Goal: Task Accomplishment & Management: Complete application form

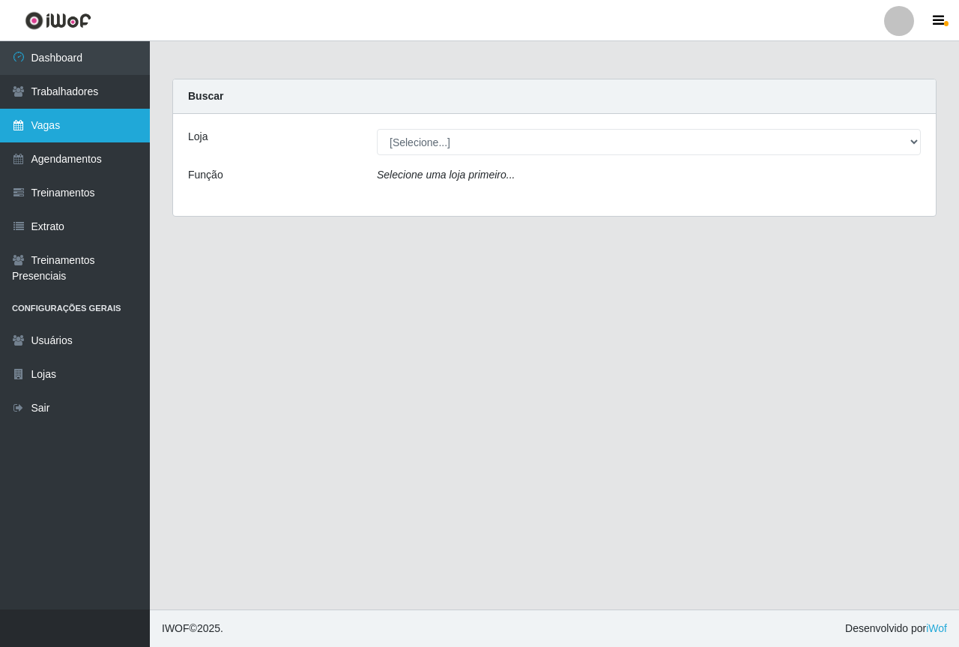
click at [114, 124] on link "Vagas" at bounding box center [75, 126] width 150 height 34
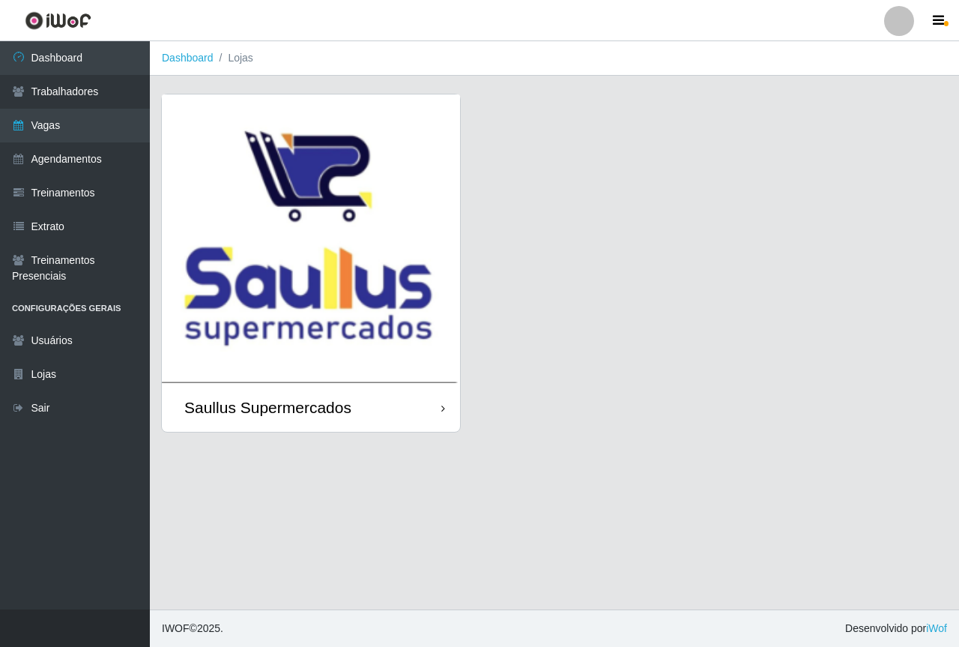
click at [220, 232] on img at bounding box center [311, 238] width 298 height 288
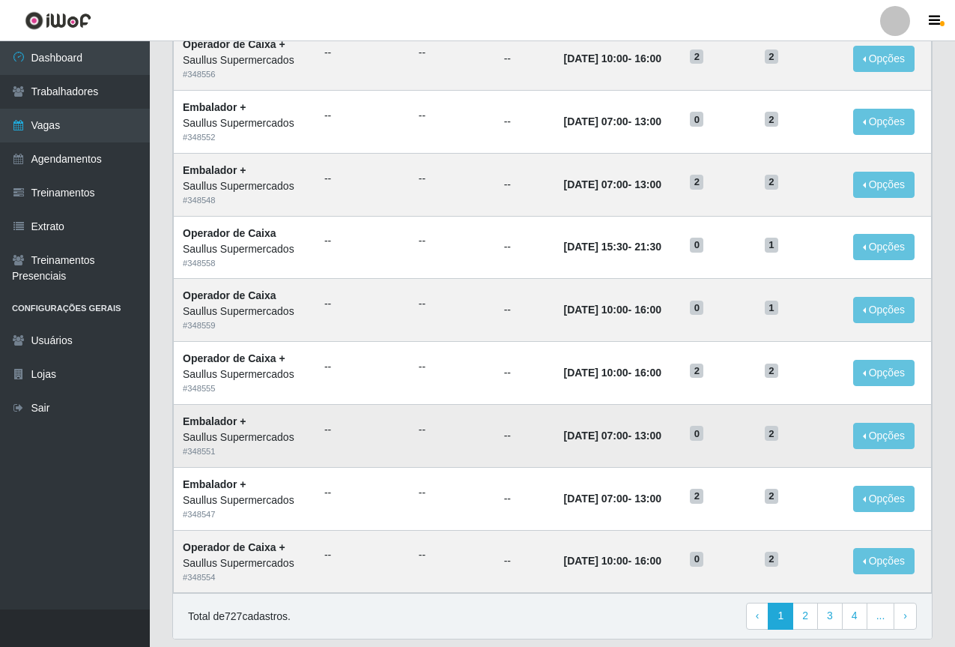
scroll to position [623, 0]
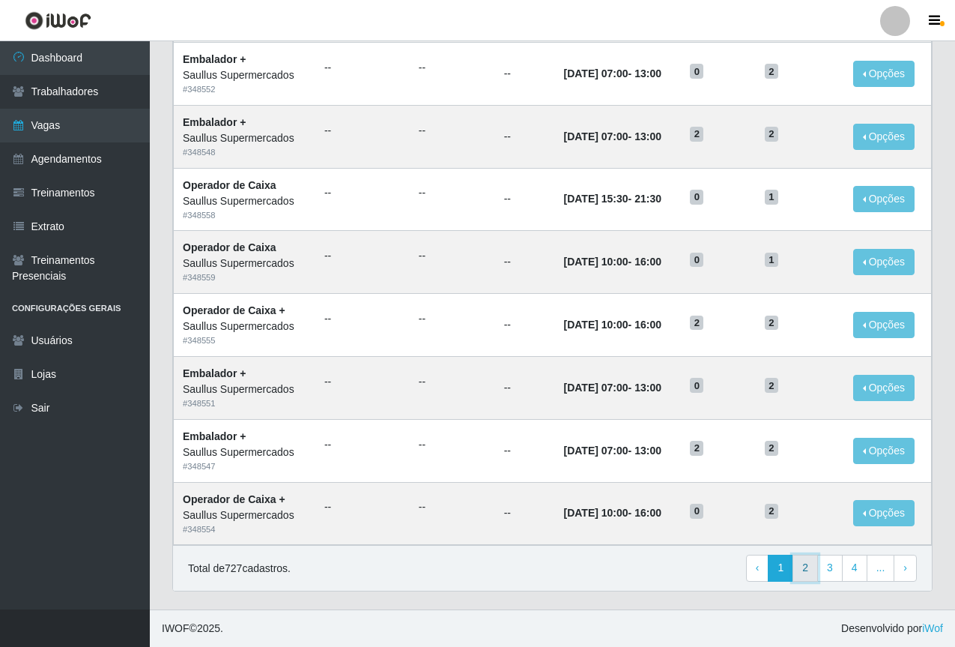
click at [815, 566] on link "2" at bounding box center [805, 567] width 25 height 27
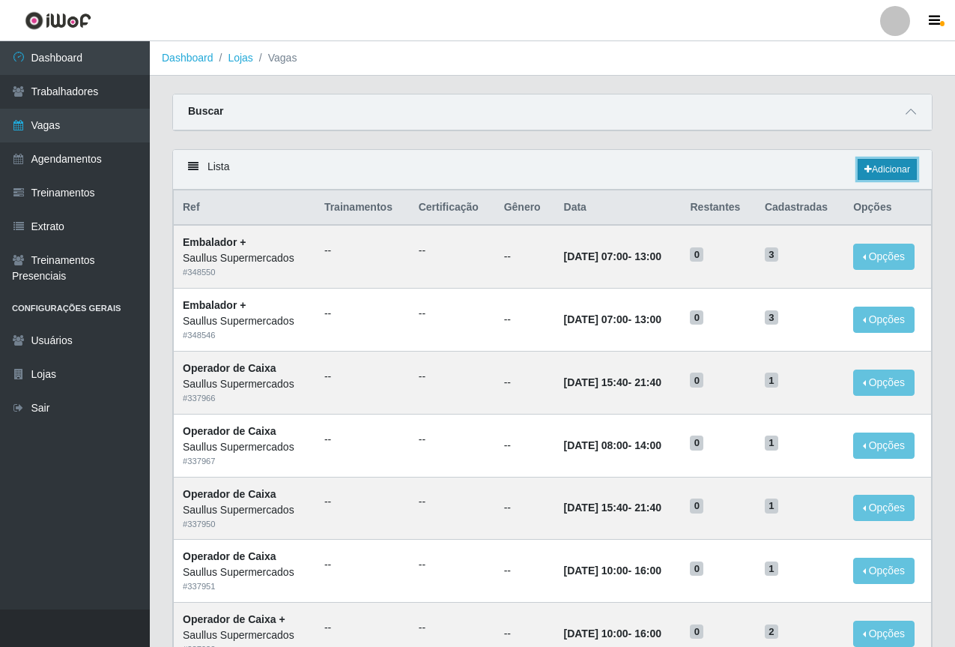
click at [870, 176] on link "Adicionar" at bounding box center [887, 169] width 59 height 21
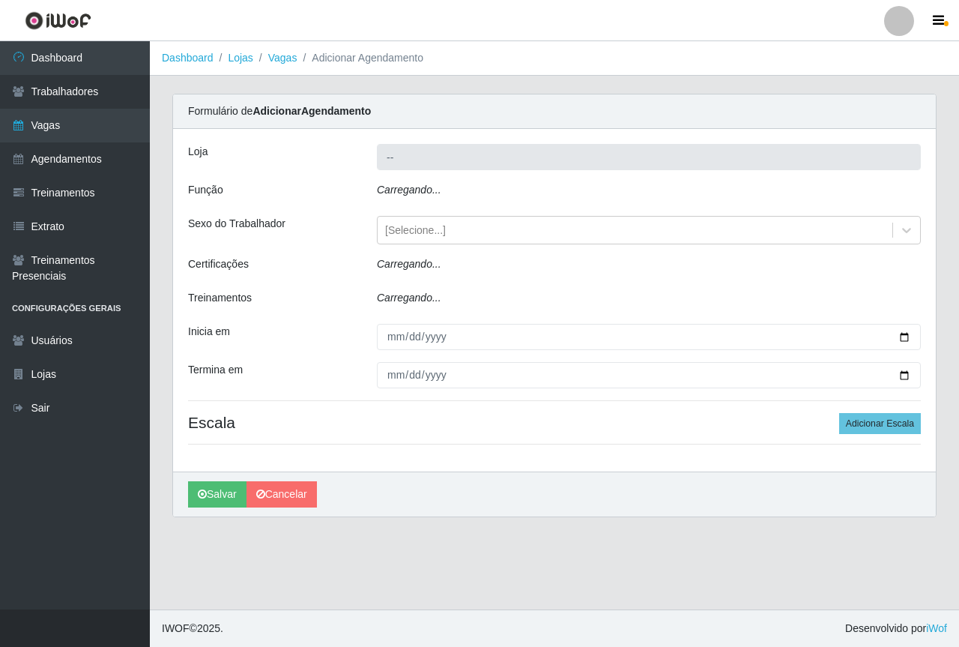
type input "Saullus Supermercados"
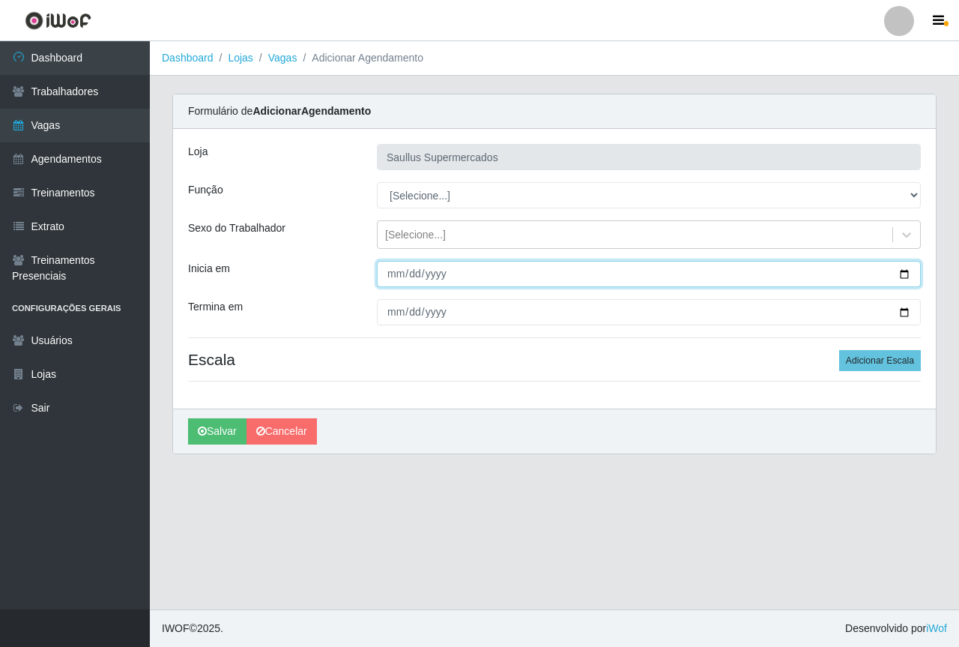
drag, startPoint x: 405, startPoint y: 271, endPoint x: 396, endPoint y: 272, distance: 9.0
click at [396, 272] on input "Inicia em" at bounding box center [649, 274] width 544 height 26
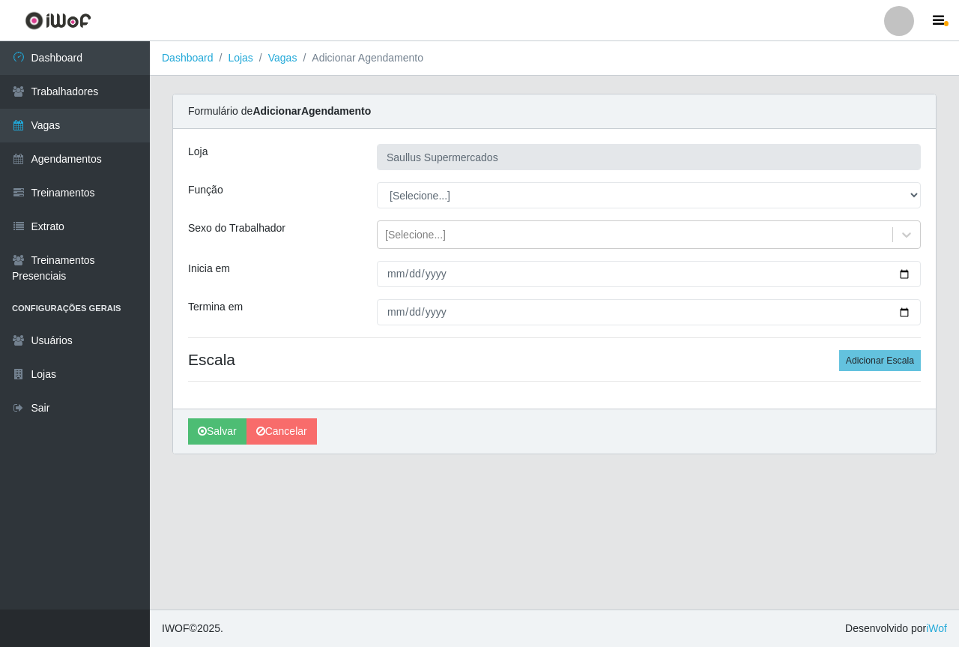
click at [374, 277] on div at bounding box center [649, 274] width 566 height 26
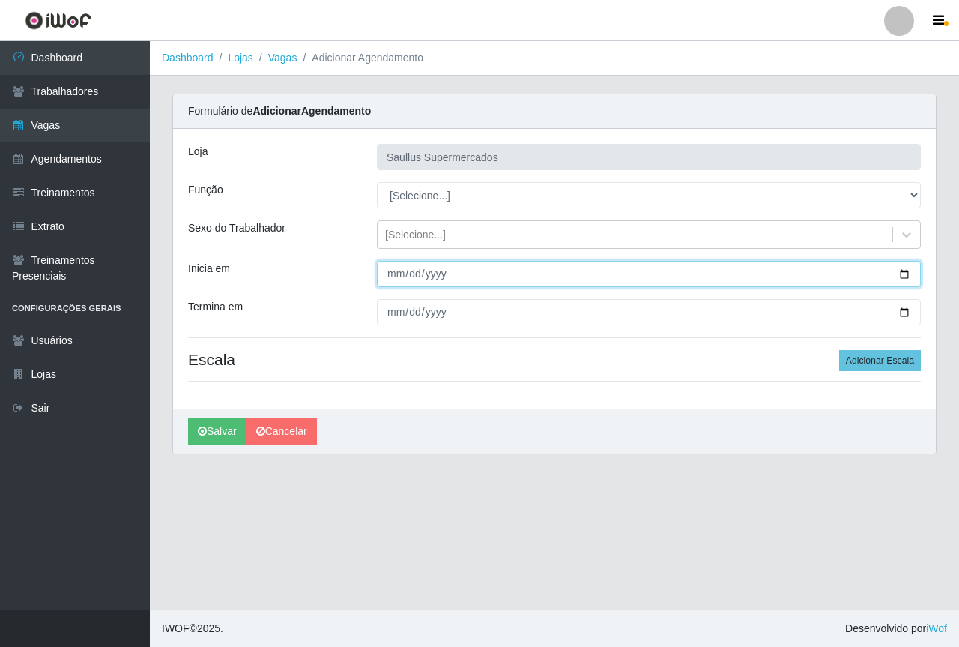
click at [384, 277] on input "Inicia em" at bounding box center [649, 274] width 544 height 26
type input "2025-10-01"
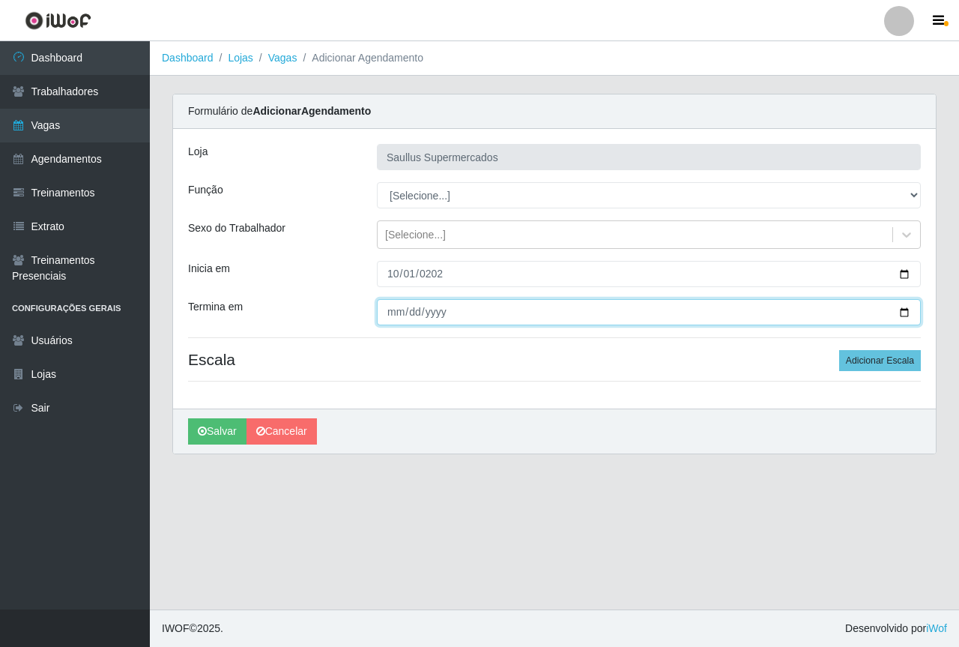
click at [390, 319] on input "Termina em" at bounding box center [649, 312] width 544 height 26
type input "2025-10-01"
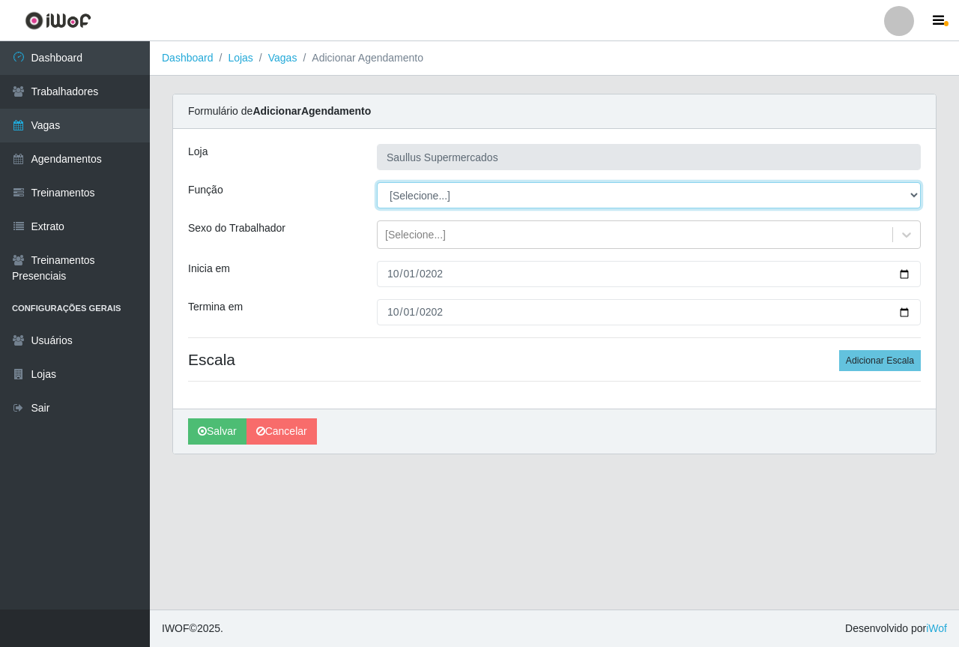
drag, startPoint x: 441, startPoint y: 207, endPoint x: 438, endPoint y: 196, distance: 11.5
click at [440, 199] on select "[Selecione...] ASG ASG + ASG ++ Balconista de Açougue Balconista de Açougue + B…" at bounding box center [649, 195] width 544 height 26
select select "22"
click at [377, 182] on select "[Selecione...] ASG ASG + ASG ++ Balconista de Açougue Balconista de Açougue + B…" at bounding box center [649, 195] width 544 height 26
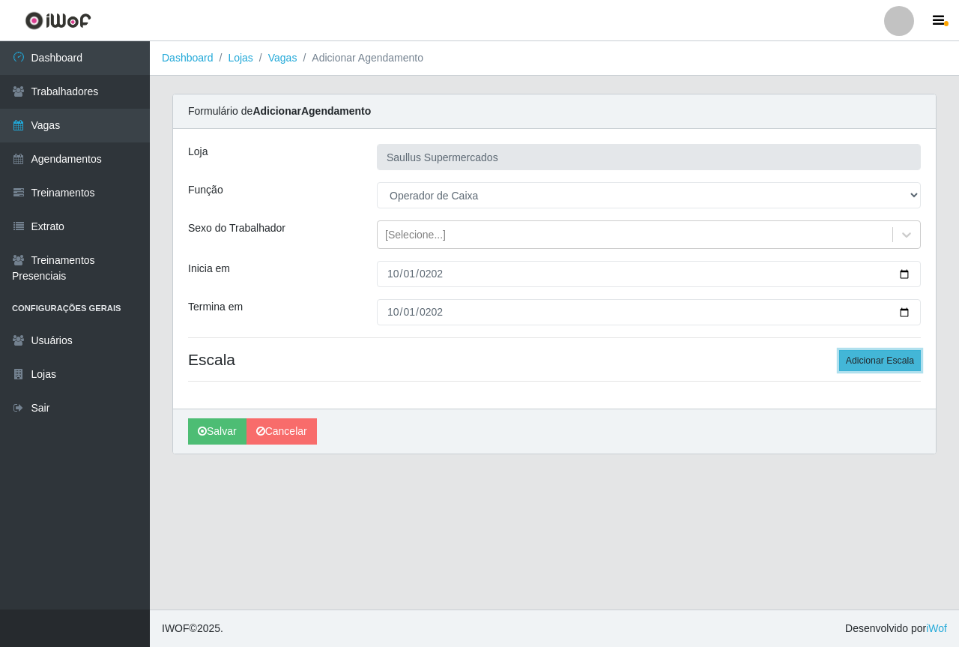
click at [878, 367] on button "Adicionar Escala" at bounding box center [880, 360] width 82 height 21
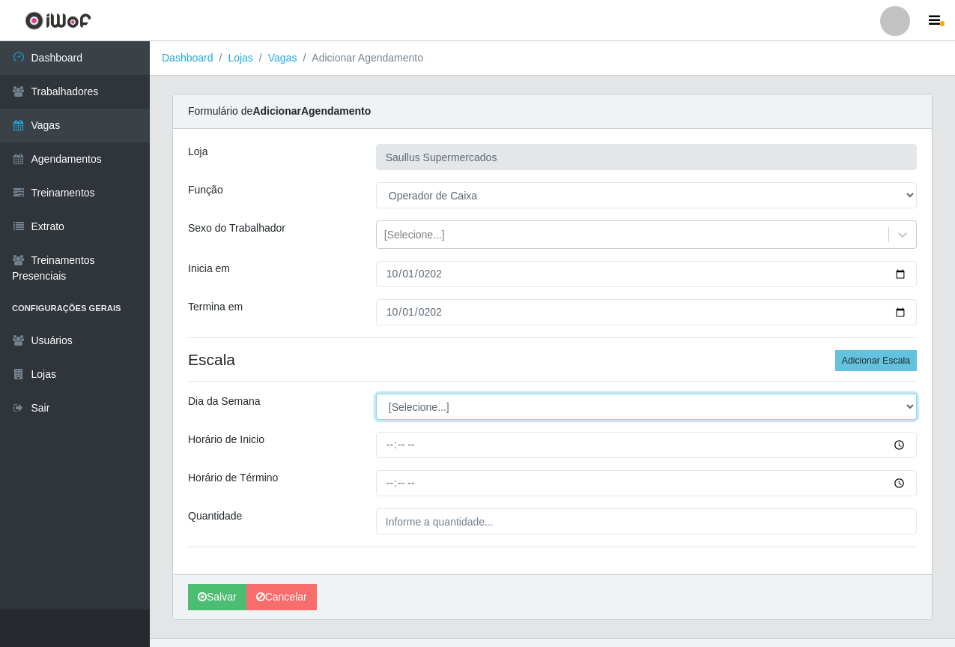
click at [411, 410] on select "[Selecione...] Segunda Terça Quarta Quinta Sexta Sábado Domingo" at bounding box center [646, 406] width 541 height 26
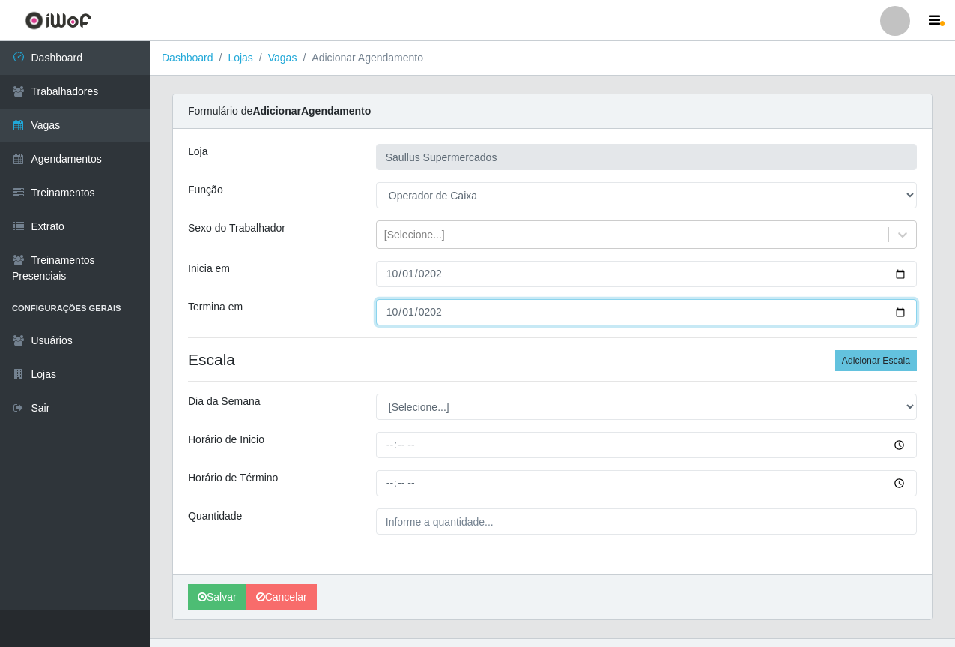
click at [390, 313] on input "2025-10-01" at bounding box center [646, 312] width 541 height 26
type input "2025-10-08"
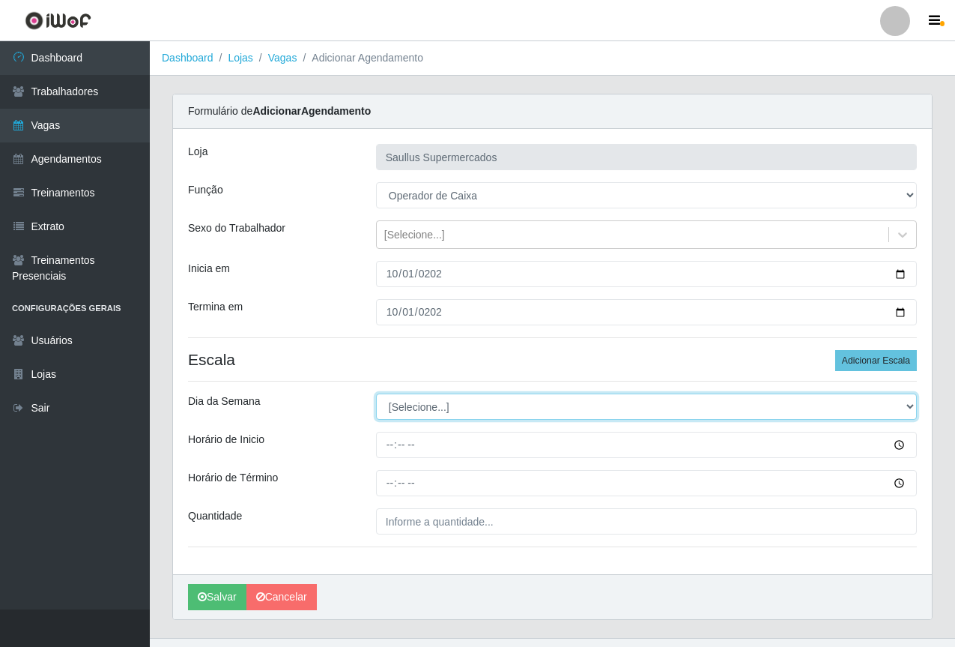
click at [397, 407] on select "[Selecione...] Segunda Terça Quarta Quinta Sexta Sábado Domingo" at bounding box center [646, 406] width 541 height 26
select select "3"
click at [376, 393] on select "[Selecione...] Segunda Terça Quarta Quinta Sexta Sábado Domingo" at bounding box center [646, 406] width 541 height 26
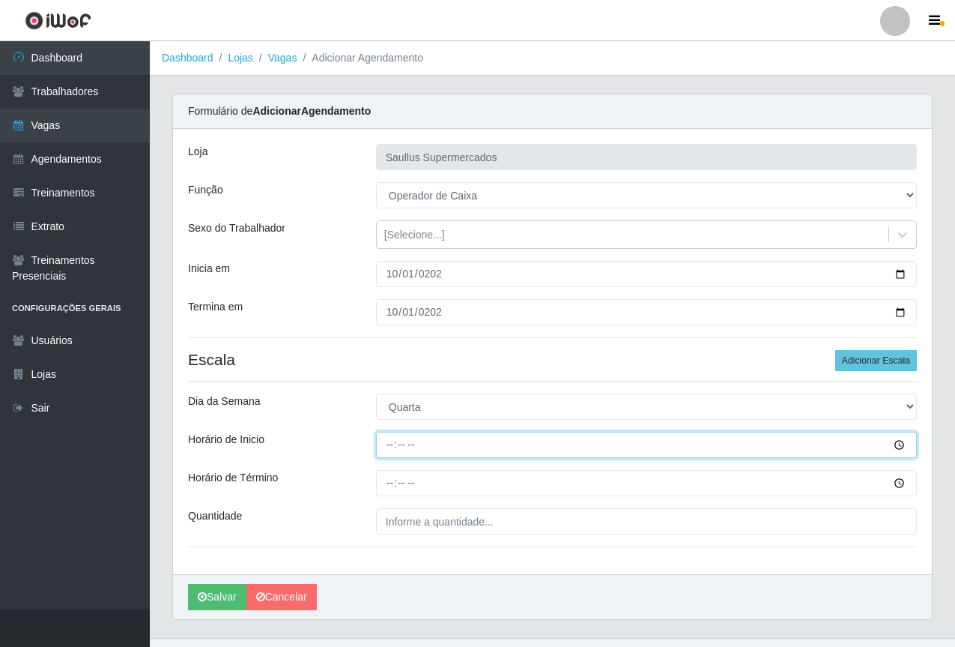
click at [387, 433] on input "Horário de Inicio" at bounding box center [646, 445] width 541 height 26
type input "15:30"
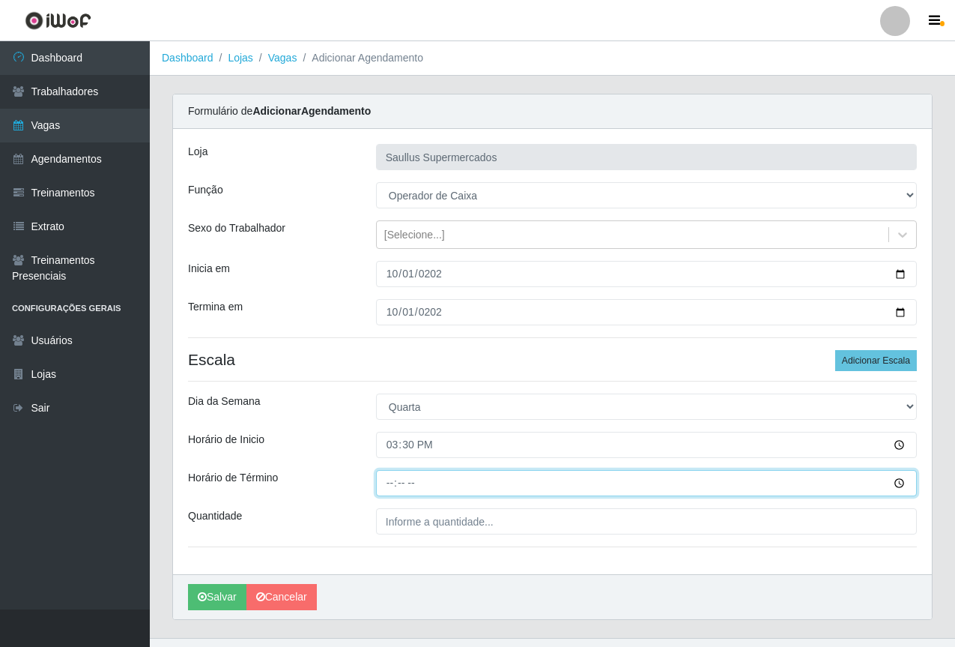
click at [381, 480] on input "Horário de Término" at bounding box center [646, 483] width 541 height 26
type input "21:30"
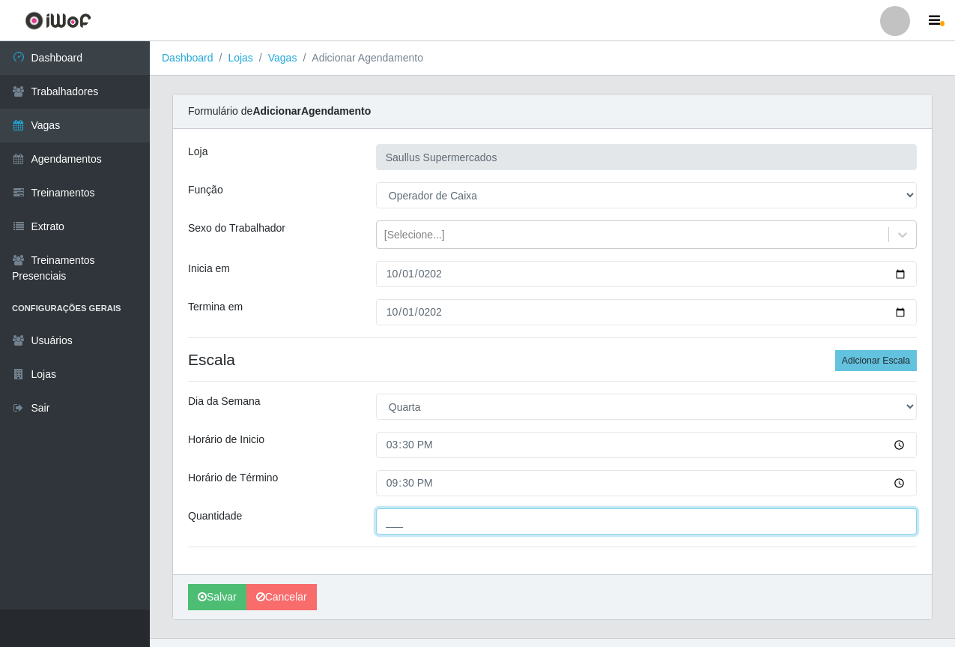
click at [455, 526] on input "___" at bounding box center [646, 521] width 541 height 26
type input "1__"
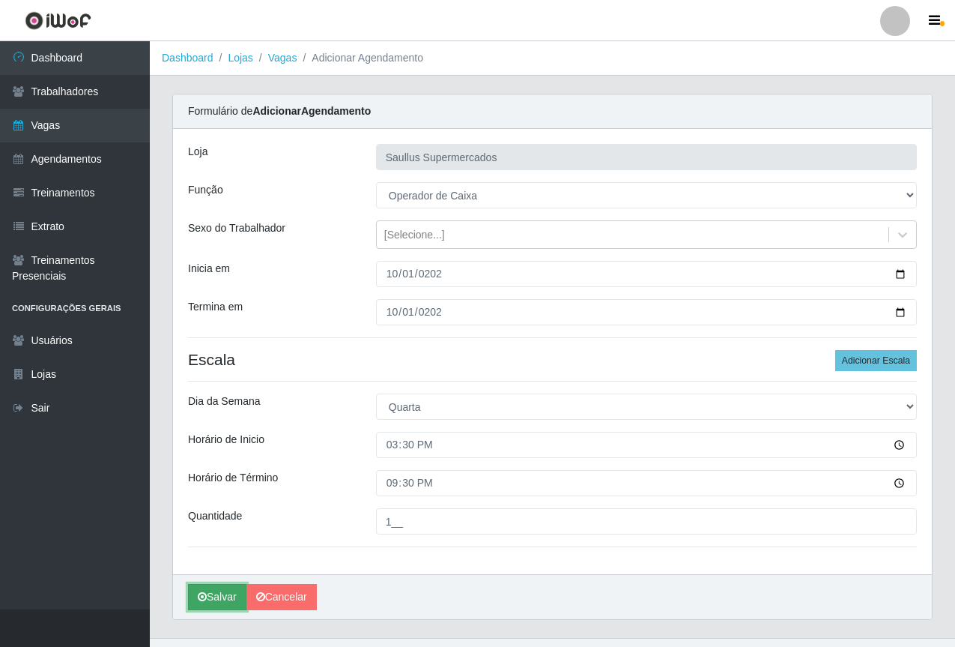
click at [215, 598] on button "Salvar" at bounding box center [217, 597] width 58 height 26
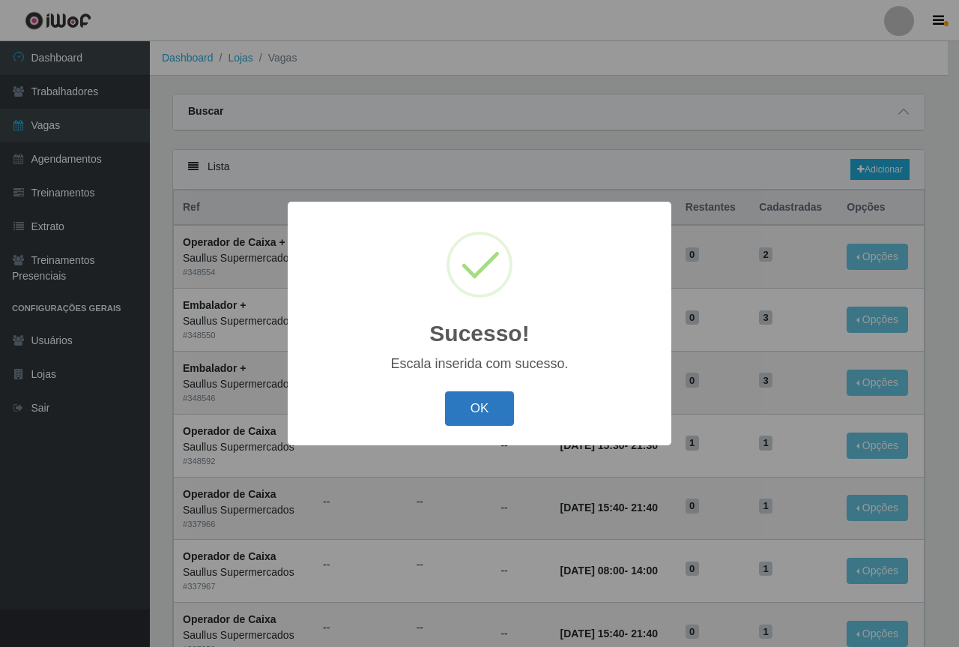
click at [479, 408] on button "OK" at bounding box center [480, 408] width 70 height 35
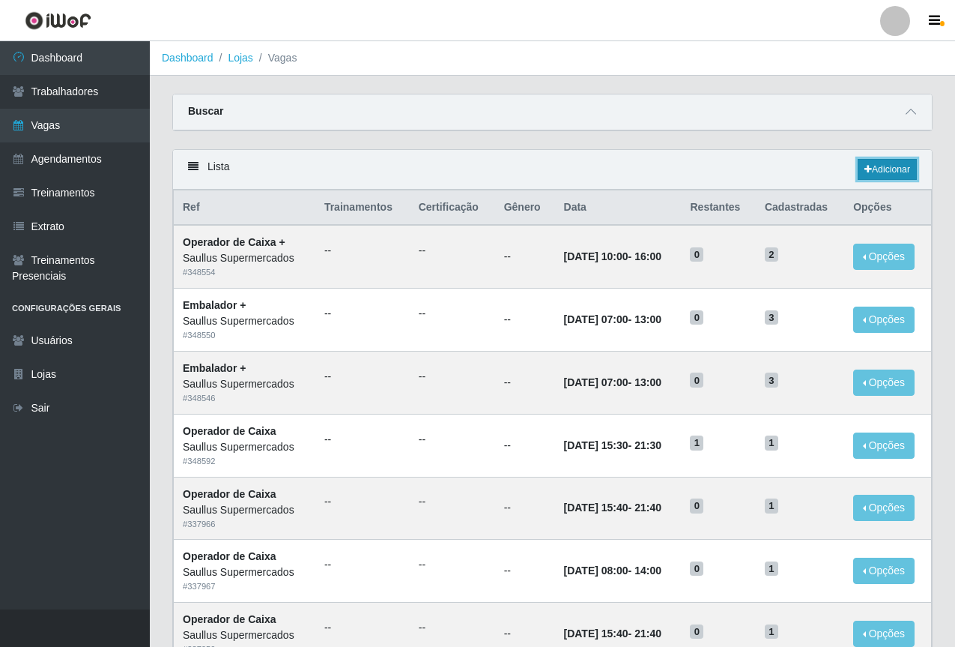
click at [861, 169] on link "Adicionar" at bounding box center [887, 169] width 59 height 21
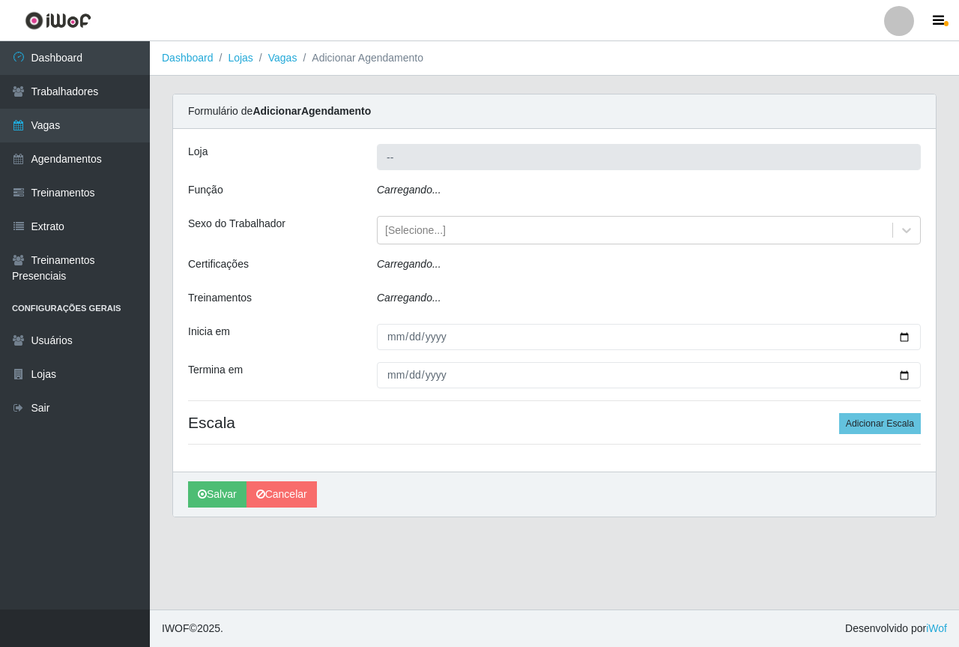
type input "Saullus Supermercados"
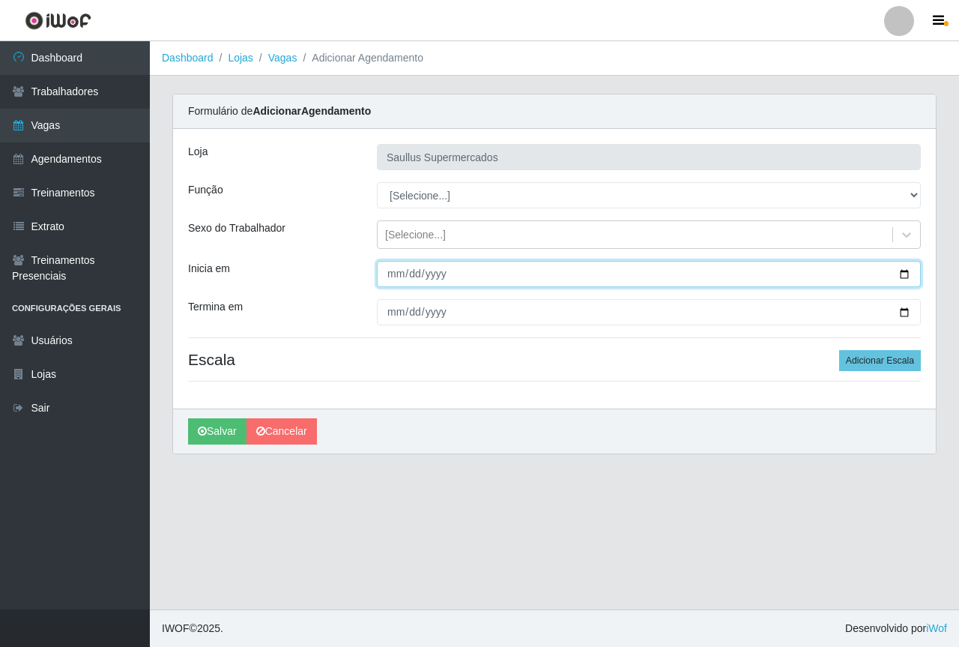
click at [393, 276] on input "Inicia em" at bounding box center [649, 274] width 544 height 26
type input "2025-10-01"
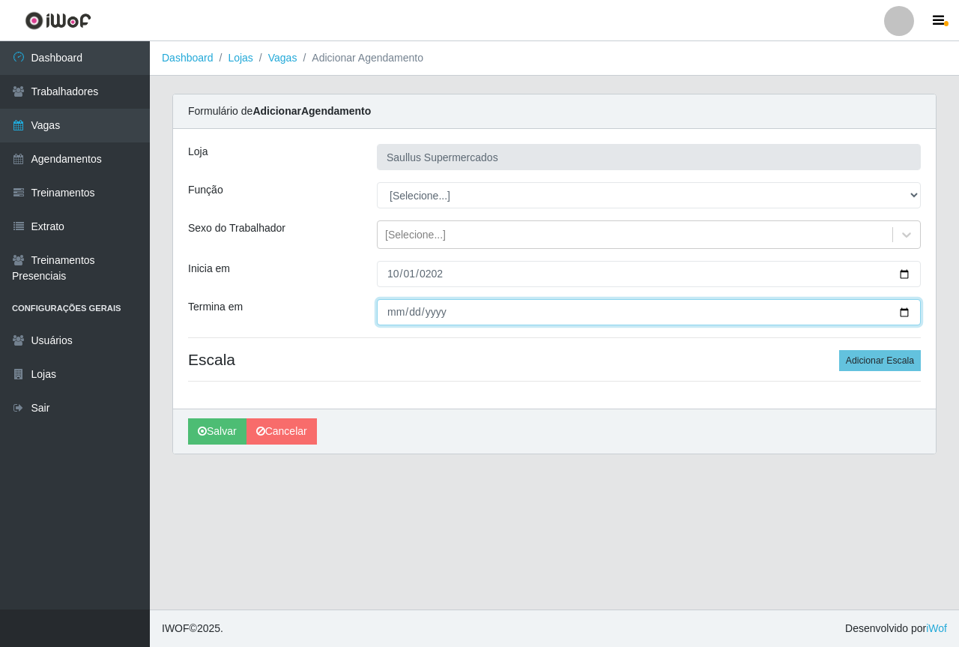
click at [395, 307] on input "Termina em" at bounding box center [649, 312] width 544 height 26
type input "252025-10-08"
type input "2025-10-08"
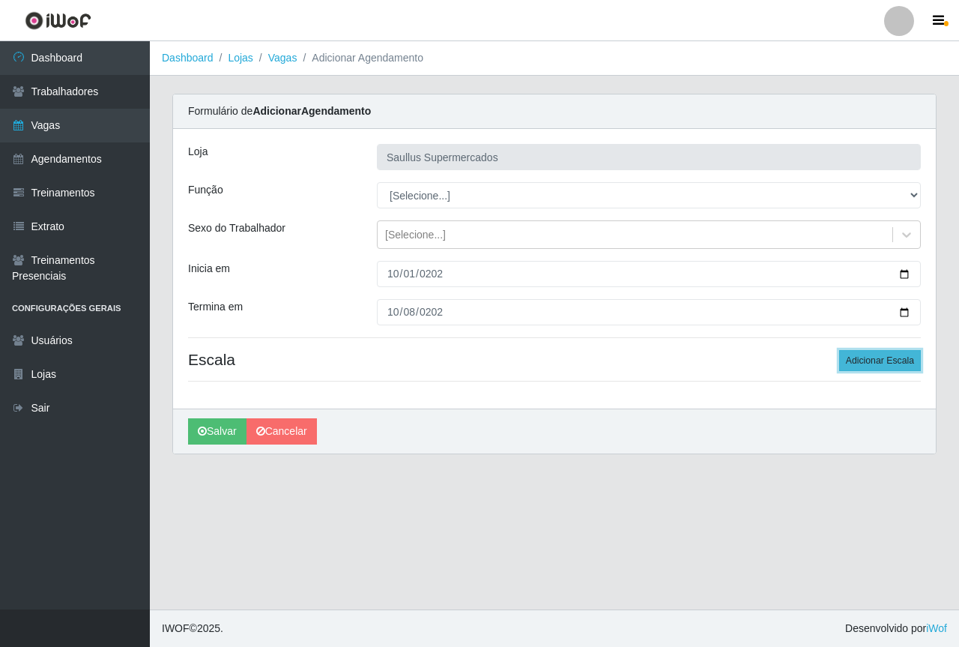
drag, startPoint x: 885, startPoint y: 357, endPoint x: 876, endPoint y: 357, distance: 9.0
click at [882, 358] on button "Adicionar Escala" at bounding box center [880, 360] width 82 height 21
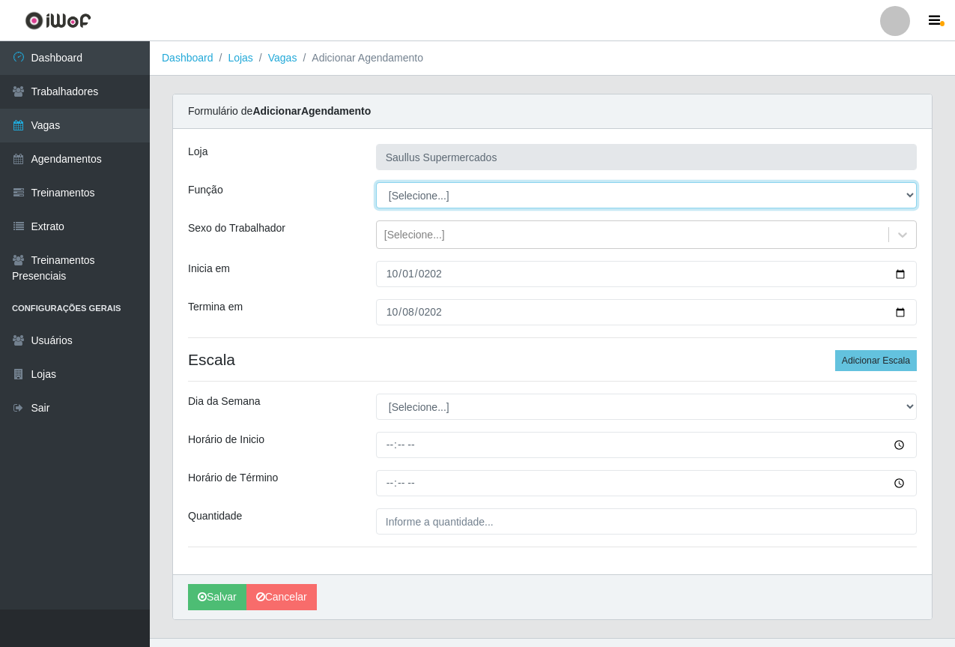
click at [465, 190] on select "[Selecione...] ASG ASG + ASG ++ Balconista de Açougue Balconista de Açougue + B…" at bounding box center [646, 195] width 541 height 26
select select "22"
click at [376, 182] on select "[Selecione...] ASG ASG + ASG ++ Balconista de Açougue Balconista de Açougue + B…" at bounding box center [646, 195] width 541 height 26
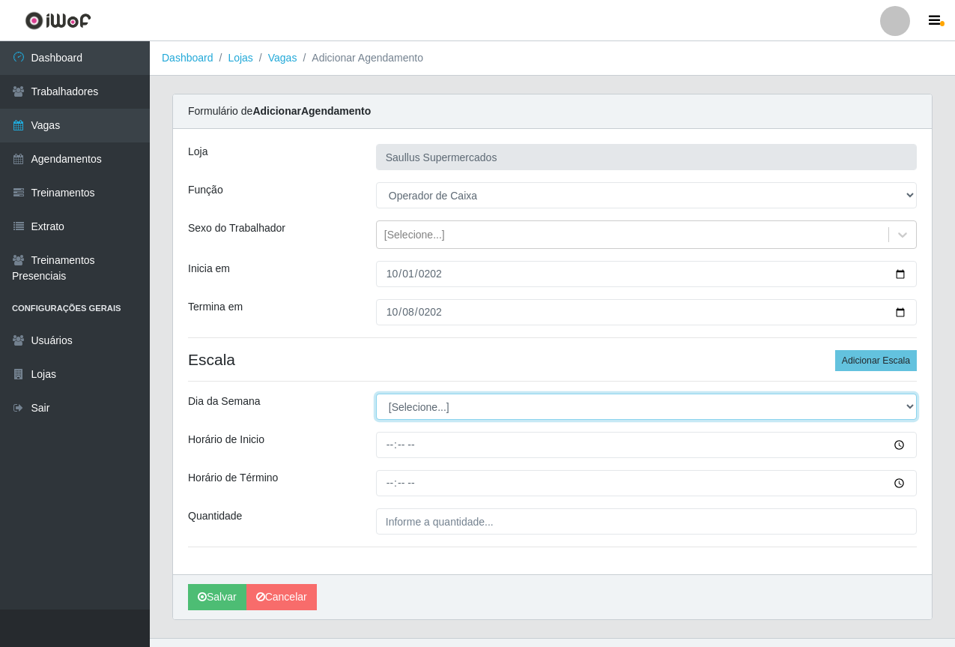
click at [396, 413] on select "[Selecione...] Segunda Terça Quarta Quinta Sexta Sábado Domingo" at bounding box center [646, 406] width 541 height 26
select select "3"
click at [376, 393] on select "[Selecione...] Segunda Terça Quarta Quinta Sexta Sábado Domingo" at bounding box center [646, 406] width 541 height 26
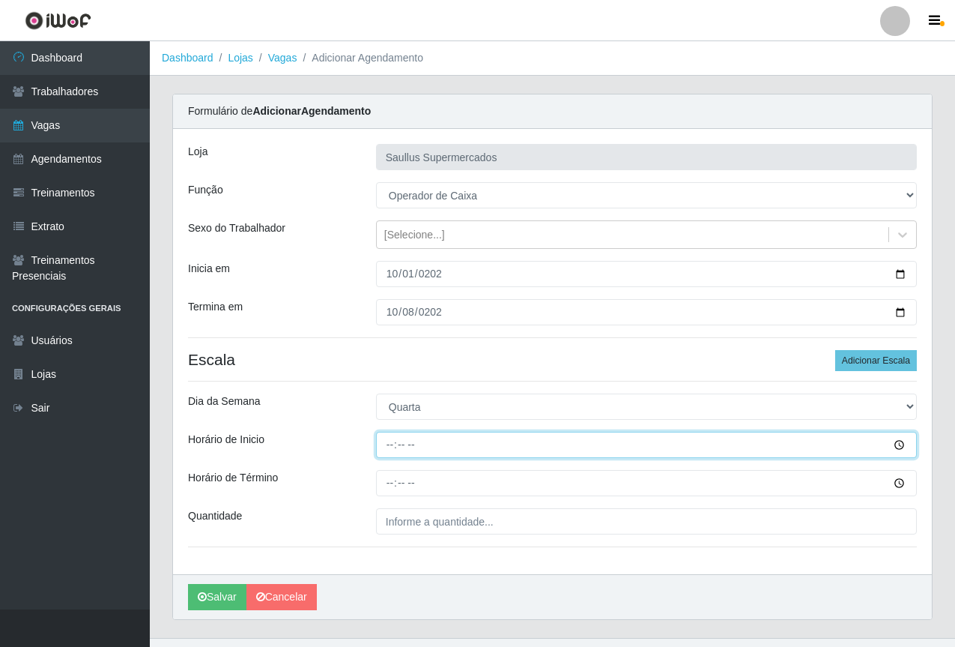
click at [395, 449] on input "Horário de Inicio" at bounding box center [646, 445] width 541 height 26
type input "10:00"
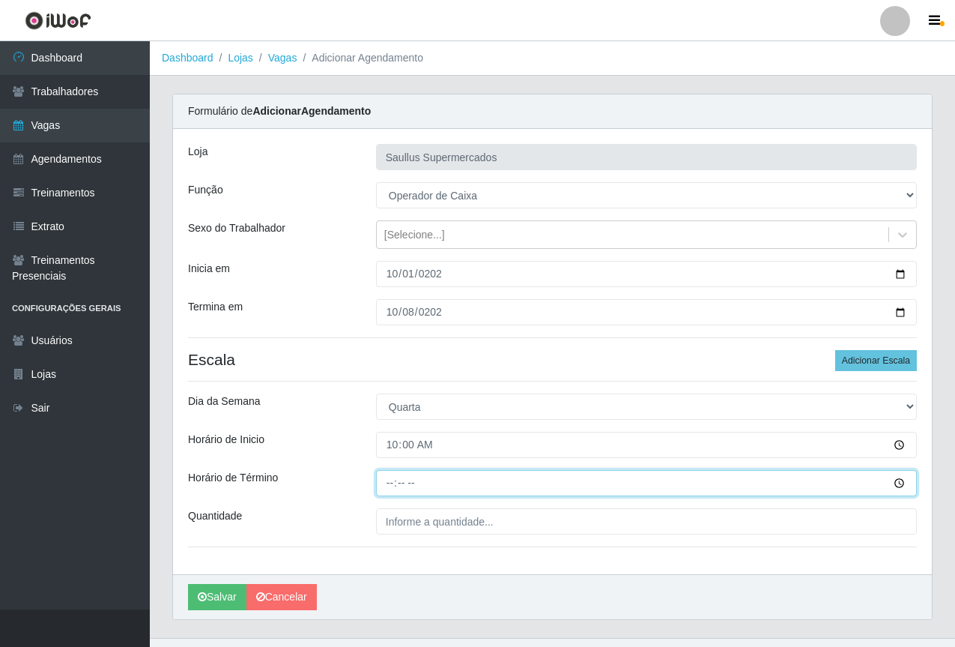
click at [385, 491] on input "Horário de Término" at bounding box center [646, 483] width 541 height 26
type input "16:00"
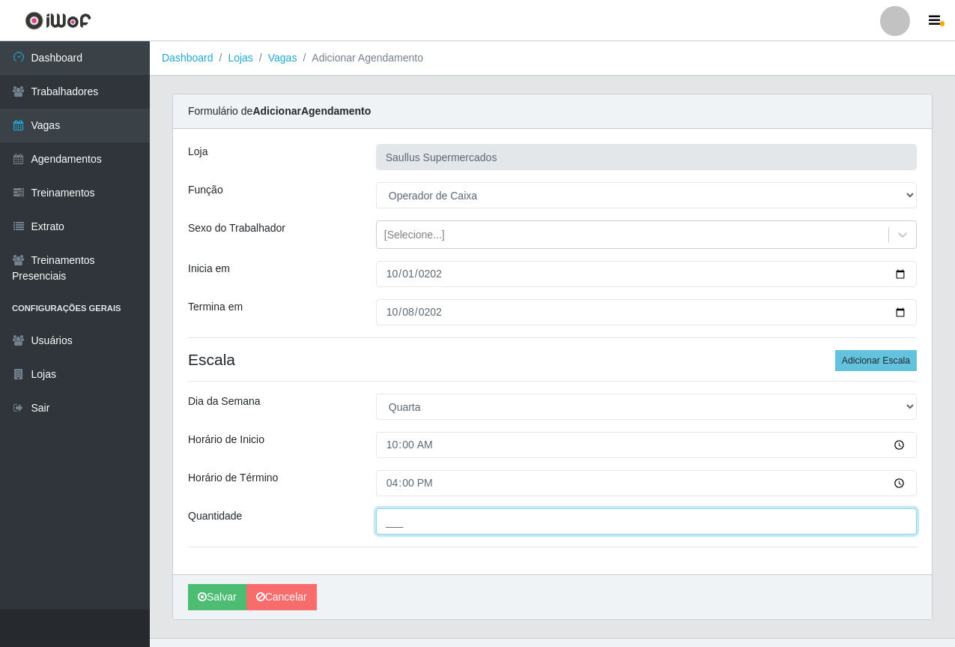
drag, startPoint x: 429, startPoint y: 511, endPoint x: 437, endPoint y: 520, distance: 11.7
click at [432, 515] on input "___" at bounding box center [646, 521] width 541 height 26
type input "1__"
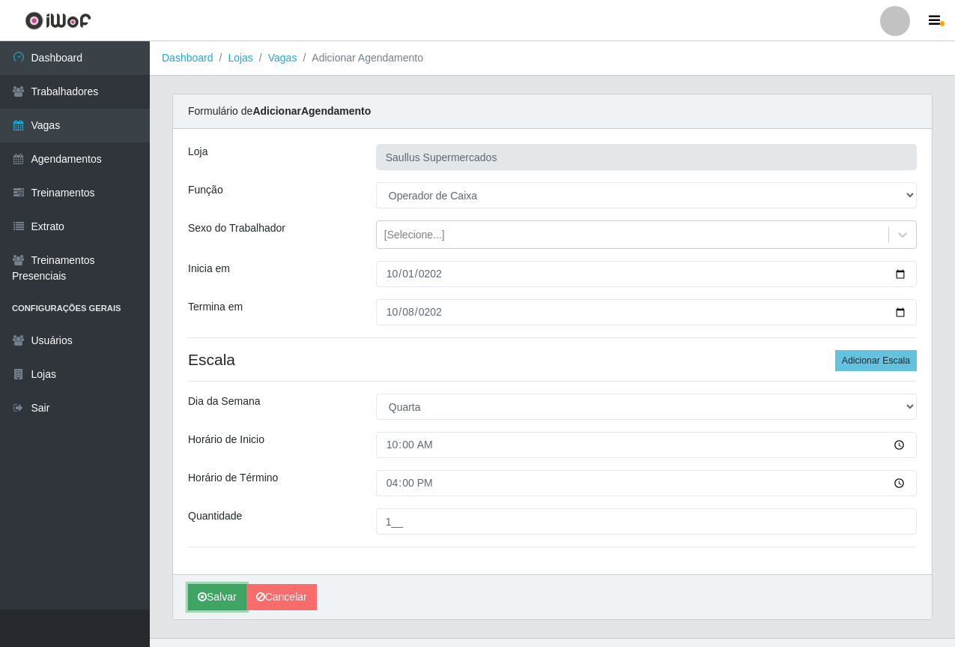
click at [205, 599] on icon "submit" at bounding box center [202, 596] width 9 height 10
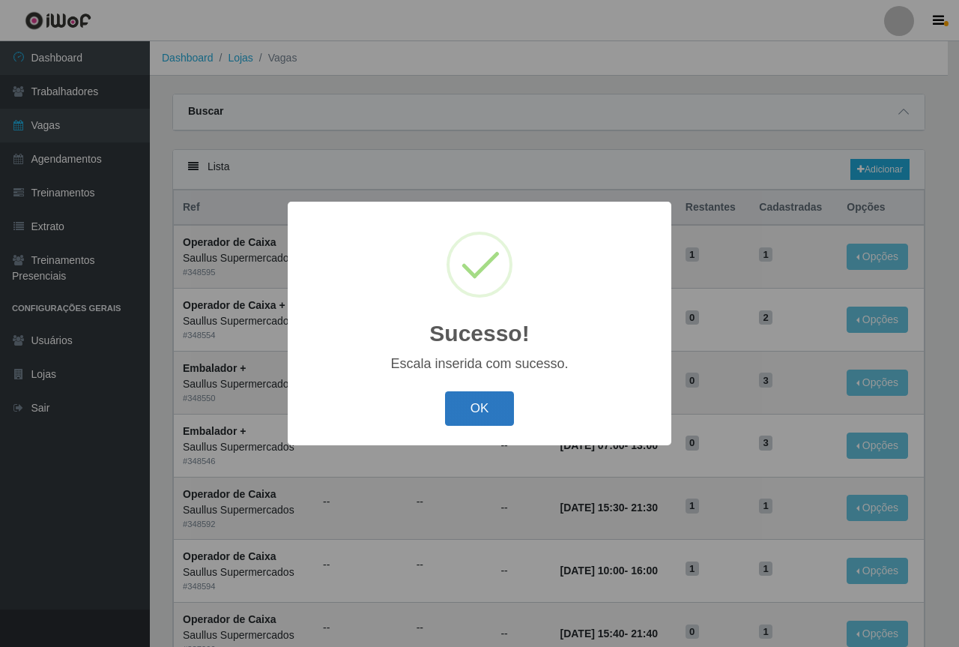
click at [472, 409] on button "OK" at bounding box center [480, 408] width 70 height 35
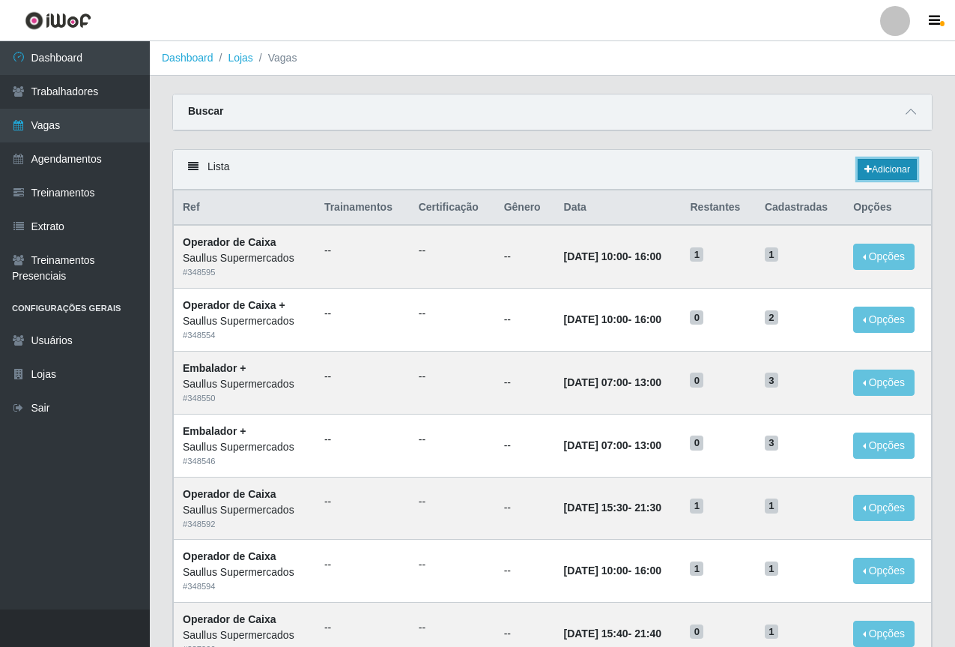
click at [883, 166] on link "Adicionar" at bounding box center [887, 169] width 59 height 21
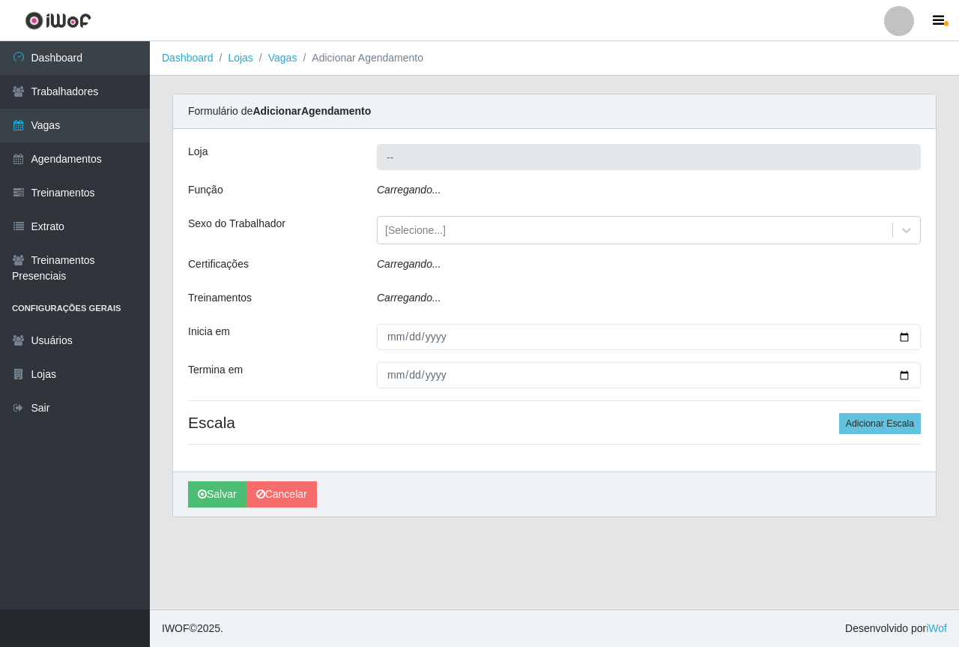
type input "Saullus Supermercados"
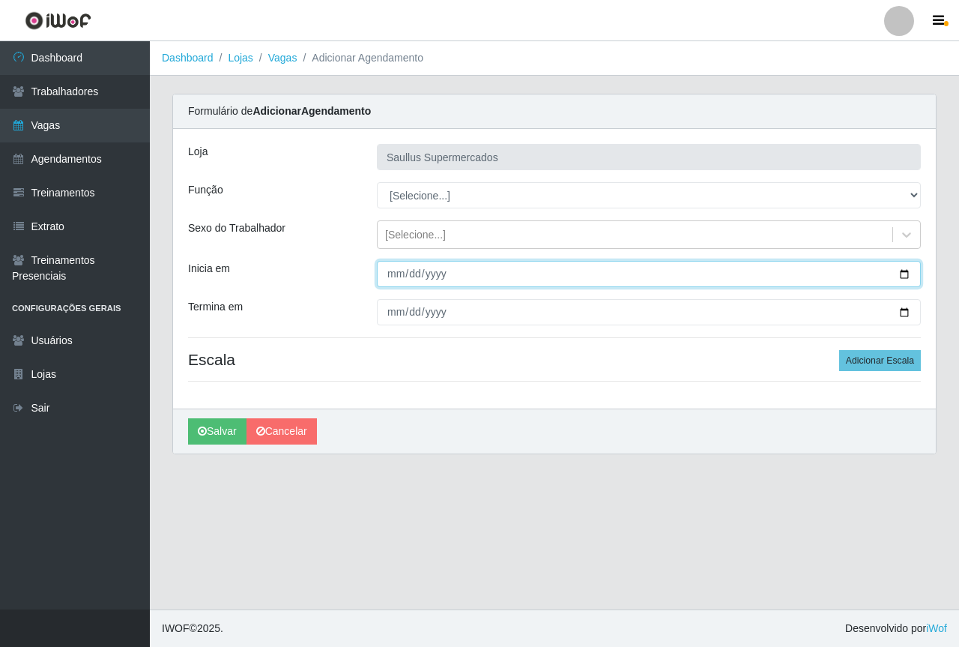
click at [395, 270] on input "Inicia em" at bounding box center [649, 274] width 544 height 26
type input "2025-10-01"
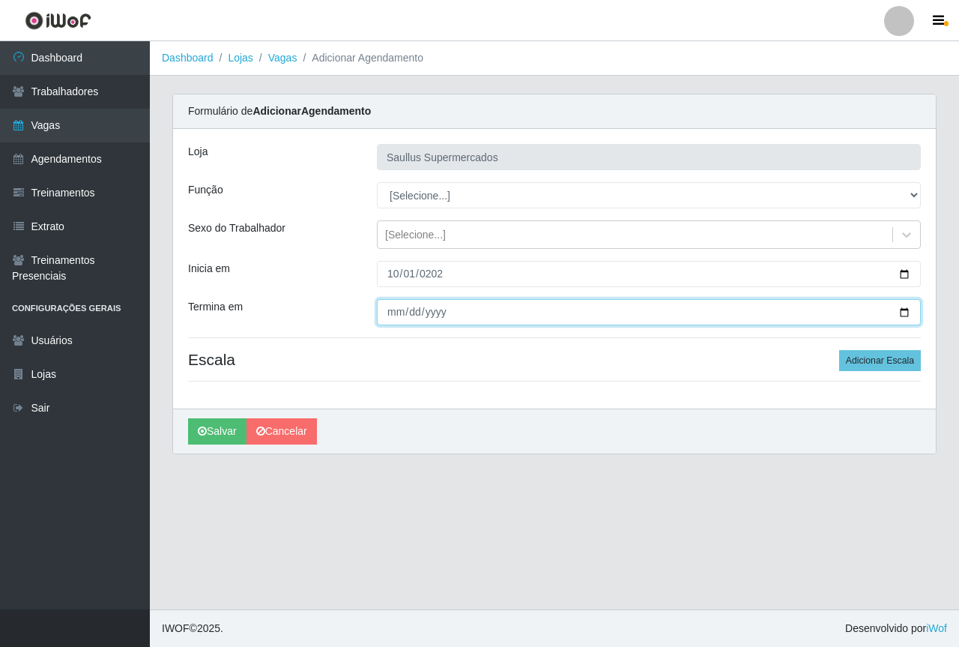
click at [386, 312] on input "Termina em" at bounding box center [649, 312] width 544 height 26
type input "2025-10-01"
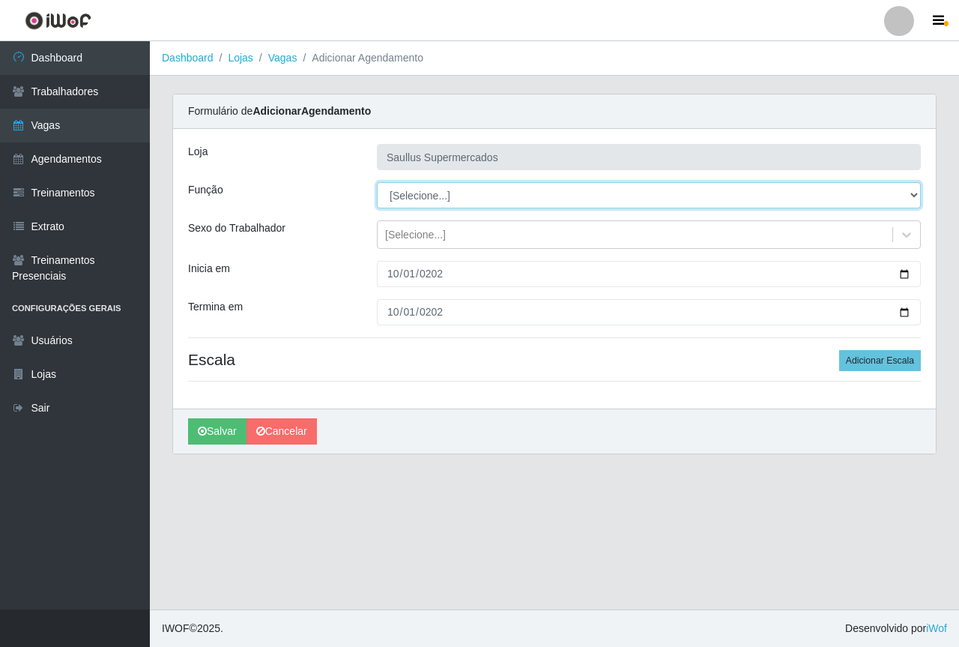
click at [462, 190] on select "[Selecione...] ASG ASG + ASG ++ Balconista de Açougue Balconista de Açougue + B…" at bounding box center [649, 195] width 544 height 26
select select "22"
click at [377, 182] on select "[Selecione...] ASG ASG + ASG ++ Balconista de Açougue Balconista de Açougue + B…" at bounding box center [649, 195] width 544 height 26
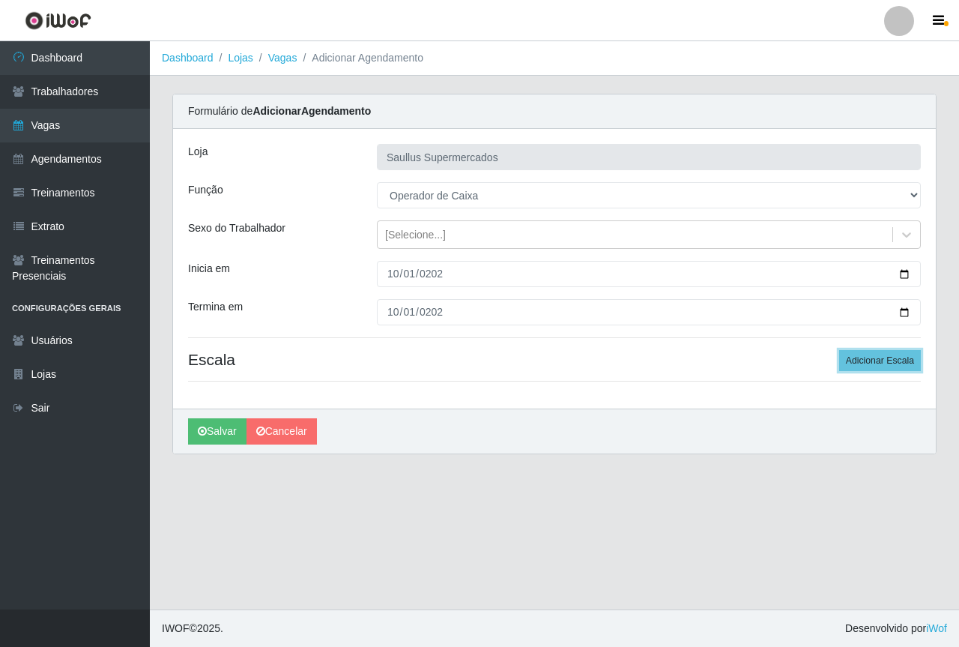
drag, startPoint x: 859, startPoint y: 353, endPoint x: 500, endPoint y: 345, distance: 359.0
click at [856, 353] on button "Adicionar Escala" at bounding box center [880, 360] width 82 height 21
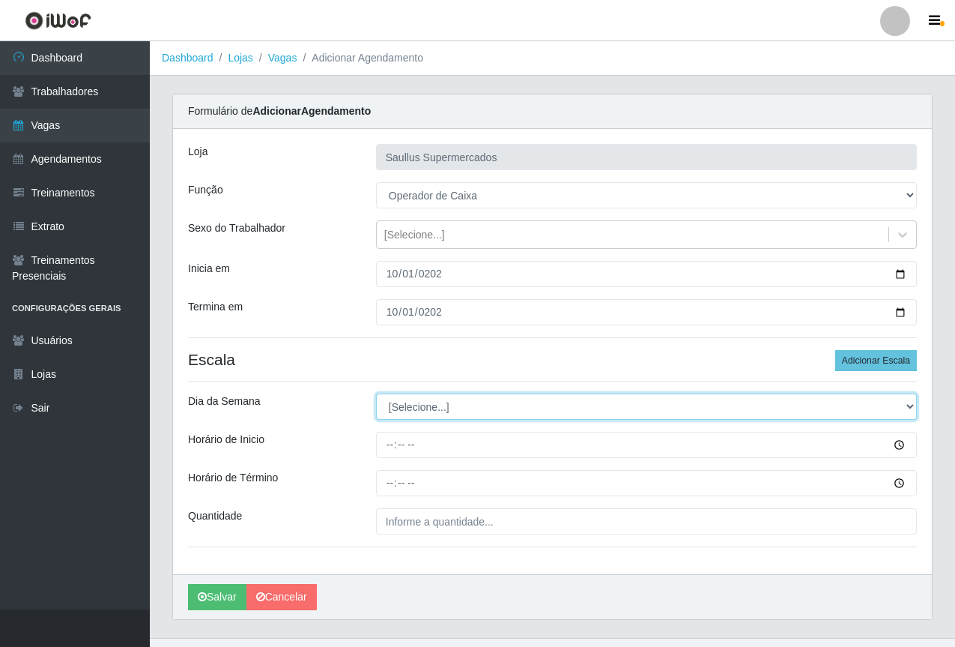
click at [398, 413] on select "[Selecione...] Segunda Terça Quarta Quinta Sexta Sábado Domingo" at bounding box center [646, 406] width 541 height 26
select select "3"
click at [376, 393] on select "[Selecione...] Segunda Terça Quarta Quinta Sexta Sábado Domingo" at bounding box center [646, 406] width 541 height 26
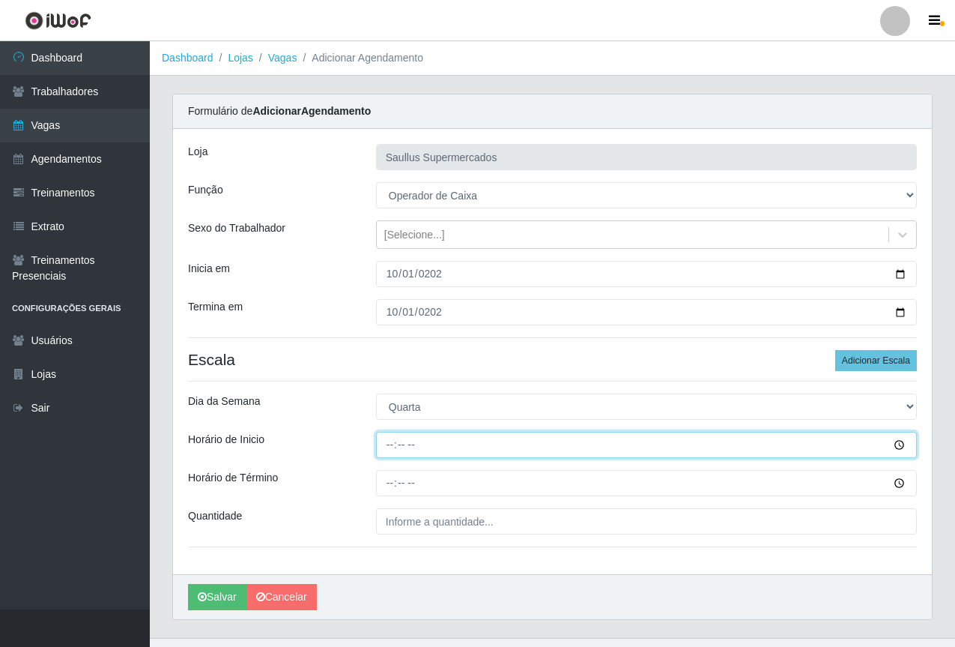
click at [390, 441] on input "Horário de Inicio" at bounding box center [646, 445] width 541 height 26
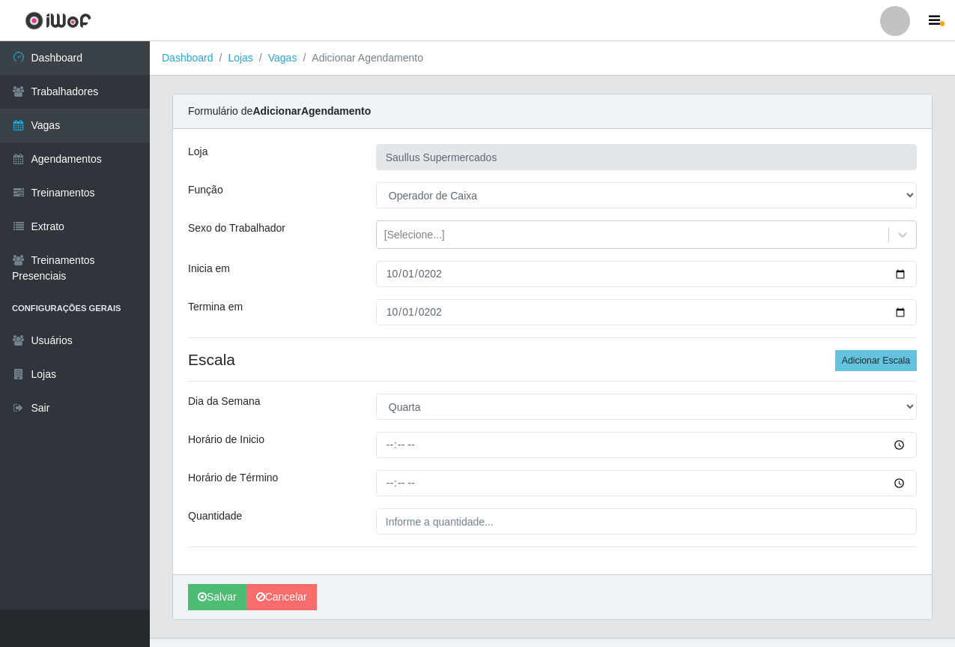
click at [405, 536] on div "Loja Saullus Supermercados Função [Selecione...] ASG ASG + ASG ++ Balconista de…" at bounding box center [552, 351] width 759 height 445
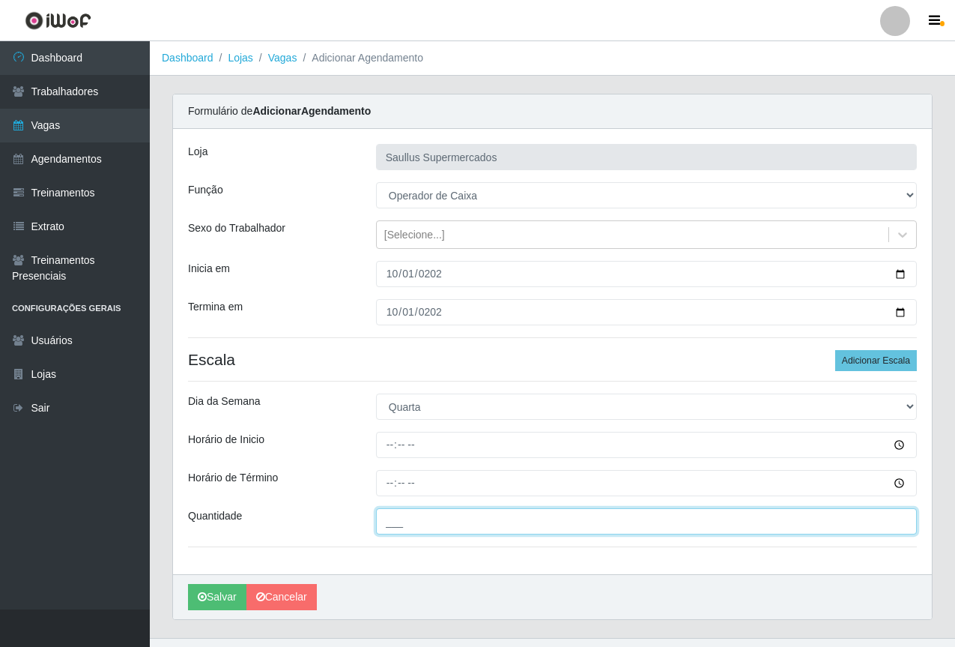
click at [417, 519] on input "___" at bounding box center [646, 521] width 541 height 26
type input "1__"
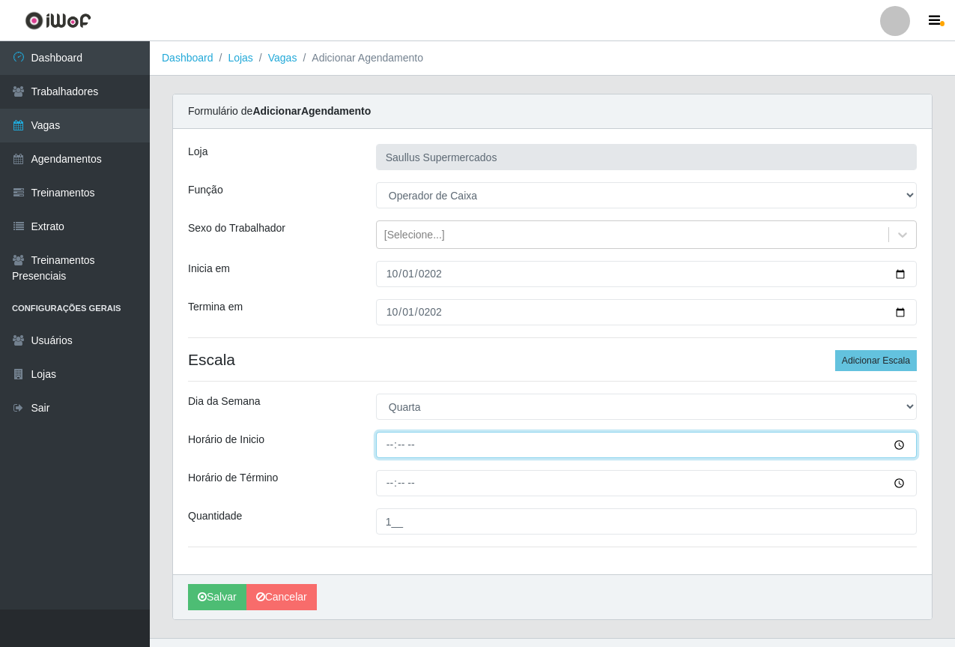
click at [393, 450] on input "Horário de Inicio" at bounding box center [646, 445] width 541 height 26
type input "08:00"
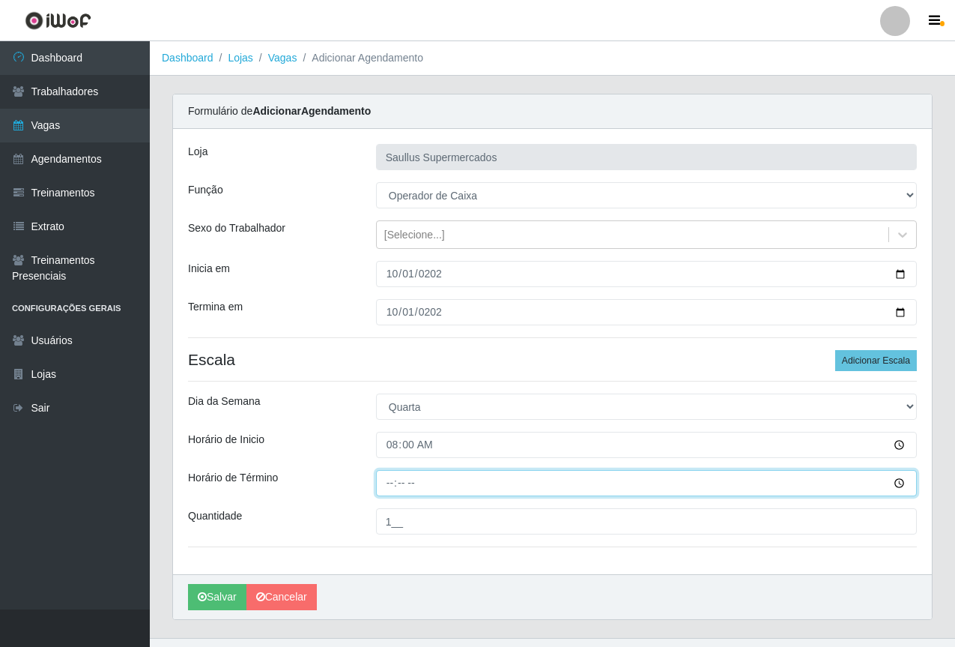
click at [381, 494] on input "Horário de Término" at bounding box center [646, 483] width 541 height 26
type input "14:00"
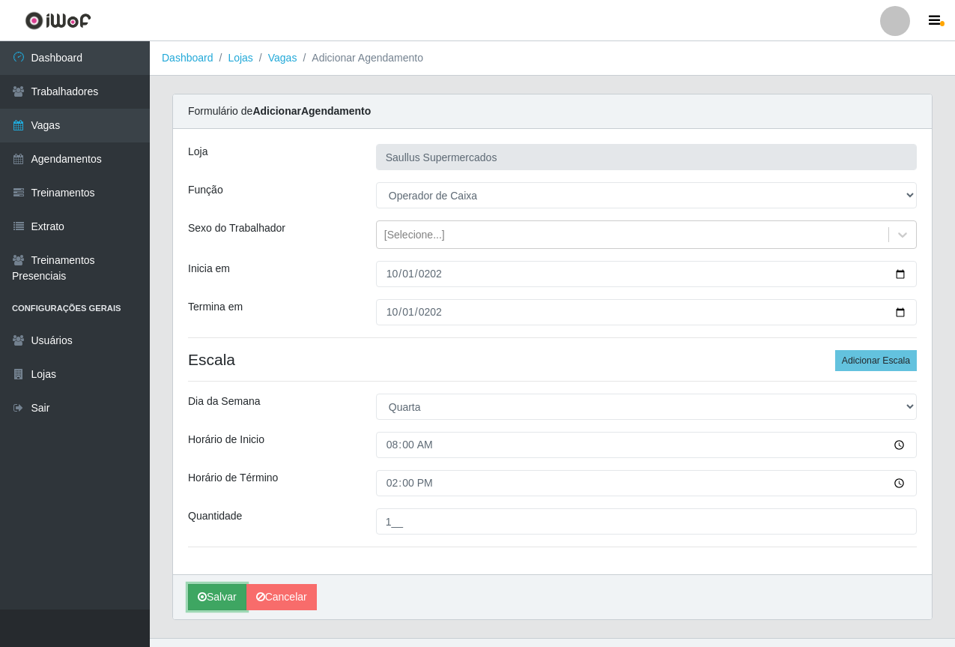
click at [220, 590] on button "Salvar" at bounding box center [217, 597] width 58 height 26
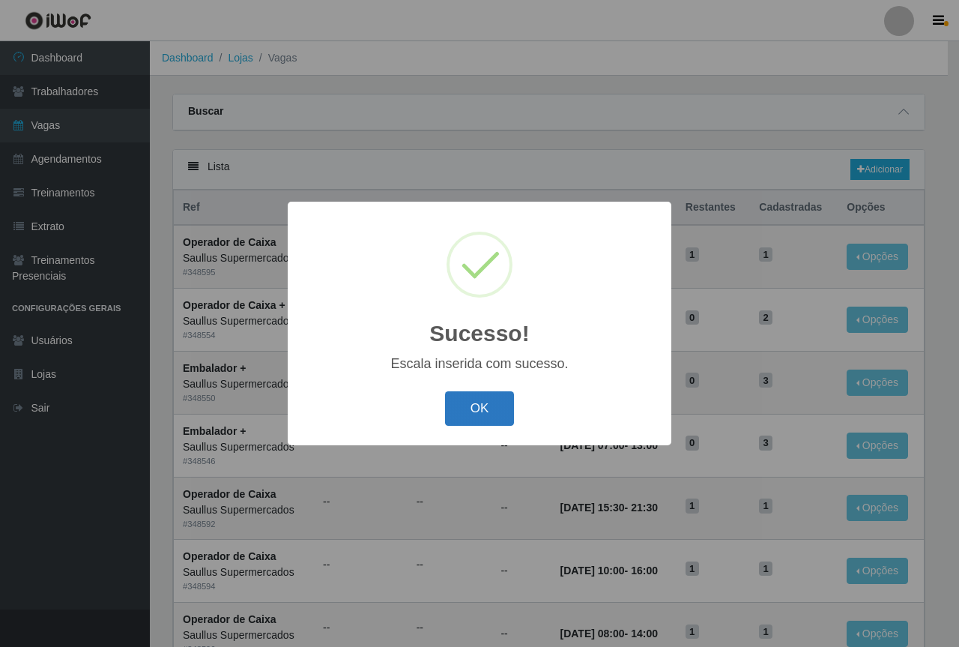
click at [468, 416] on button "OK" at bounding box center [480, 408] width 70 height 35
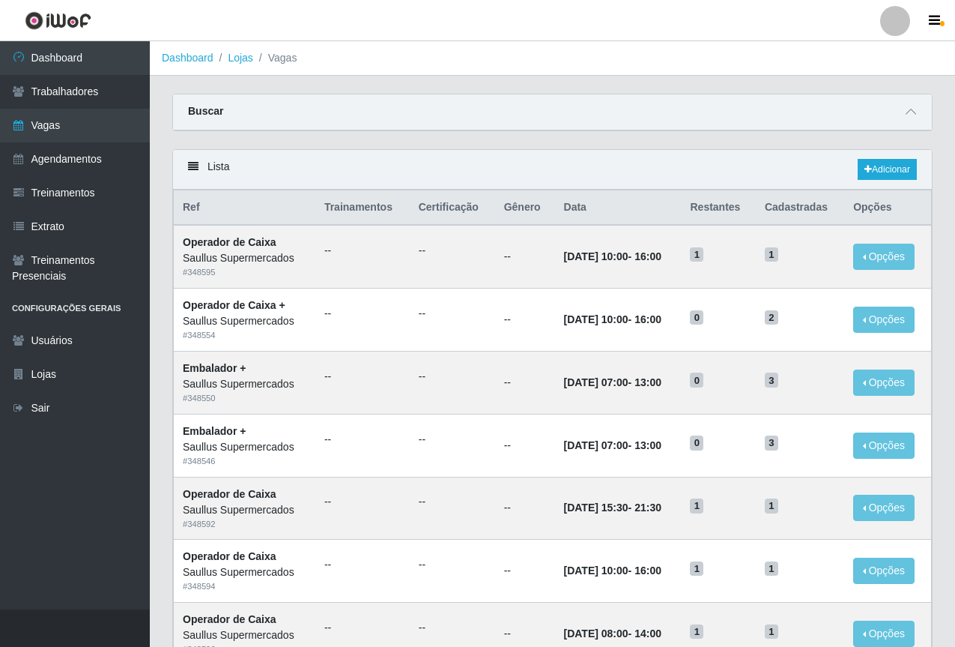
click at [893, 156] on div "Lista Adicionar" at bounding box center [552, 170] width 759 height 40
click at [890, 172] on link "Adicionar" at bounding box center [887, 169] width 59 height 21
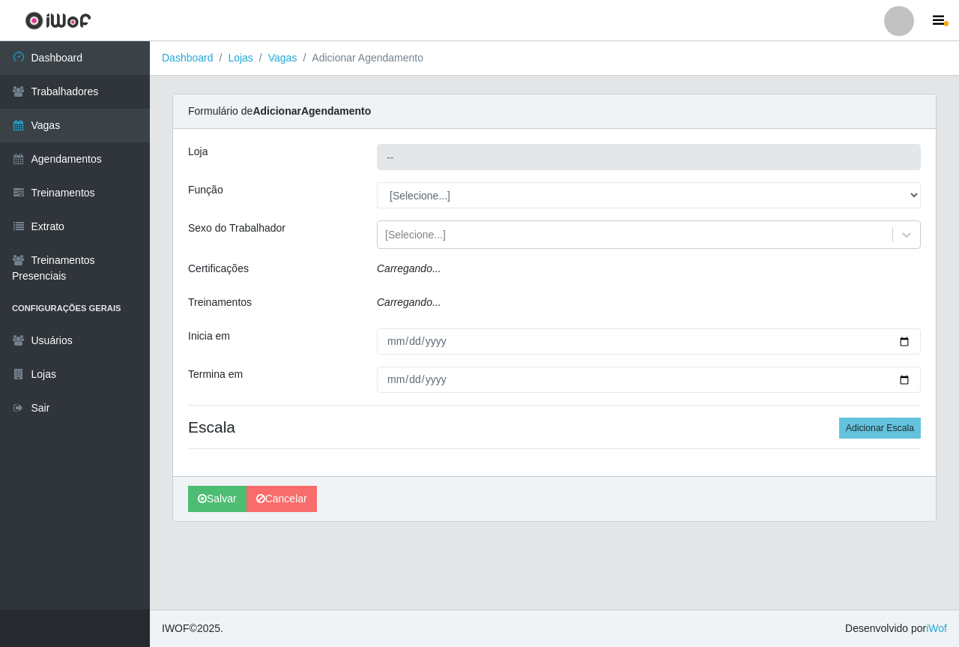
type input "Saullus Supermercados"
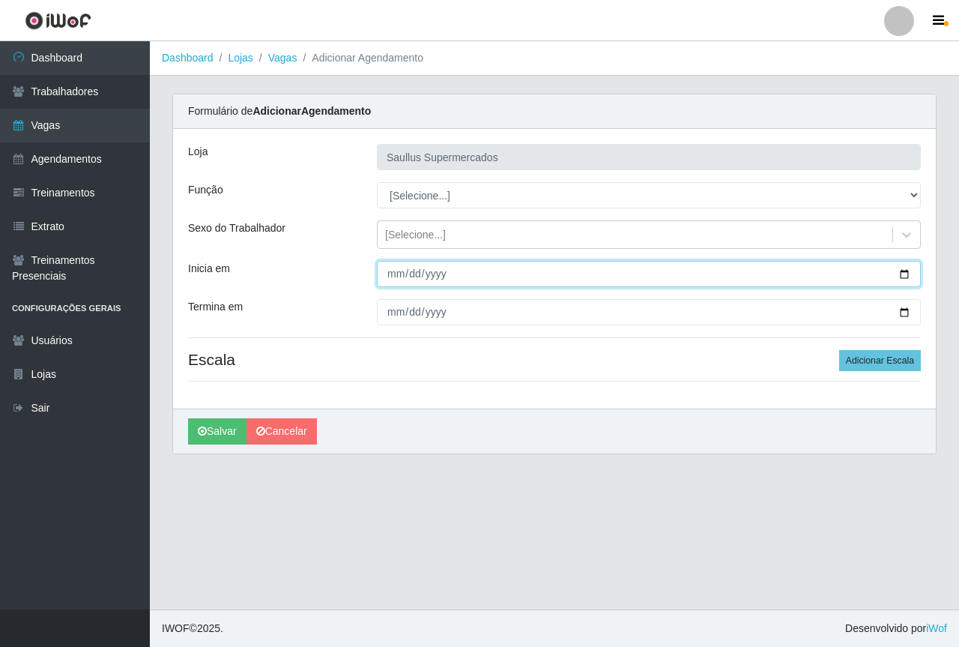
click at [382, 276] on input "Inicia em" at bounding box center [649, 274] width 544 height 26
type input "2025-10-02"
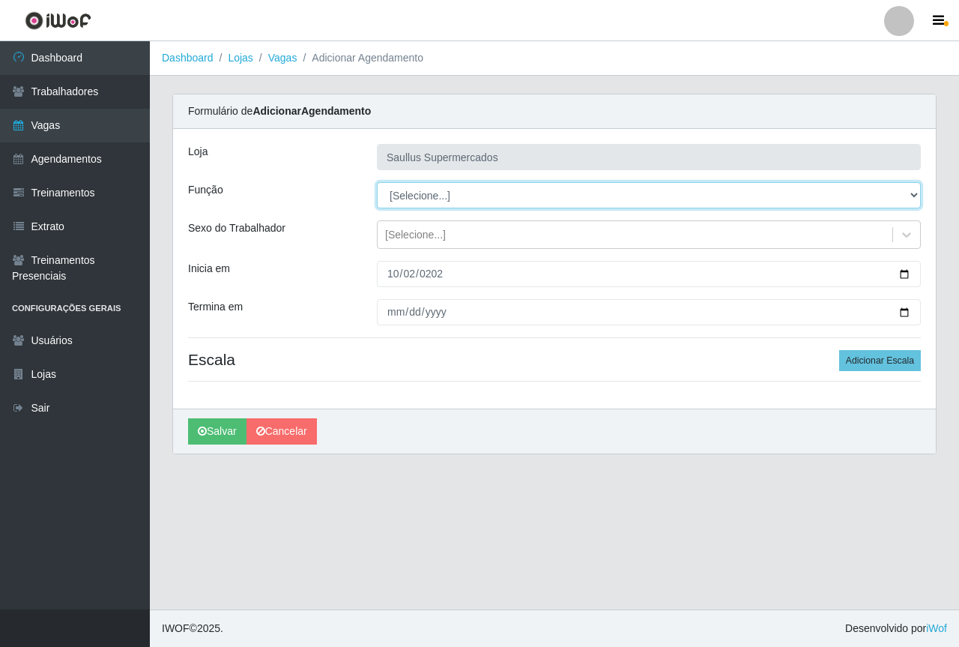
drag, startPoint x: 410, startPoint y: 197, endPoint x: 414, endPoint y: 204, distance: 8.1
click at [410, 197] on select "[Selecione...] ASG ASG + ASG ++ Balconista de Açougue Balconista de Açougue + B…" at bounding box center [649, 195] width 544 height 26
select select "22"
click at [377, 182] on select "[Selecione...] ASG ASG + ASG ++ Balconista de Açougue Balconista de Açougue + B…" at bounding box center [649, 195] width 544 height 26
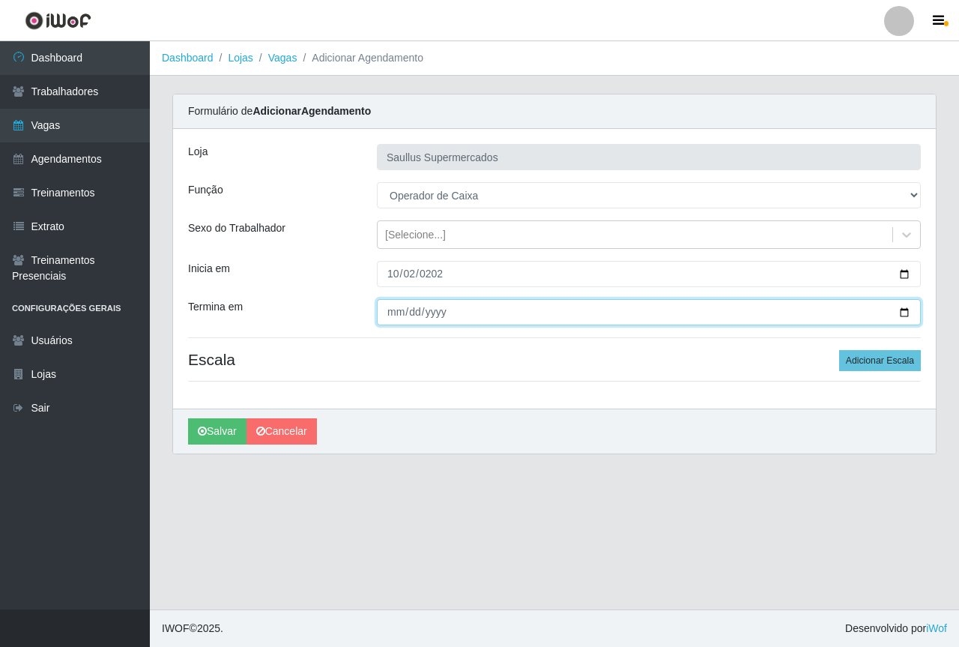
click at [396, 315] on input "Termina em" at bounding box center [649, 312] width 544 height 26
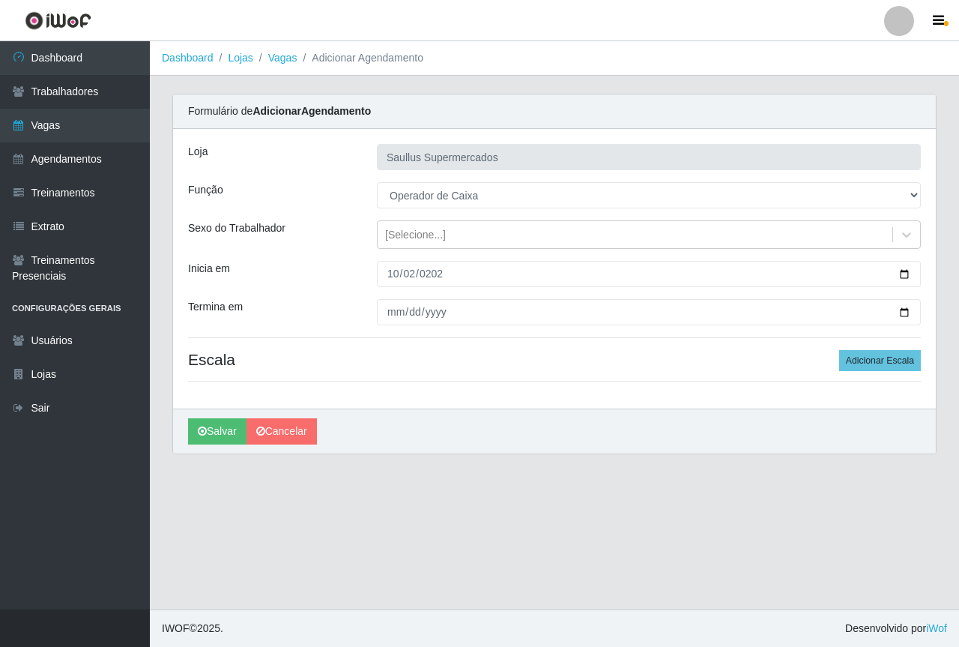
click at [865, 335] on div "Loja Saullus Supermercados Função [Selecione...] ASG ASG + ASG ++ Balconista de…" at bounding box center [554, 268] width 763 height 279
click at [863, 357] on button "Adicionar Escala" at bounding box center [880, 360] width 82 height 21
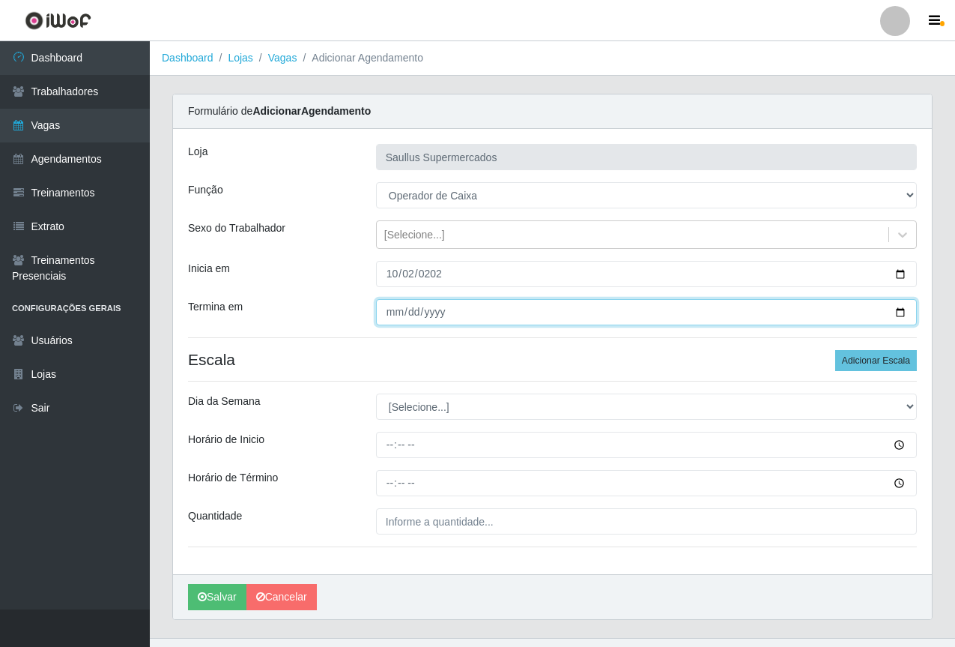
click at [395, 315] on input "Termina em" at bounding box center [646, 312] width 541 height 26
type input "2025-10-09"
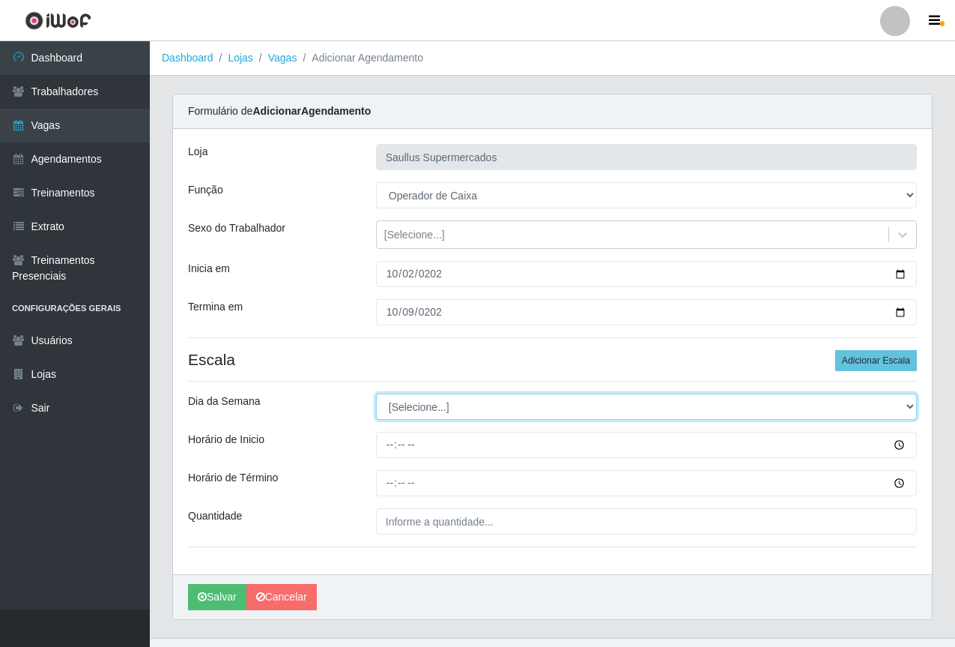
click at [385, 399] on select "[Selecione...] Segunda Terça Quarta Quinta Sexta Sábado Domingo" at bounding box center [646, 406] width 541 height 26
select select "4"
click at [376, 393] on select "[Selecione...] Segunda Terça Quarta Quinta Sexta Sábado Domingo" at bounding box center [646, 406] width 541 height 26
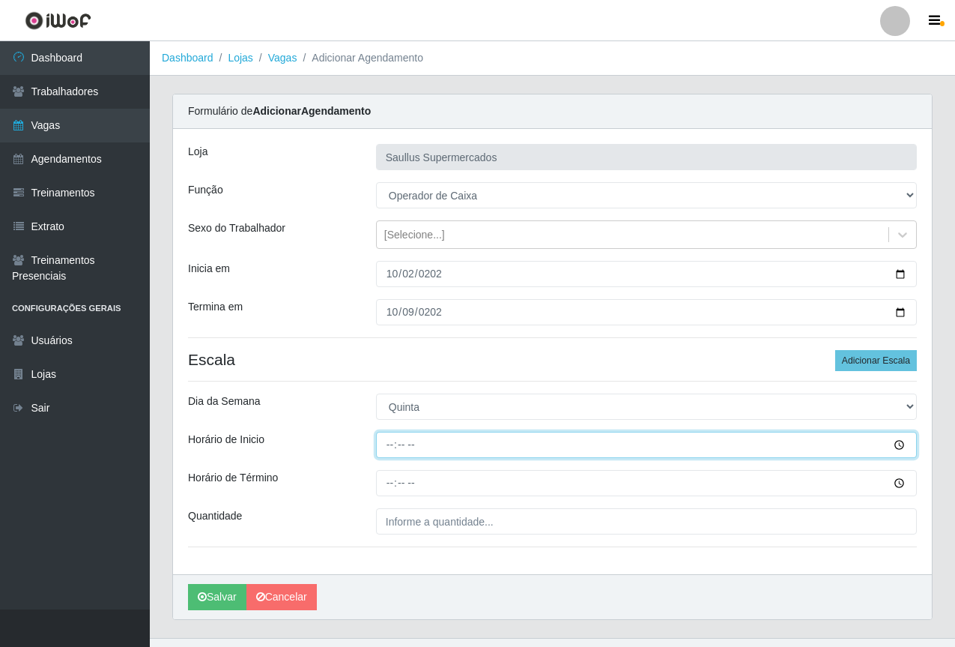
click at [385, 449] on input "Horário de Inicio" at bounding box center [646, 445] width 541 height 26
type input "15:30"
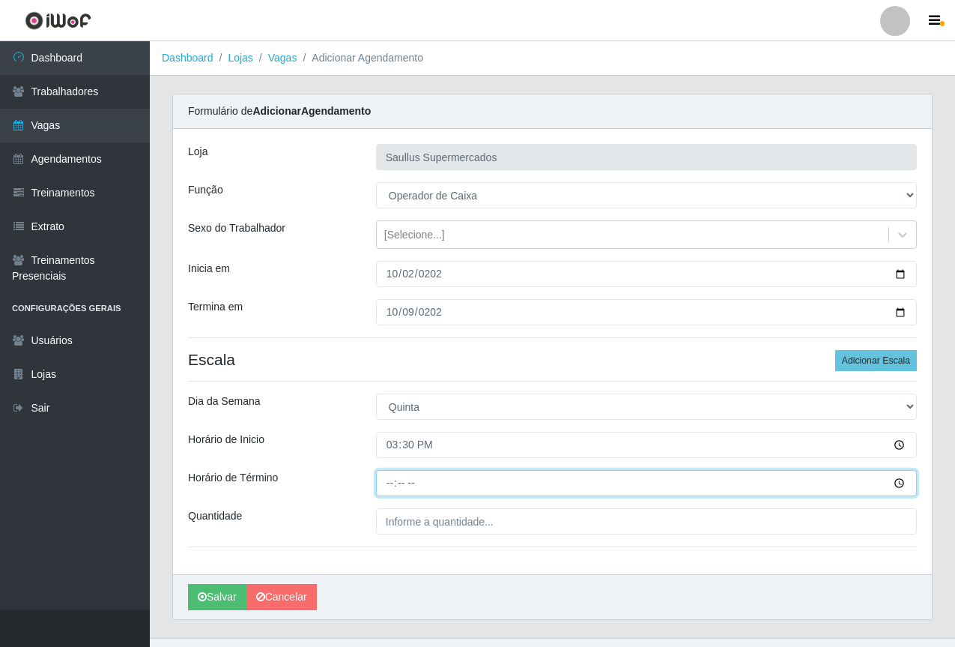
click at [394, 486] on input "Horário de Término" at bounding box center [646, 483] width 541 height 26
type input "21:30"
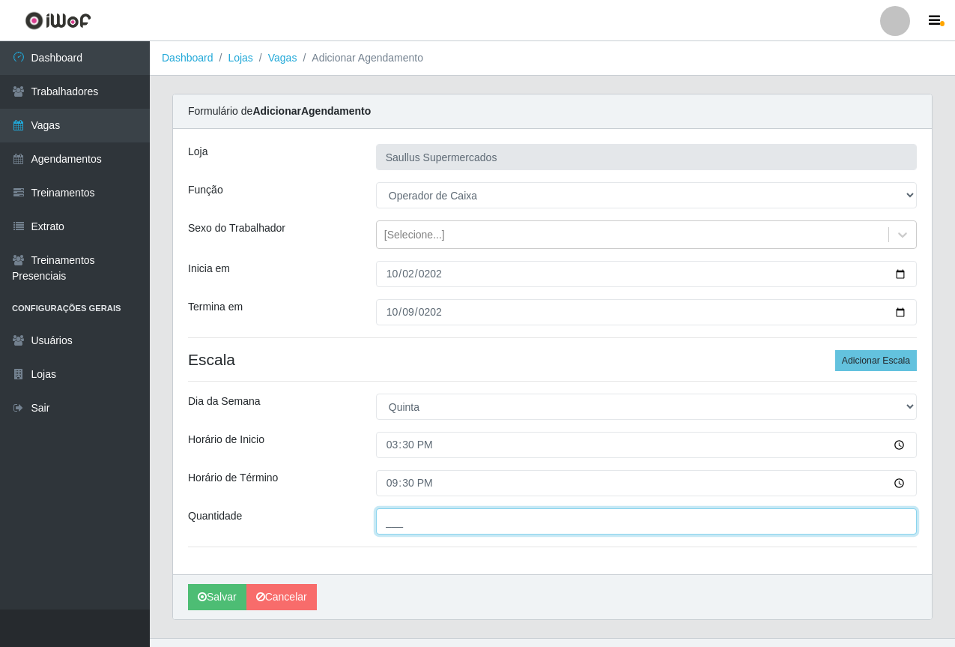
drag, startPoint x: 411, startPoint y: 511, endPoint x: 416, endPoint y: 525, distance: 15.2
click at [411, 511] on input "___" at bounding box center [646, 521] width 541 height 26
type input "1__"
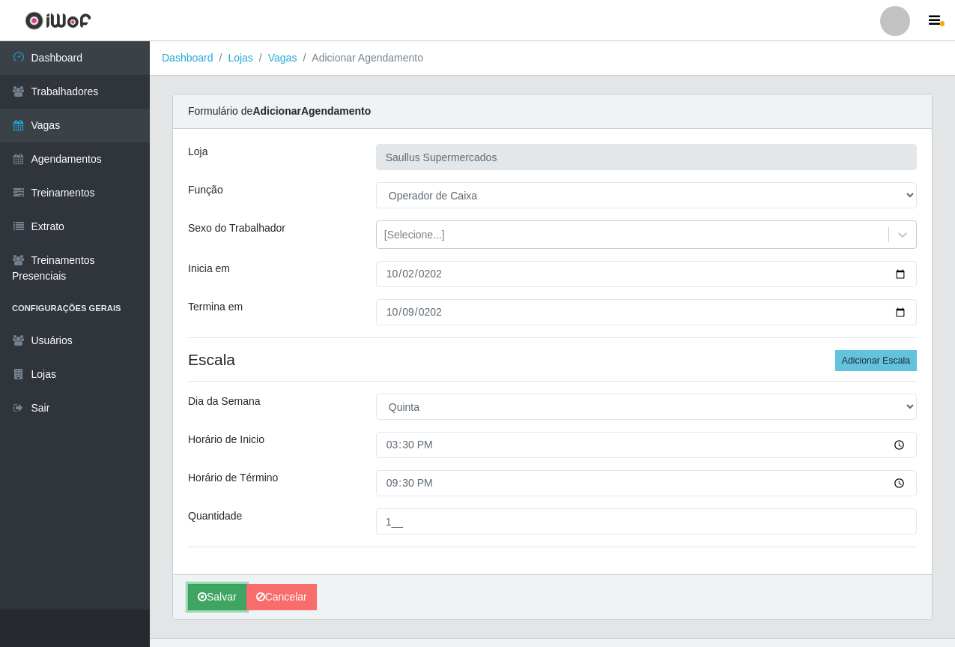
click at [197, 598] on button "Salvar" at bounding box center [217, 597] width 58 height 26
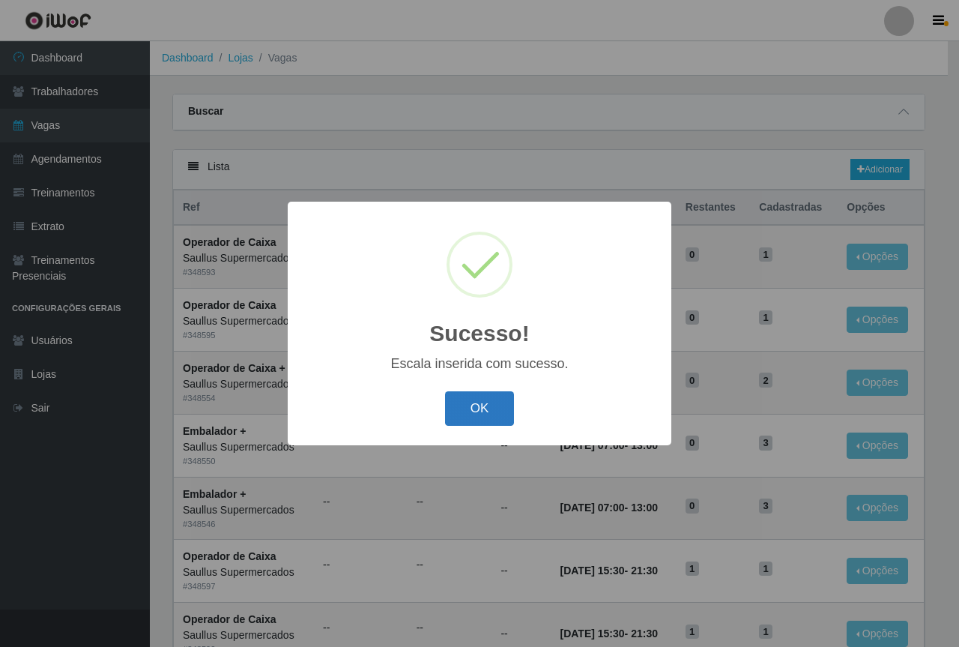
click at [461, 411] on button "OK" at bounding box center [480, 408] width 70 height 35
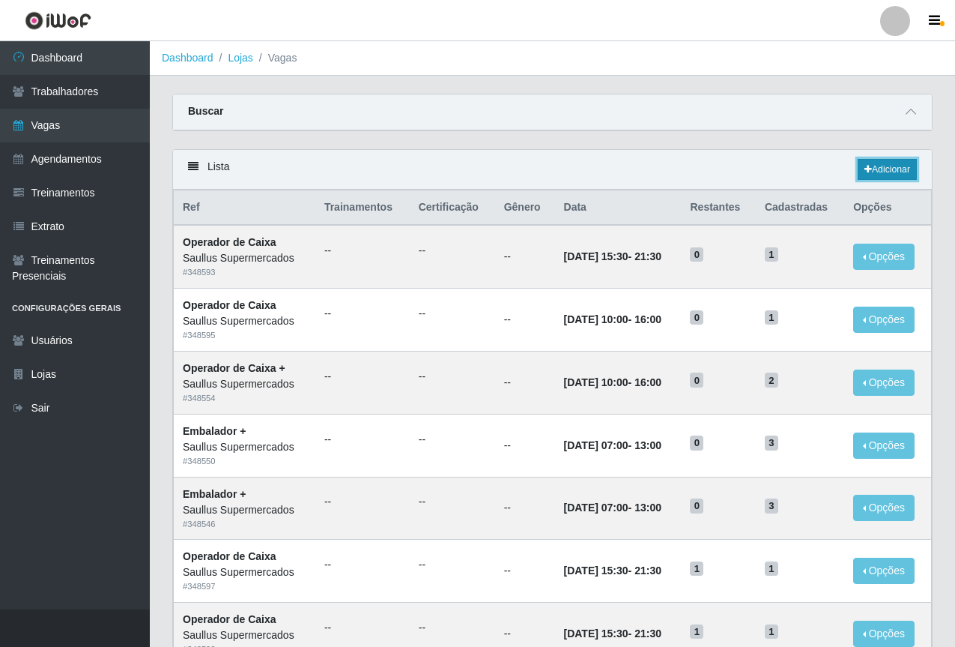
click at [877, 160] on link "Adicionar" at bounding box center [887, 169] width 59 height 21
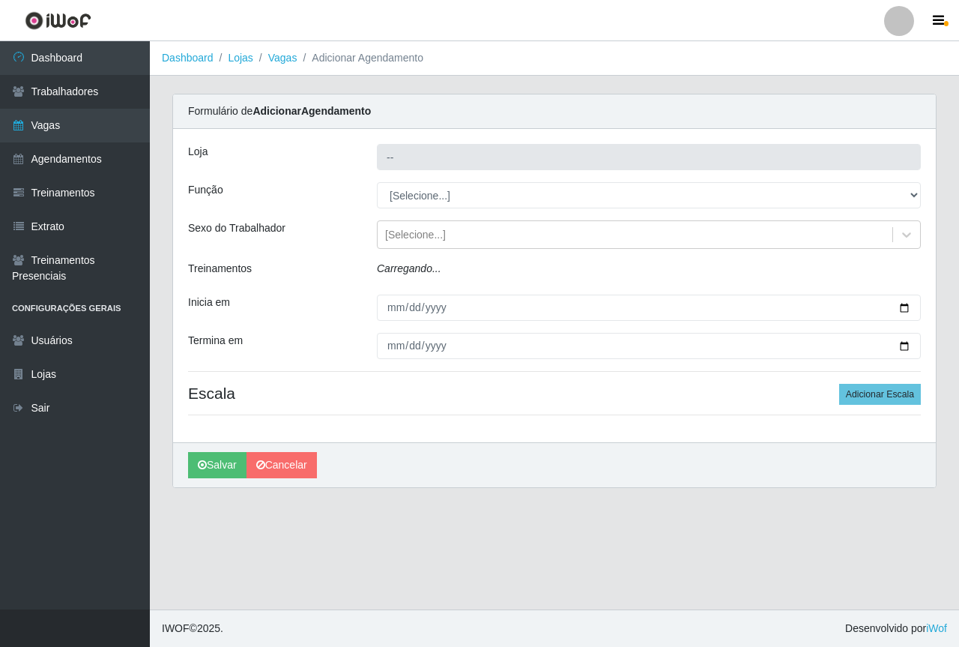
type input "Saullus Supermercados"
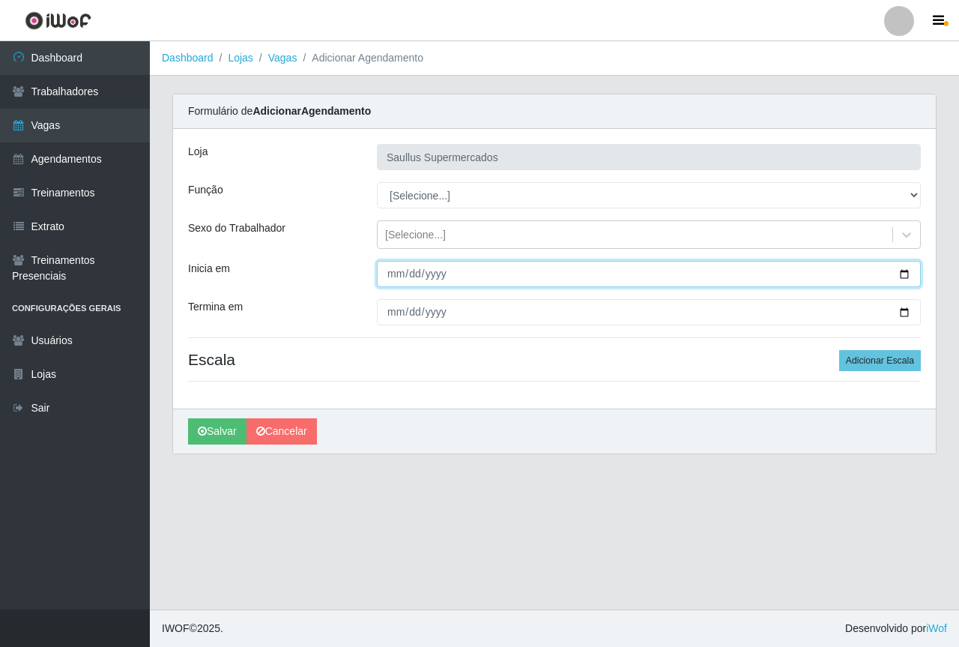
click at [393, 279] on input "Inicia em" at bounding box center [649, 274] width 544 height 26
type input "2025-10-02"
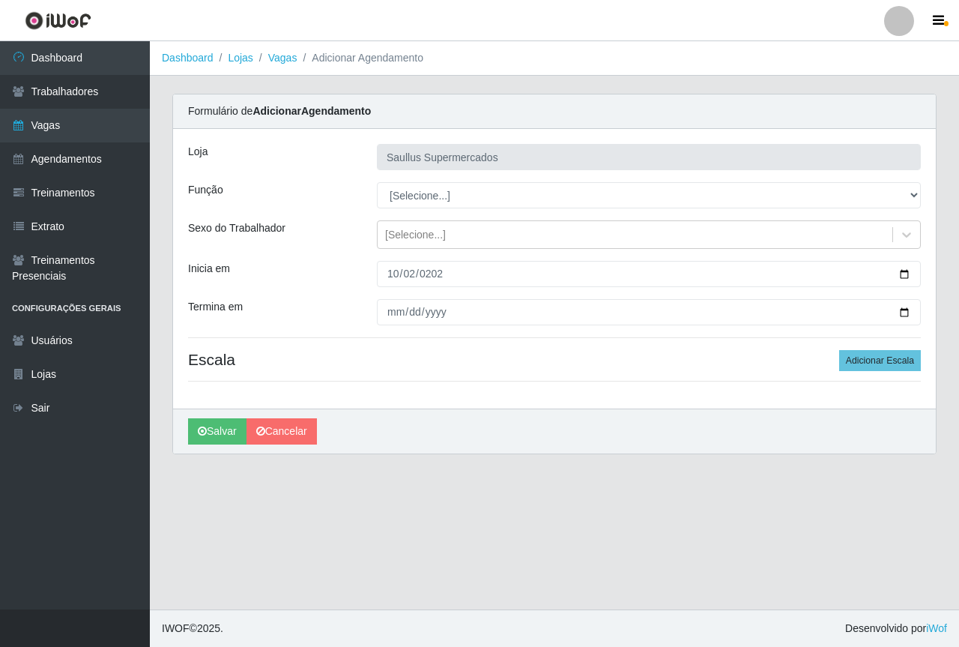
drag, startPoint x: 454, startPoint y: 170, endPoint x: 433, endPoint y: 196, distance: 33.6
click at [449, 177] on div "Loja Saullus Supermercados Função [Selecione...] ASG ASG + ASG ++ Balconista de…" at bounding box center [554, 268] width 763 height 279
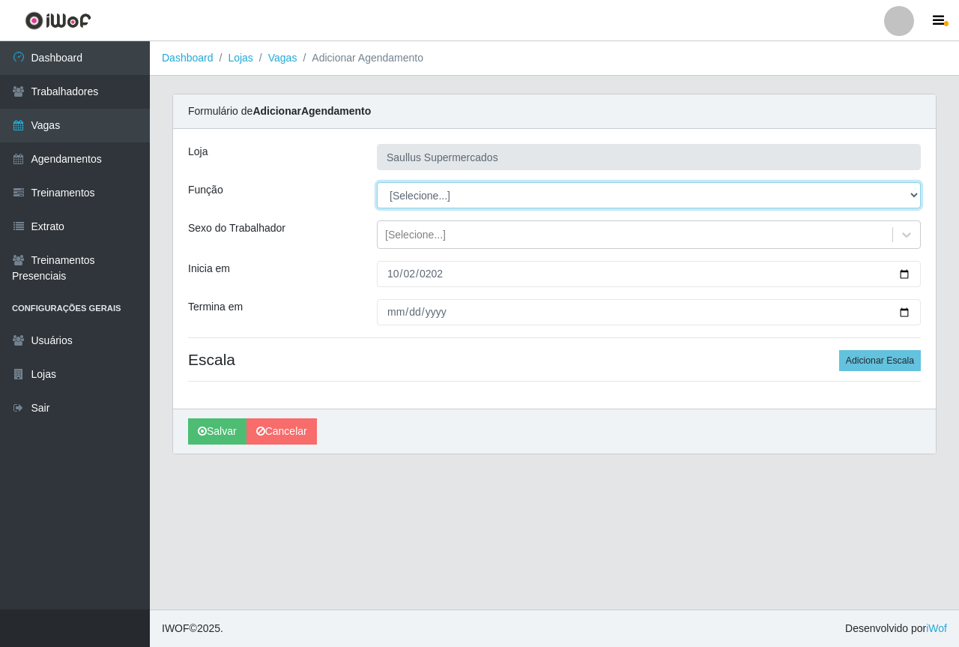
click at [433, 193] on select "[Selecione...] ASG ASG + ASG ++ Balconista de Açougue Balconista de Açougue + B…" at bounding box center [649, 195] width 544 height 26
select select "22"
click at [377, 182] on select "[Selecione...] ASG ASG + ASG ++ Balconista de Açougue Balconista de Açougue + B…" at bounding box center [649, 195] width 544 height 26
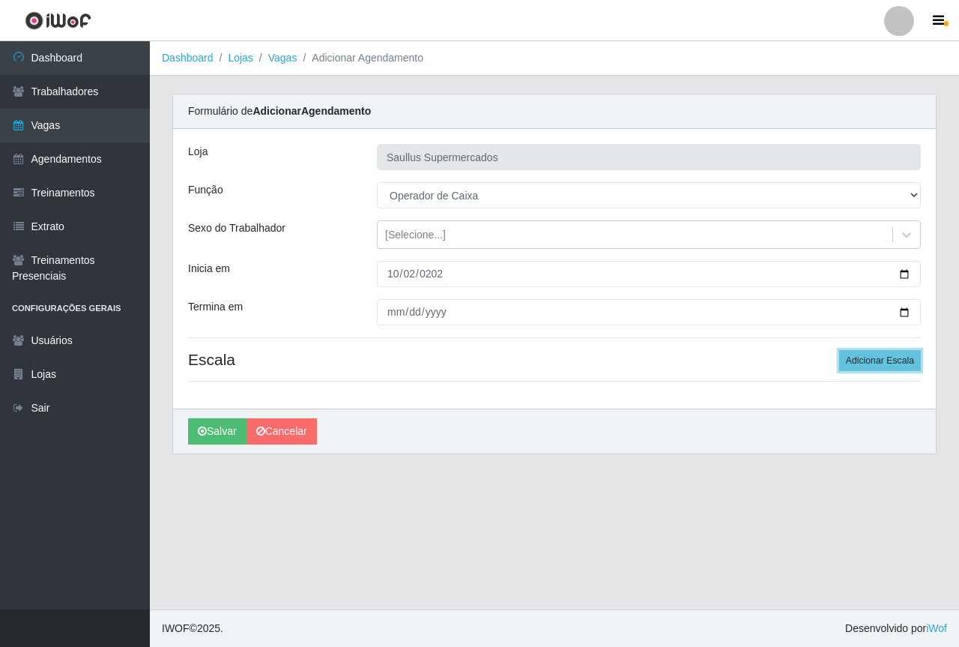
drag, startPoint x: 889, startPoint y: 366, endPoint x: 733, endPoint y: 334, distance: 159.7
click at [889, 366] on button "Adicionar Escala" at bounding box center [880, 360] width 82 height 21
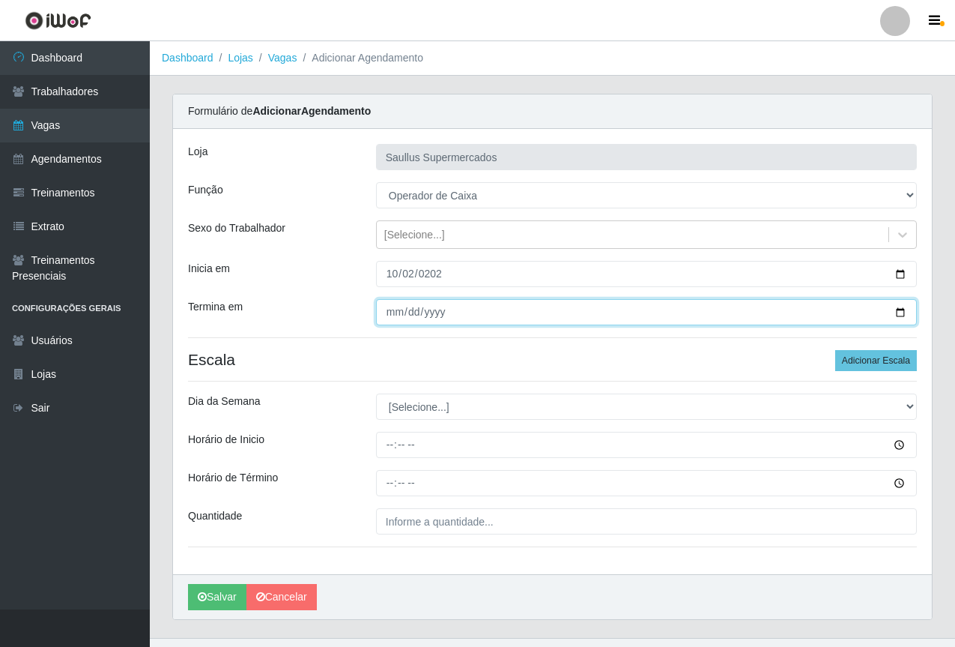
click at [399, 307] on input "Termina em" at bounding box center [646, 312] width 541 height 26
type input "2025-10-16"
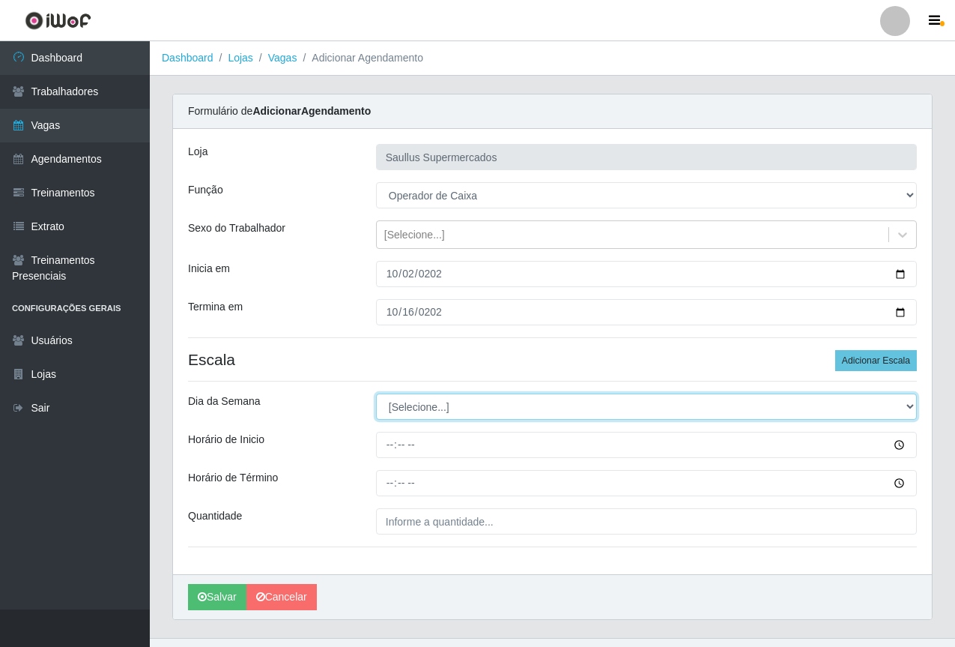
click at [399, 412] on select "[Selecione...] Segunda Terça Quarta Quinta Sexta Sábado Domingo" at bounding box center [646, 406] width 541 height 26
select select "4"
click at [376, 393] on select "[Selecione...] Segunda Terça Quarta Quinta Sexta Sábado Domingo" at bounding box center [646, 406] width 541 height 26
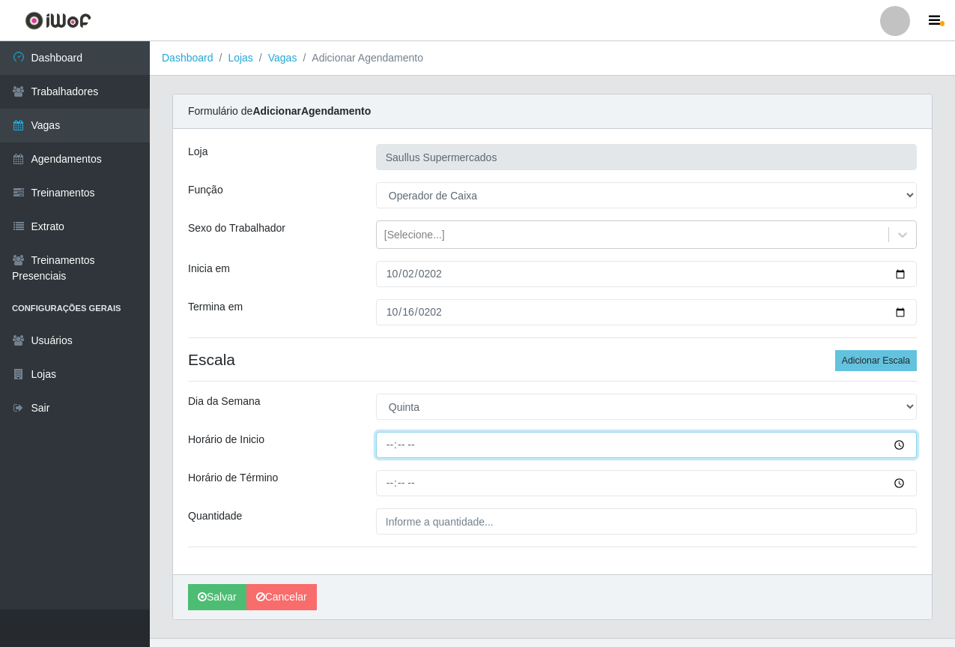
click at [390, 453] on input "Horário de Inicio" at bounding box center [646, 445] width 541 height 26
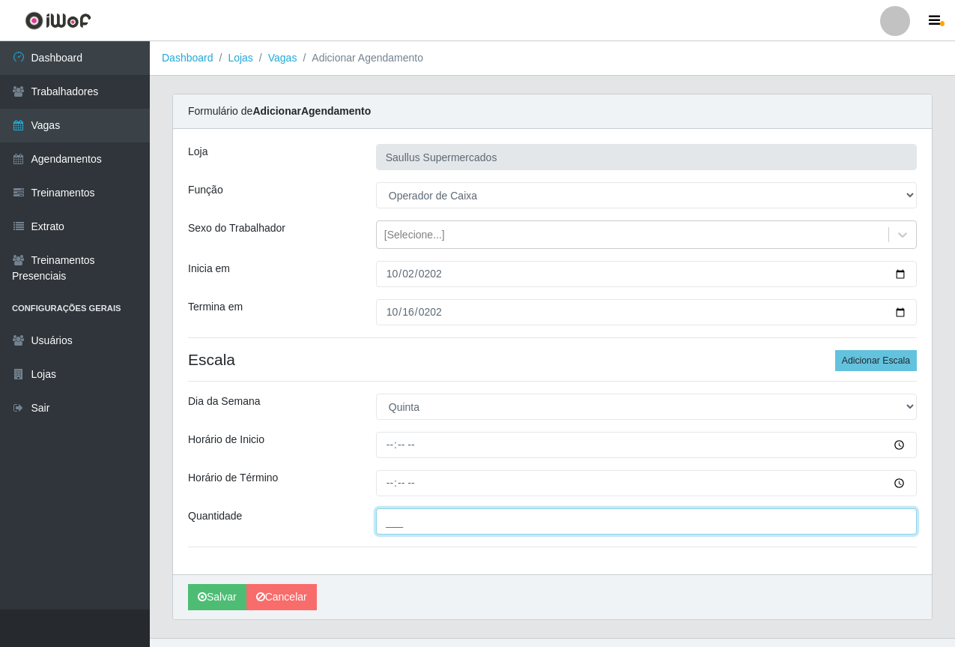
click at [402, 518] on input "___" at bounding box center [646, 521] width 541 height 26
type input "1__"
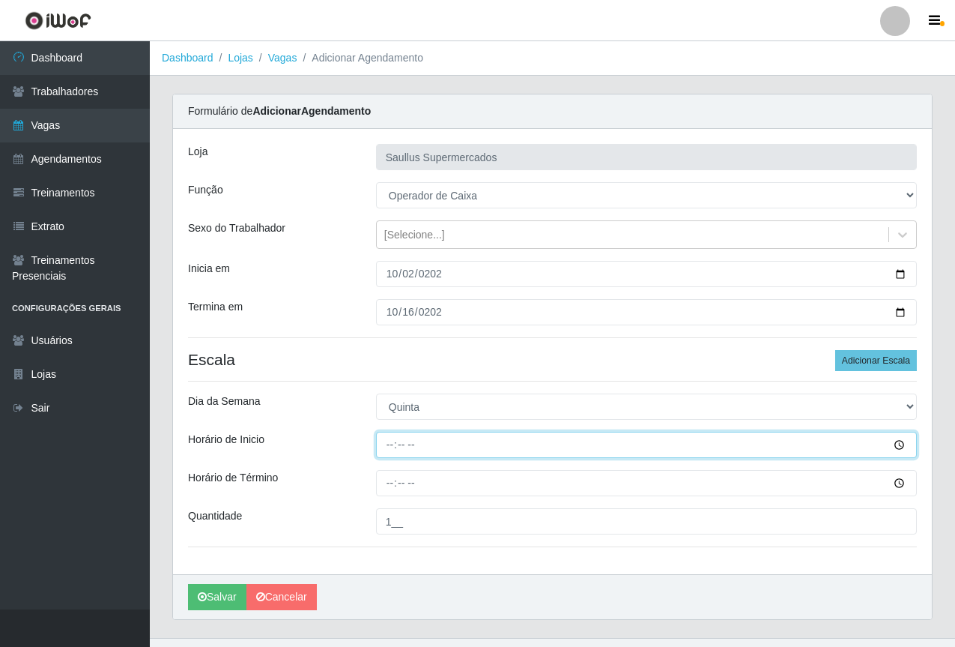
click at [393, 448] on input "Horário de Inicio" at bounding box center [646, 445] width 541 height 26
type input "10:00"
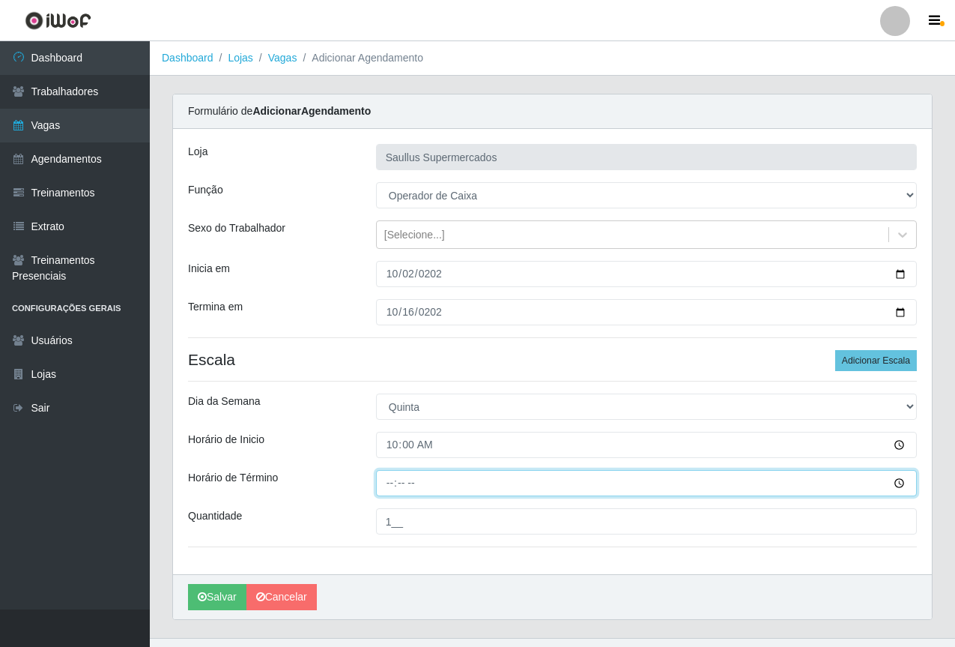
click at [393, 478] on input "Horário de Término" at bounding box center [646, 483] width 541 height 26
type input "16:00"
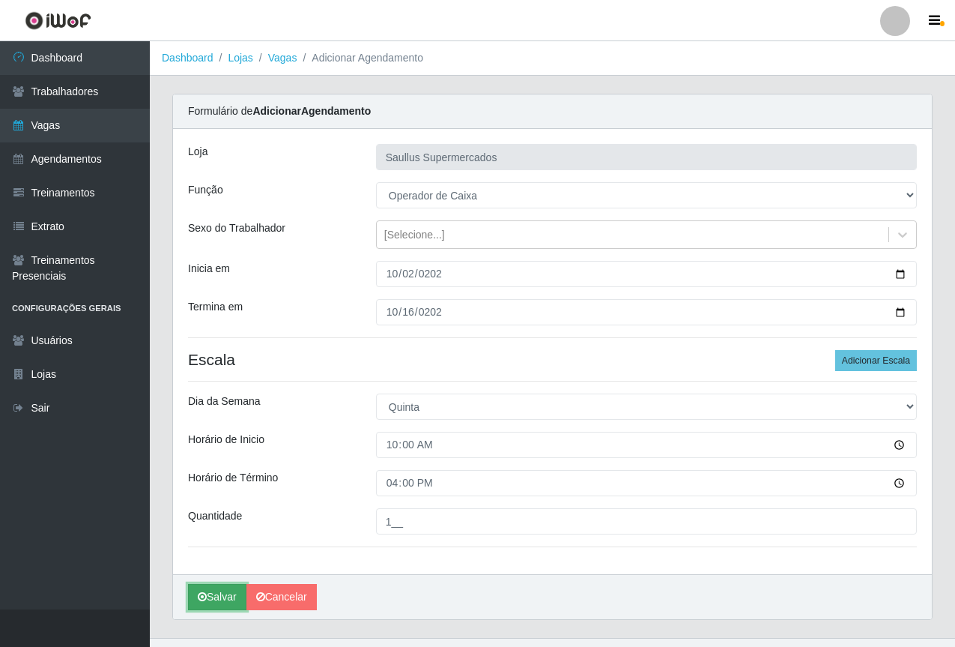
click at [220, 592] on button "Salvar" at bounding box center [217, 597] width 58 height 26
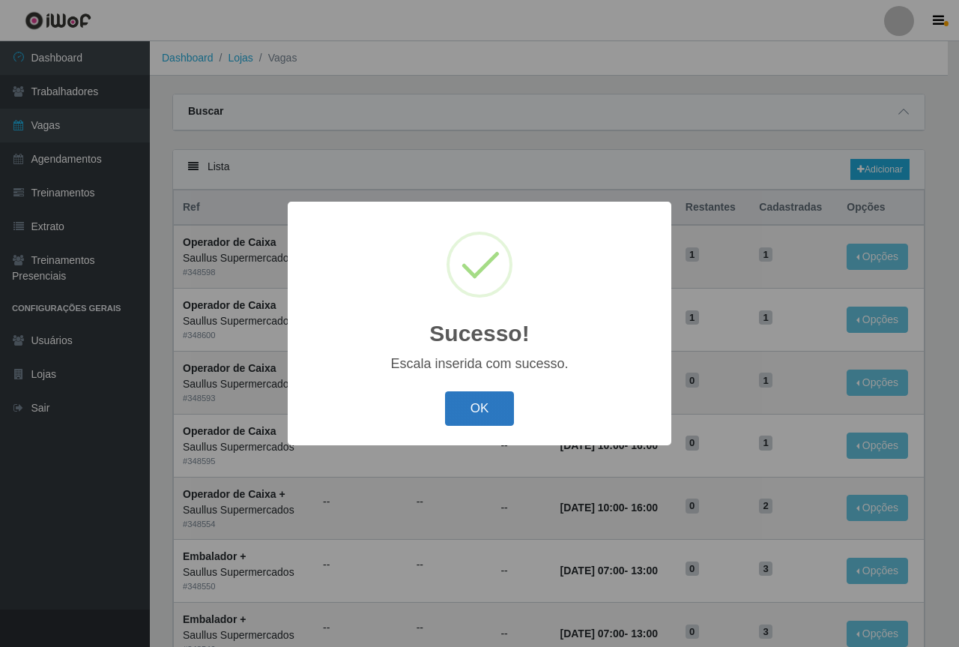
click at [475, 415] on button "OK" at bounding box center [480, 408] width 70 height 35
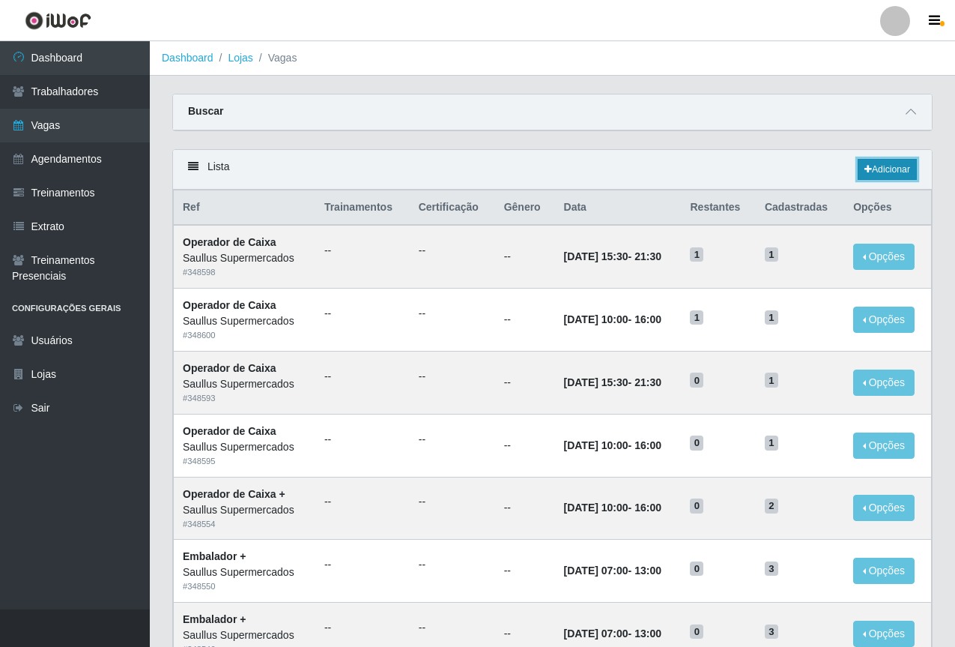
click at [874, 166] on link "Adicionar" at bounding box center [887, 169] width 59 height 21
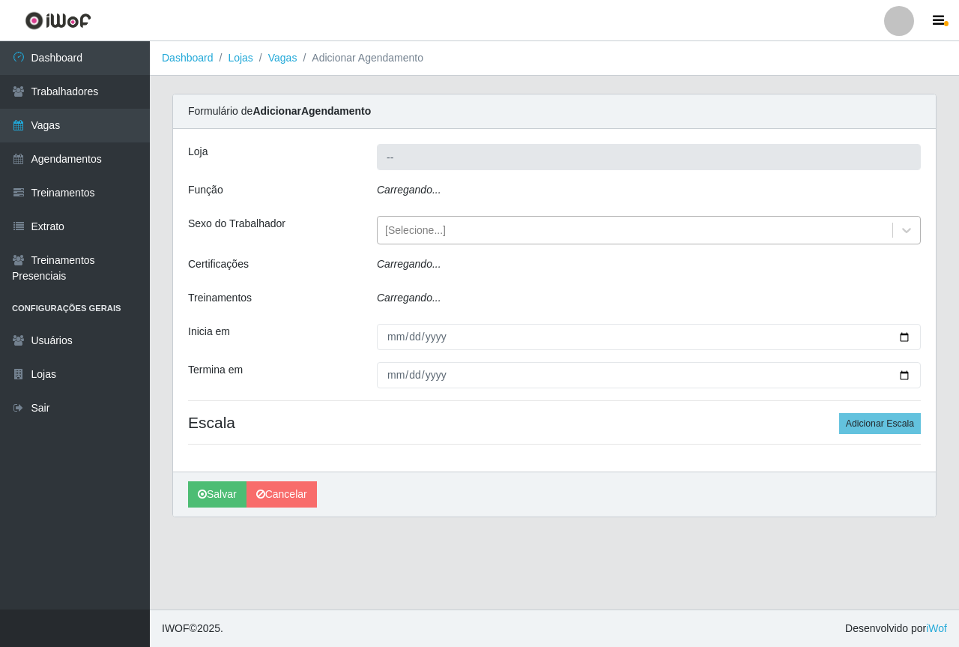
type input "Saullus Supermercados"
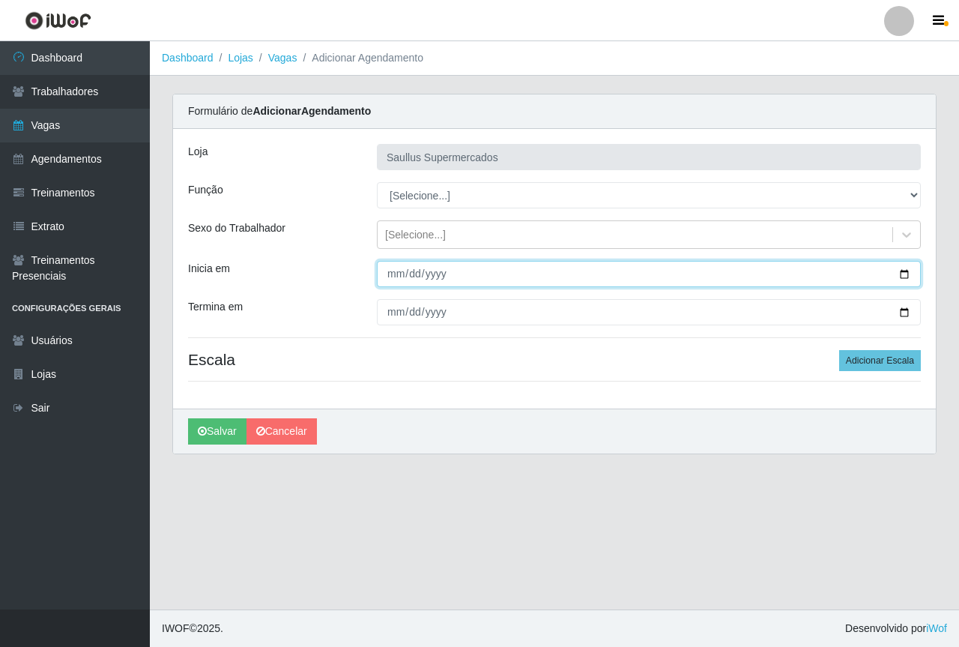
click at [391, 279] on input "Inicia em" at bounding box center [649, 274] width 544 height 26
type input "2025-10-09"
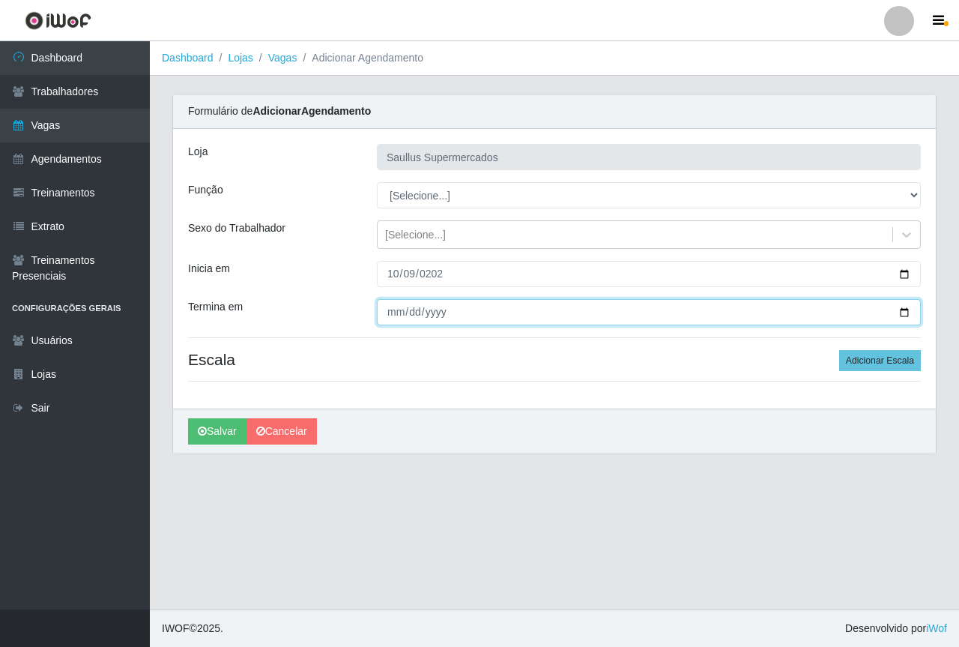
click at [393, 304] on input "Termina em" at bounding box center [649, 312] width 544 height 26
type input "0025-10-16"
type input "2025-10-16"
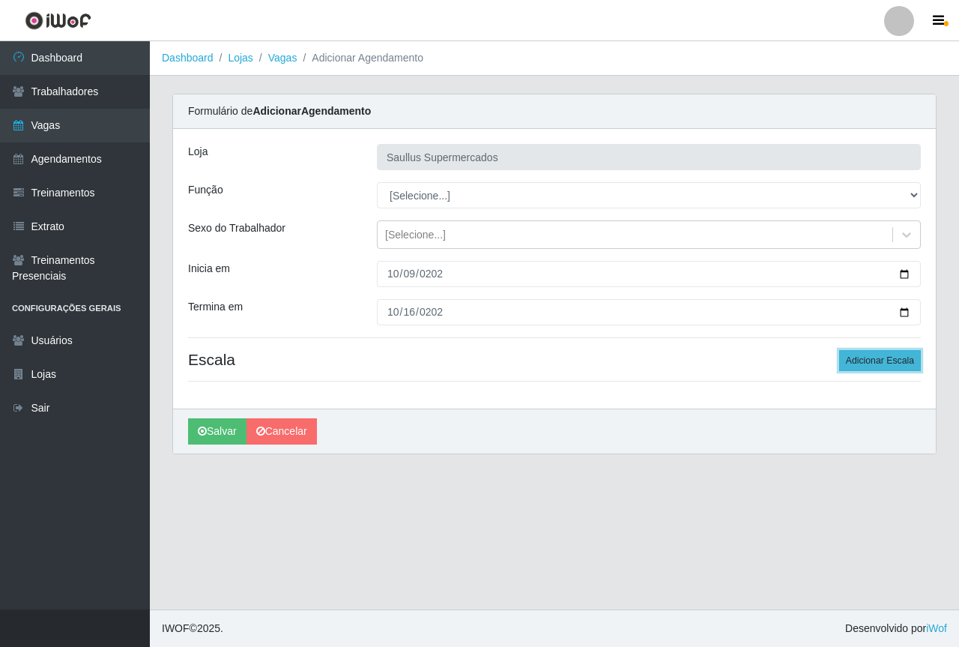
click at [853, 366] on button "Adicionar Escala" at bounding box center [880, 360] width 82 height 21
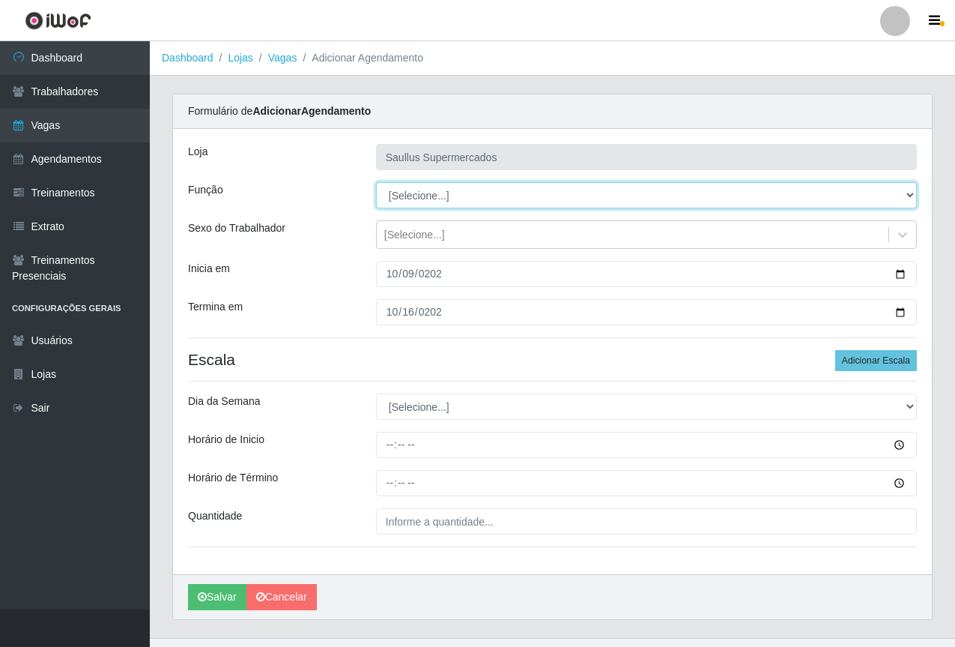
click at [398, 195] on select "[Selecione...] ASG ASG + ASG ++ Balconista de Açougue Balconista de Açougue + B…" at bounding box center [646, 195] width 541 height 26
select select "22"
click at [376, 182] on select "[Selecione...] ASG ASG + ASG ++ Balconista de Açougue Balconista de Açougue + B…" at bounding box center [646, 195] width 541 height 26
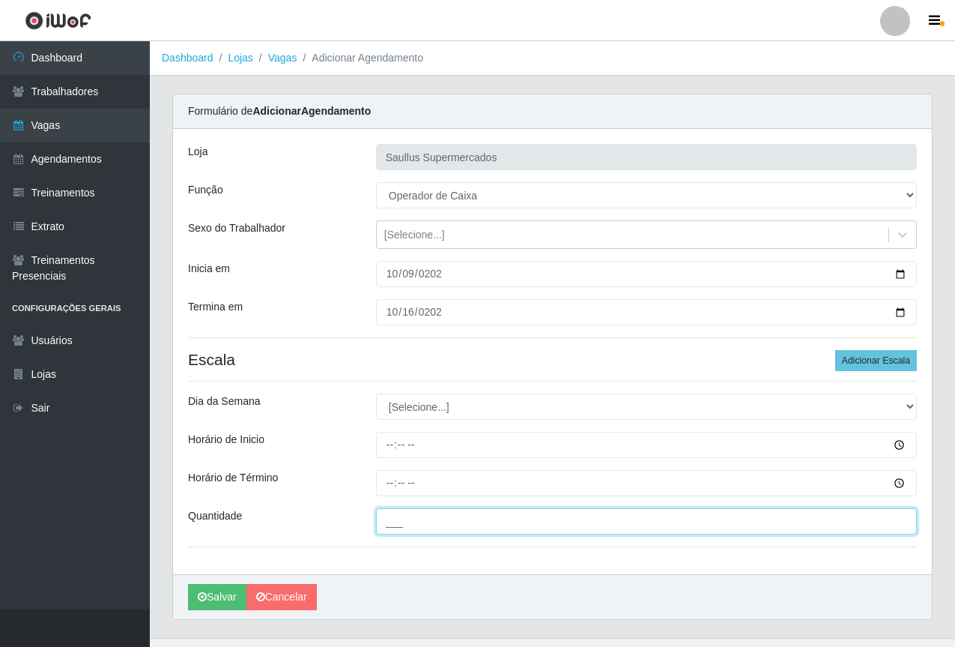
click at [406, 520] on input "___" at bounding box center [646, 521] width 541 height 26
type input "1__"
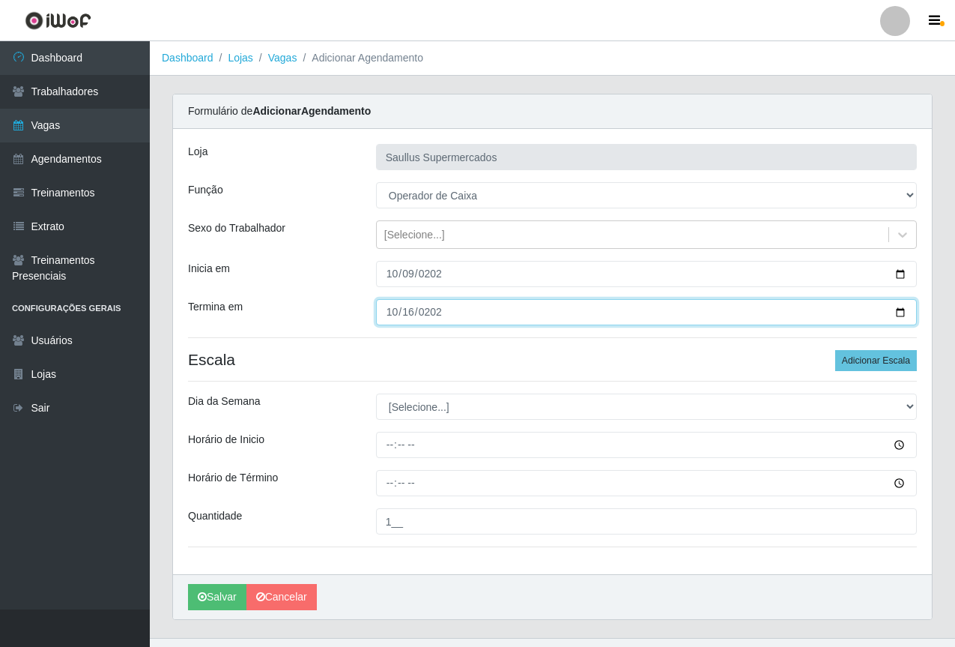
click at [393, 315] on input "2025-10-16" at bounding box center [646, 312] width 541 height 26
click at [390, 315] on input "2025-10-23" at bounding box center [646, 312] width 541 height 26
type input "2025-10-30"
click at [477, 309] on input "2025-10-30" at bounding box center [646, 312] width 541 height 26
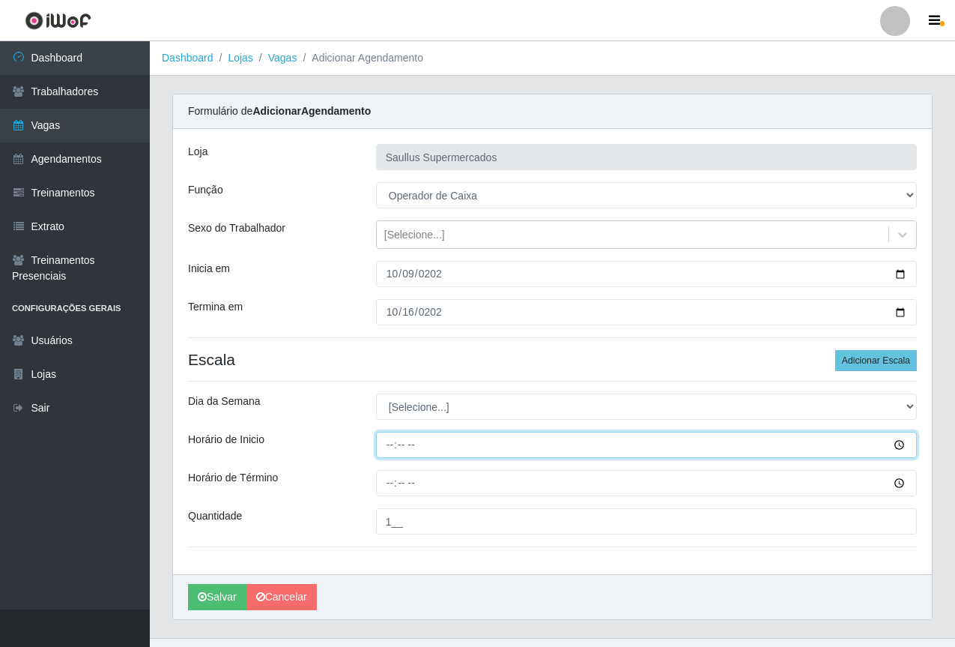
click at [383, 452] on input "Horário de Inicio" at bounding box center [646, 445] width 541 height 26
type input "08:00"
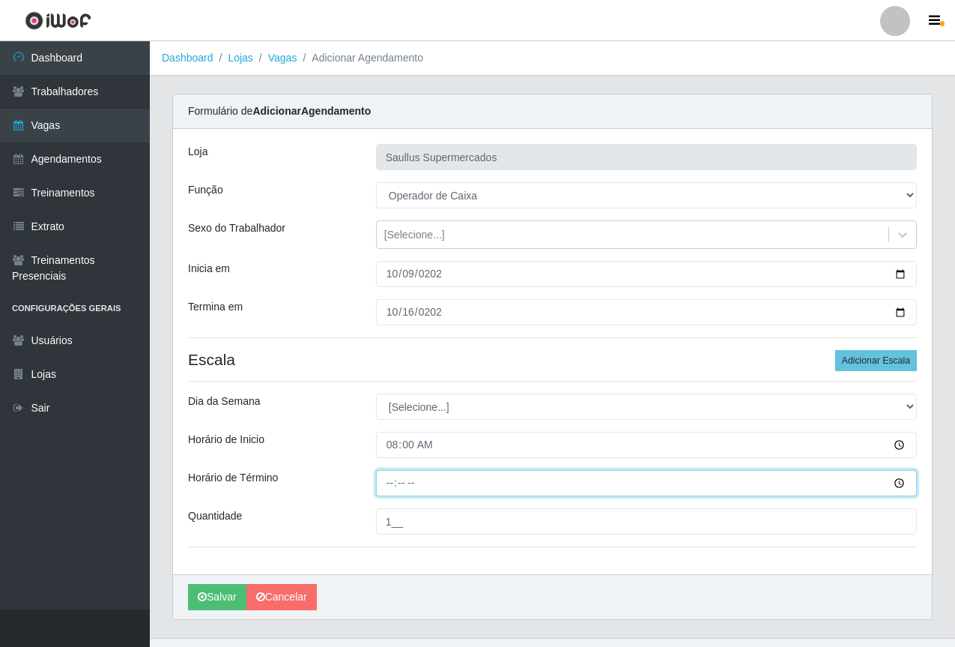
click at [393, 485] on input "Horário de Término" at bounding box center [646, 483] width 541 height 26
type input "14:00"
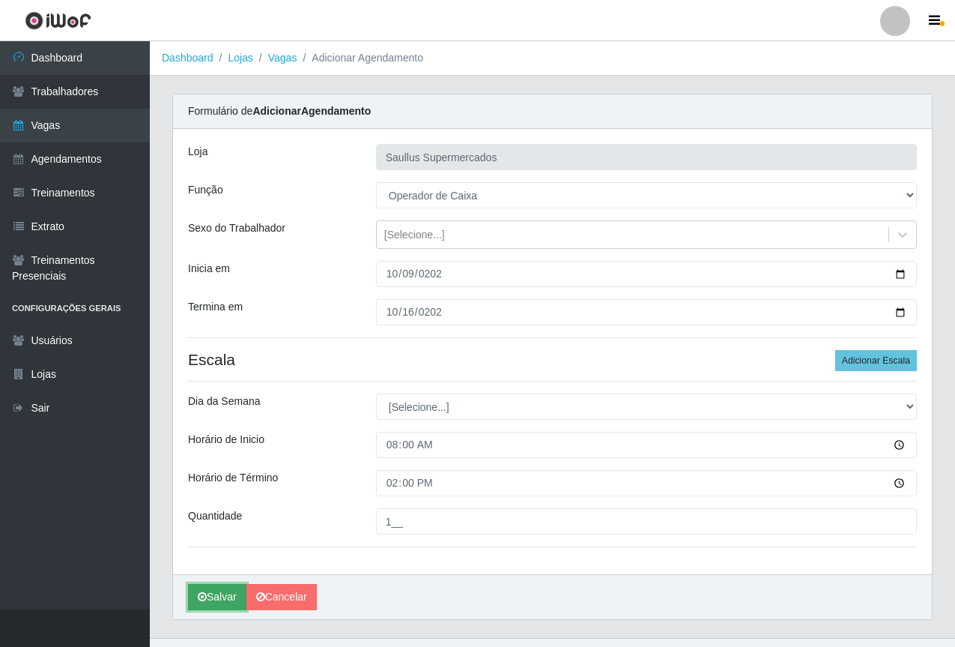
click at [229, 591] on button "Salvar" at bounding box center [217, 597] width 58 height 26
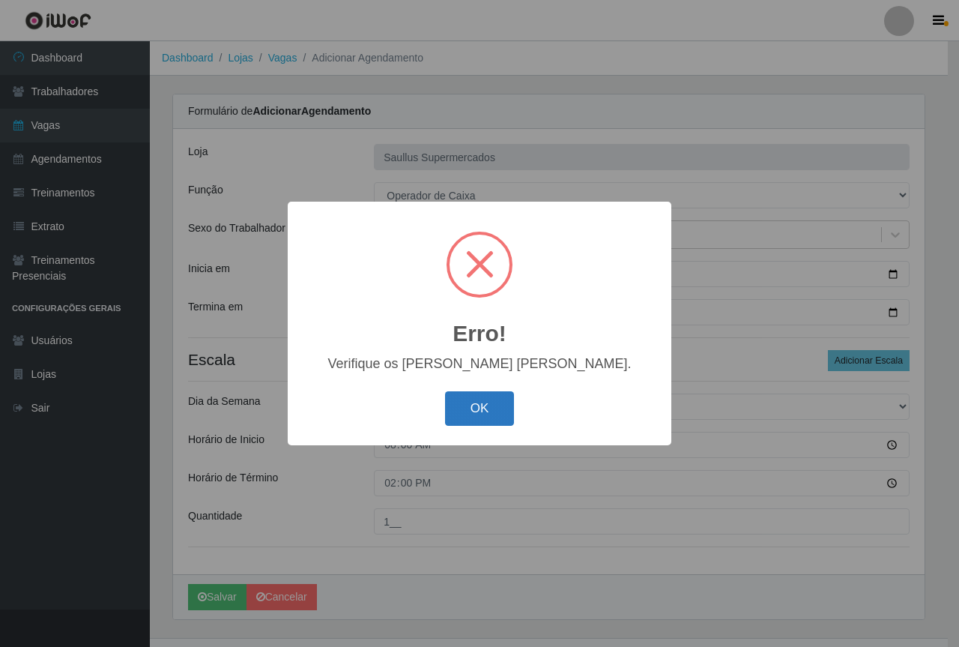
click at [497, 410] on button "OK" at bounding box center [480, 408] width 70 height 35
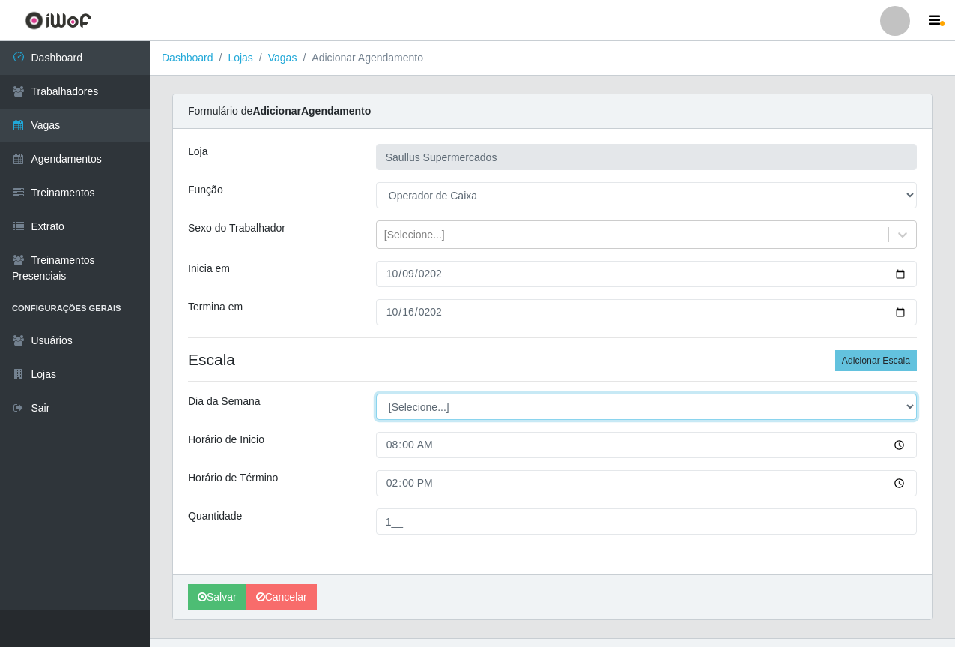
click at [446, 400] on select "[Selecione...] Segunda Terça Quarta Quinta Sexta Sábado Domingo" at bounding box center [646, 406] width 541 height 26
select select "4"
click at [376, 393] on select "[Selecione...] Segunda Terça Quarta Quinta Sexta Sábado Domingo" at bounding box center [646, 406] width 541 height 26
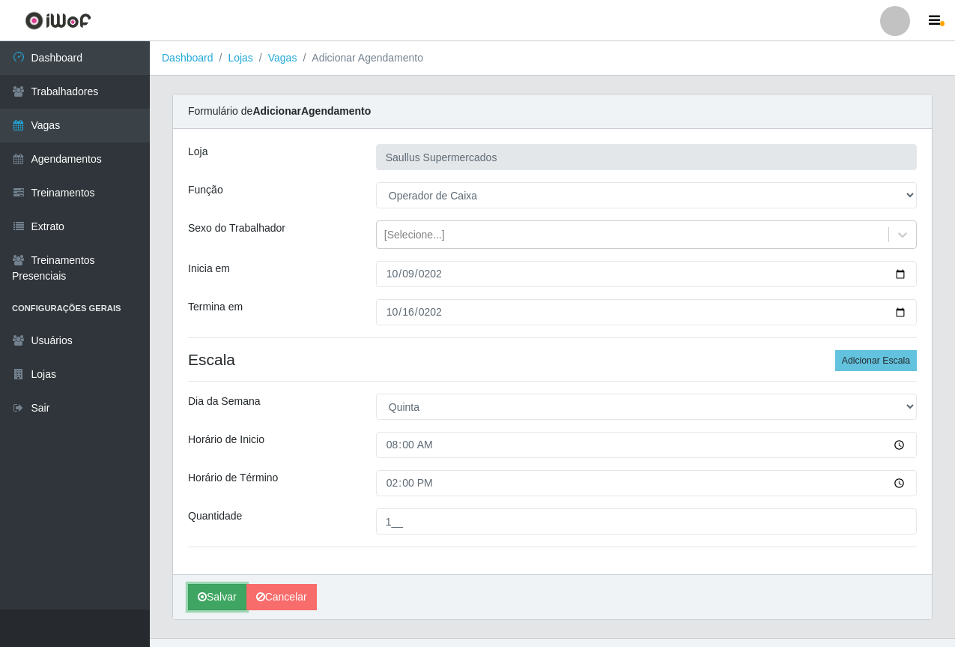
click at [214, 600] on button "Salvar" at bounding box center [217, 597] width 58 height 26
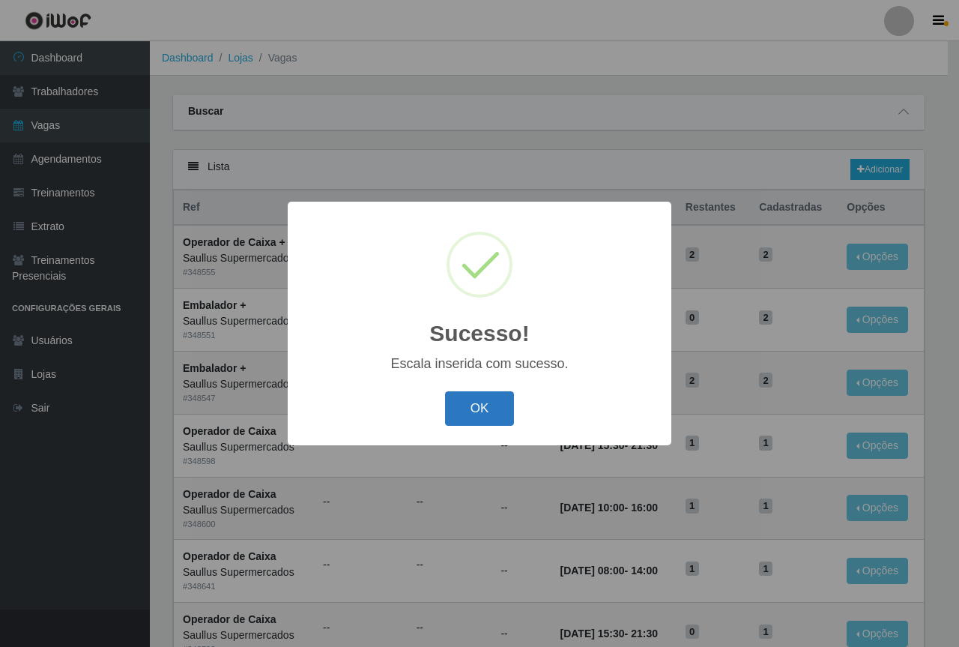
click at [479, 408] on button "OK" at bounding box center [480, 408] width 70 height 35
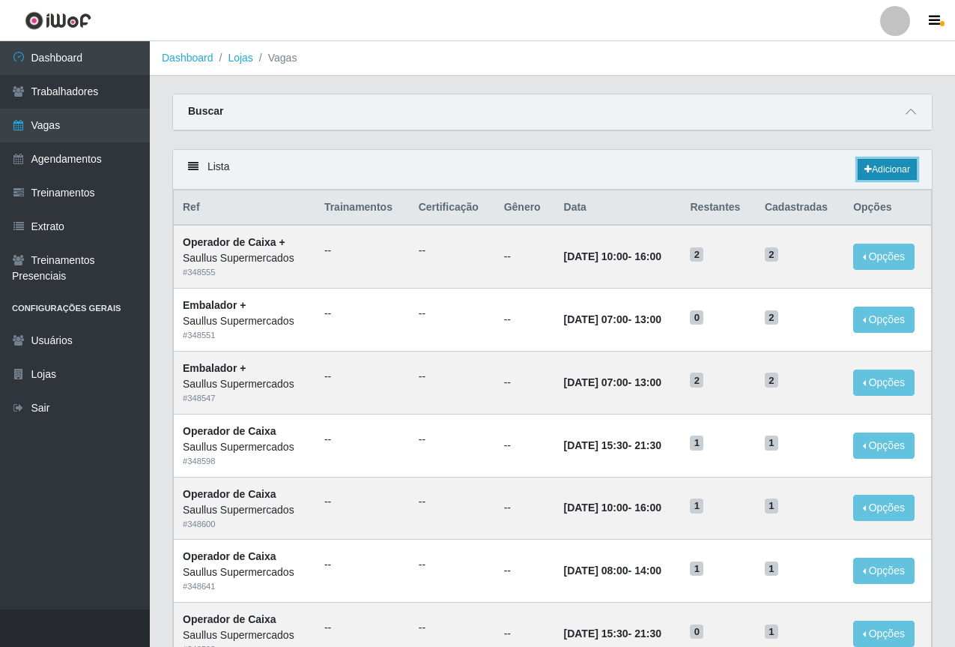
click at [878, 169] on link "Adicionar" at bounding box center [887, 169] width 59 height 21
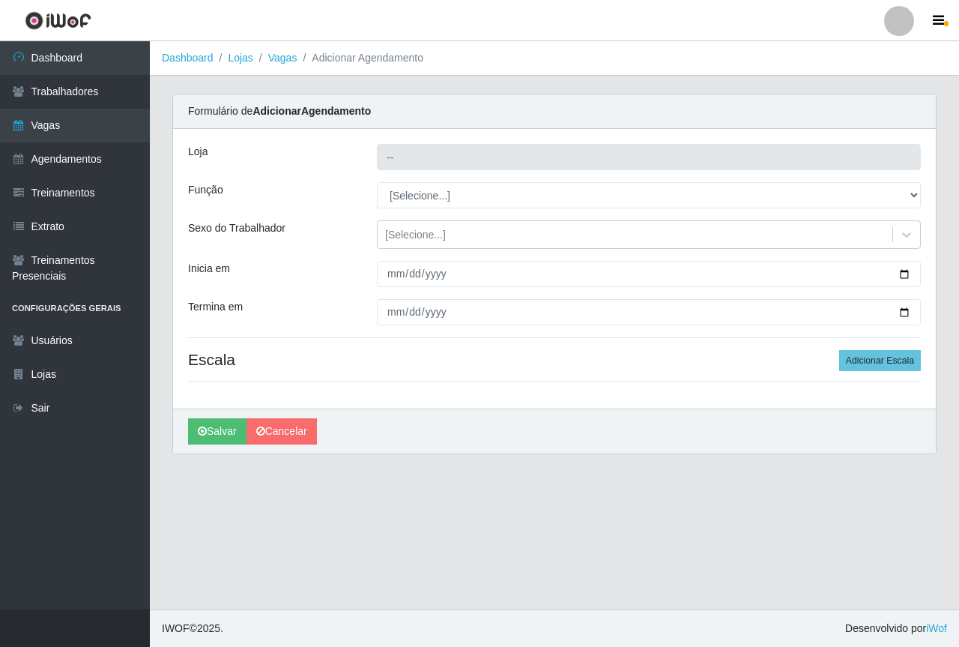
type input "Saullus Supermercados"
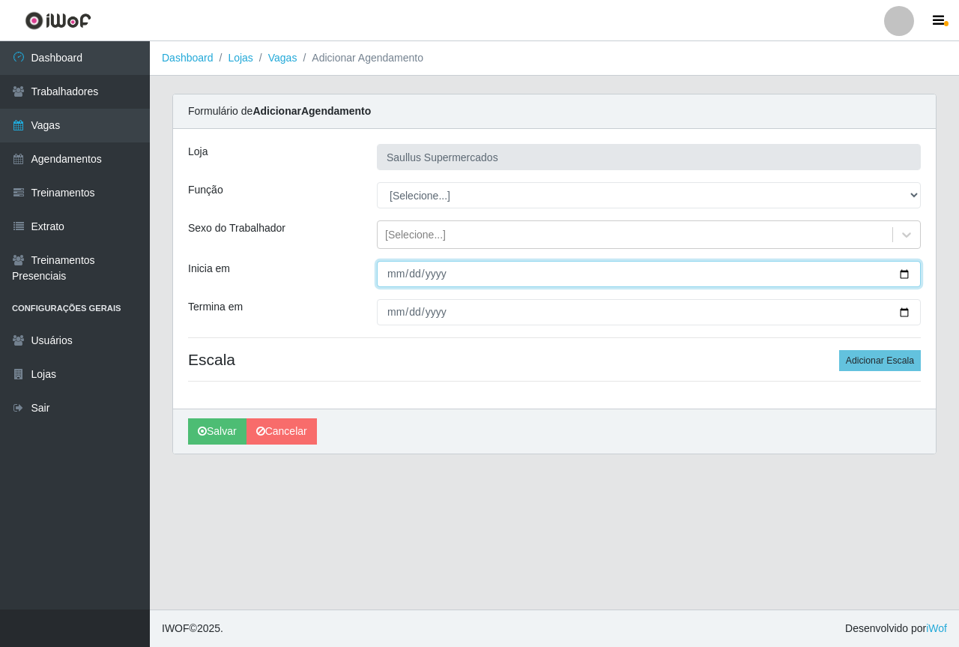
click at [388, 276] on input "Inicia em" at bounding box center [649, 274] width 544 height 26
type input "2025-10-23"
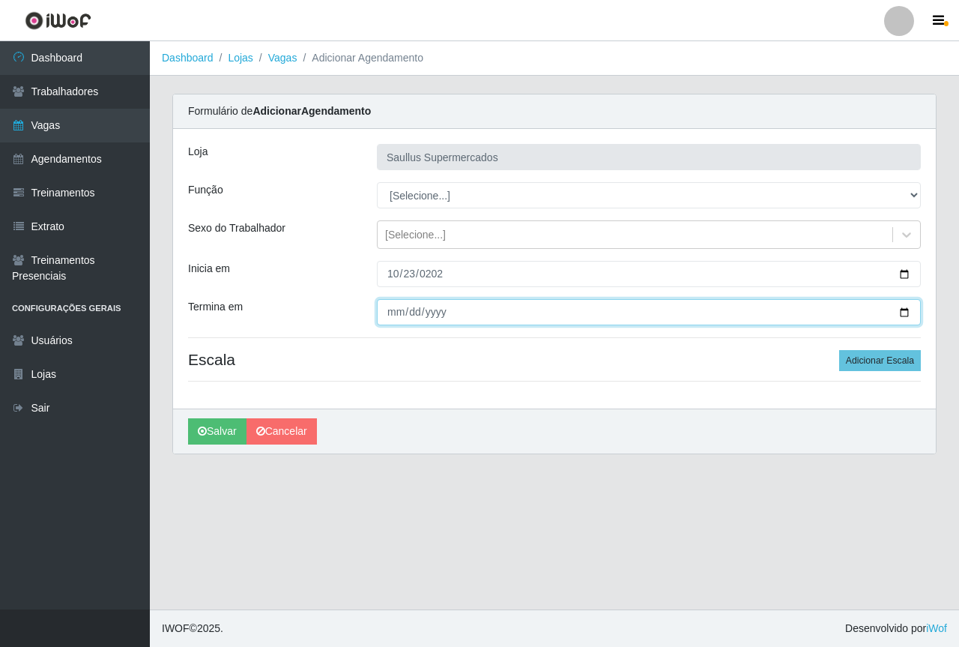
click at [384, 311] on input "Termina em" at bounding box center [649, 312] width 544 height 26
click at [418, 312] on input "0001-02-23" at bounding box center [649, 312] width 544 height 26
click at [415, 311] on input "0001-02-23" at bounding box center [649, 312] width 544 height 26
type input "2025-10-23"
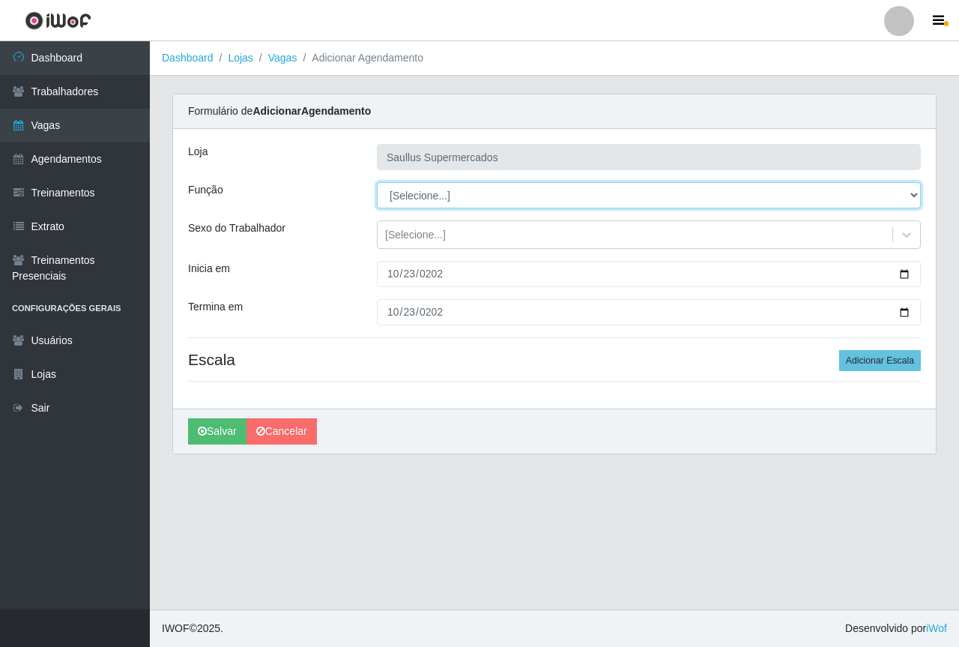
drag, startPoint x: 453, startPoint y: 201, endPoint x: 446, endPoint y: 199, distance: 7.6
click at [453, 201] on select "[Selecione...] ASG ASG + ASG ++ Balconista de Açougue Balconista de Açougue + B…" at bounding box center [649, 195] width 544 height 26
select select "22"
click at [377, 182] on select "[Selecione...] ASG ASG + ASG ++ Balconista de Açougue Balconista de Açougue + B…" at bounding box center [649, 195] width 544 height 26
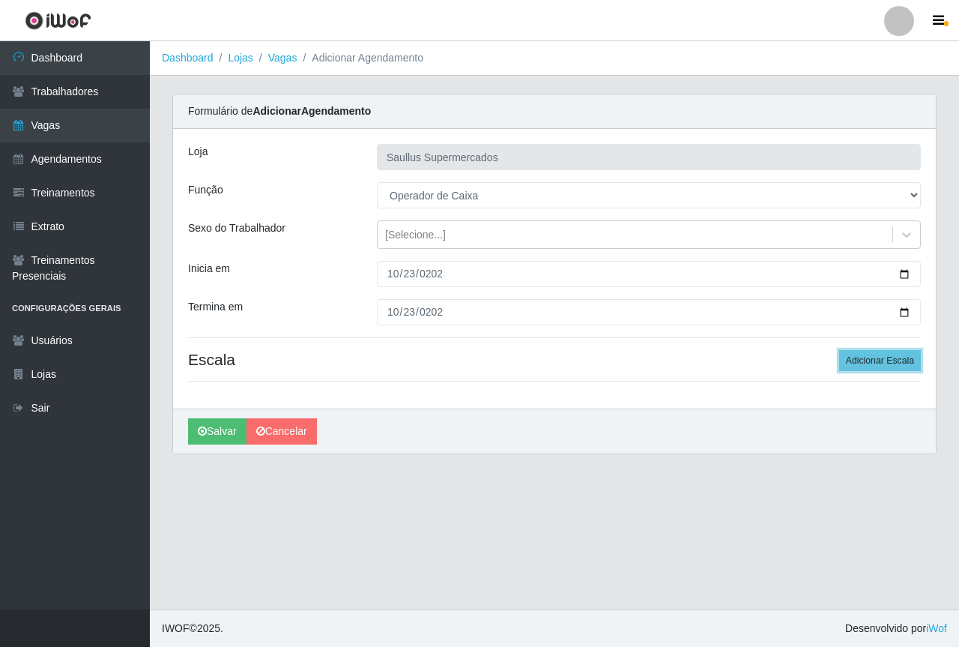
drag, startPoint x: 866, startPoint y: 362, endPoint x: 775, endPoint y: 364, distance: 91.4
click at [865, 362] on button "Adicionar Escala" at bounding box center [880, 360] width 82 height 21
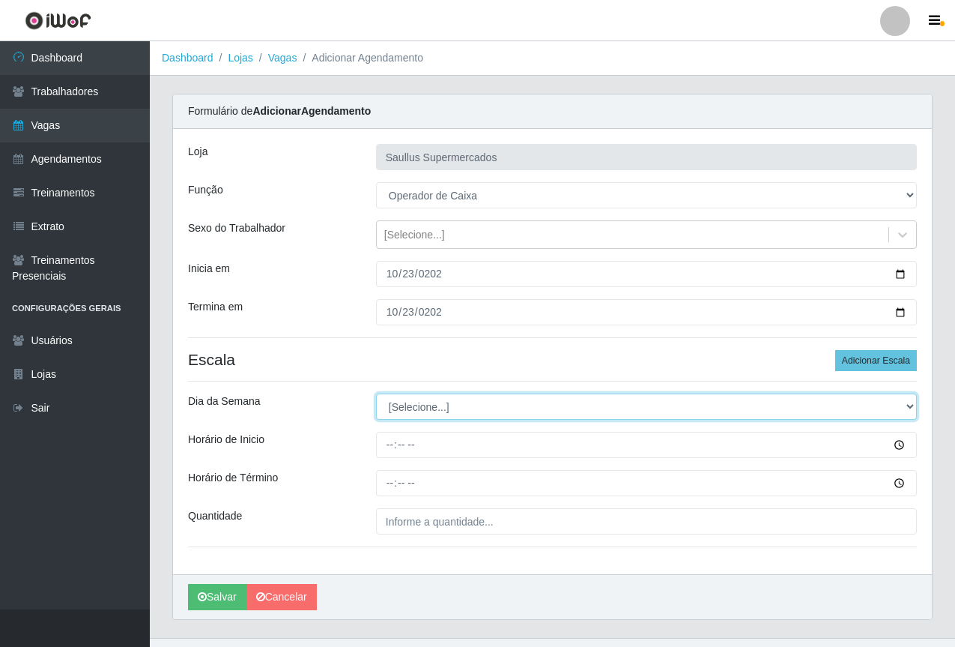
click at [433, 398] on select "[Selecione...] Segunda Terça Quarta Quinta Sexta Sábado Domingo" at bounding box center [646, 406] width 541 height 26
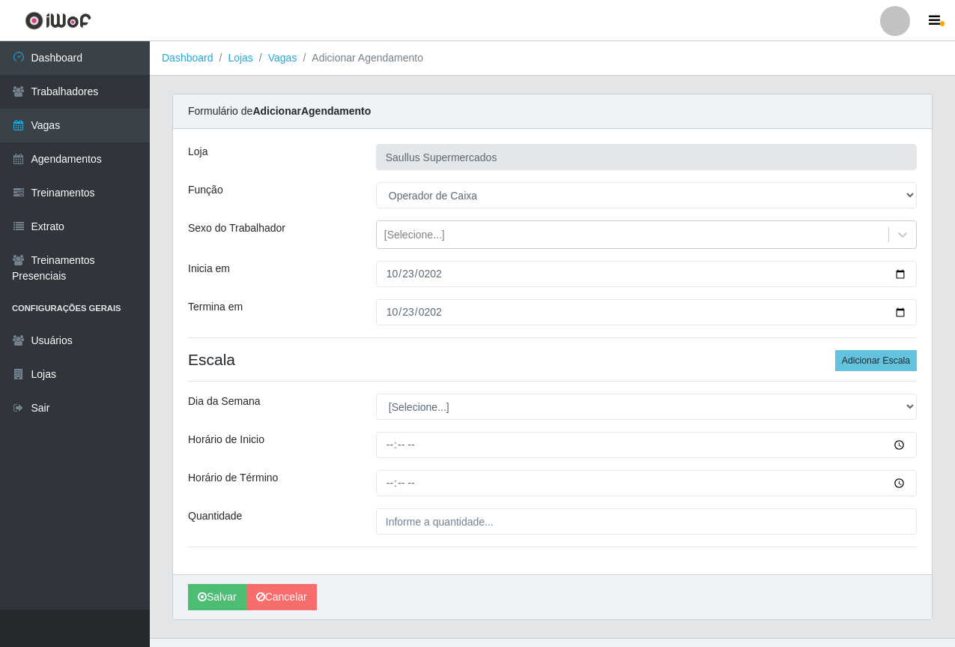
click at [324, 432] on div "Horário de Inicio" at bounding box center [271, 445] width 188 height 26
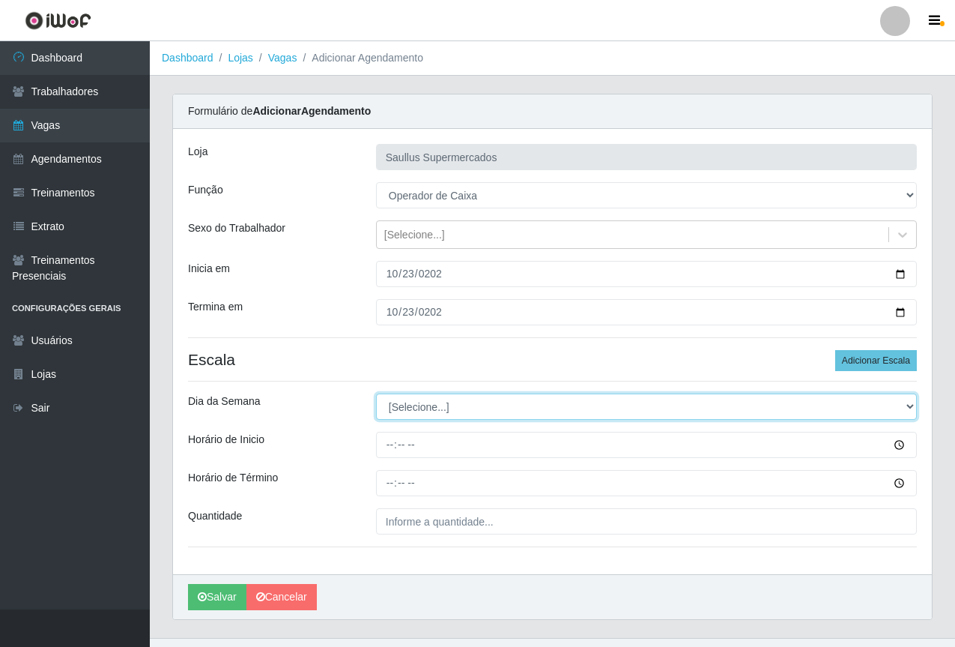
click at [397, 409] on select "[Selecione...] Segunda Terça Quarta Quinta Sexta Sábado Domingo" at bounding box center [646, 406] width 541 height 26
select select "4"
click at [376, 393] on select "[Selecione...] Segunda Terça Quarta Quinta Sexta Sábado Domingo" at bounding box center [646, 406] width 541 height 26
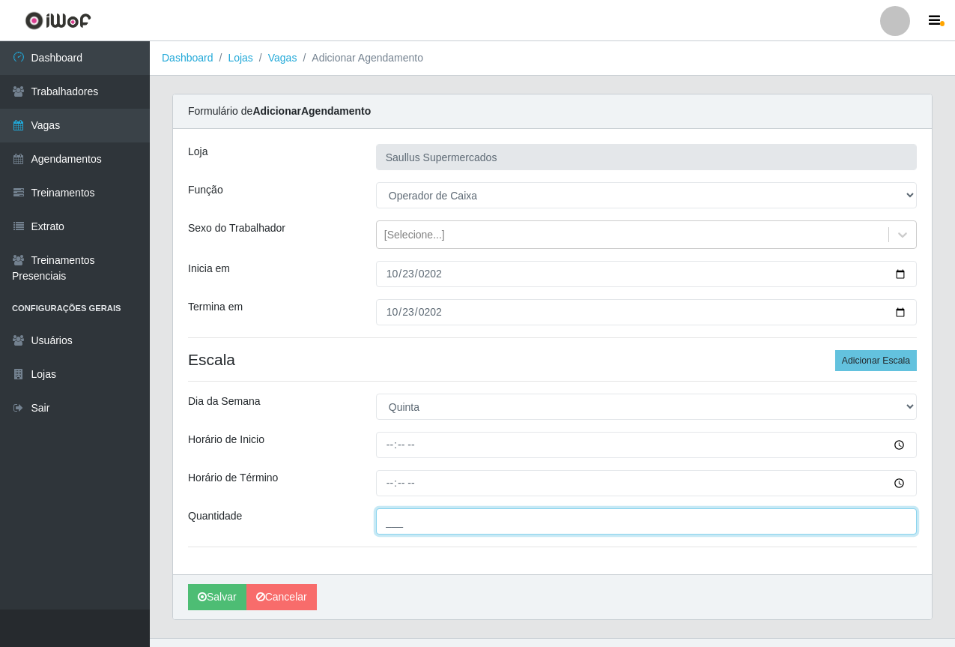
click at [393, 521] on input "___" at bounding box center [646, 521] width 541 height 26
type input "1__"
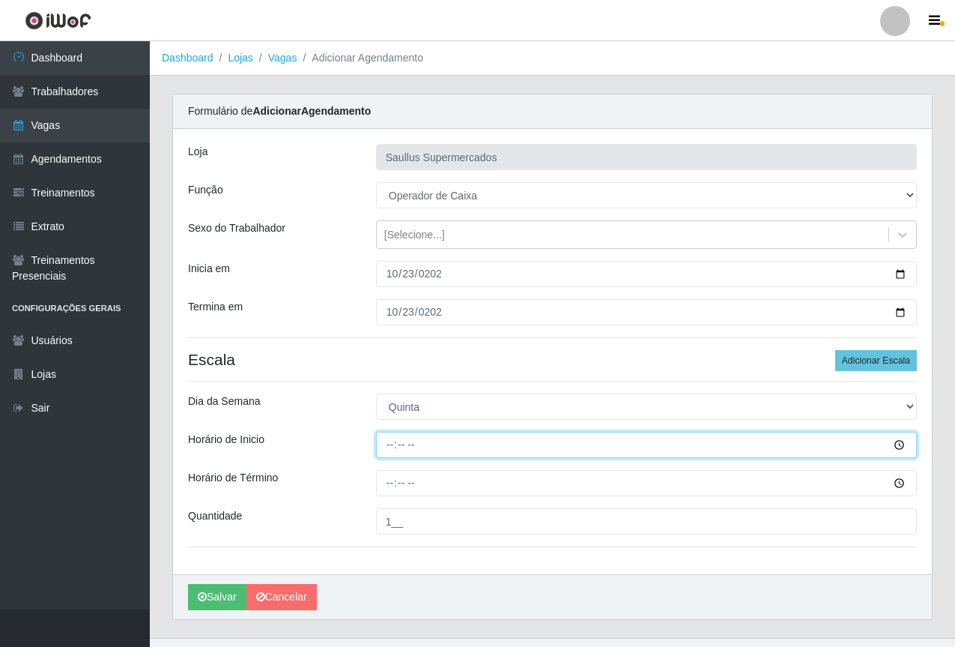
click at [389, 456] on input "Horário de Inicio" at bounding box center [646, 445] width 541 height 26
type input "15:30"
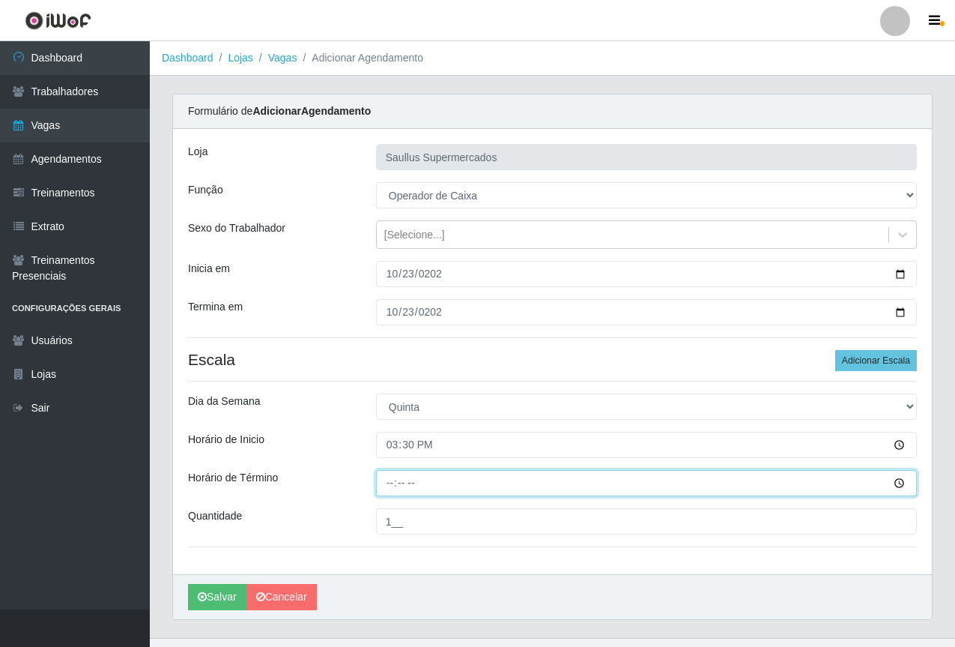
click at [391, 491] on input "Horário de Término" at bounding box center [646, 483] width 541 height 26
type input "21:30"
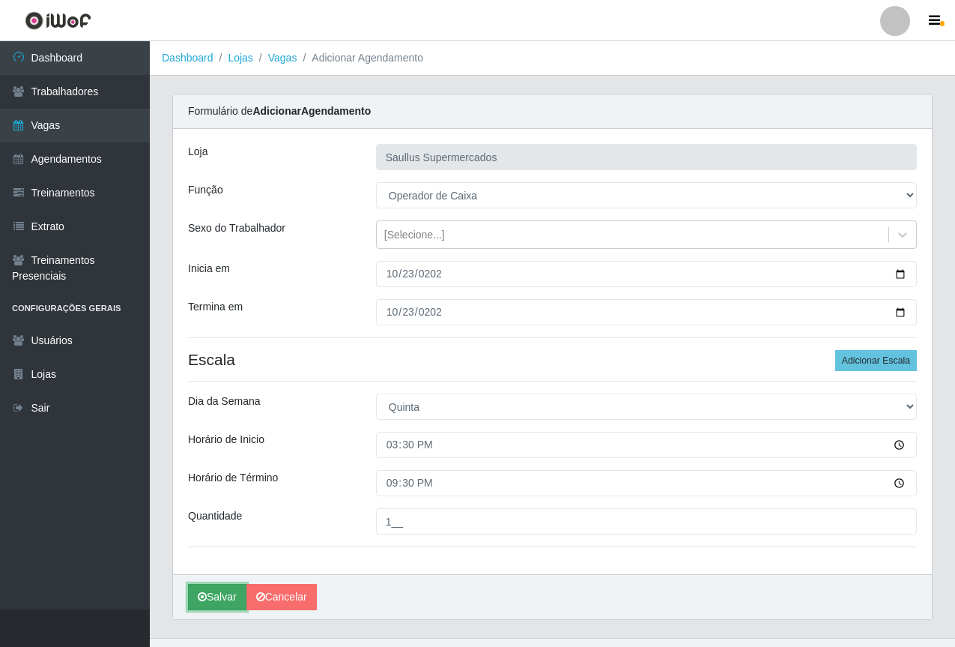
click at [226, 598] on button "Salvar" at bounding box center [217, 597] width 58 height 26
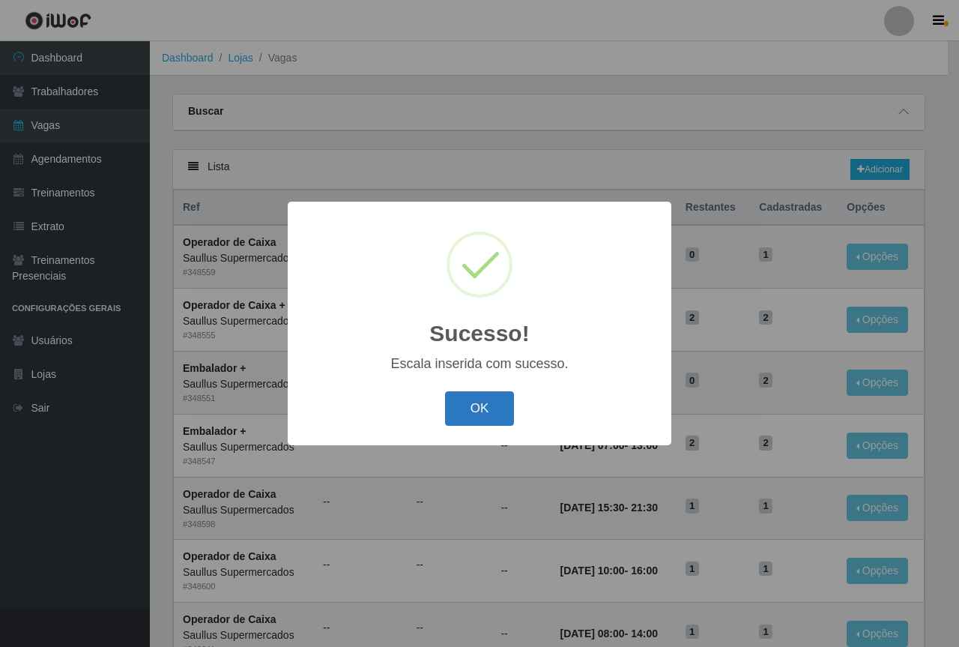
click at [463, 411] on button "OK" at bounding box center [480, 408] width 70 height 35
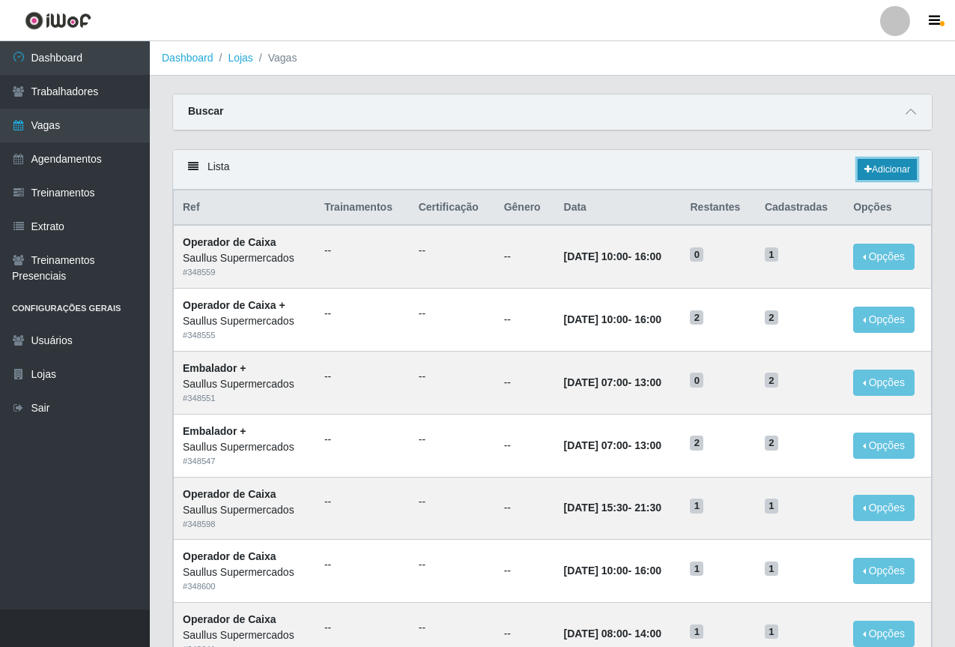
click at [896, 171] on link "Adicionar" at bounding box center [887, 169] width 59 height 21
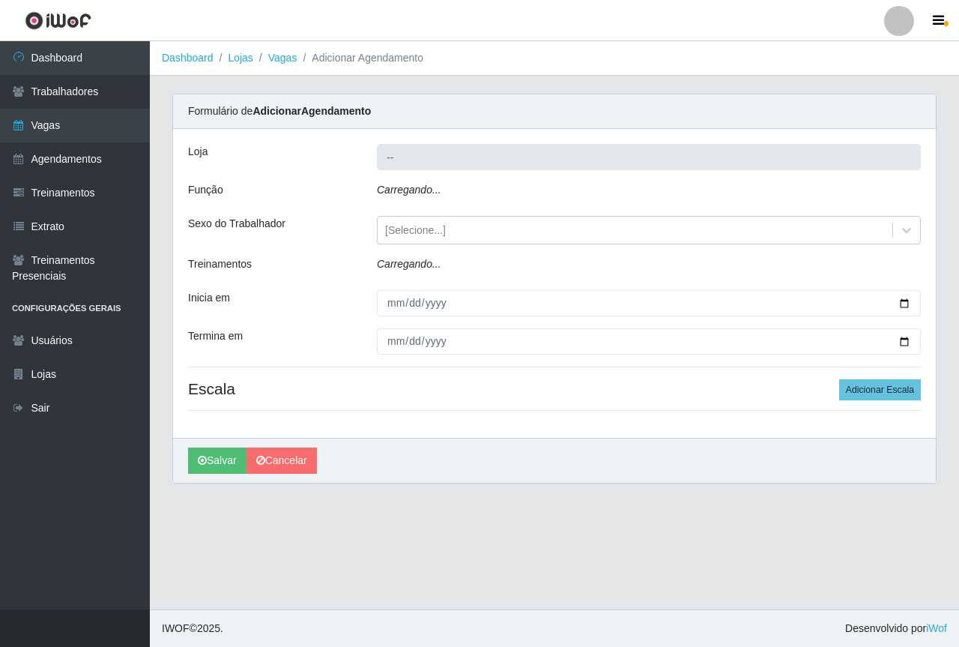
type input "Saullus Supermercados"
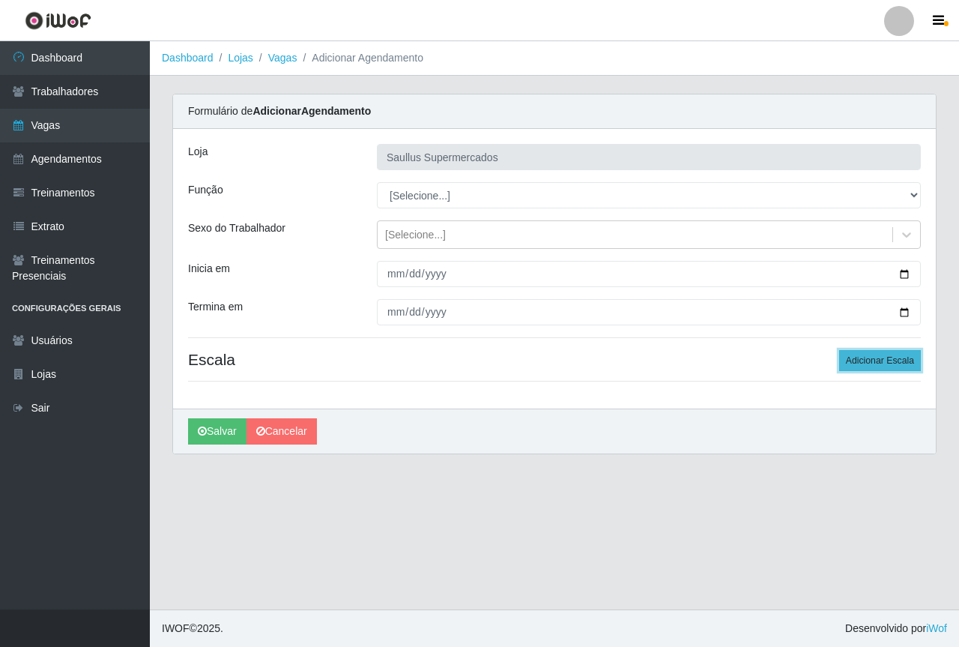
click at [870, 363] on button "Adicionar Escala" at bounding box center [880, 360] width 82 height 21
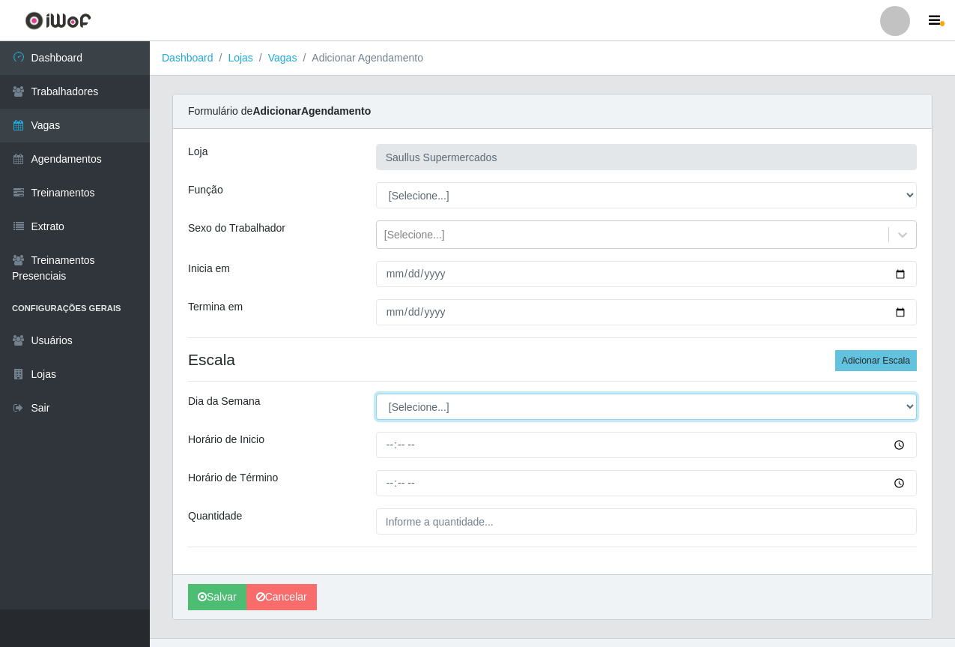
click at [424, 399] on select "[Selecione...] Segunda Terça Quarta Quinta Sexta Sábado Domingo" at bounding box center [646, 406] width 541 height 26
select select "5"
click at [376, 393] on select "[Selecione...] Segunda Terça Quarta Quinta Sexta Sábado Domingo" at bounding box center [646, 406] width 541 height 26
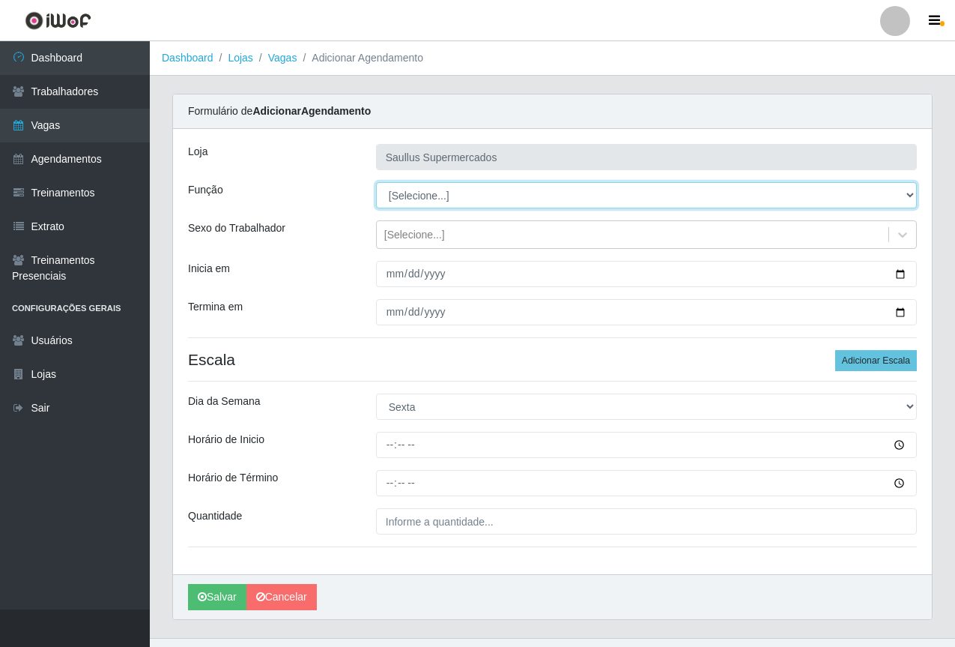
click at [419, 202] on select "[Selecione...] ASG ASG + ASG ++ Balconista de Açougue Balconista de Açougue + B…" at bounding box center [646, 195] width 541 height 26
select select "22"
click at [376, 182] on select "[Selecione...] ASG ASG + ASG ++ Balconista de Açougue Balconista de Açougue + B…" at bounding box center [646, 195] width 541 height 26
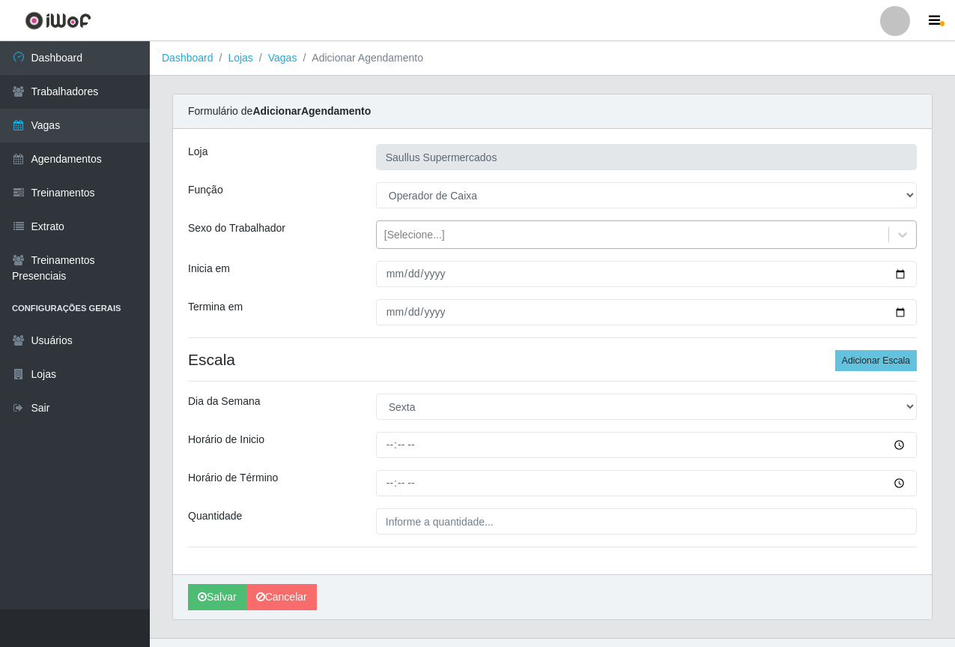
click at [399, 241] on div "[Selecione...]" at bounding box center [414, 235] width 61 height 16
click at [327, 300] on div "Termina em" at bounding box center [271, 312] width 188 height 26
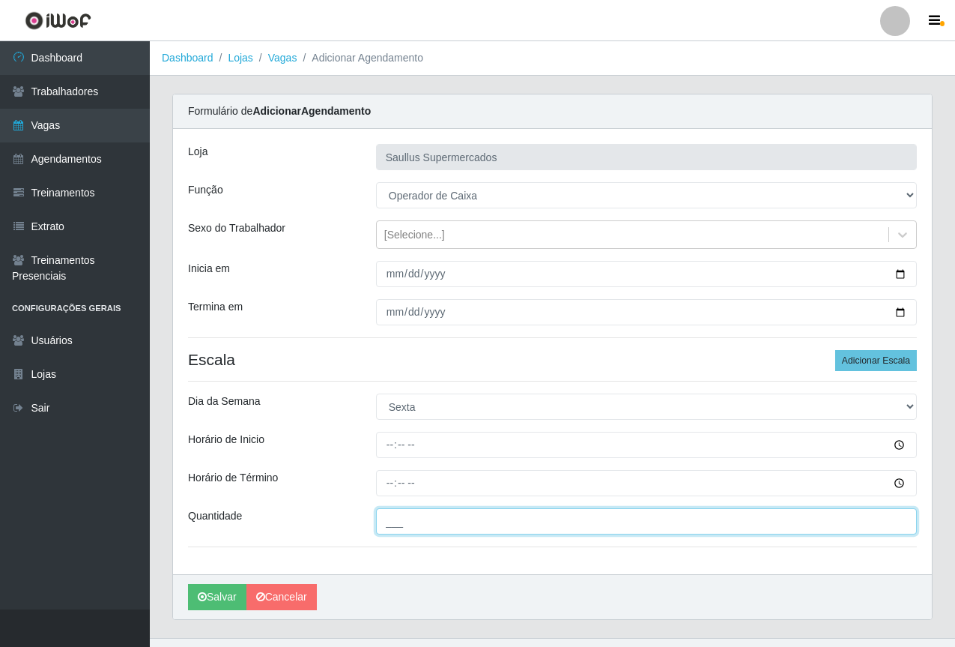
click at [421, 523] on input "___" at bounding box center [646, 521] width 541 height 26
type input "1__"
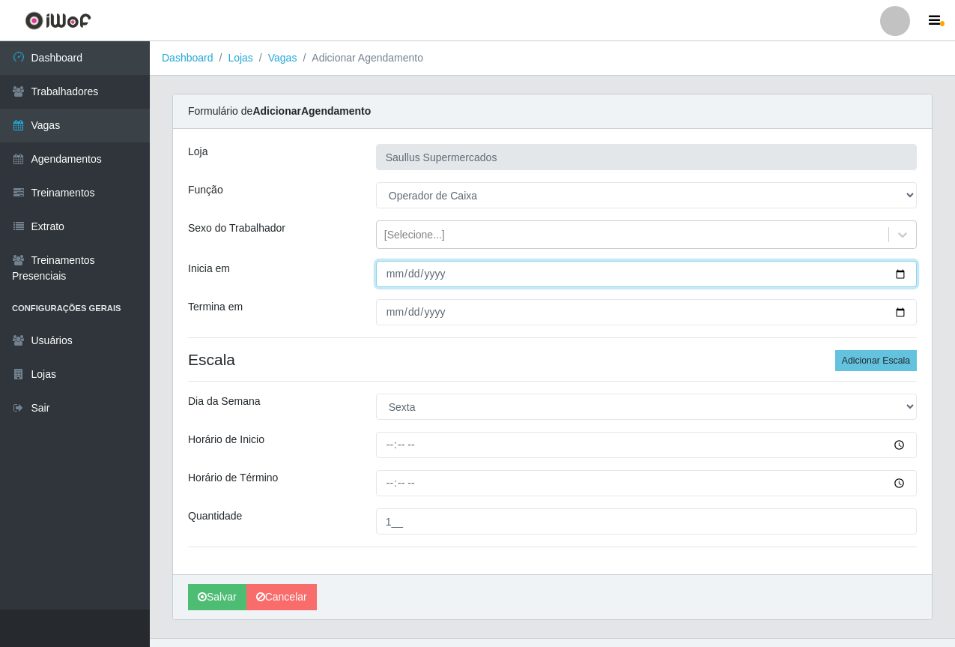
click at [393, 267] on input "Inicia em" at bounding box center [646, 274] width 541 height 26
type input "2025-10-03"
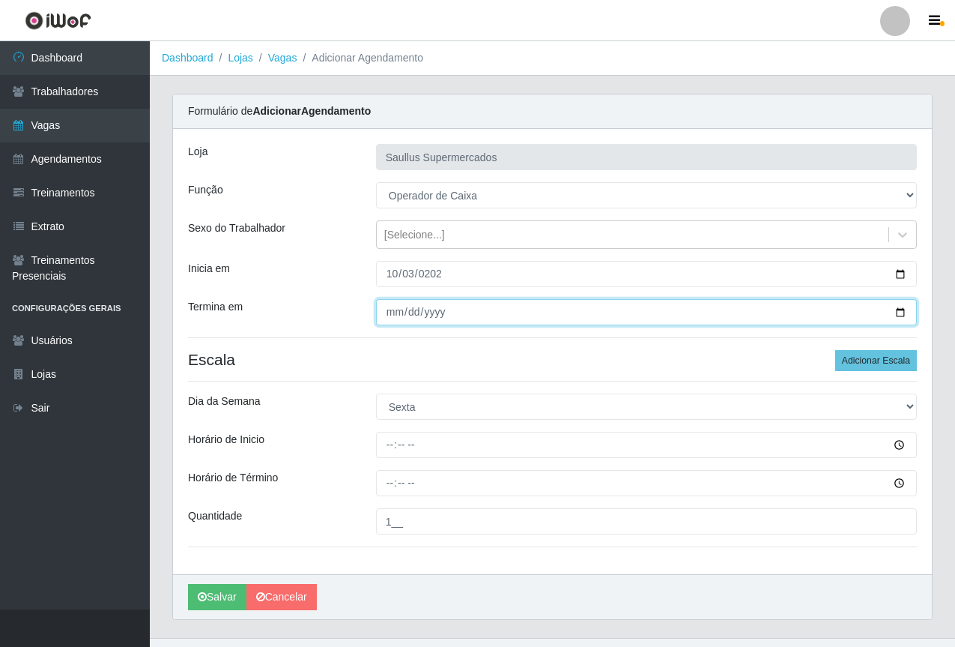
click at [384, 315] on input "Termina em" at bounding box center [646, 312] width 541 height 26
type input "0025-10-03"
type input "2025-10-03"
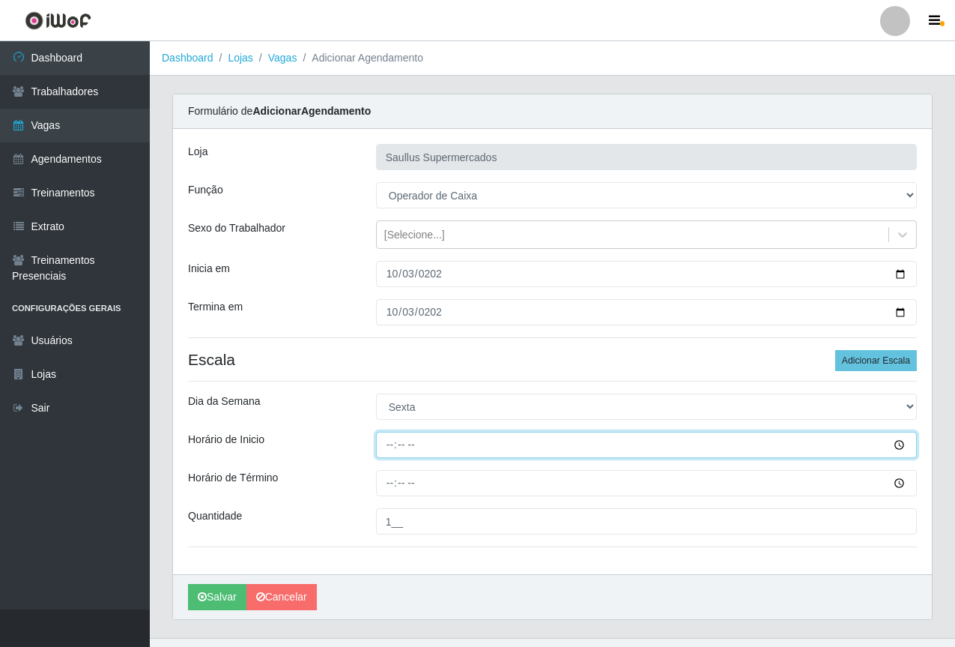
click at [390, 447] on input "Horário de Inicio" at bounding box center [646, 445] width 541 height 26
type input "15:30"
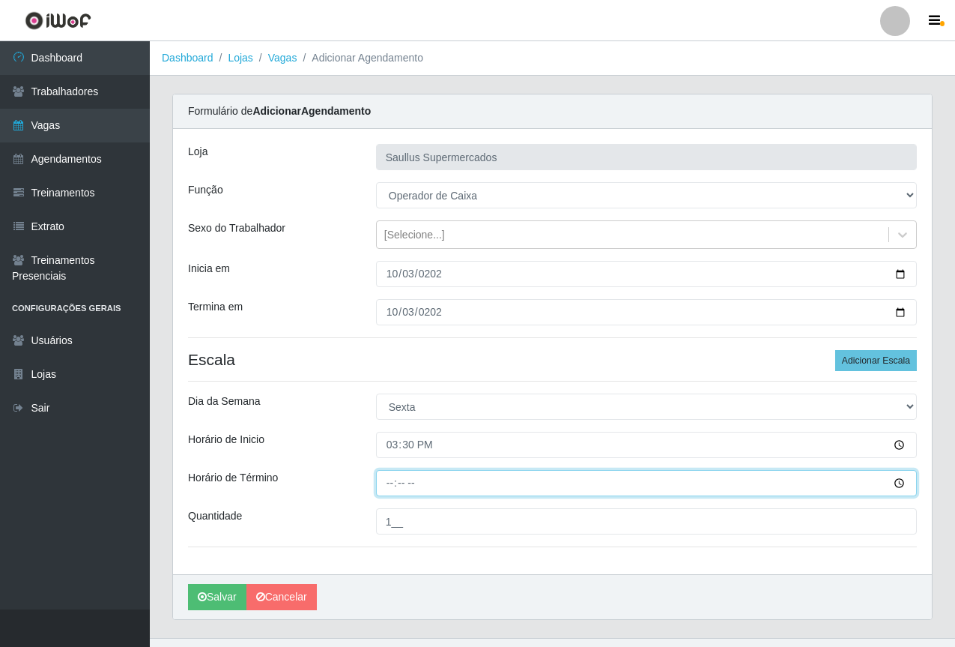
click at [384, 489] on input "Horário de Término" at bounding box center [646, 483] width 541 height 26
type input "16:30"
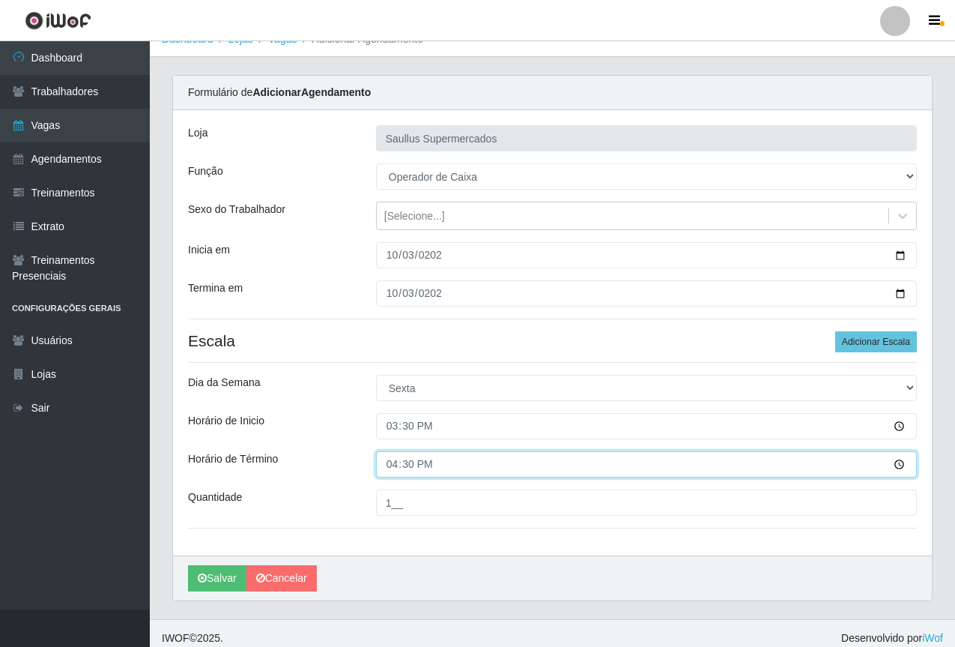
scroll to position [28, 0]
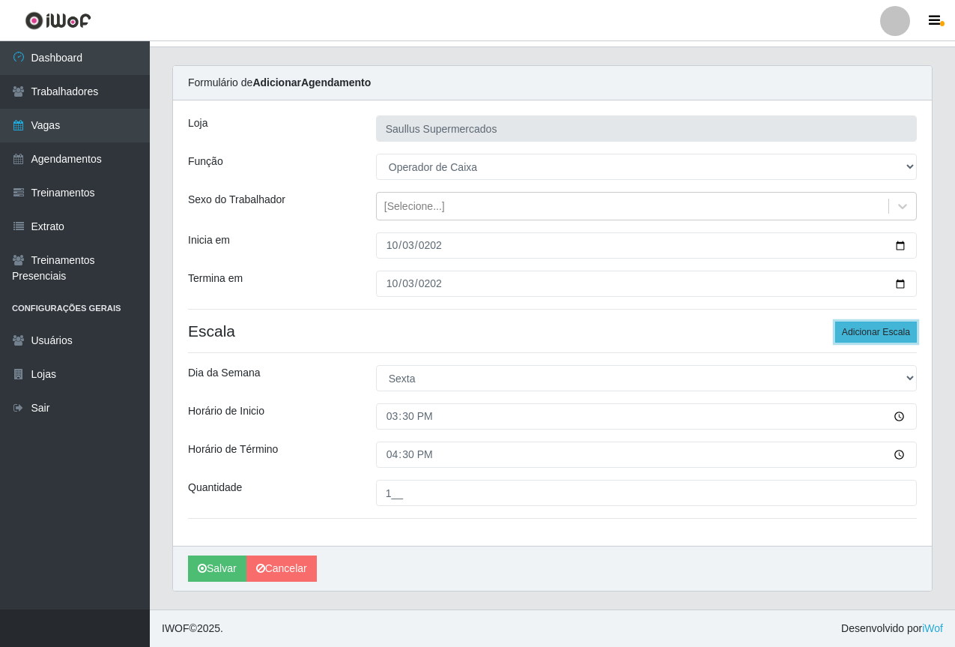
click at [856, 342] on button "Adicionar Escala" at bounding box center [876, 331] width 82 height 21
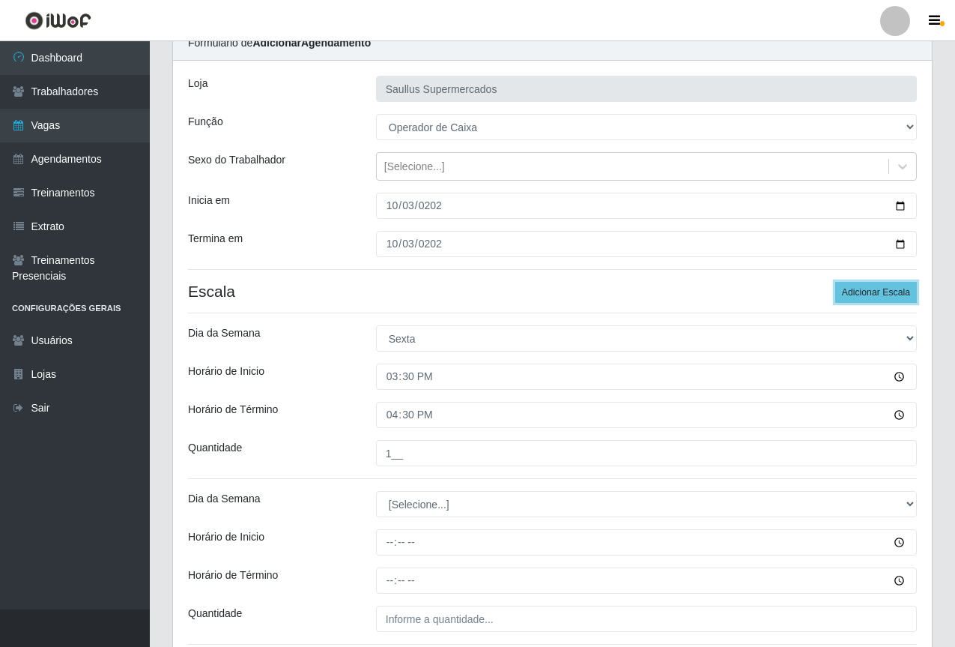
scroll to position [178, 0]
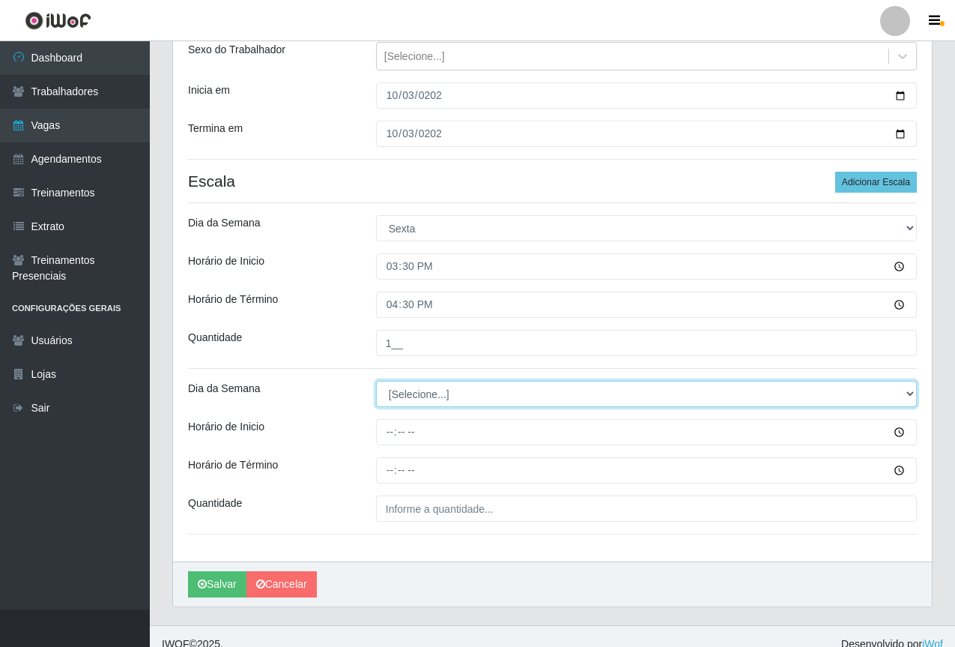
click at [415, 400] on select "[Selecione...] Segunda Terça Quarta Quinta Sexta Sábado Domingo" at bounding box center [646, 394] width 541 height 26
select select "5"
click at [376, 381] on select "[Selecione...] Segunda Terça Quarta Quinta Sexta Sábado Domingo" at bounding box center [646, 394] width 541 height 26
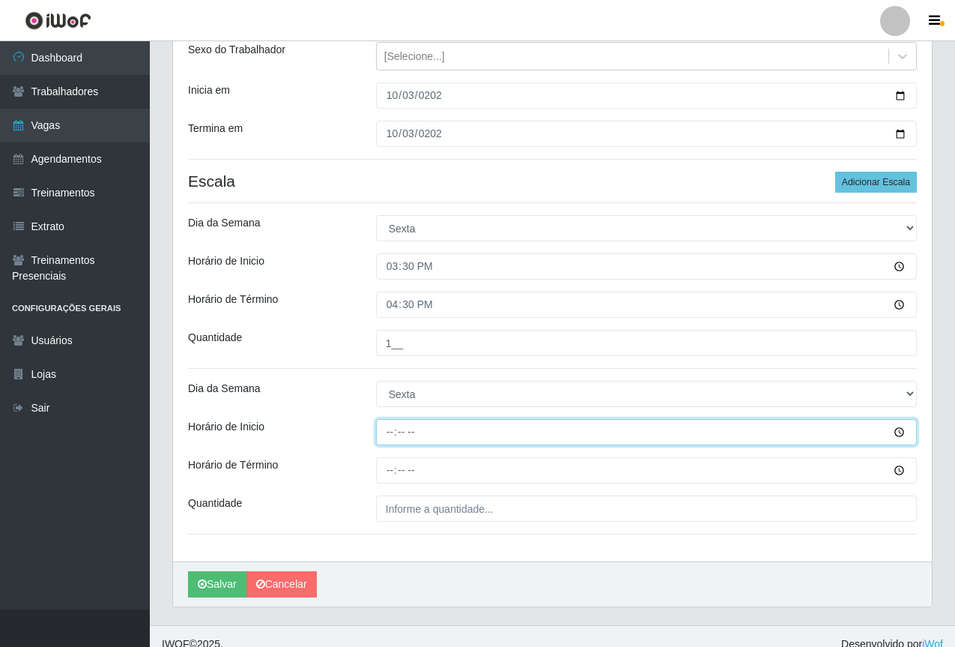
click at [378, 432] on input "Horário de Inicio" at bounding box center [646, 432] width 541 height 26
type input "08:00"
click at [397, 433] on input "Horário de Inicio" at bounding box center [646, 432] width 541 height 26
type input "07:00"
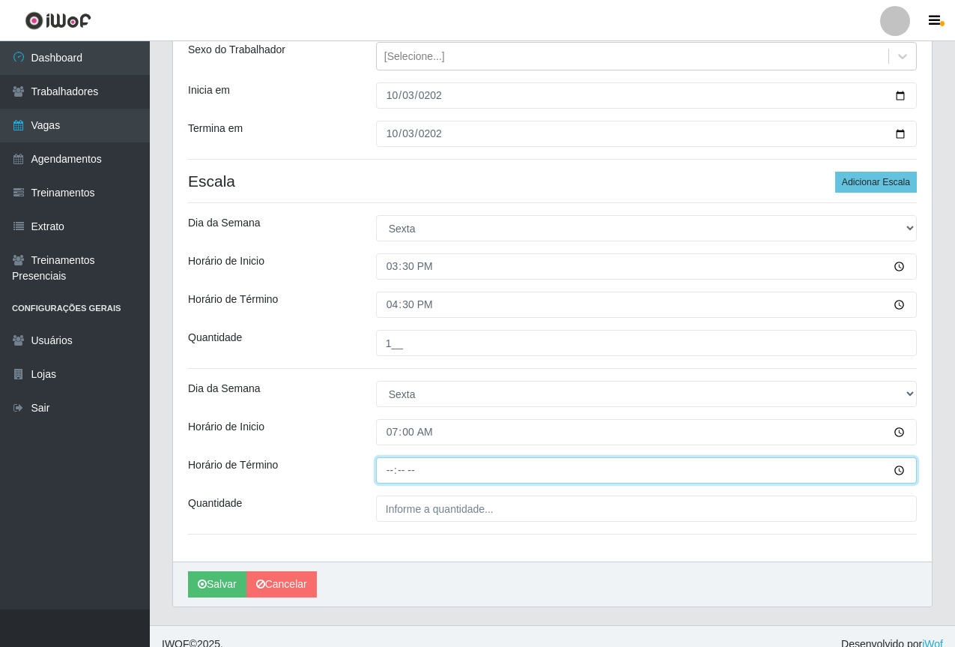
click at [387, 469] on input "Horário de Término" at bounding box center [646, 470] width 541 height 26
type input "13:00"
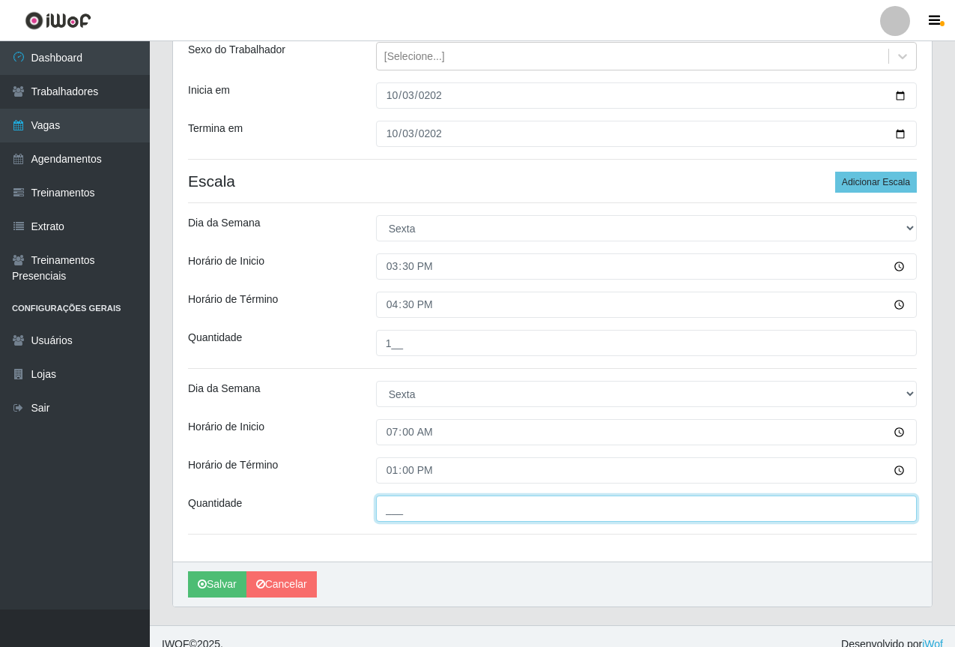
drag, startPoint x: 437, startPoint y: 503, endPoint x: 451, endPoint y: 515, distance: 18.6
click at [437, 503] on input "___" at bounding box center [646, 508] width 541 height 26
type input "1__"
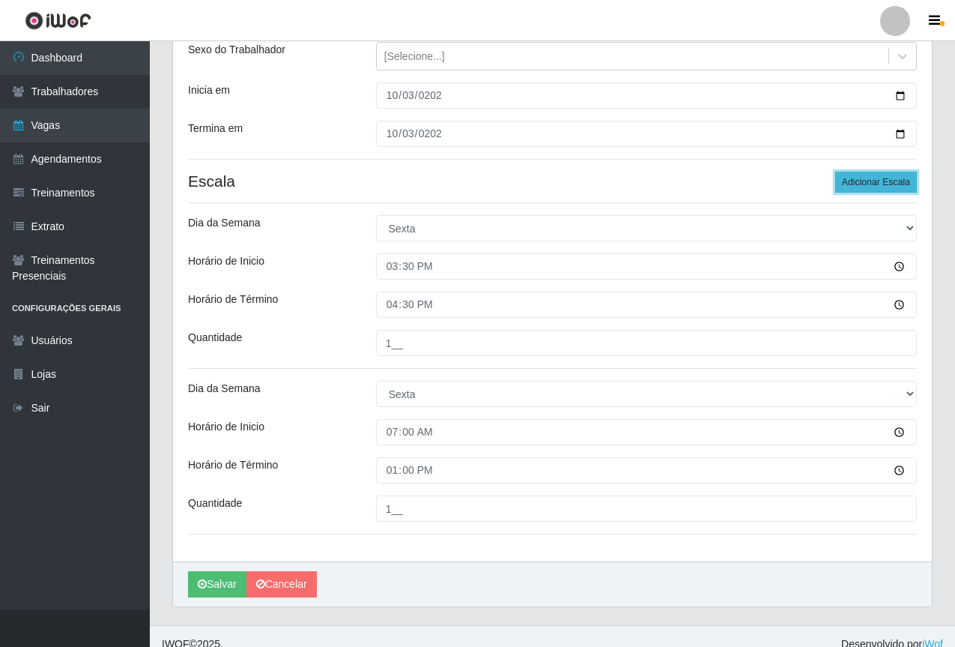
click at [878, 178] on button "Adicionar Escala" at bounding box center [876, 182] width 82 height 21
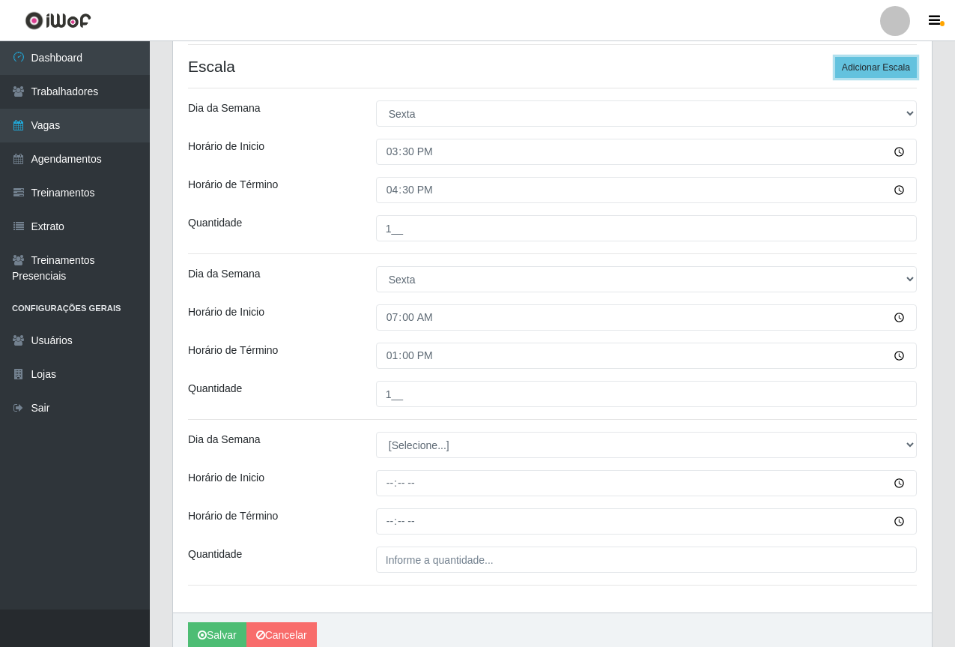
scroll to position [328, 0]
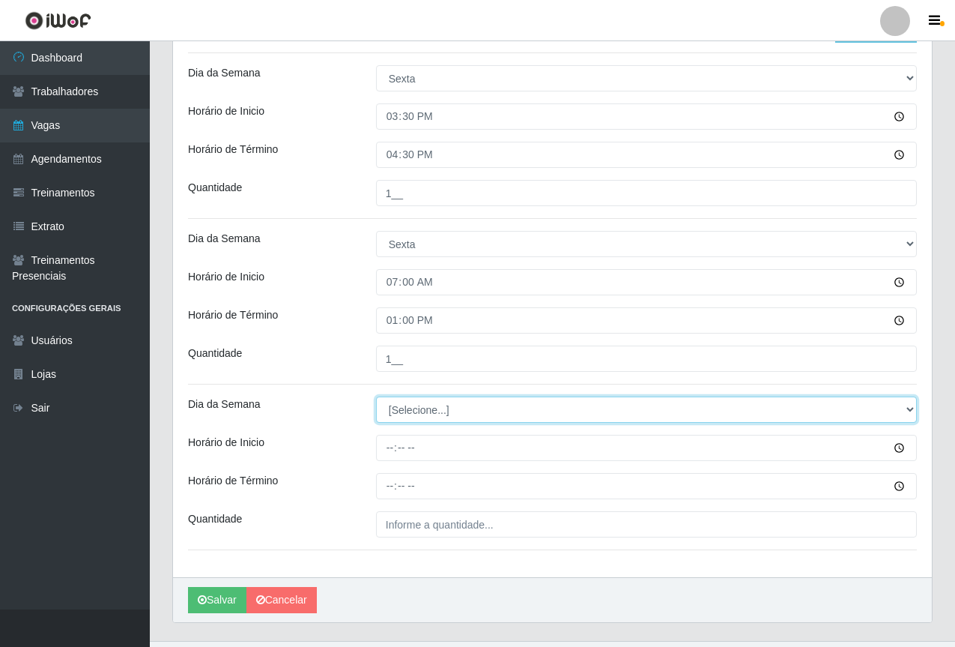
click at [399, 409] on select "[Selecione...] Segunda Terça Quarta Quinta Sexta Sábado Domingo" at bounding box center [646, 409] width 541 height 26
select select "5"
click at [376, 396] on select "[Selecione...] Segunda Terça Quarta Quinta Sexta Sábado Domingo" at bounding box center [646, 409] width 541 height 26
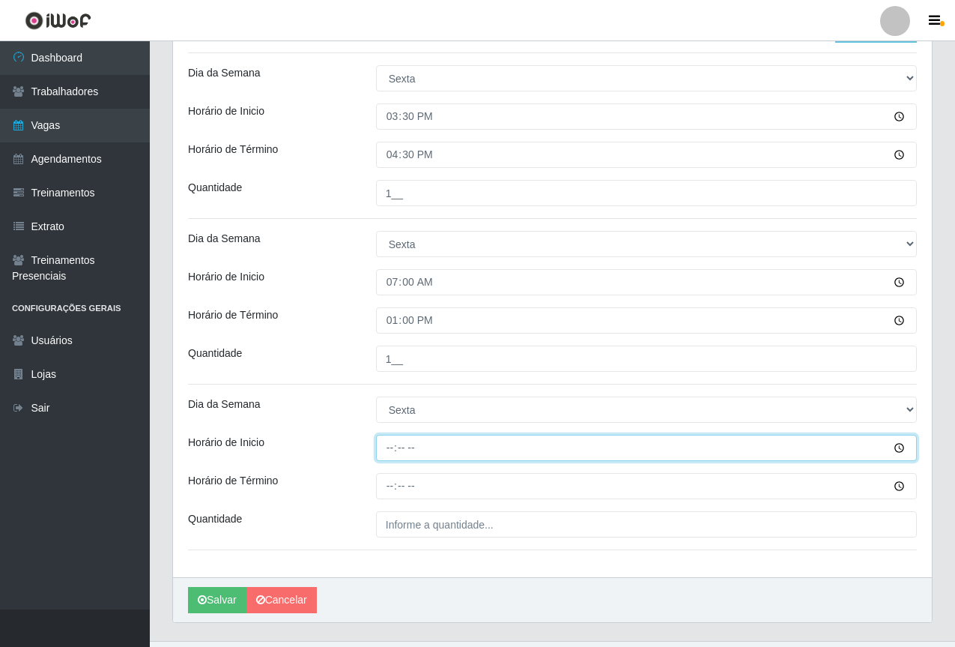
click at [388, 445] on input "Horário de Inicio" at bounding box center [646, 448] width 541 height 26
type input "10:00"
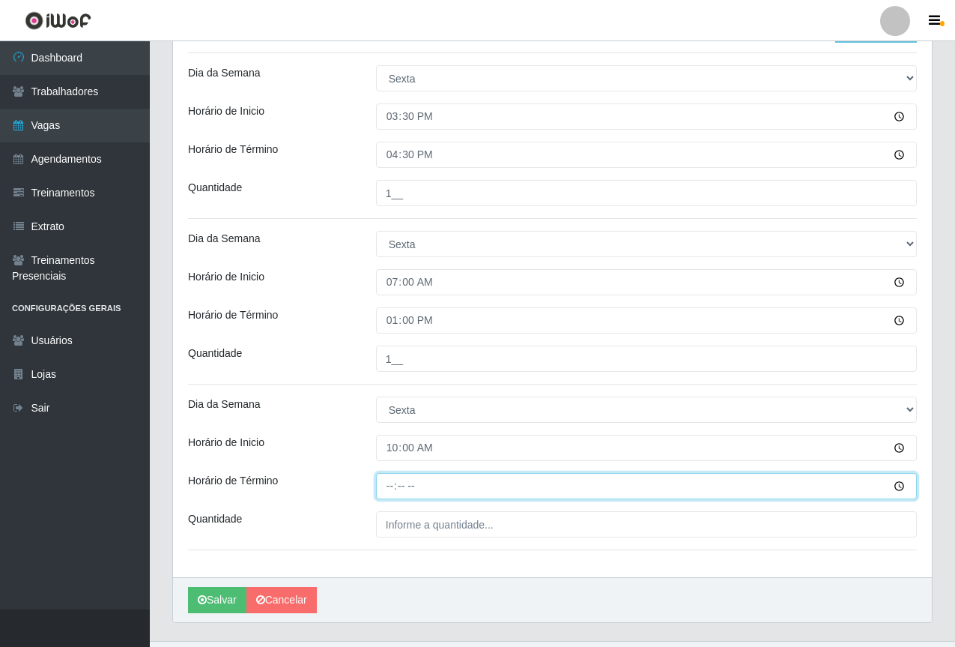
click at [390, 480] on input "Horário de Término" at bounding box center [646, 486] width 541 height 26
type input "16:00"
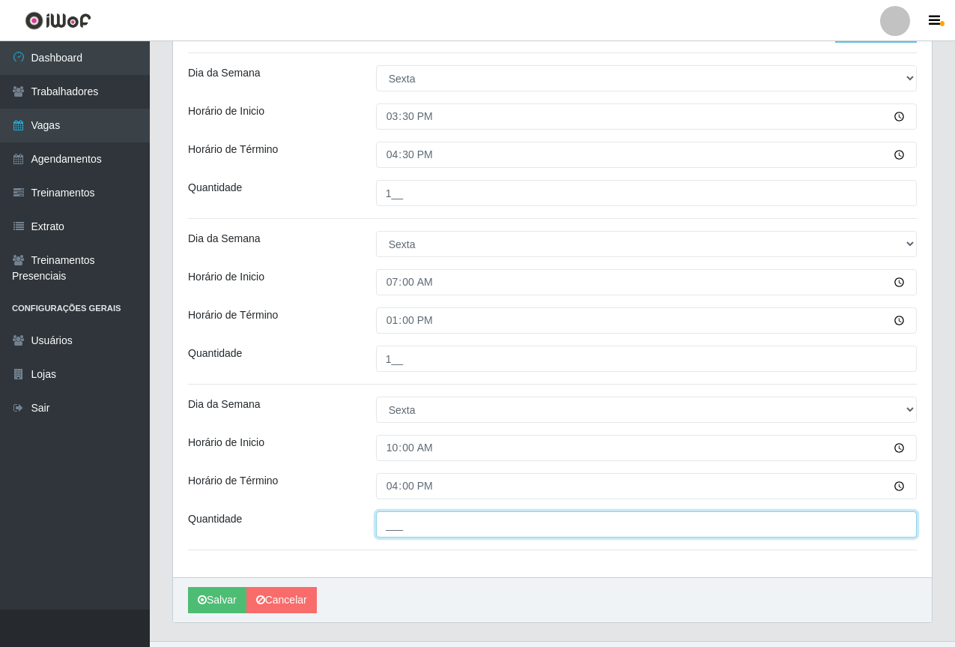
click at [563, 518] on input "___" at bounding box center [646, 524] width 541 height 26
type input "1__"
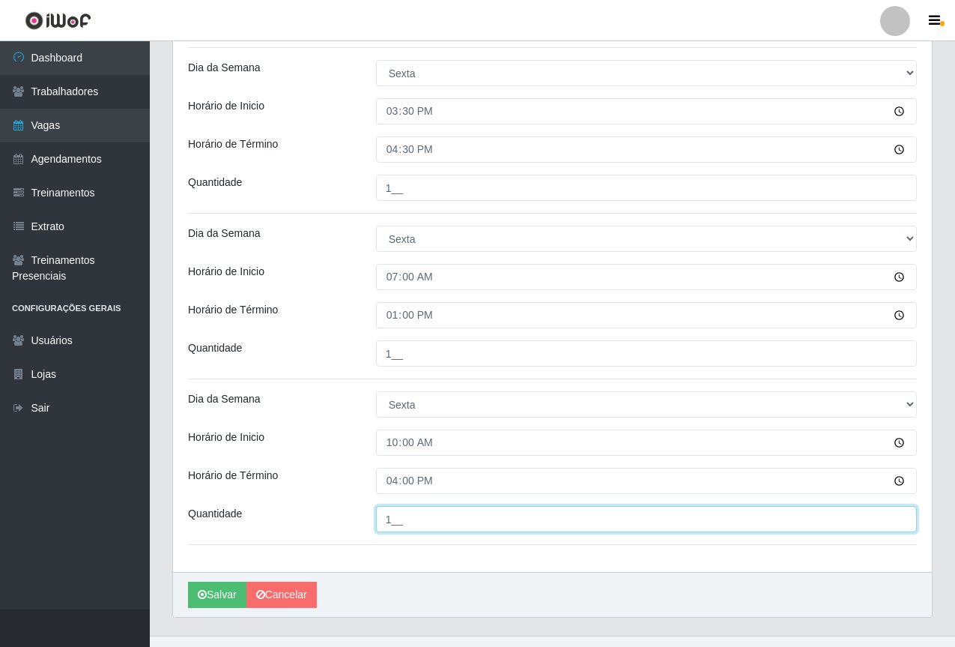
scroll to position [360, 0]
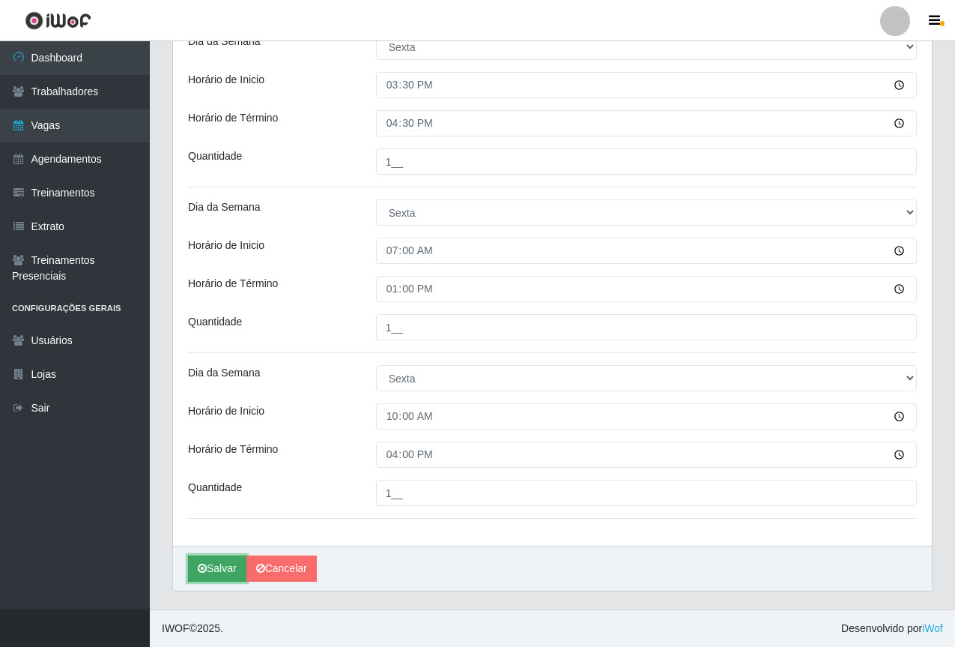
drag, startPoint x: 216, startPoint y: 563, endPoint x: 202, endPoint y: 564, distance: 13.6
click at [212, 562] on button "Salvar" at bounding box center [217, 568] width 58 height 26
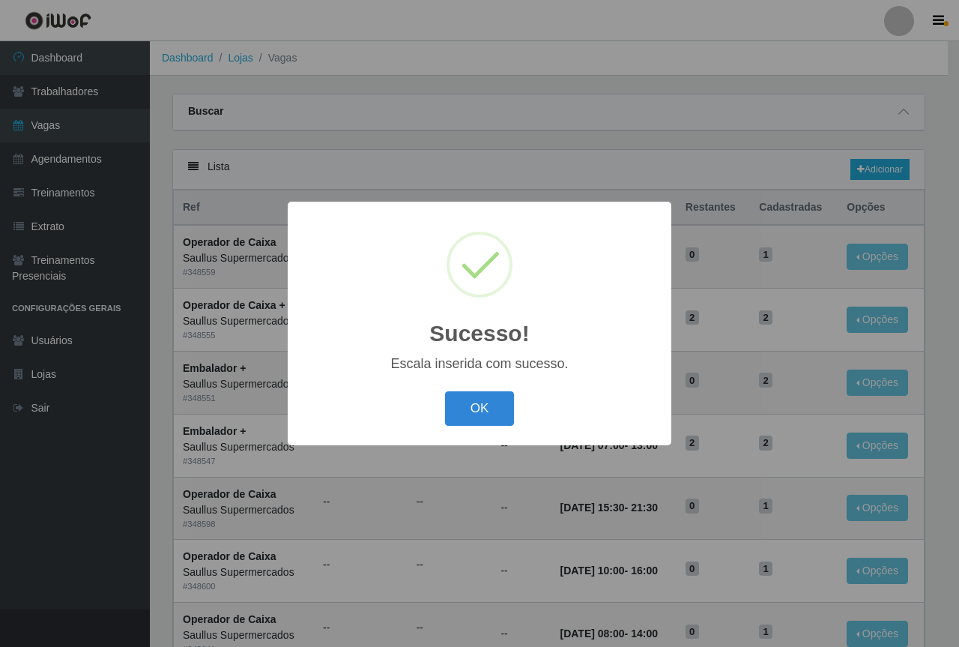
click at [582, 173] on div "Sucesso! × Escala inserida com sucesso. OK Cancel" at bounding box center [479, 323] width 959 height 647
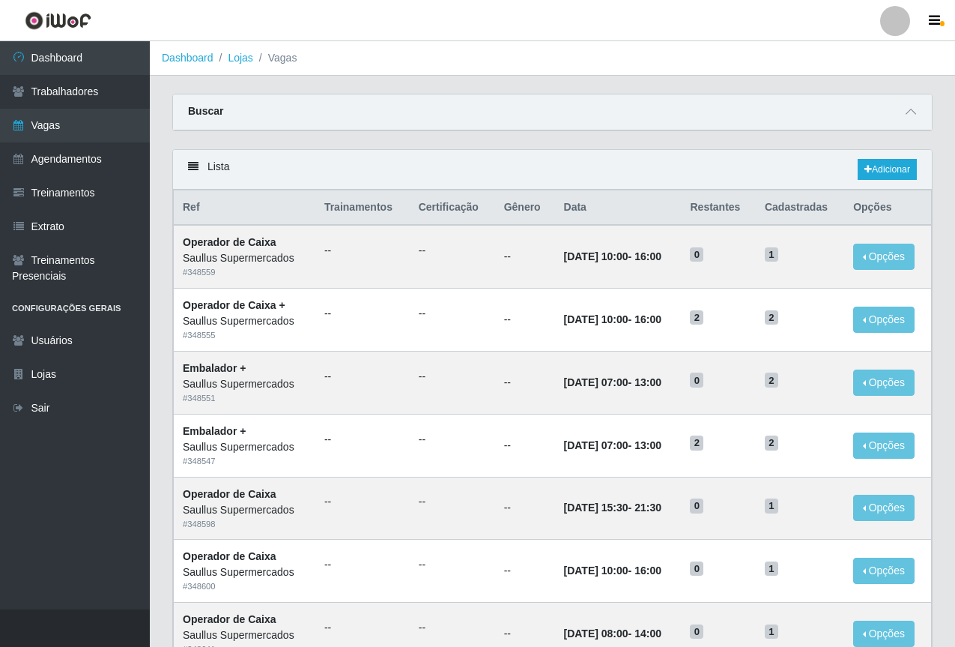
click at [898, 158] on div "Lista Adicionar" at bounding box center [552, 170] width 759 height 40
click at [890, 168] on link "Adicionar" at bounding box center [887, 169] width 59 height 21
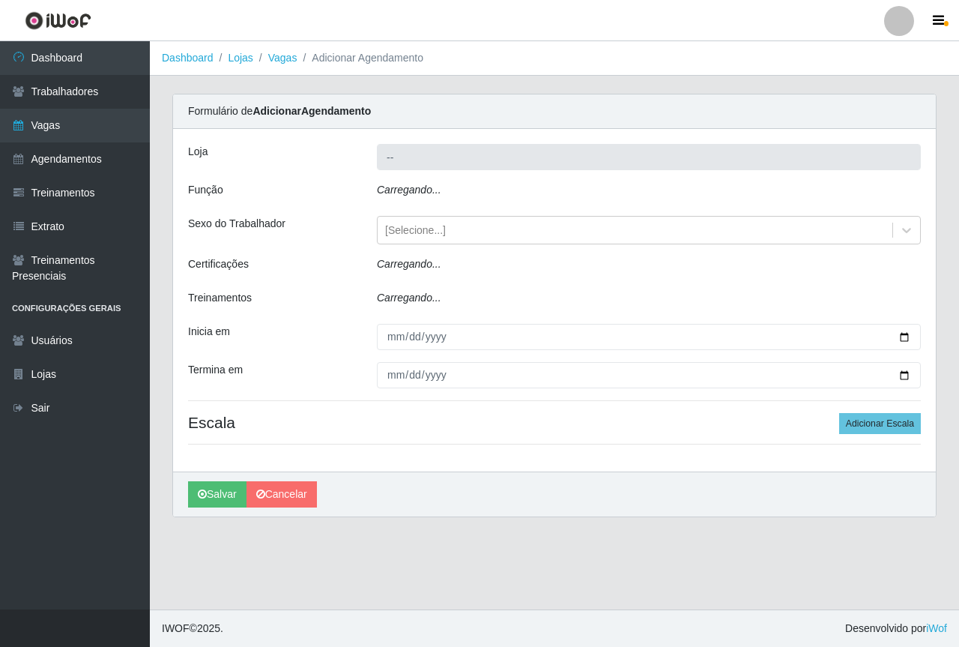
type input "Saullus Supermercados"
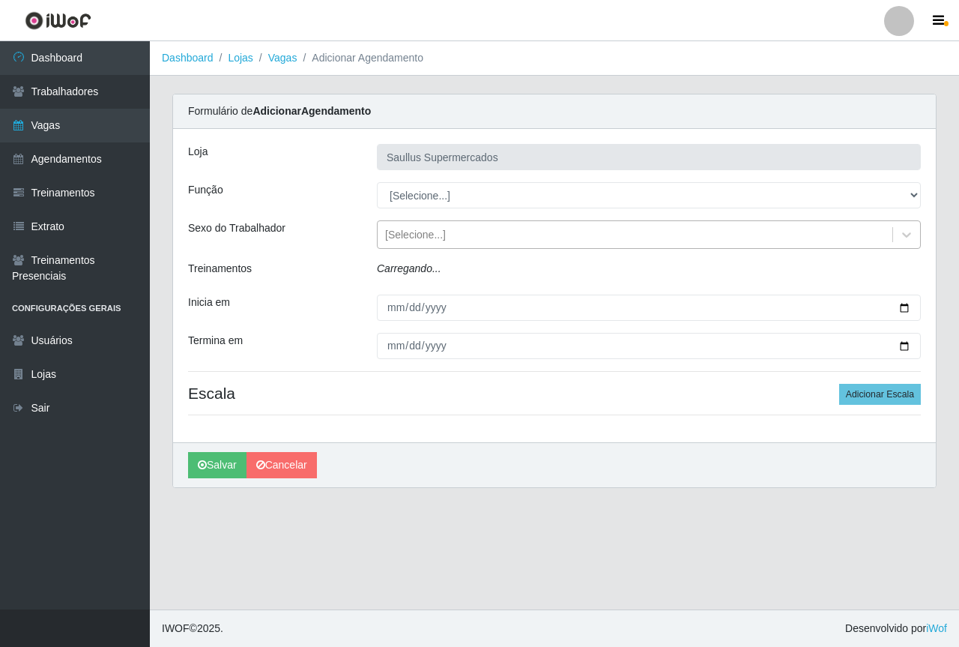
click at [427, 230] on div "[Selecione...]" at bounding box center [415, 235] width 61 height 16
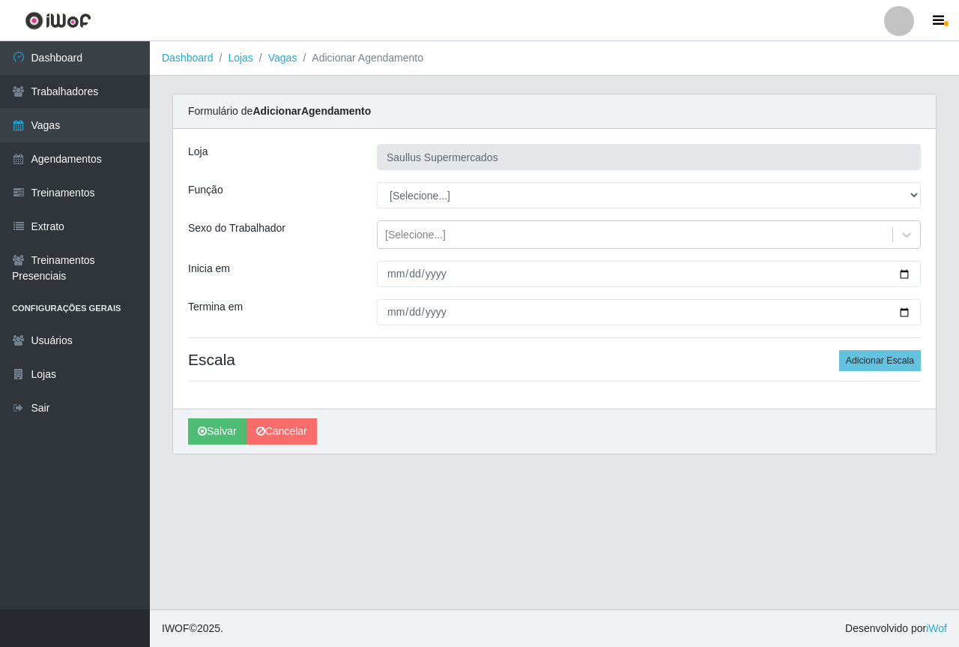
drag, startPoint x: 338, startPoint y: 268, endPoint x: 386, endPoint y: 261, distance: 48.5
click at [339, 269] on div "Inicia em" at bounding box center [271, 274] width 189 height 26
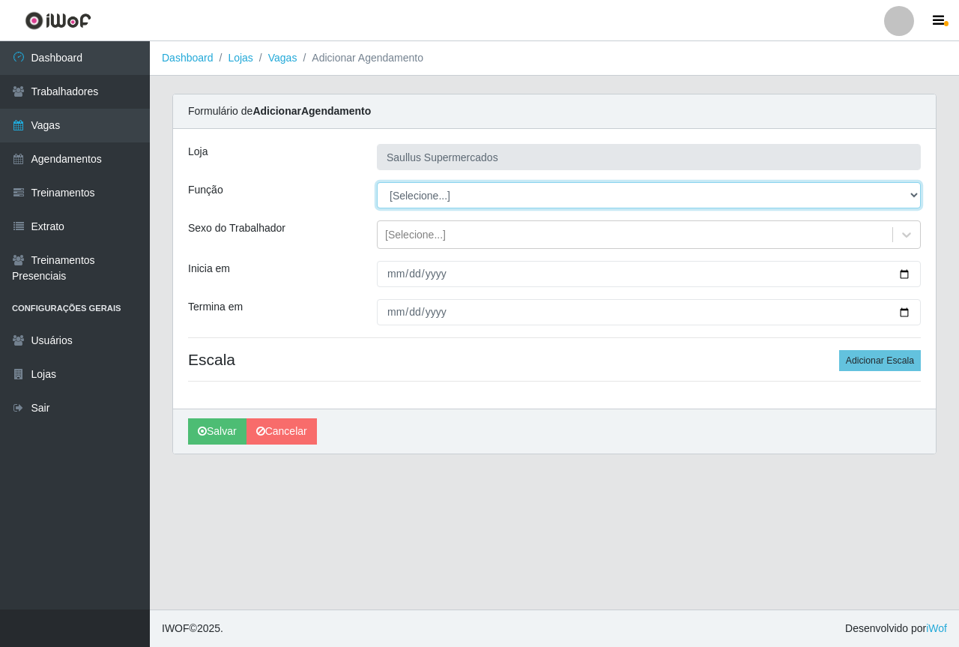
click at [419, 204] on select "[Selecione...] ASG ASG + ASG ++ Balconista de Açougue Balconista de Açougue + B…" at bounding box center [649, 195] width 544 height 26
click at [377, 182] on select "[Selecione...] ASG ASG + ASG ++ Balconista de Açougue Balconista de Açougue + B…" at bounding box center [649, 195] width 544 height 26
drag, startPoint x: 481, startPoint y: 191, endPoint x: 471, endPoint y: 208, distance: 19.1
click at [477, 193] on select "[Selecione...] ASG ASG + ASG ++ Balconista de Açougue Balconista de Açougue + B…" at bounding box center [649, 195] width 544 height 26
select select "22"
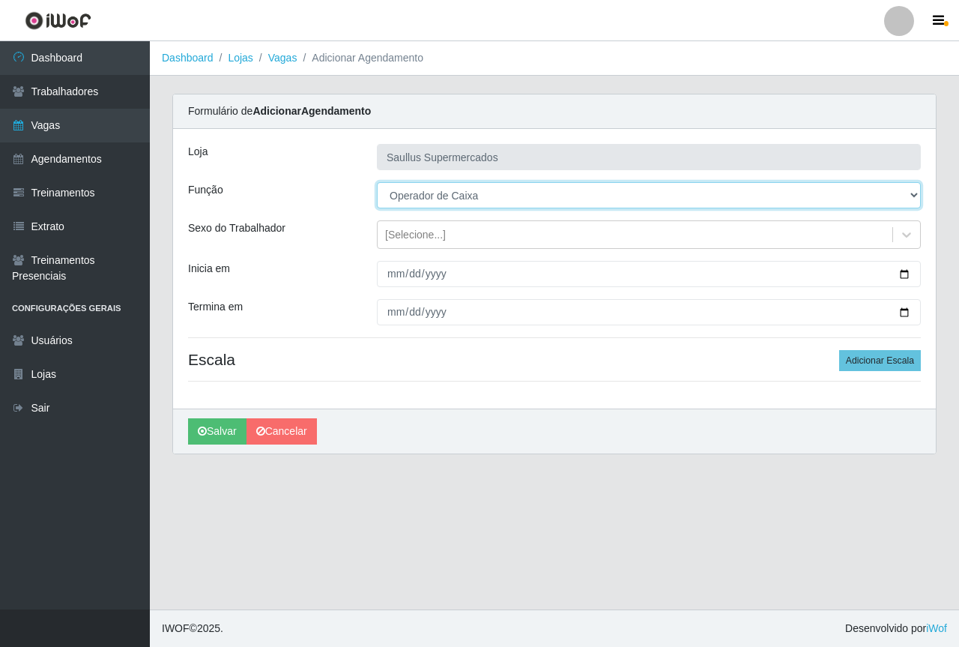
click at [377, 182] on select "[Selecione...] ASG ASG + ASG ++ Balconista de Açougue Balconista de Açougue + B…" at bounding box center [649, 195] width 544 height 26
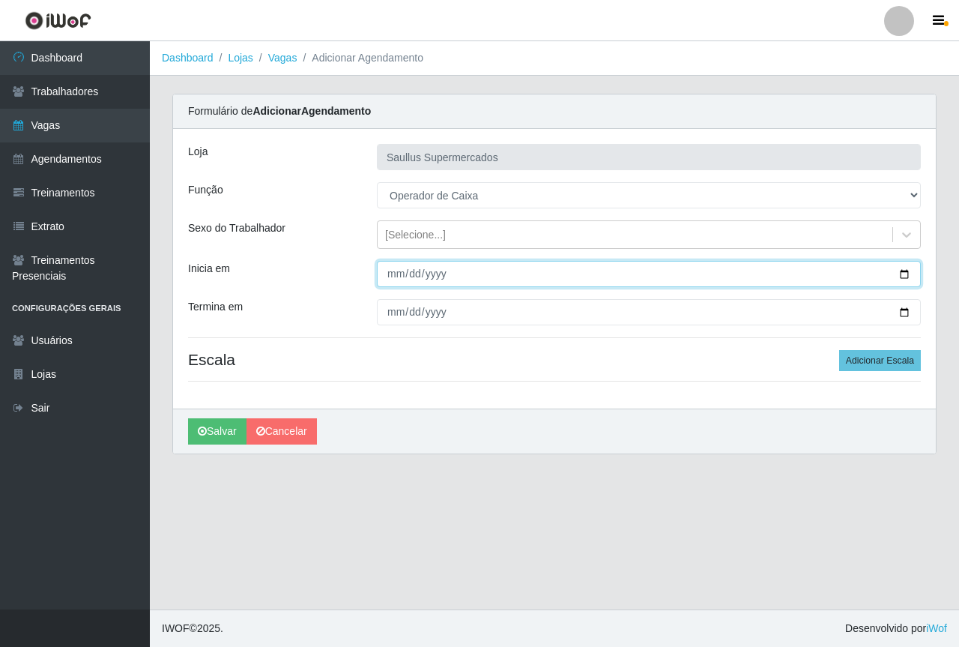
click at [391, 275] on input "Inicia em" at bounding box center [649, 274] width 544 height 26
type input "2025-10-10"
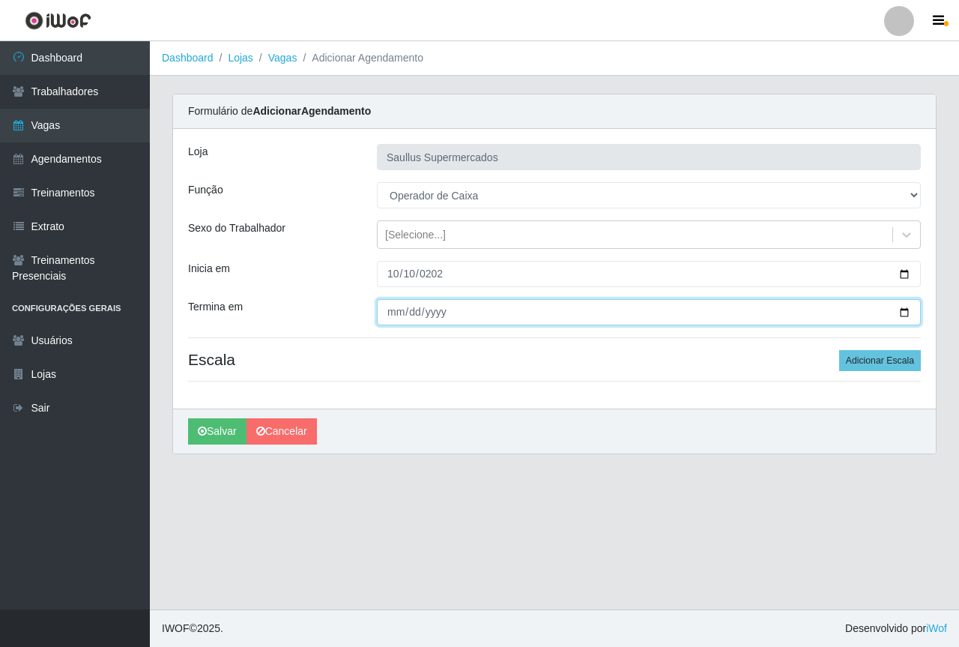
click at [399, 317] on input "Termina em" at bounding box center [649, 312] width 544 height 26
type input "2025-10-10"
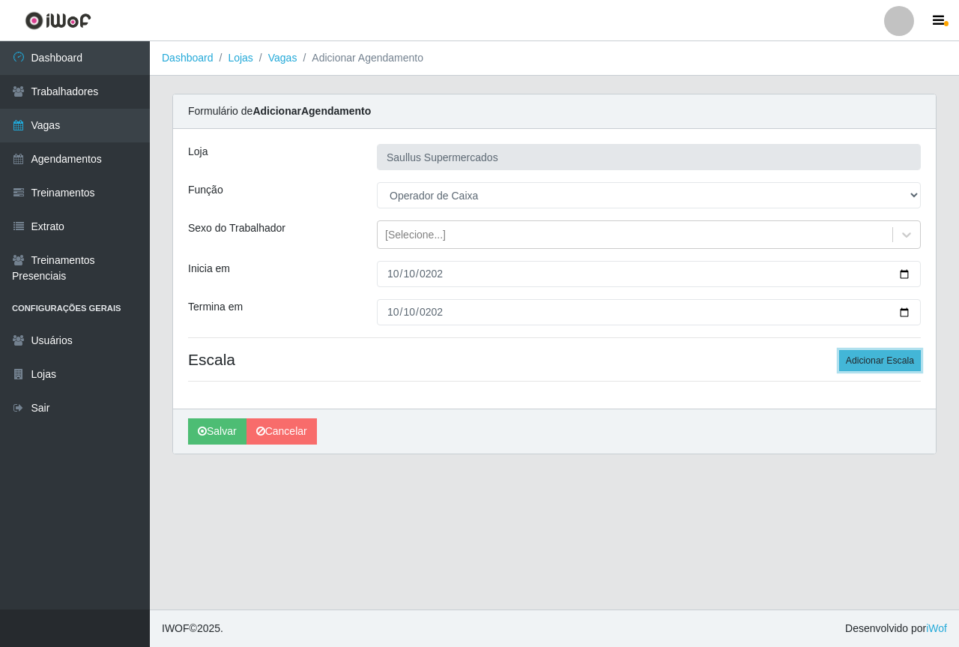
click at [871, 359] on button "Adicionar Escala" at bounding box center [880, 360] width 82 height 21
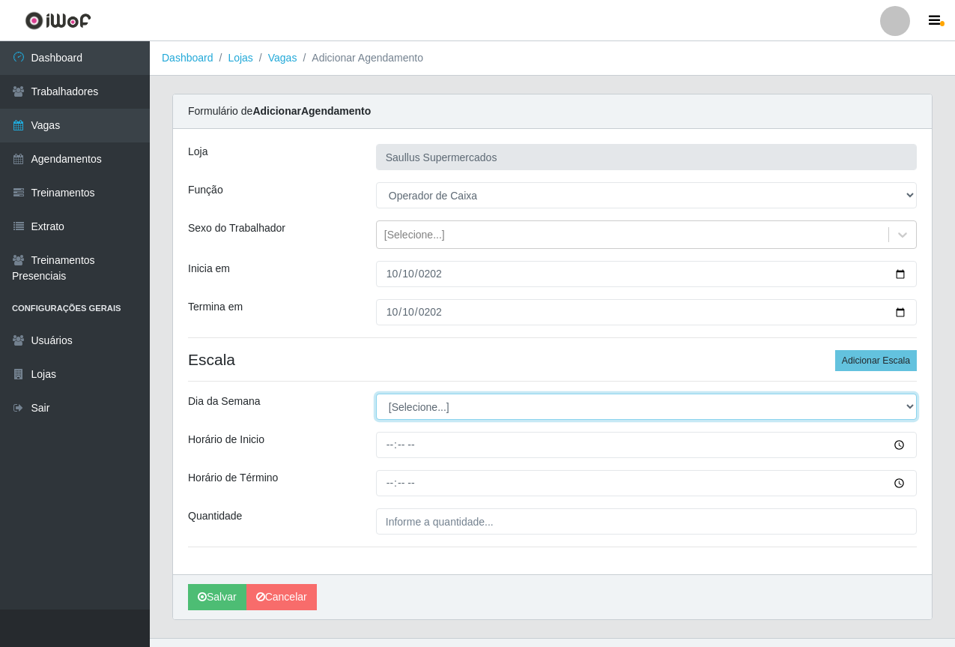
click at [420, 408] on select "[Selecione...] Segunda Terça Quarta Quinta Sexta Sábado Domingo" at bounding box center [646, 406] width 541 height 26
click at [376, 393] on select "[Selecione...] Segunda Terça Quarta Quinta Sexta Sábado Domingo" at bounding box center [646, 406] width 541 height 26
click at [392, 407] on select "[Selecione...] Segunda Terça Quarta Quinta Sexta Sábado Domingo" at bounding box center [646, 406] width 541 height 26
select select "5"
click at [376, 393] on select "[Selecione...] Segunda Terça Quarta Quinta Sexta Sábado Domingo" at bounding box center [646, 406] width 541 height 26
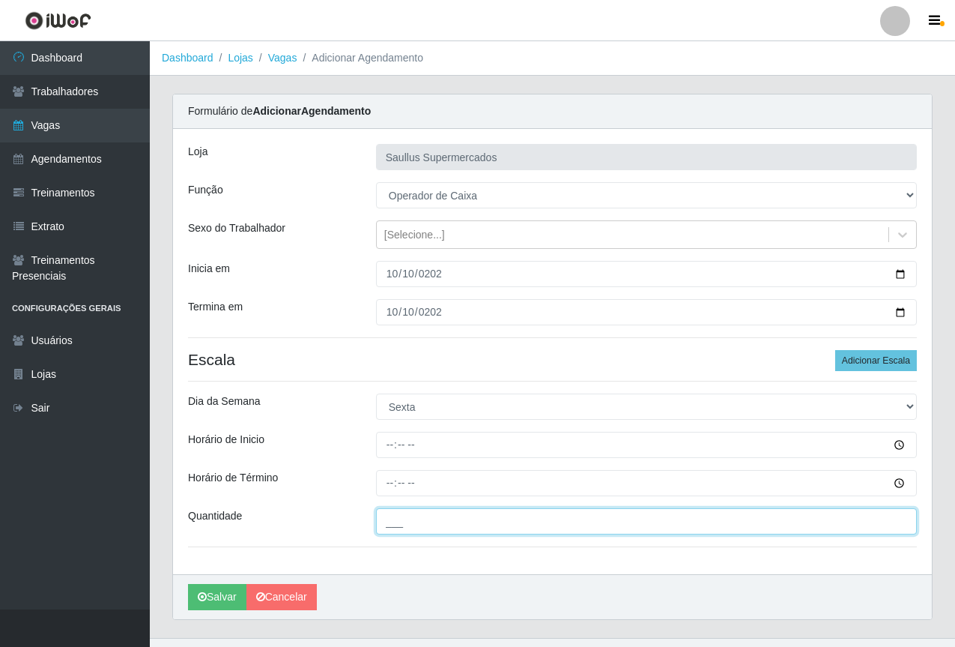
drag, startPoint x: 409, startPoint y: 518, endPoint x: 440, endPoint y: 531, distance: 33.5
click at [409, 518] on input "___" at bounding box center [646, 521] width 541 height 26
type input "1__"
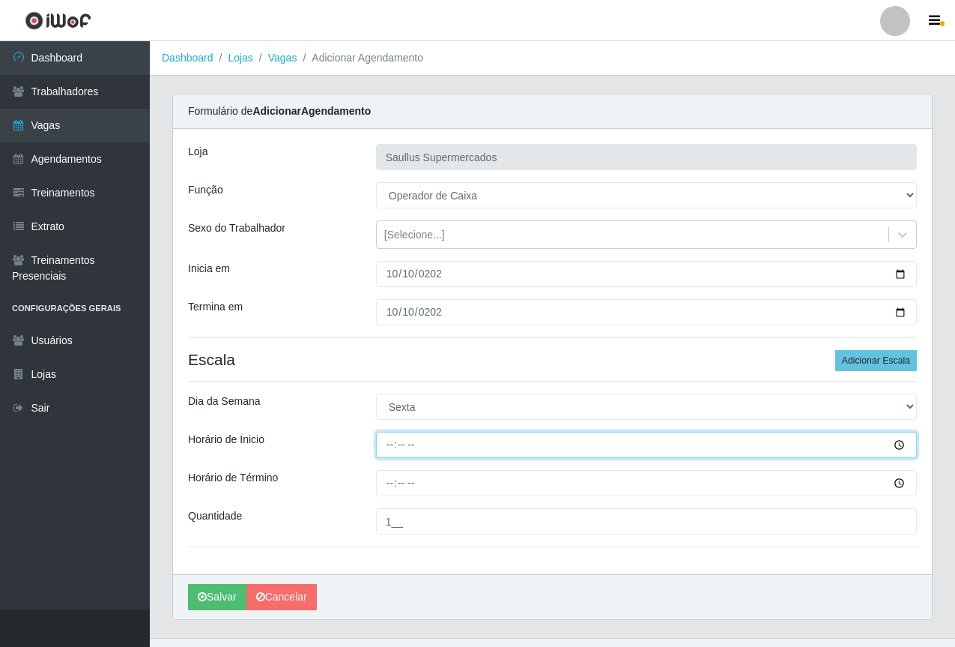
click at [379, 444] on input "Horário de Inicio" at bounding box center [646, 445] width 541 height 26
type input "07:00"
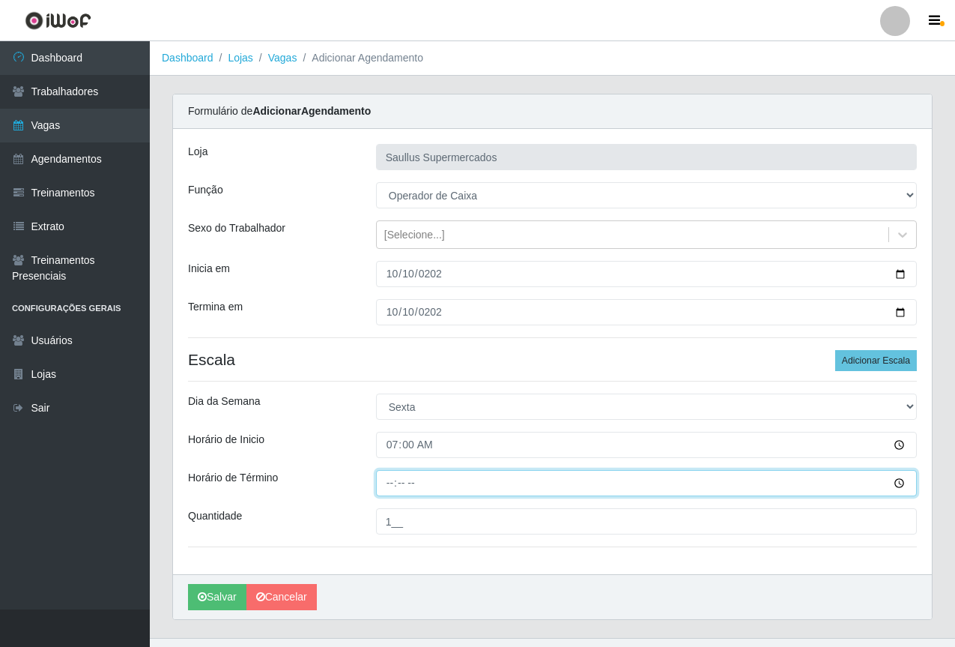
click at [381, 484] on input "Horário de Término" at bounding box center [646, 483] width 541 height 26
type input "13:00"
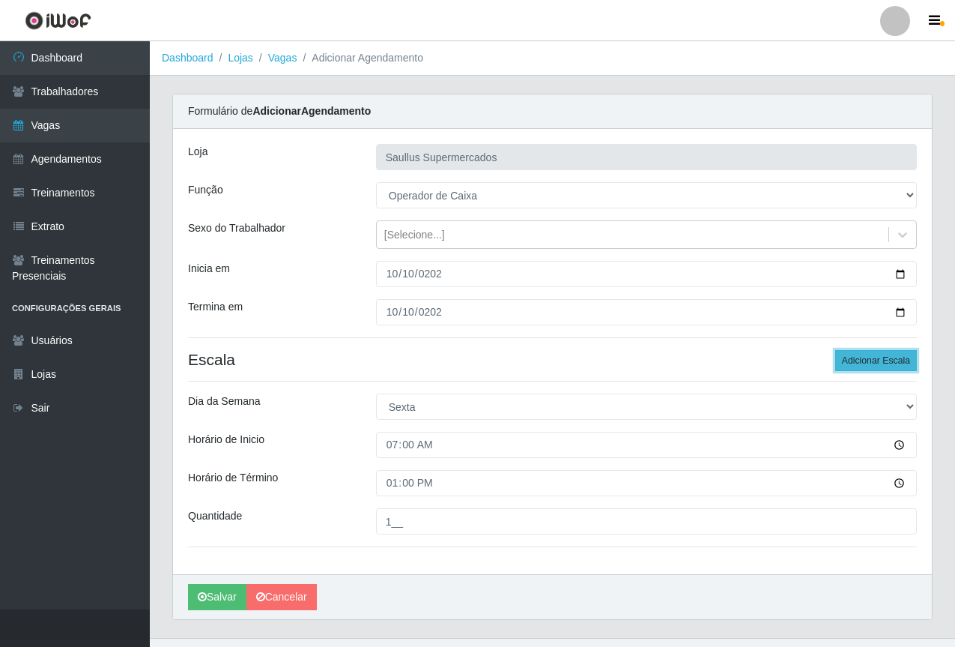
click at [857, 356] on button "Adicionar Escala" at bounding box center [876, 360] width 82 height 21
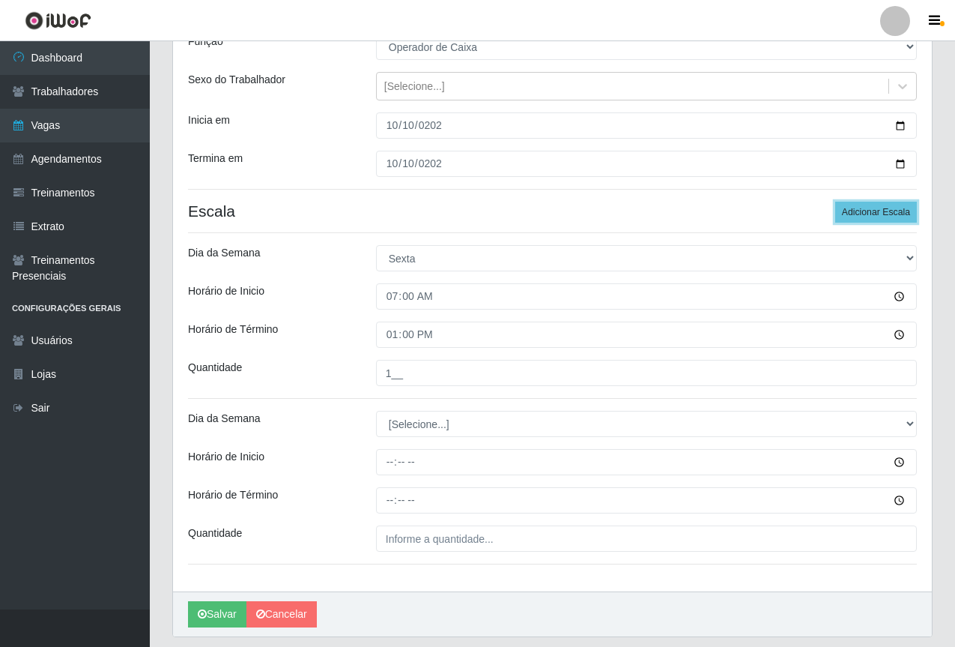
scroll to position [150, 0]
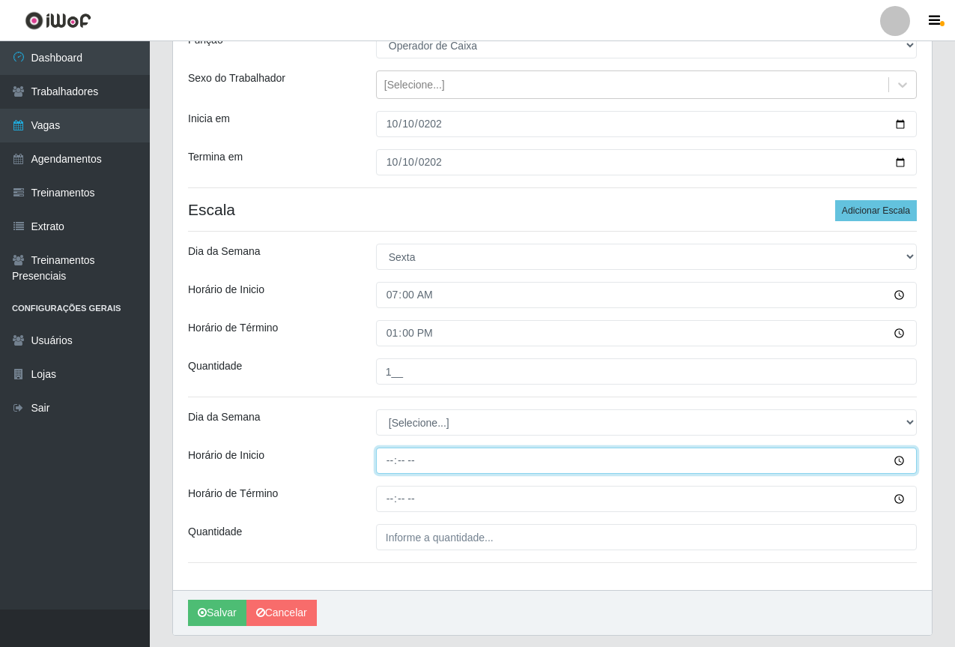
click at [383, 465] on input "Horário de Inicio" at bounding box center [646, 460] width 541 height 26
type input "10:00"
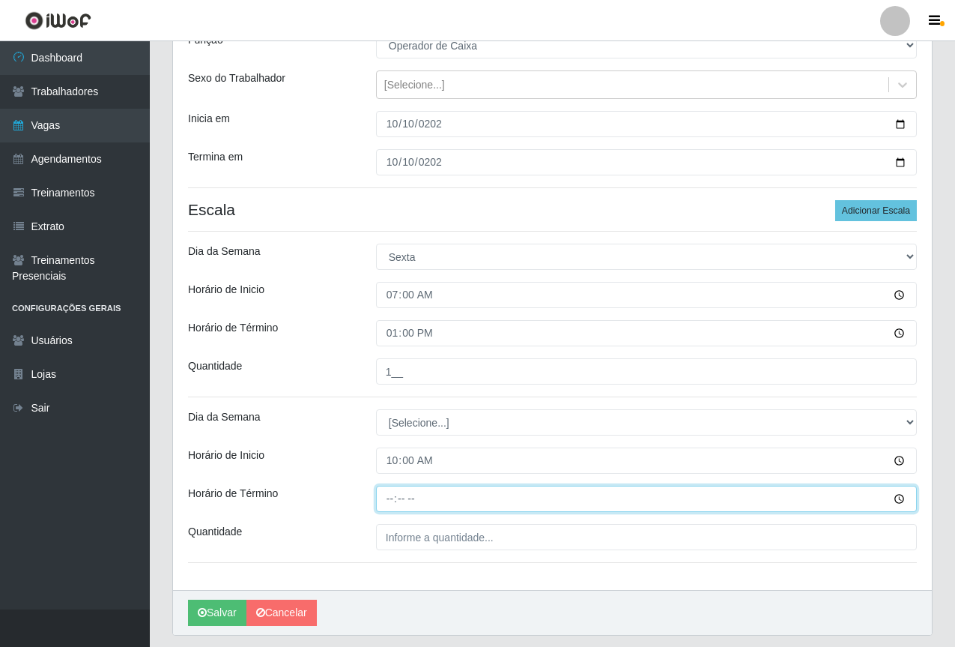
click at [385, 493] on input "Horário de Término" at bounding box center [646, 498] width 541 height 26
type input "16:00"
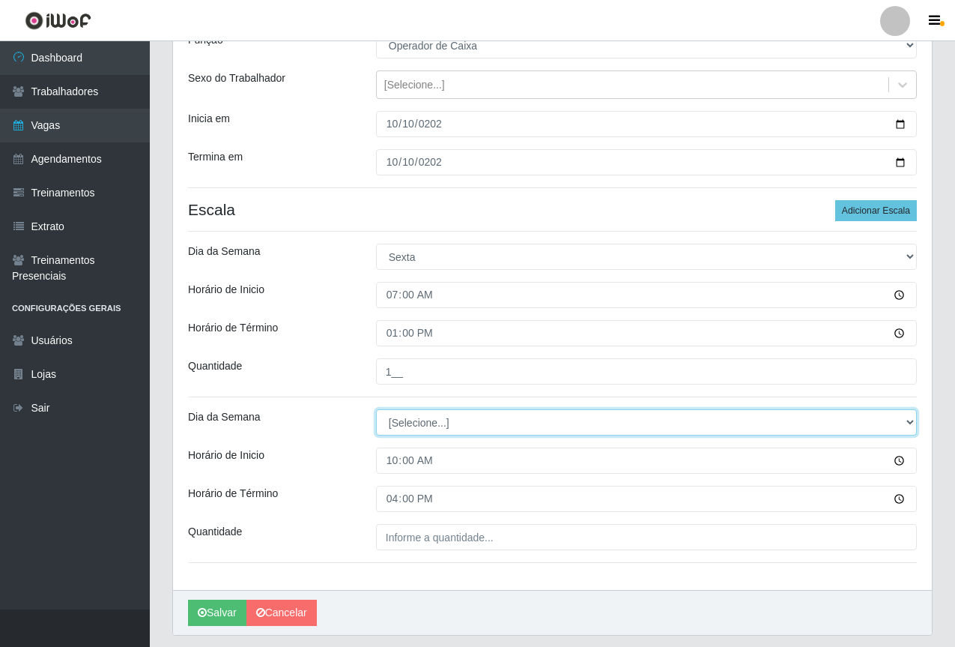
click at [402, 414] on select "[Selecione...] Segunda Terça Quarta Quinta Sexta Sábado Domingo" at bounding box center [646, 422] width 541 height 26
select select "5"
click at [376, 409] on select "[Selecione...] Segunda Terça Quarta Quinta Sexta Sábado Domingo" at bounding box center [646, 422] width 541 height 26
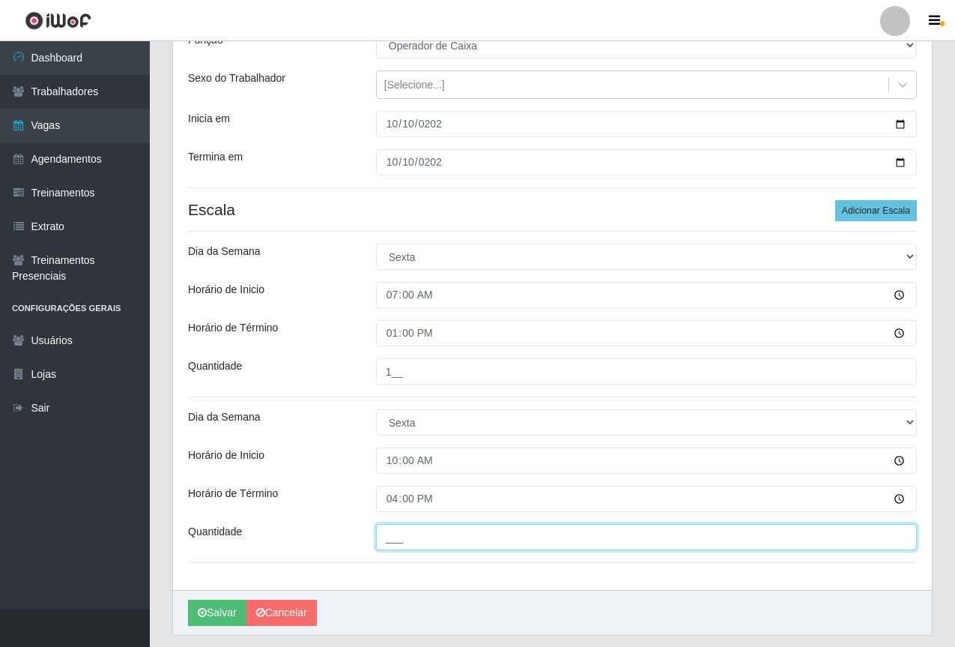
click at [411, 536] on input "___" at bounding box center [646, 537] width 541 height 26
type input "1__"
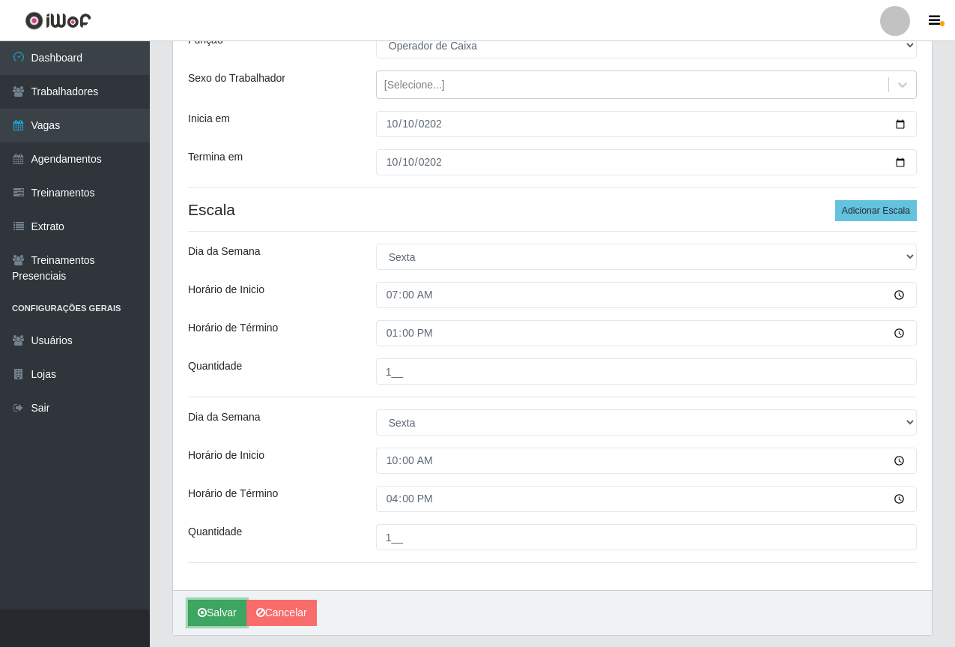
click at [216, 602] on button "Salvar" at bounding box center [217, 612] width 58 height 26
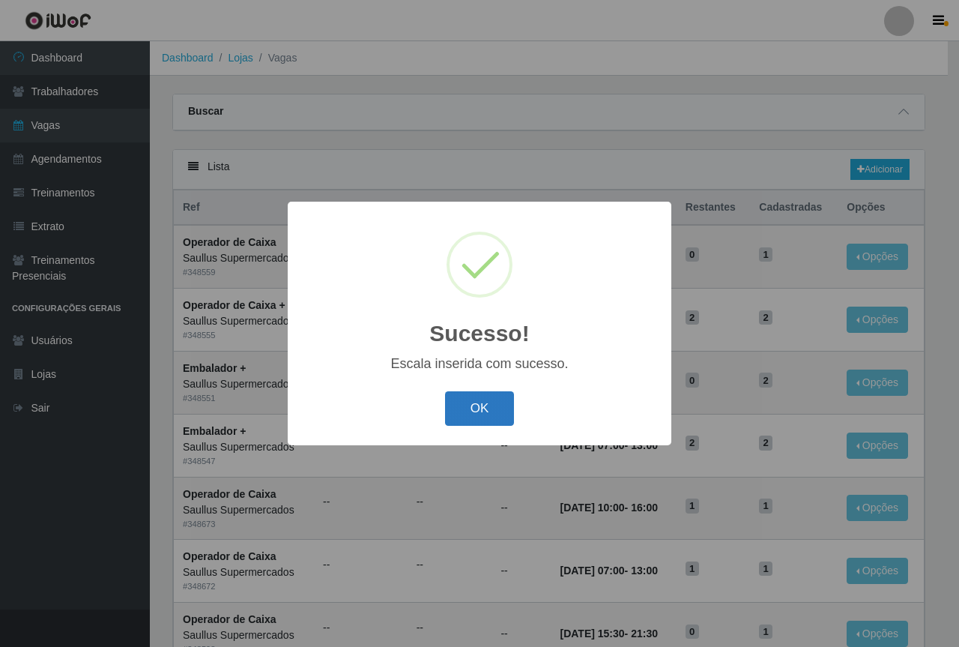
click at [487, 411] on button "OK" at bounding box center [480, 408] width 70 height 35
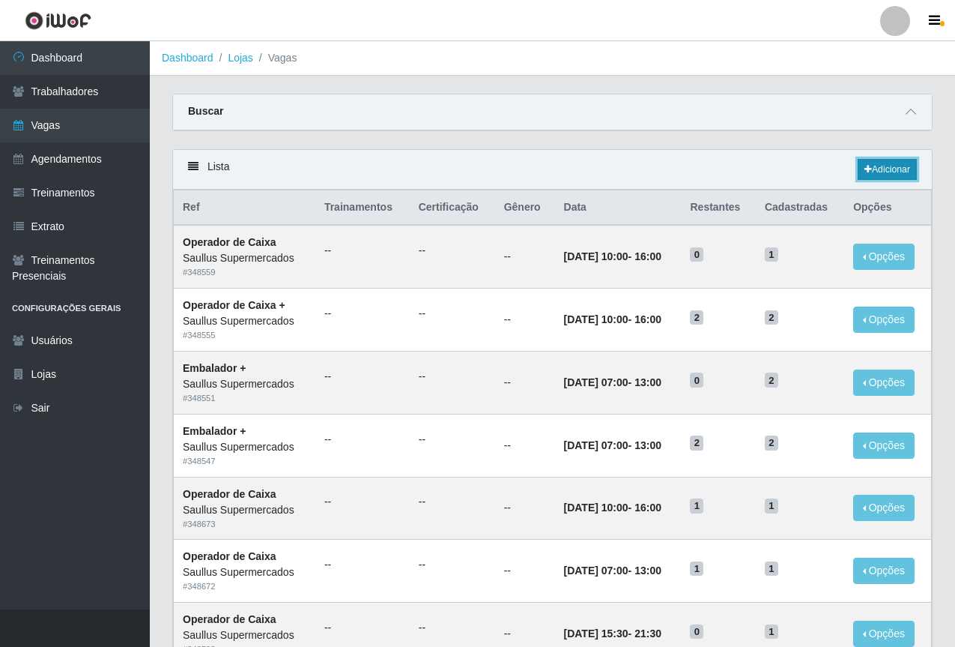
click at [877, 164] on link "Adicionar" at bounding box center [887, 169] width 59 height 21
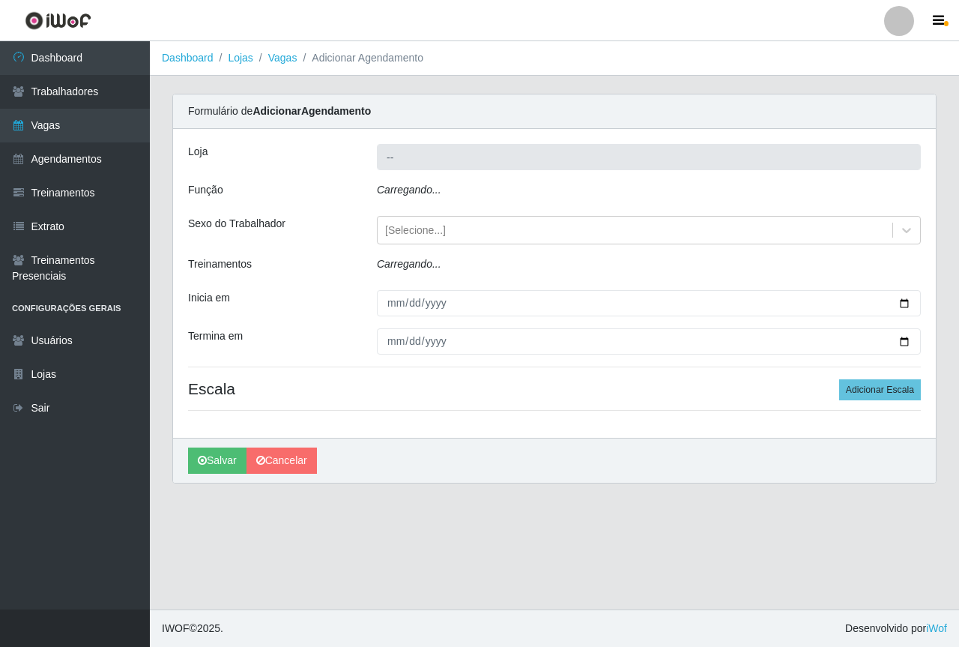
type input "Saullus Supermercados"
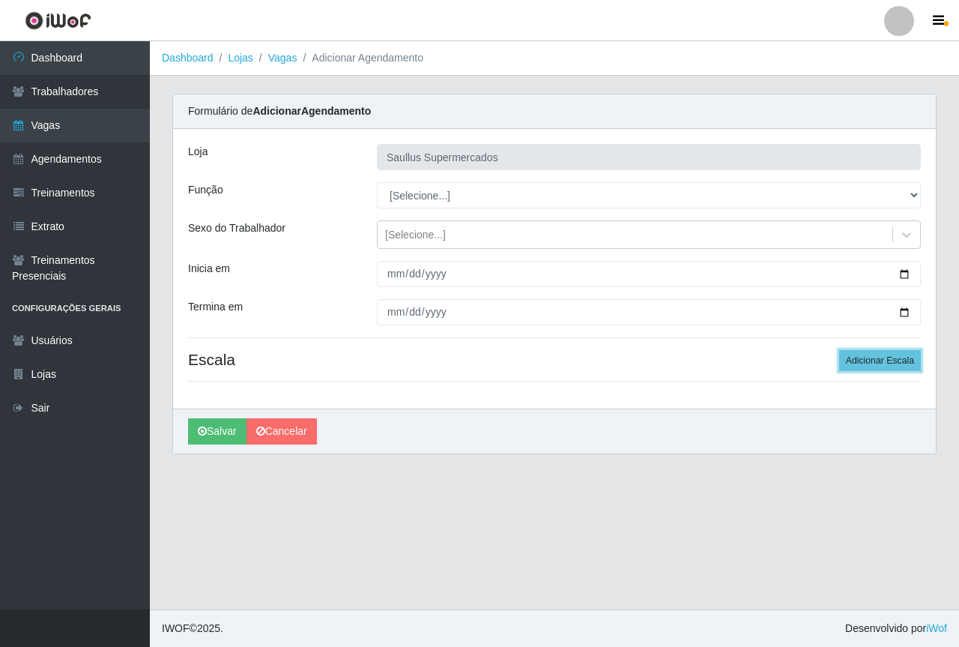
drag, startPoint x: 888, startPoint y: 360, endPoint x: 720, endPoint y: 388, distance: 170.2
click at [887, 360] on button "Adicionar Escala" at bounding box center [880, 360] width 82 height 21
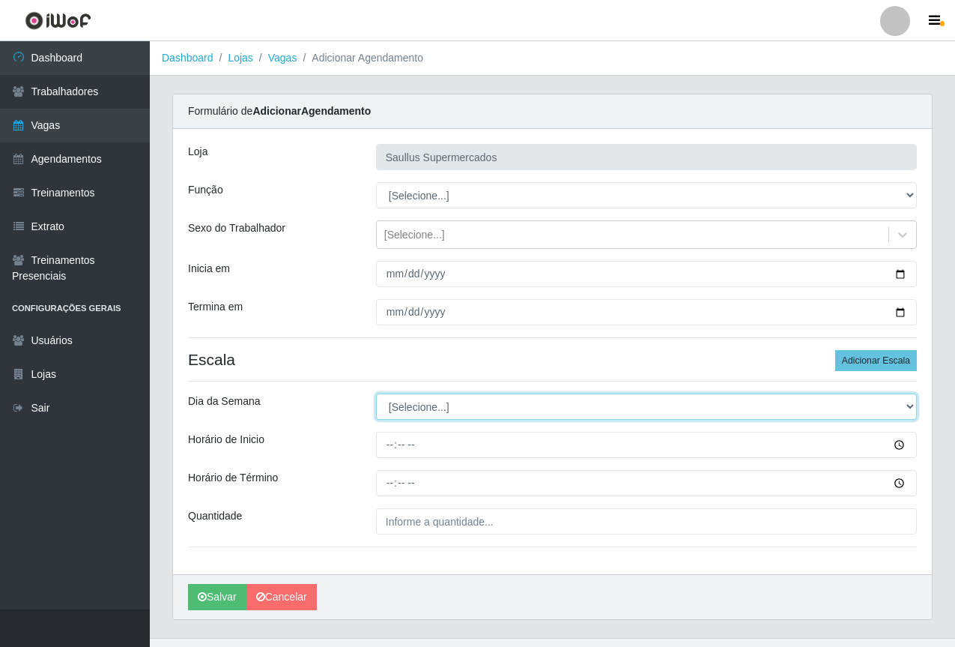
click at [396, 399] on select "[Selecione...] Segunda Terça Quarta Quinta Sexta Sábado Domingo" at bounding box center [646, 406] width 541 height 26
select select "5"
click at [376, 393] on select "[Selecione...] Segunda Terça Quarta Quinta Sexta Sábado Domingo" at bounding box center [646, 406] width 541 height 26
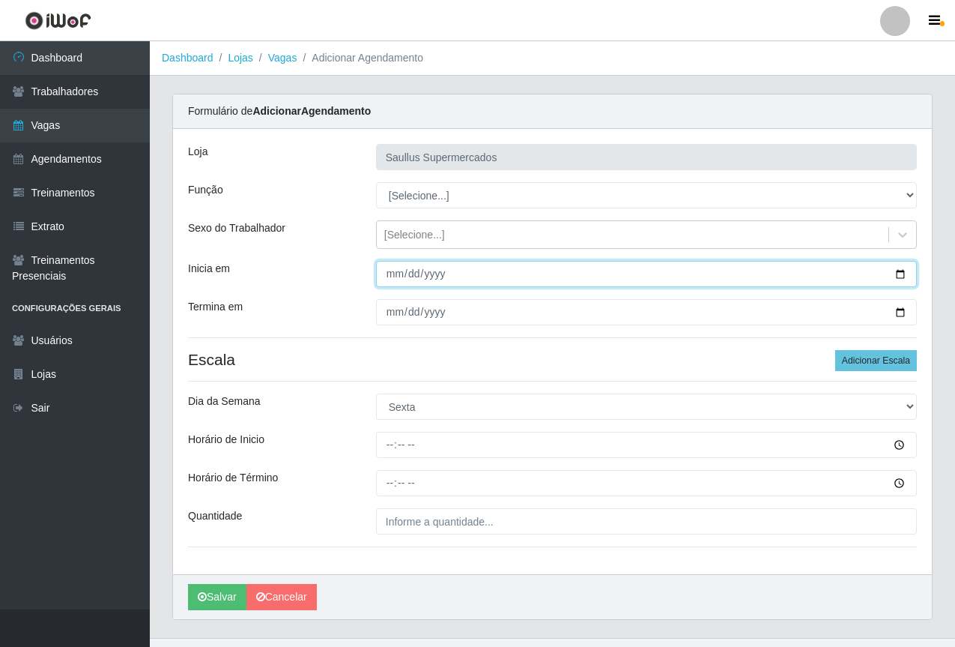
click at [393, 270] on input "Inicia em" at bounding box center [646, 274] width 541 height 26
click at [395, 270] on input "2025-10-16" at bounding box center [646, 274] width 541 height 26
type input "2025-10-17"
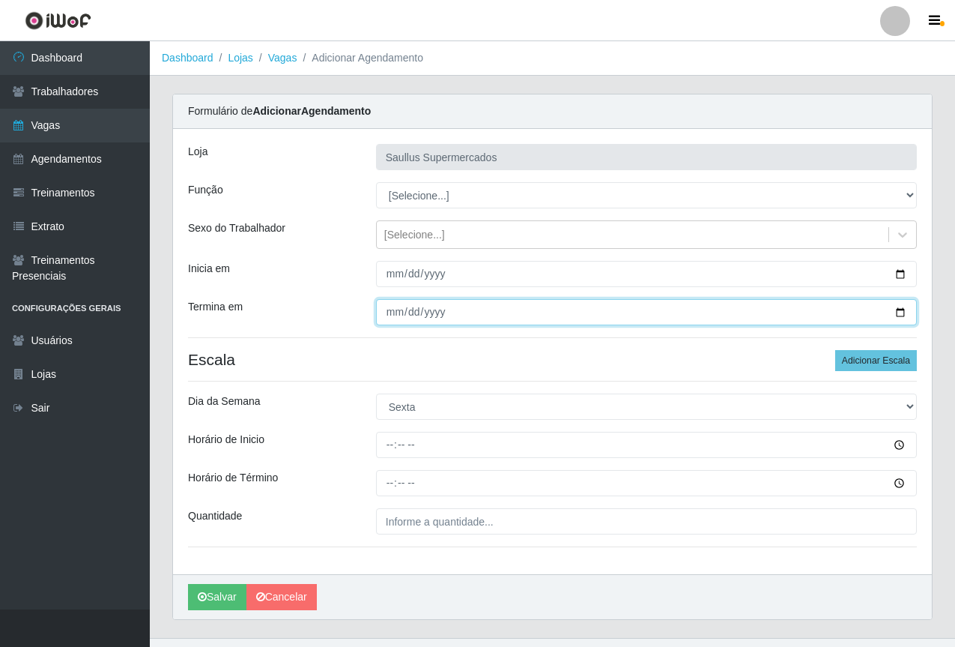
click at [397, 313] on input "Termina em" at bounding box center [646, 312] width 541 height 26
type input "2025-01-31"
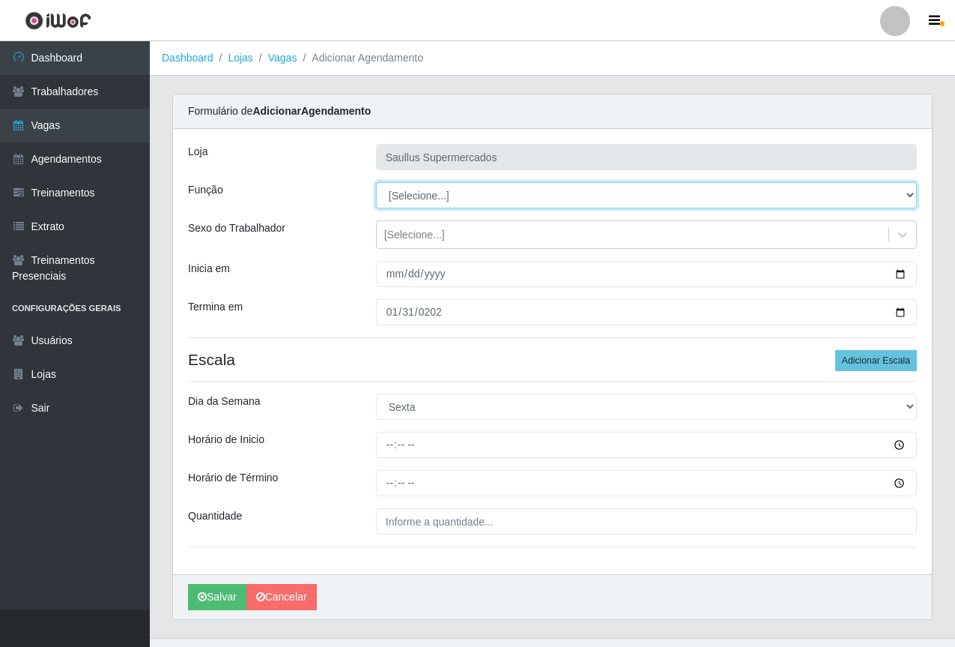
click at [404, 199] on select "[Selecione...] ASG ASG + ASG ++ Balconista de Açougue Balconista de Açougue + B…" at bounding box center [646, 195] width 541 height 26
select select "22"
click at [376, 182] on select "[Selecione...] ASG ASG + ASG ++ Balconista de Açougue Balconista de Açougue + B…" at bounding box center [646, 195] width 541 height 26
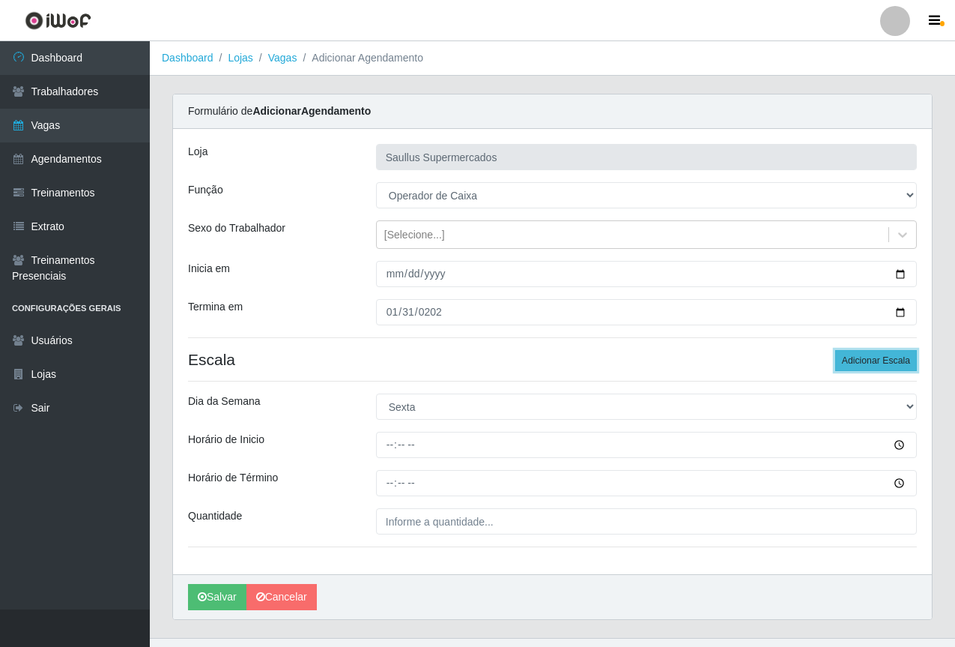
click at [857, 355] on button "Adicionar Escala" at bounding box center [876, 360] width 82 height 21
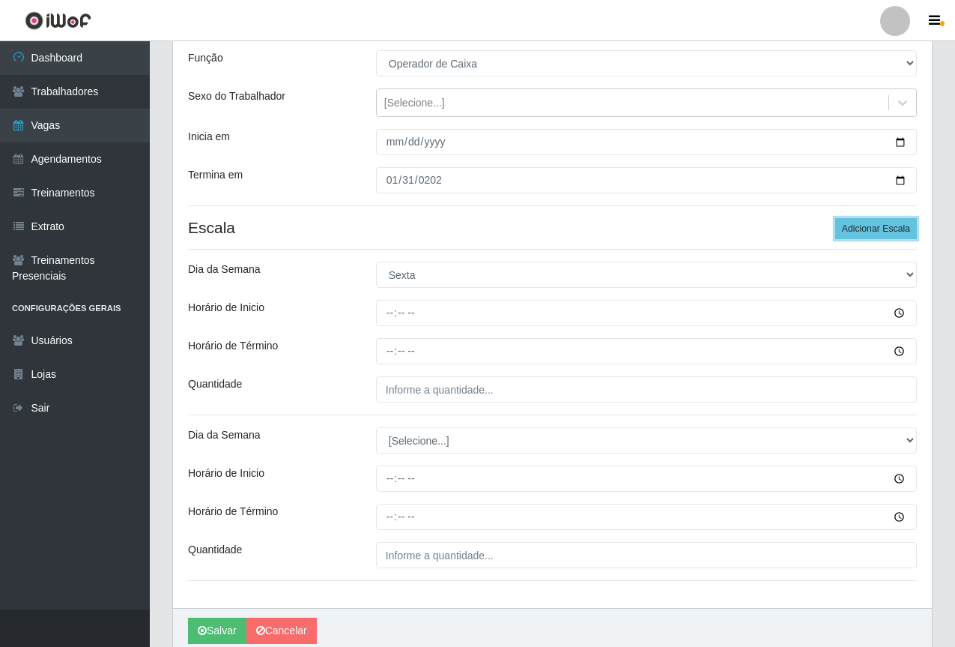
scroll to position [150, 0]
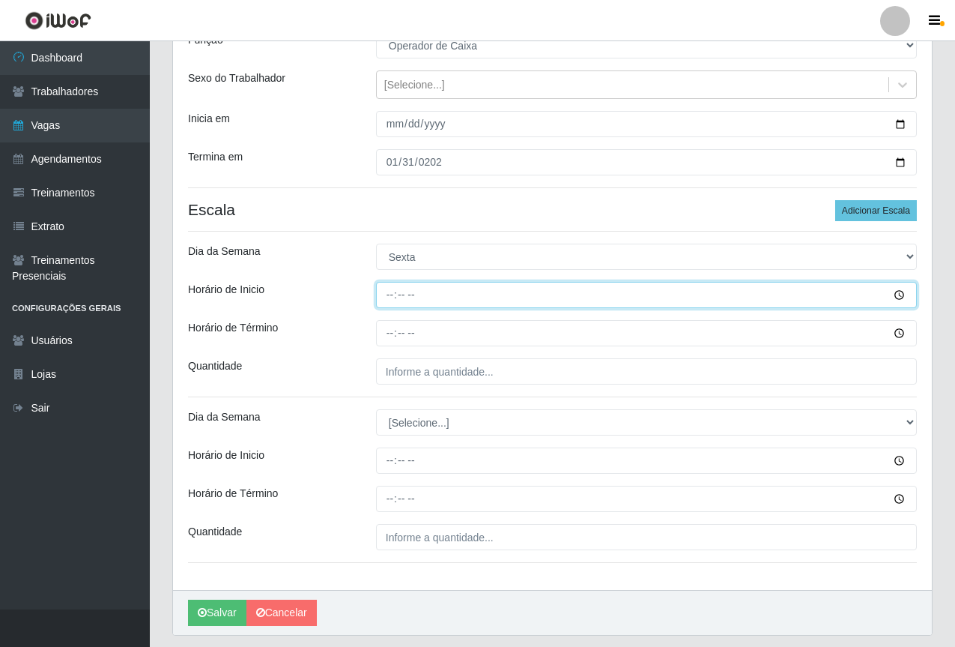
click at [386, 293] on input "Horário de Inicio" at bounding box center [646, 295] width 541 height 26
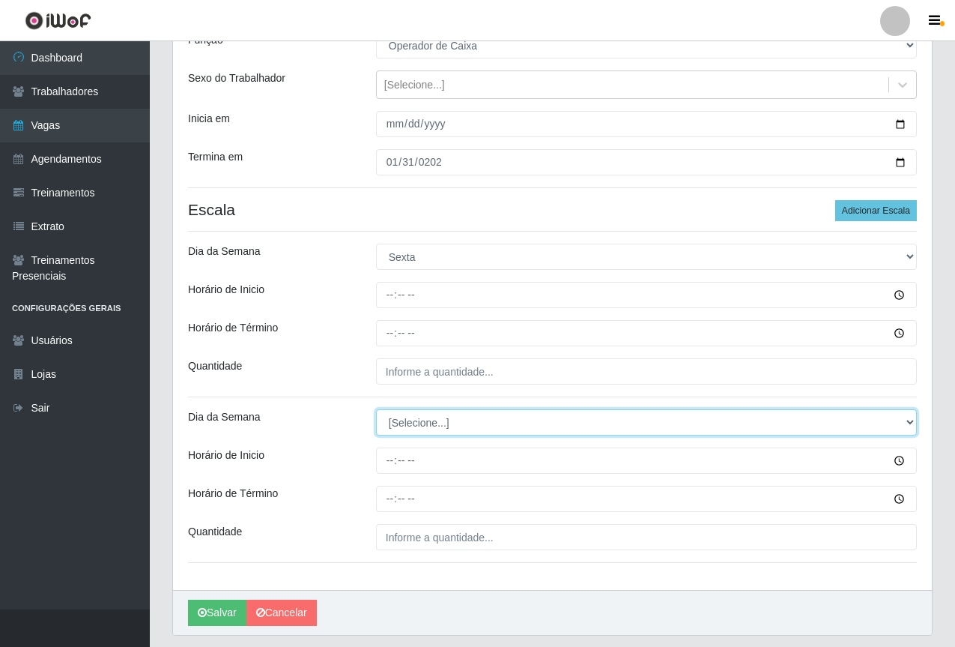
click at [904, 423] on select "[Selecione...] Segunda Terça Quarta Quinta Sexta Sábado Domingo" at bounding box center [646, 422] width 541 height 26
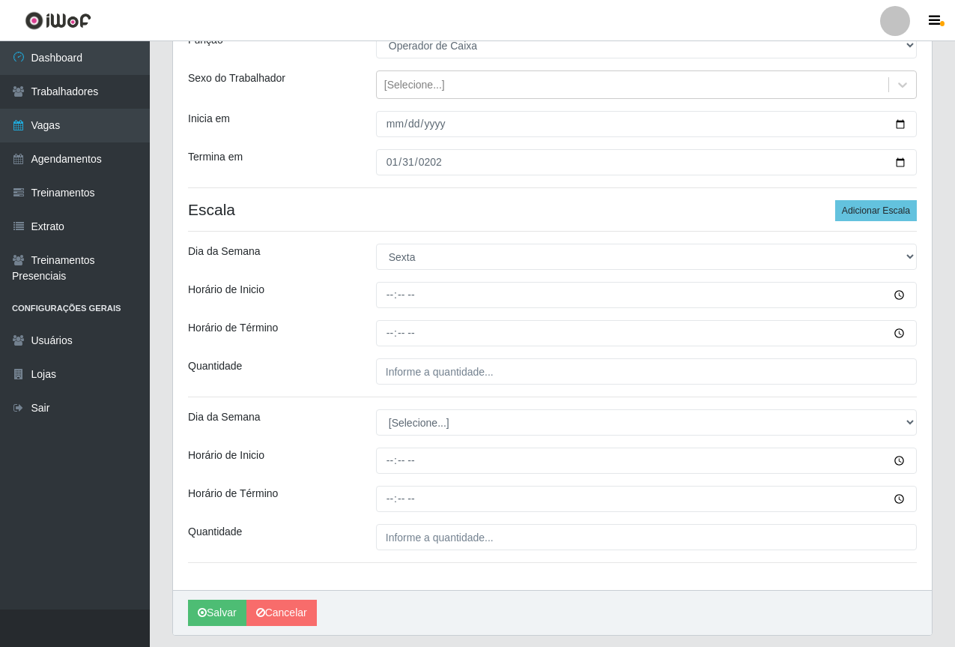
click at [335, 392] on div "Loja Saullus Supermercados Função [Selecione...] ASG ASG + ASG ++ Balconista de…" at bounding box center [552, 284] width 759 height 611
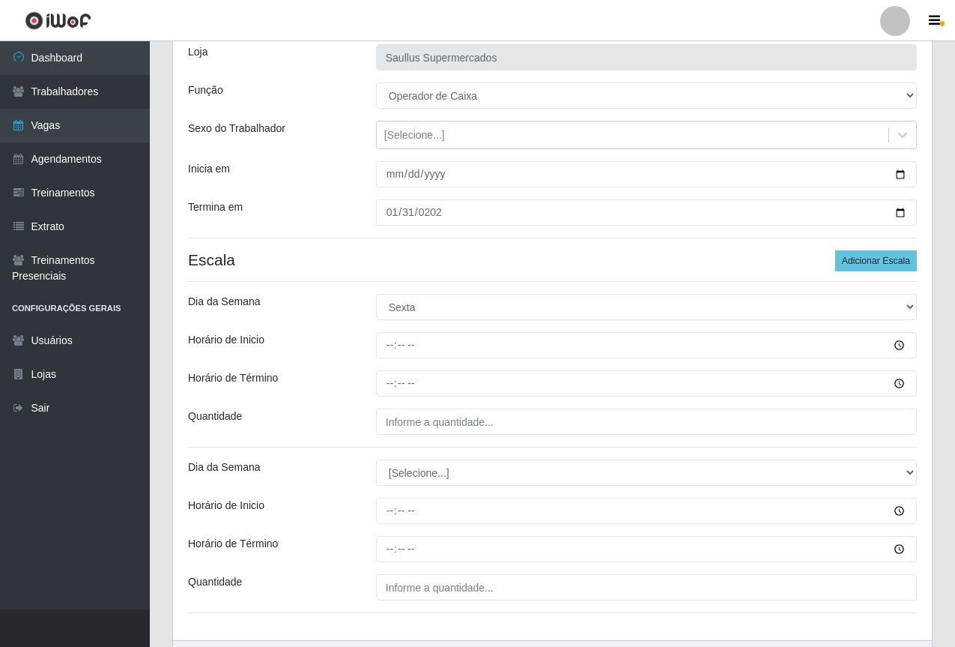
scroll to position [0, 0]
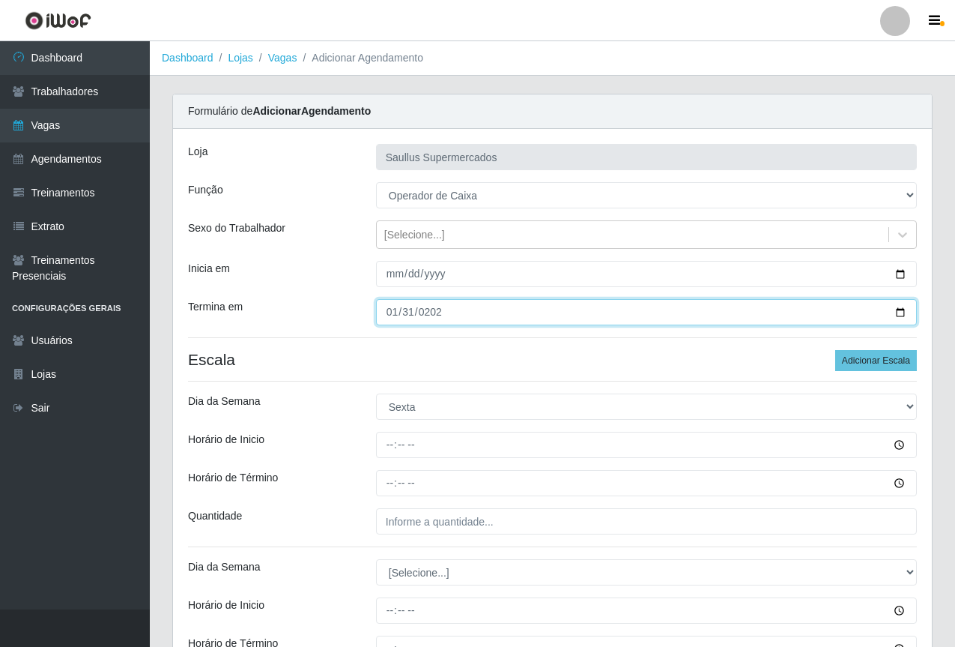
click at [411, 313] on input "2025-01-31" at bounding box center [646, 312] width 541 height 26
type input "2025-10-31"
click at [527, 315] on input "2025-10-31" at bounding box center [646, 312] width 541 height 26
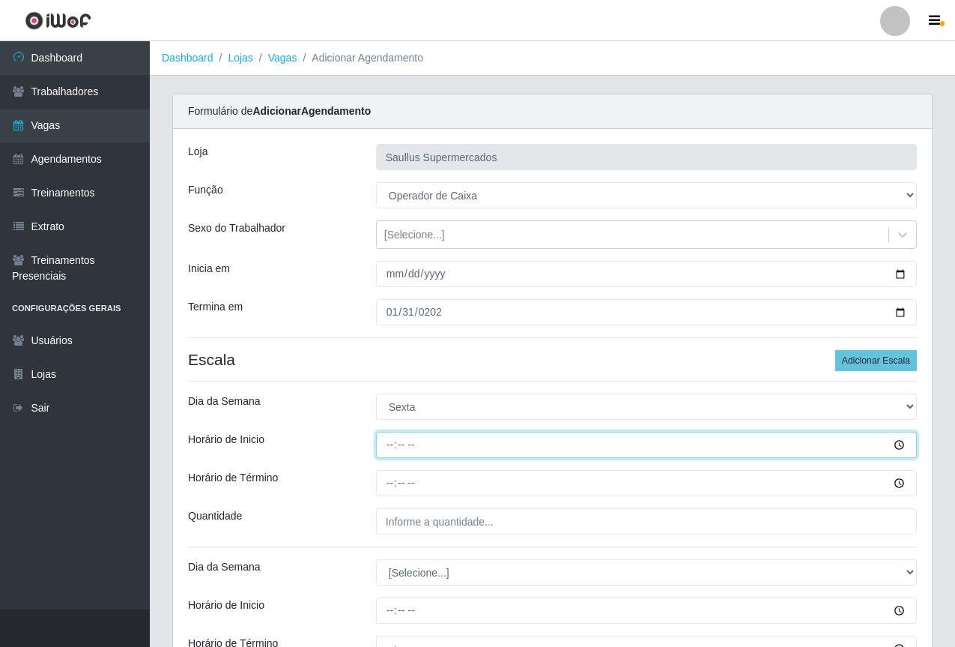
click at [392, 449] on input "Horário de Inicio" at bounding box center [646, 445] width 541 height 26
type input "08:00"
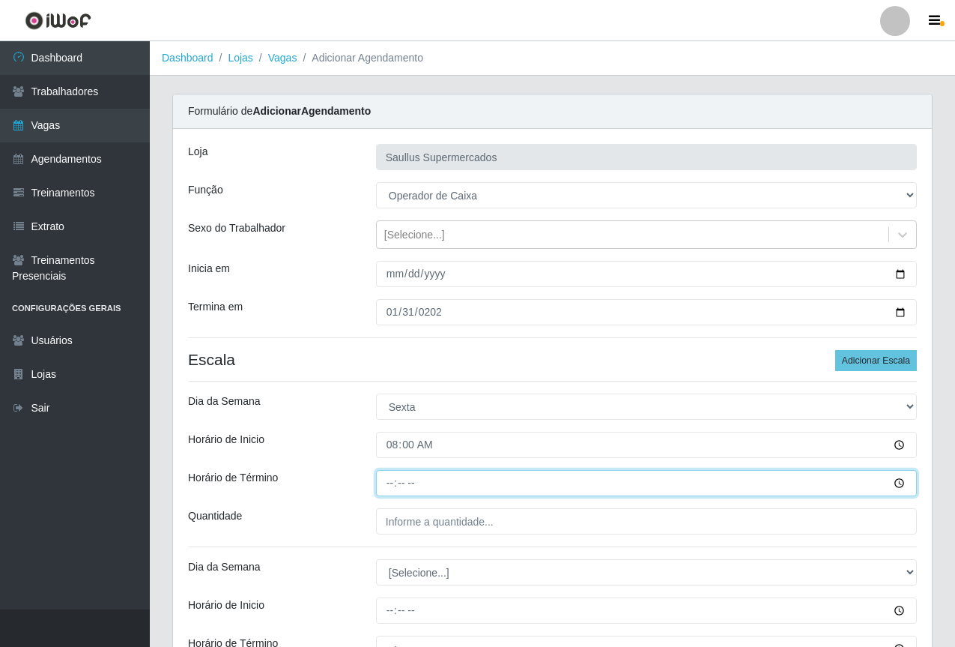
click at [392, 483] on input "Horário de Término" at bounding box center [646, 483] width 541 height 26
type input "14:00"
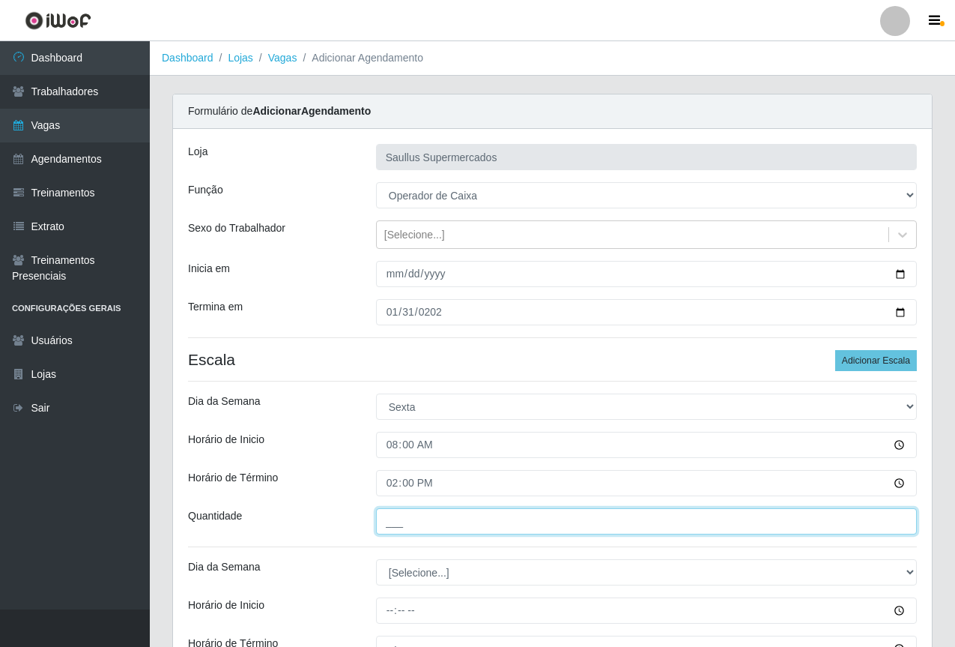
drag, startPoint x: 423, startPoint y: 524, endPoint x: 440, endPoint y: 537, distance: 21.4
click at [423, 524] on input "___" at bounding box center [646, 521] width 541 height 26
type input "1__"
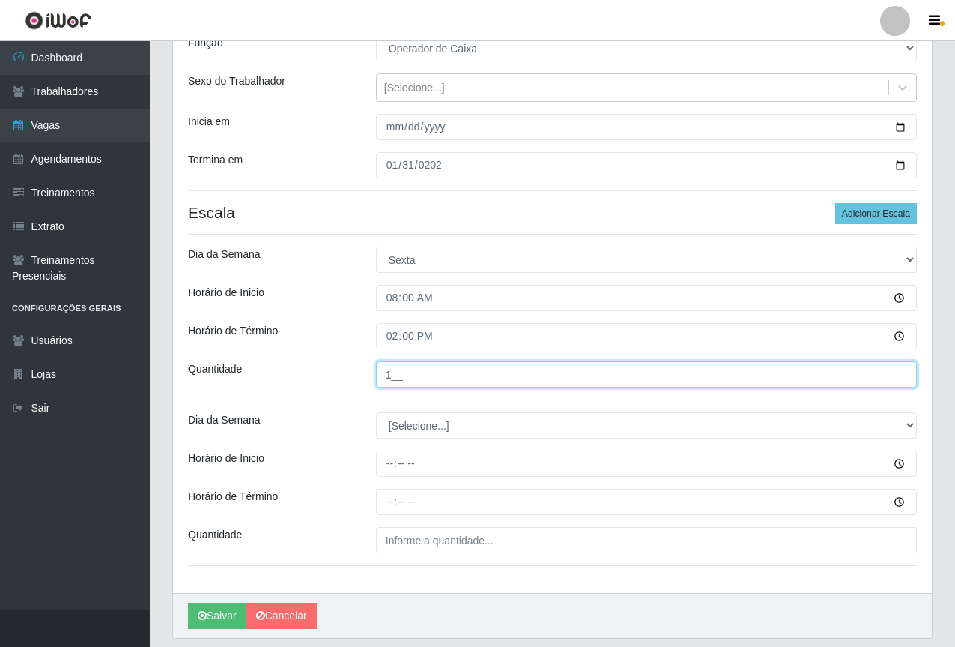
scroll to position [150, 0]
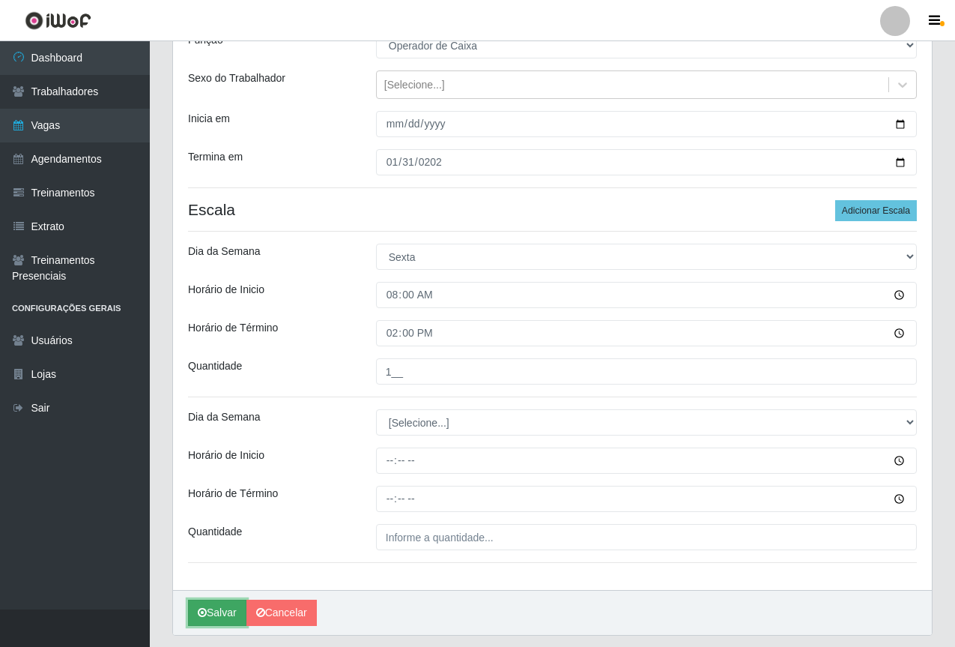
click at [223, 611] on button "Salvar" at bounding box center [217, 612] width 58 height 26
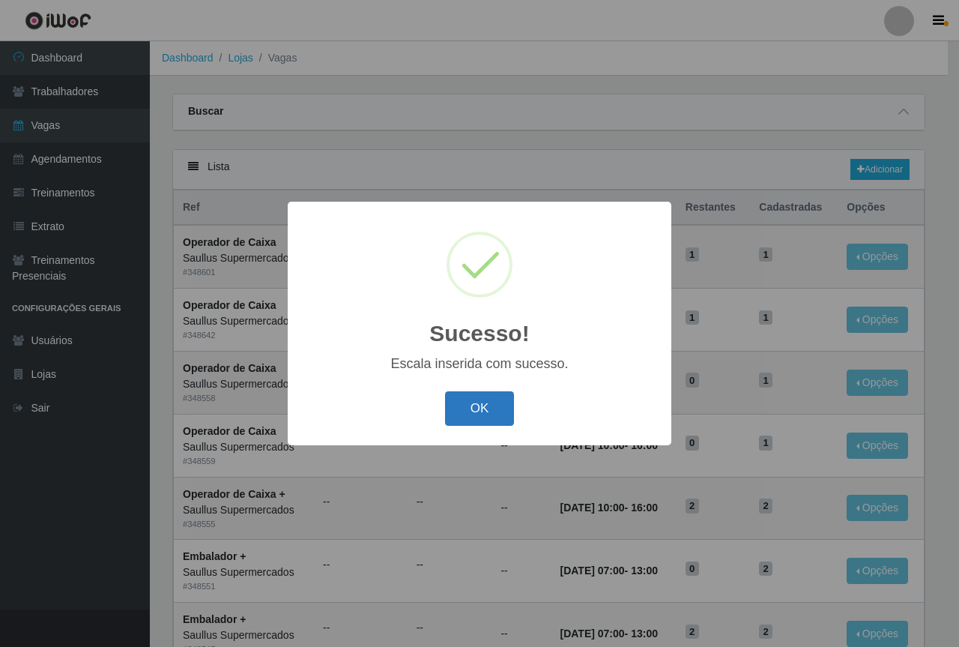
click at [474, 408] on button "OK" at bounding box center [480, 408] width 70 height 35
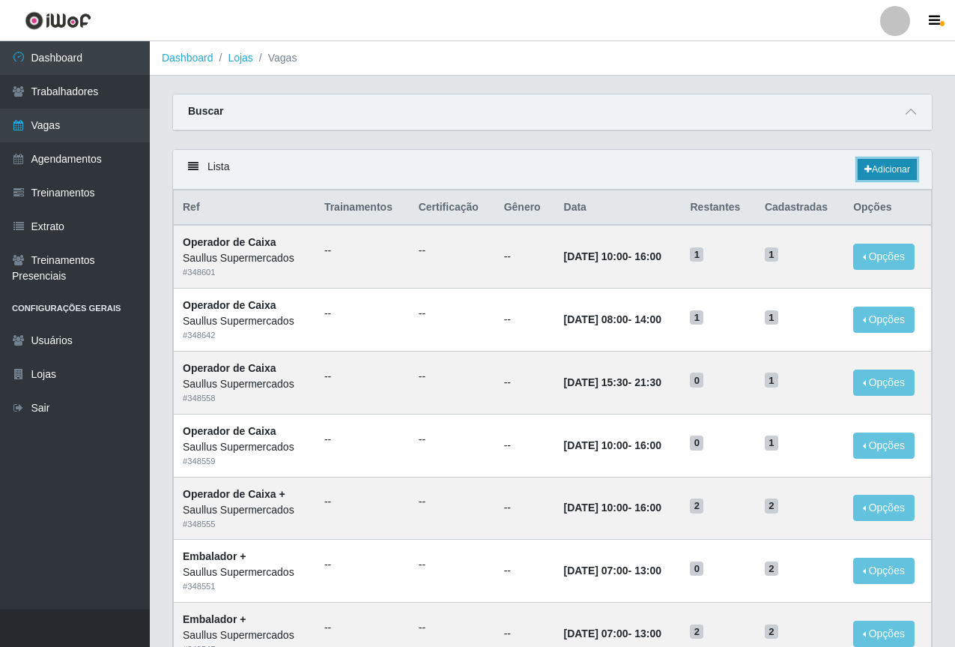
click at [890, 162] on link "Adicionar" at bounding box center [887, 169] width 59 height 21
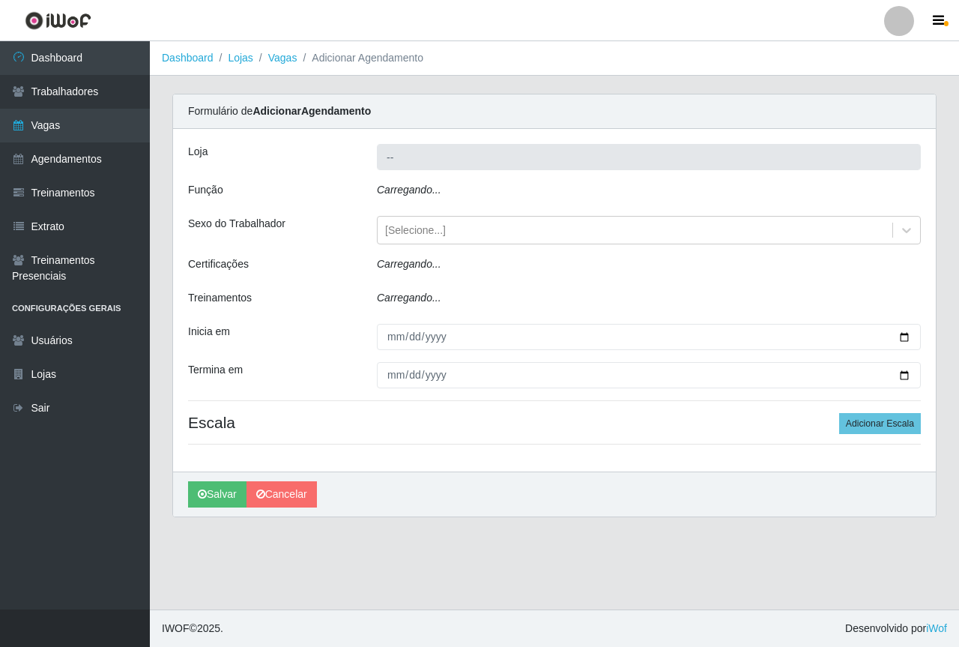
type input "Saullus Supermercados"
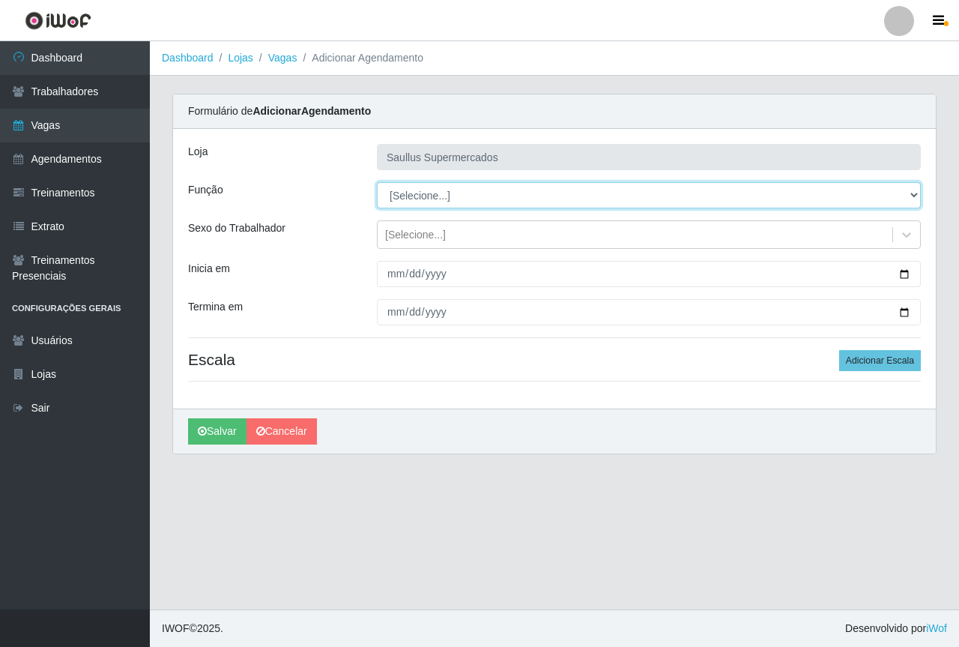
click at [459, 187] on select "[Selecione...] ASG ASG + ASG ++ Balconista de Açougue Balconista de Açougue + B…" at bounding box center [649, 195] width 544 height 26
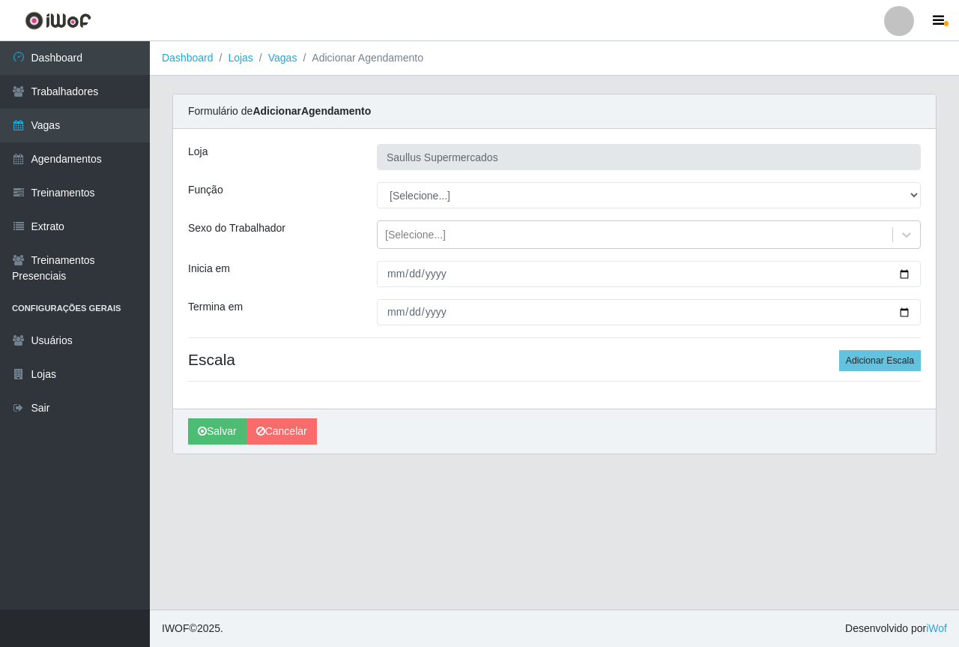
click at [317, 251] on div "Loja Saullus Supermercados Função [Selecione...] ASG ASG + ASG ++ Balconista de…" at bounding box center [554, 268] width 763 height 279
click at [86, 160] on link "Agendamentos" at bounding box center [75, 159] width 150 height 34
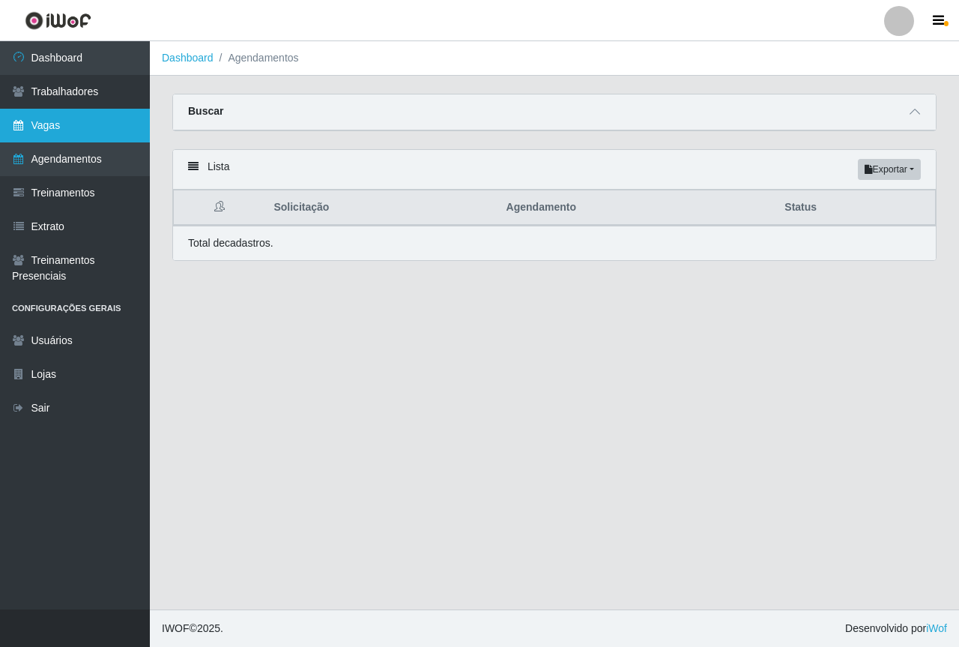
click at [67, 122] on link "Vagas" at bounding box center [75, 126] width 150 height 34
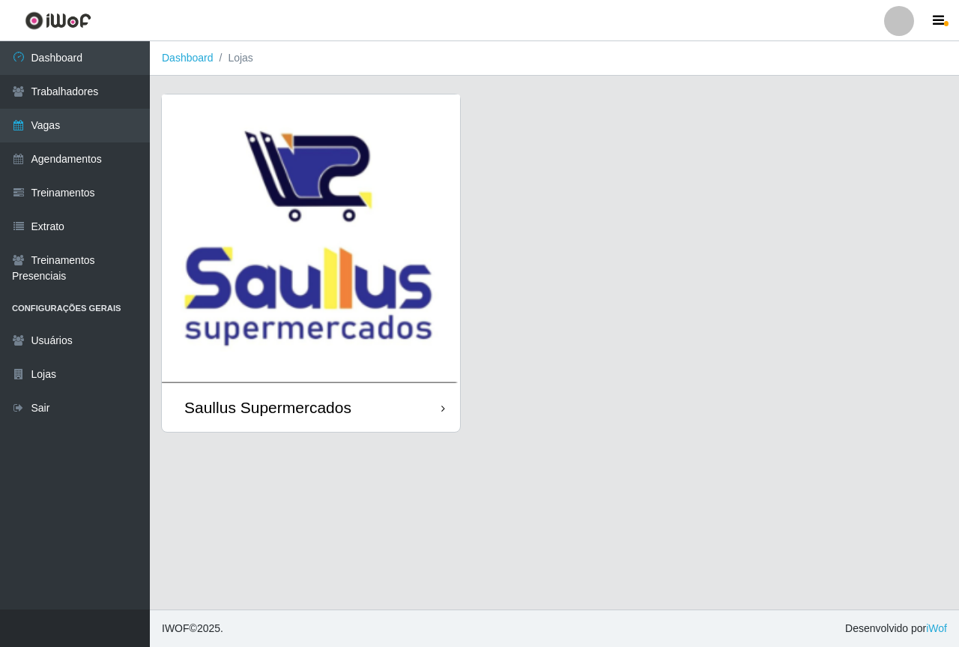
click at [352, 273] on img at bounding box center [311, 238] width 298 height 288
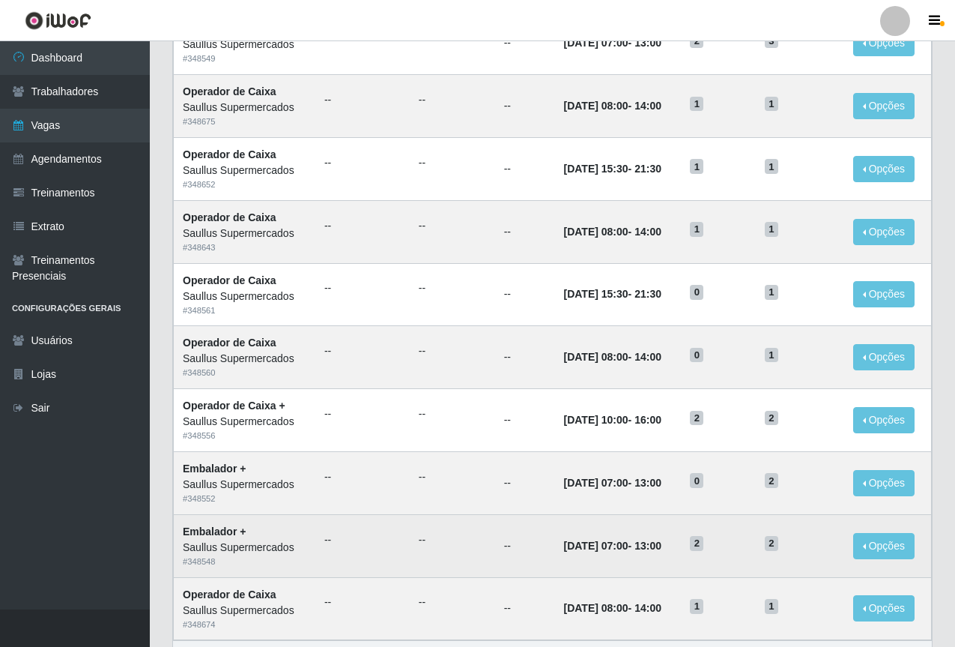
scroll to position [623, 0]
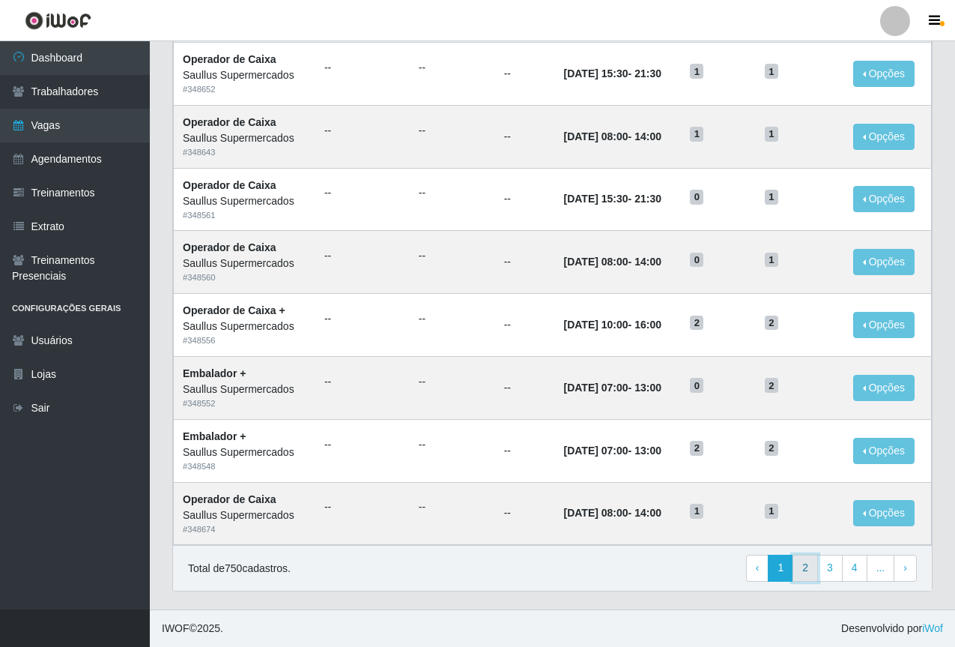
click at [802, 569] on link "2" at bounding box center [805, 567] width 25 height 27
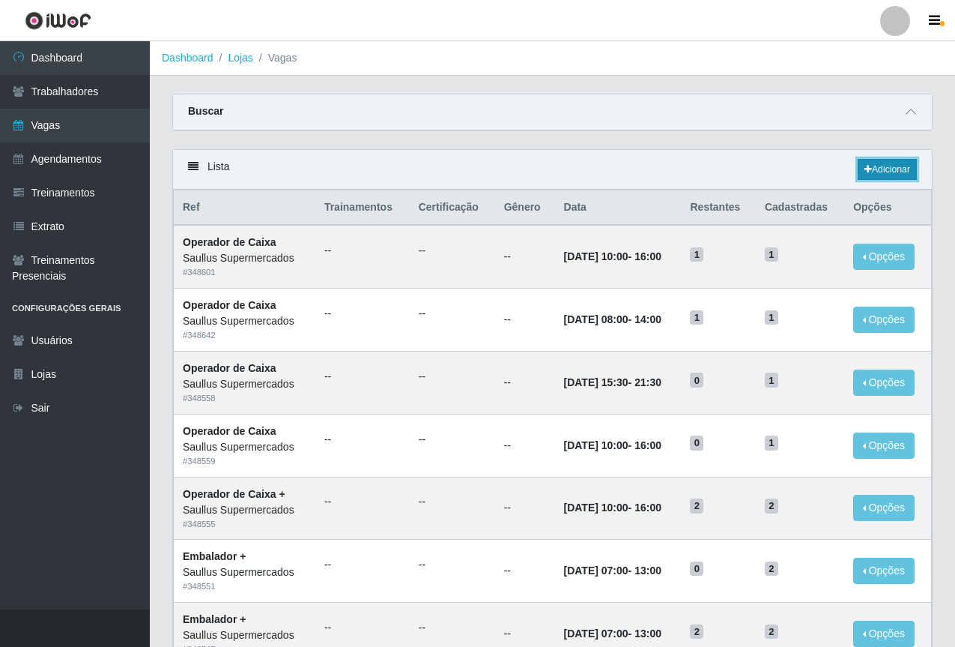
click at [889, 177] on link "Adicionar" at bounding box center [887, 169] width 59 height 21
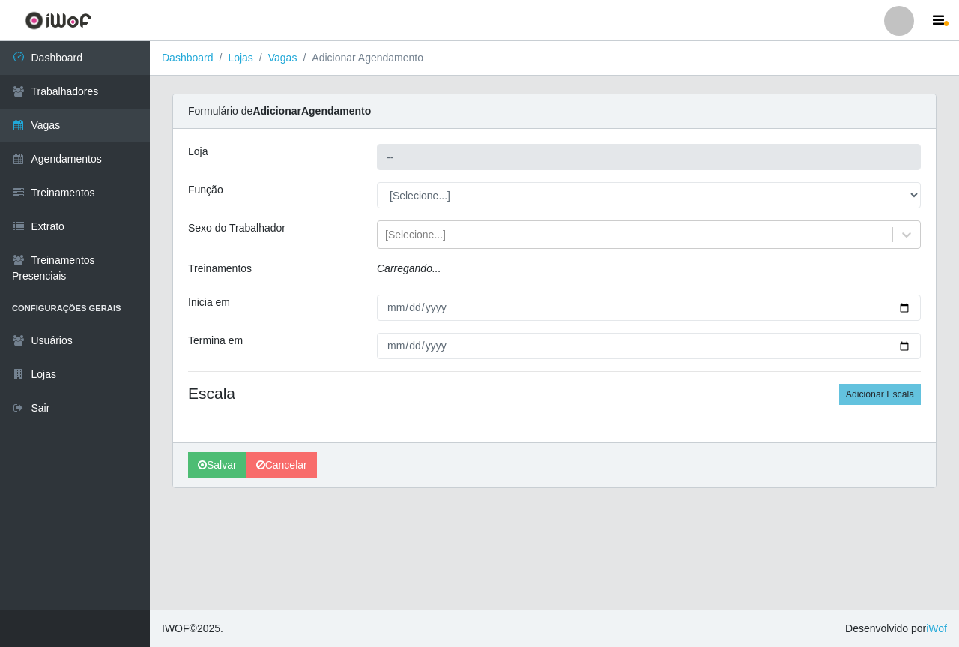
type input "Saullus Supermercados"
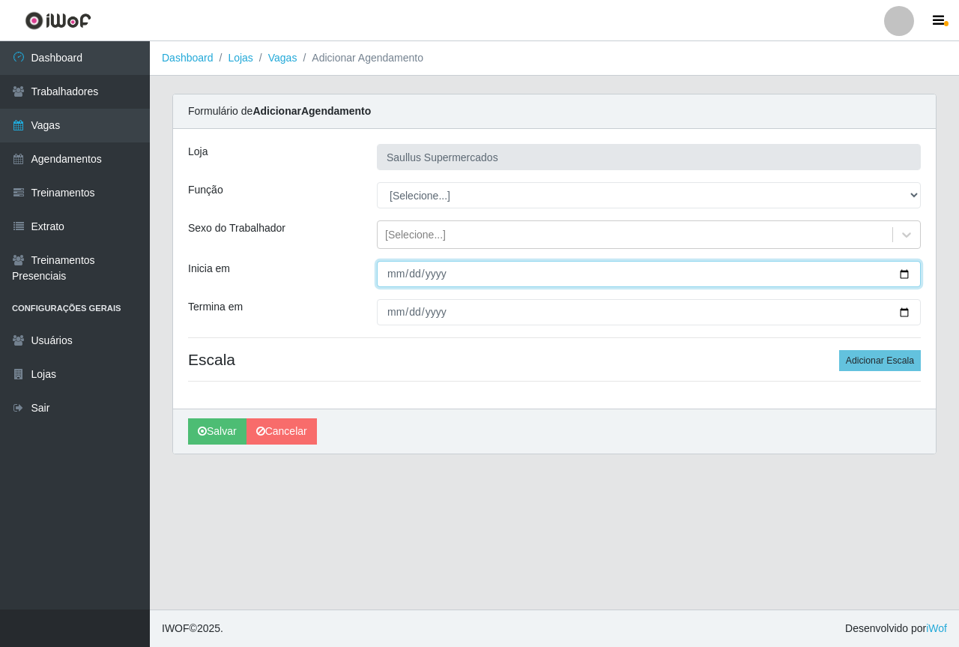
click at [396, 276] on input "Inicia em" at bounding box center [649, 274] width 544 height 26
type input "[DATE]"
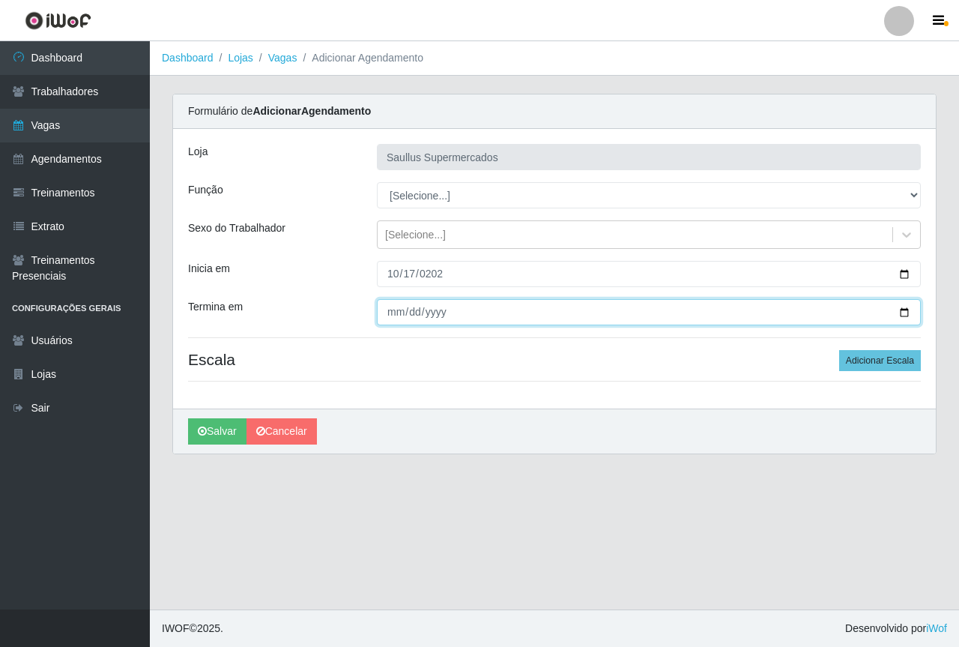
drag, startPoint x: 385, startPoint y: 318, endPoint x: 388, endPoint y: 305, distance: 13.1
click at [385, 317] on input "Termina em" at bounding box center [649, 312] width 544 height 26
type input "[DATE]"
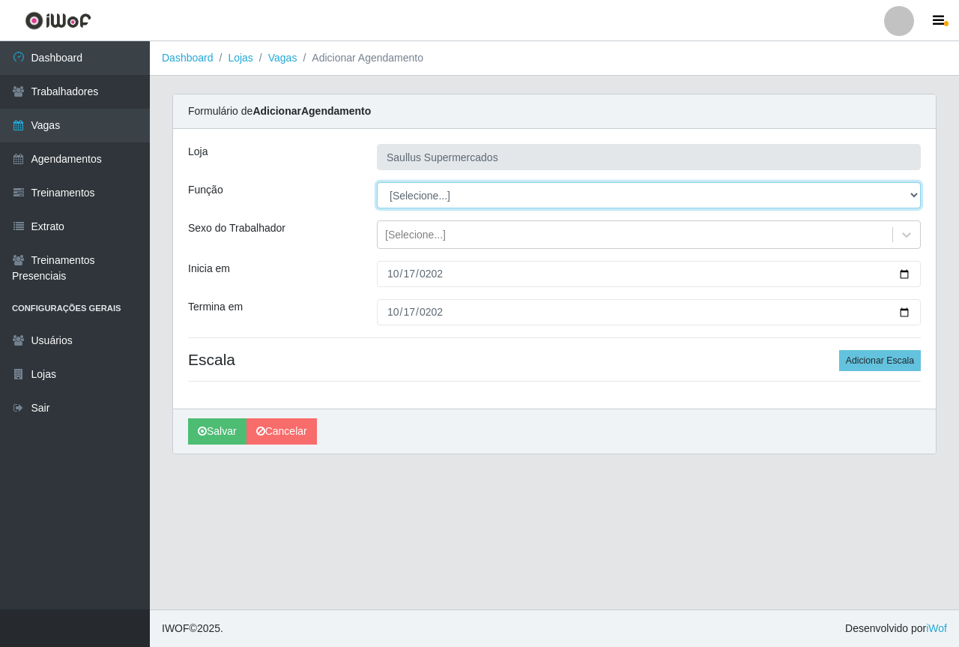
click at [423, 196] on select "[Selecione...] ASG ASG + ASG ++ Balconista de Açougue Balconista de Açougue + B…" at bounding box center [649, 195] width 544 height 26
select select "22"
click at [377, 182] on select "[Selecione...] ASG ASG + ASG ++ Balconista de Açougue Balconista de Açougue + B…" at bounding box center [649, 195] width 544 height 26
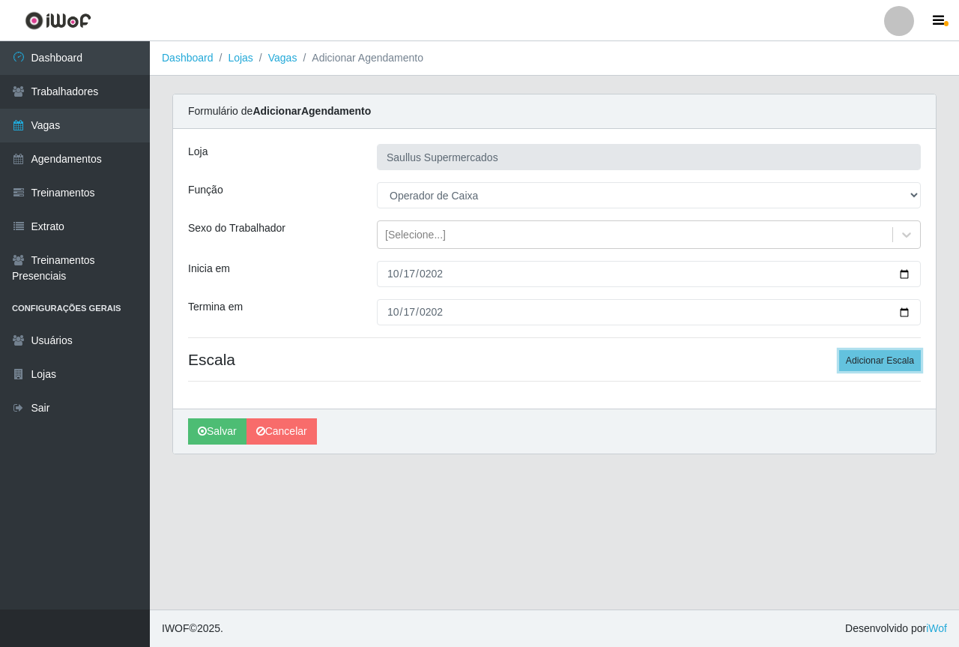
drag, startPoint x: 877, startPoint y: 358, endPoint x: 699, endPoint y: 351, distance: 177.7
click at [876, 357] on button "Adicionar Escala" at bounding box center [880, 360] width 82 height 21
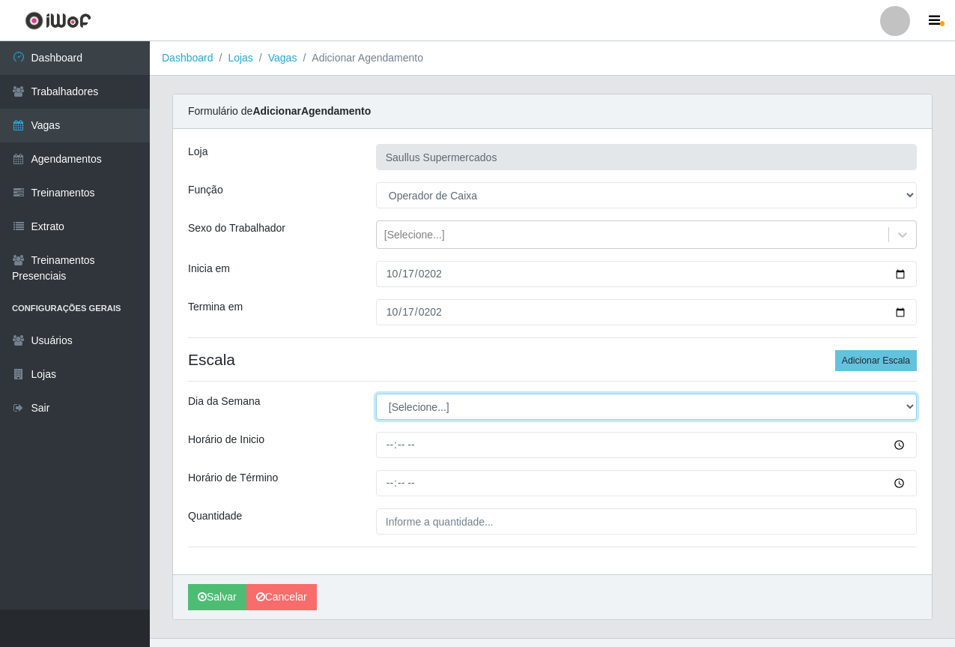
drag, startPoint x: 432, startPoint y: 409, endPoint x: 431, endPoint y: 417, distance: 8.3
click at [432, 409] on select "[Selecione...] Segunda Terça Quarta Quinta Sexta Sábado Domingo" at bounding box center [646, 406] width 541 height 26
select select "5"
click at [376, 393] on select "[Selecione...] Segunda Terça Quarta Quinta Sexta Sábado Domingo" at bounding box center [646, 406] width 541 height 26
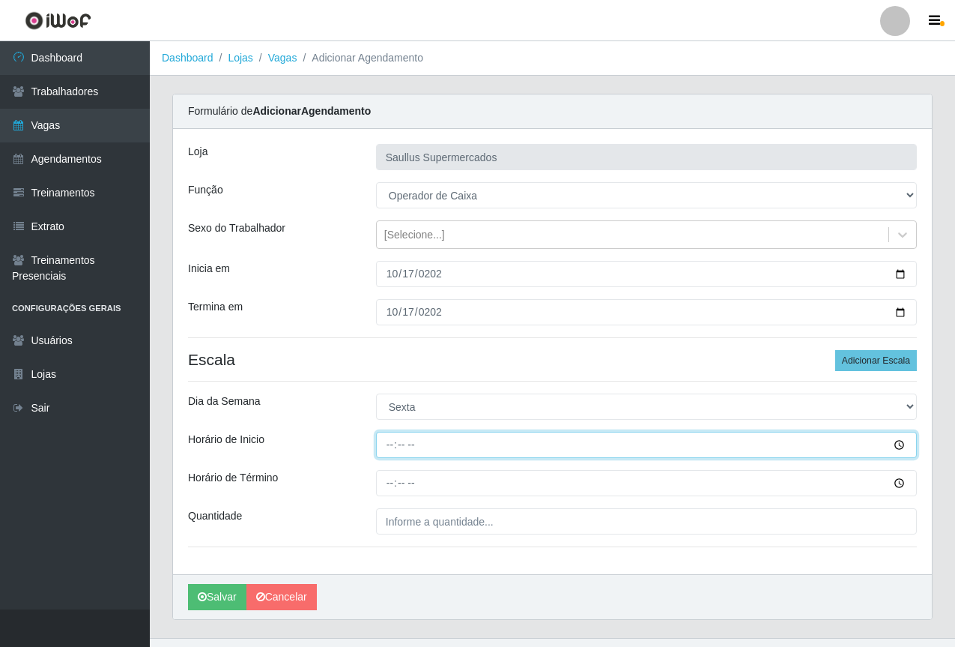
click at [386, 444] on input "Horário de Inicio" at bounding box center [646, 445] width 541 height 26
type input "15:30"
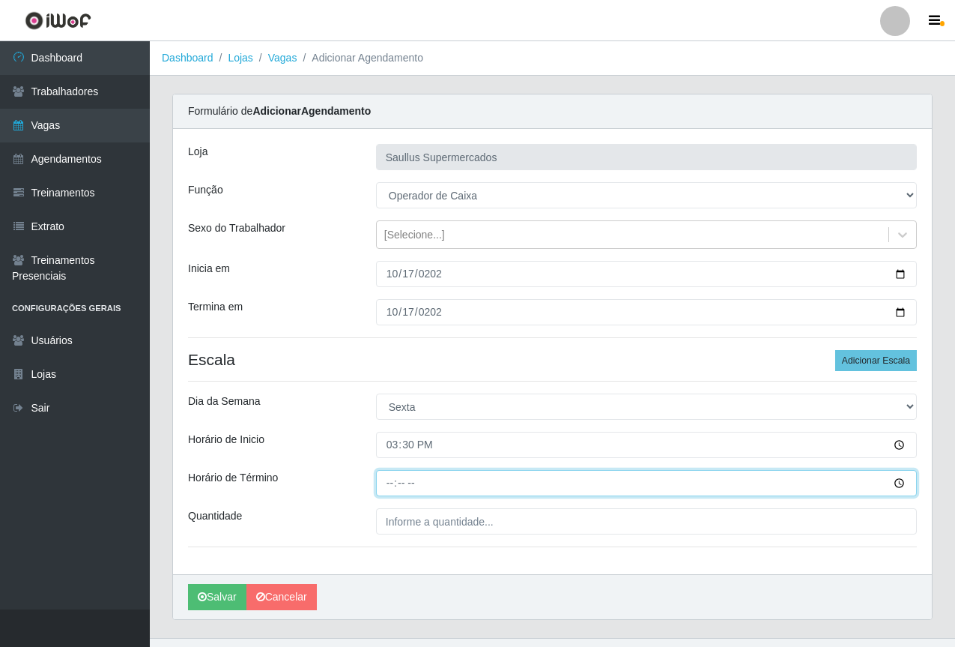
click at [392, 491] on input "Horário de Término" at bounding box center [646, 483] width 541 height 26
type input "21:30"
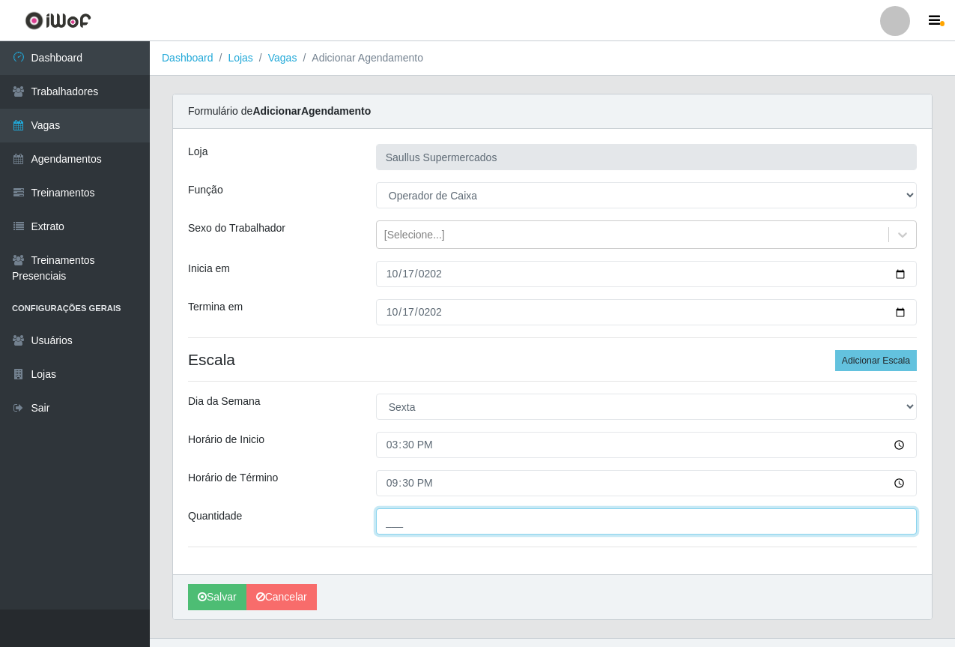
click at [414, 517] on input "___" at bounding box center [646, 521] width 541 height 26
type input "1__"
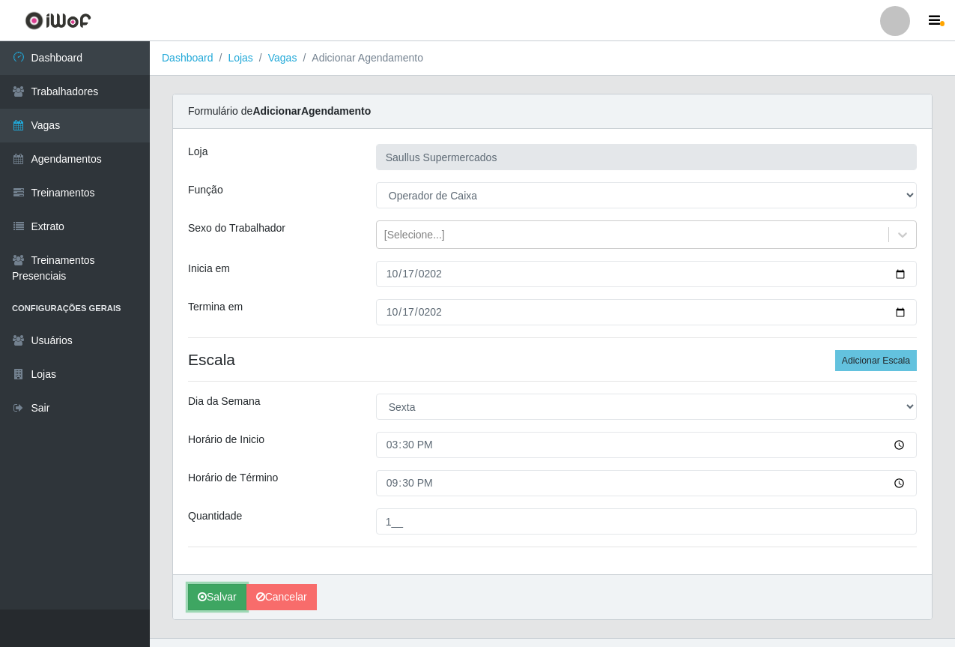
click at [223, 594] on button "Salvar" at bounding box center [217, 597] width 58 height 26
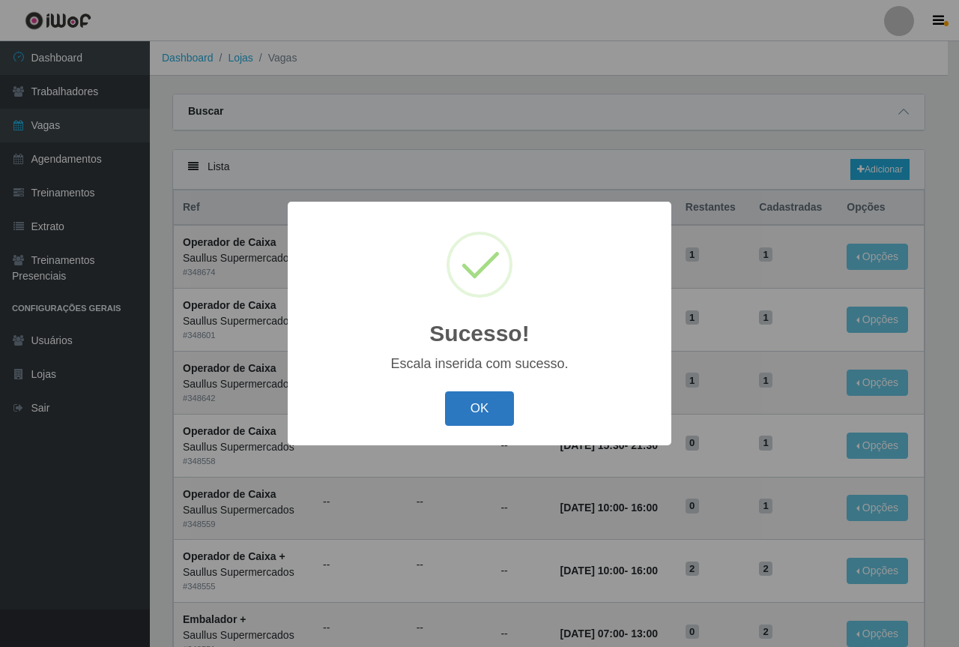
click at [472, 405] on button "OK" at bounding box center [480, 408] width 70 height 35
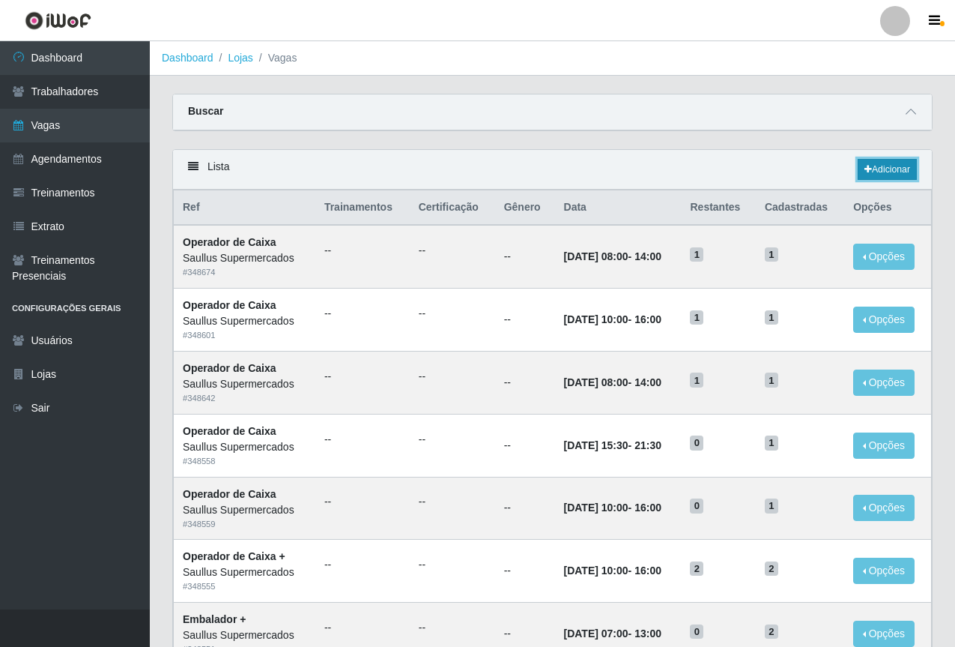
click at [870, 166] on link "Adicionar" at bounding box center [887, 169] width 59 height 21
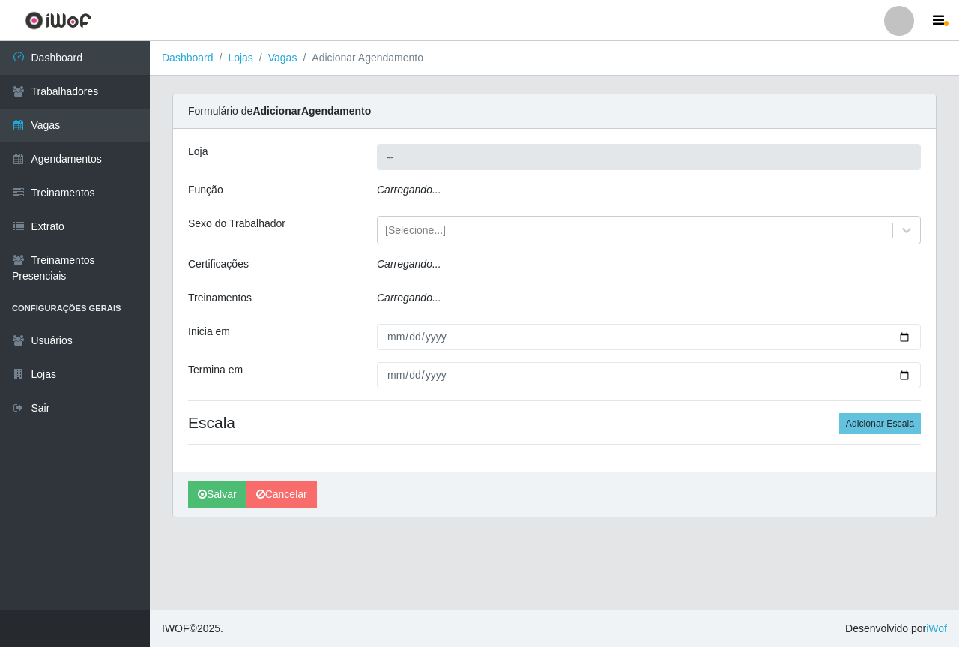
type input "Saullus Supermercados"
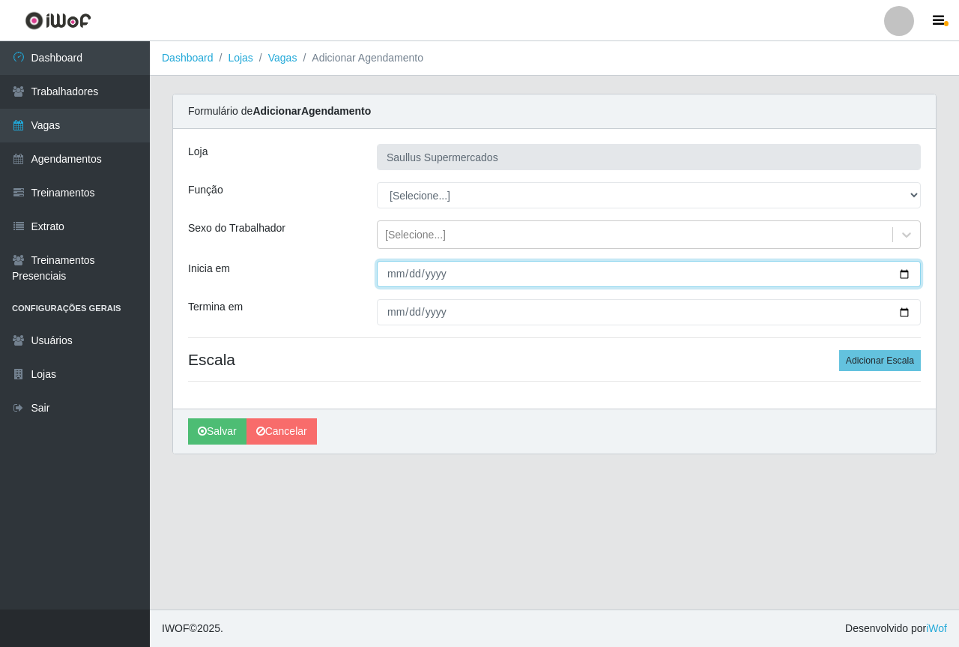
click at [392, 269] on input "Inicia em" at bounding box center [649, 274] width 544 height 26
type input "2025-10-31"
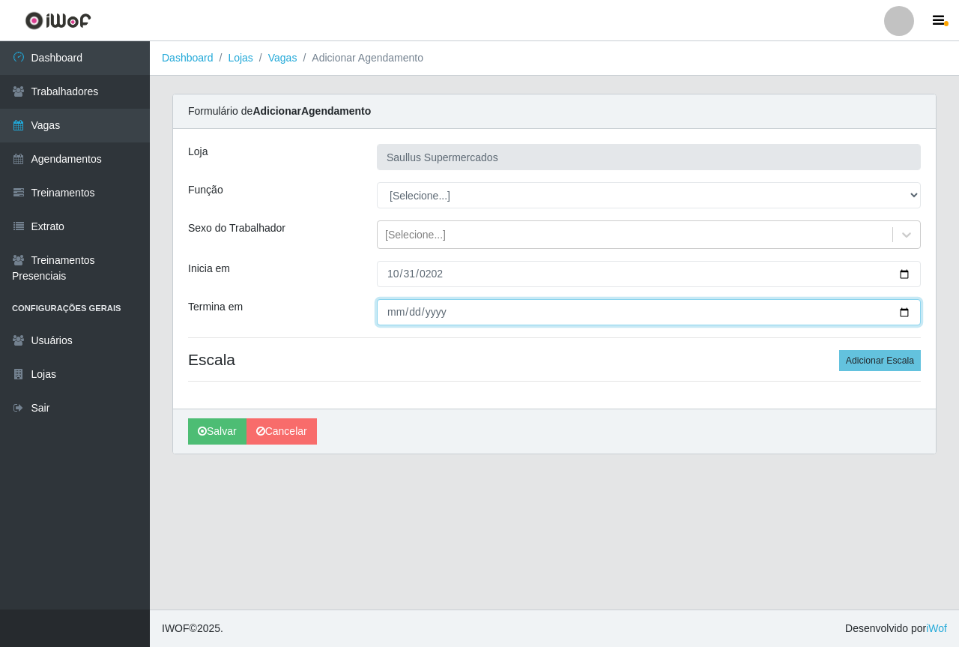
click at [392, 311] on input "Termina em" at bounding box center [649, 312] width 544 height 26
type input "2025-10-31"
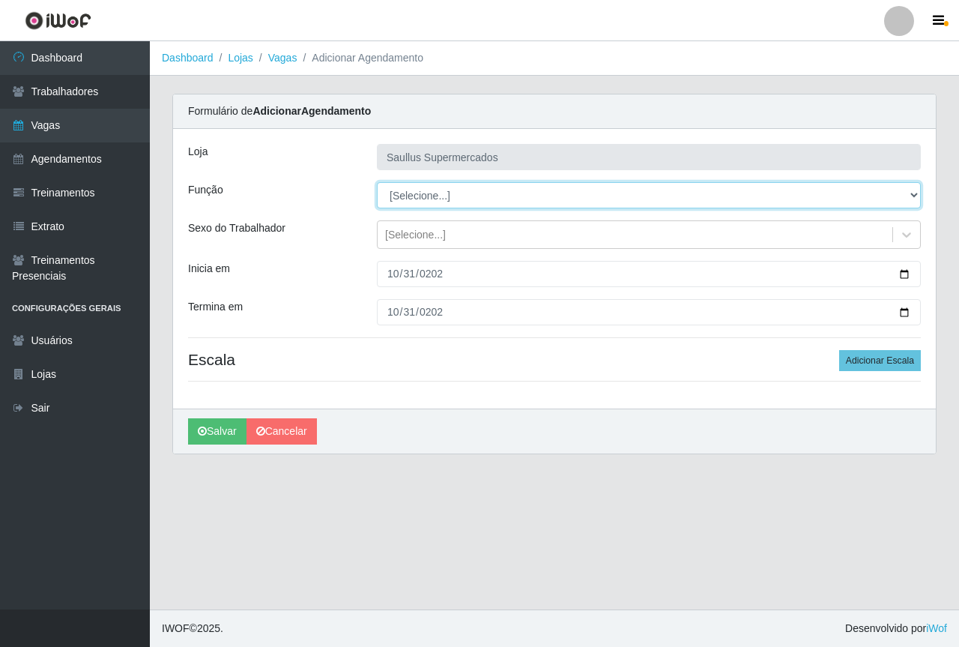
click at [414, 199] on select "[Selecione...] ASG ASG + ASG ++ Balconista de Açougue Balconista de Açougue + B…" at bounding box center [649, 195] width 544 height 26
select select "22"
click at [377, 182] on select "[Selecione...] ASG ASG + ASG ++ Balconista de Açougue Balconista de Açougue + B…" at bounding box center [649, 195] width 544 height 26
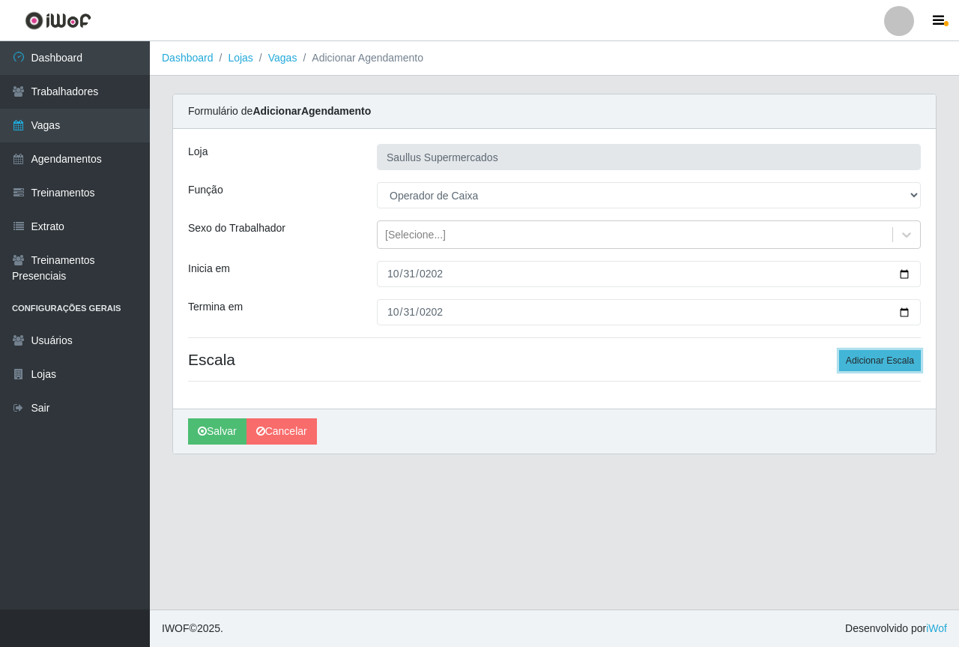
click at [874, 354] on button "Adicionar Escala" at bounding box center [880, 360] width 82 height 21
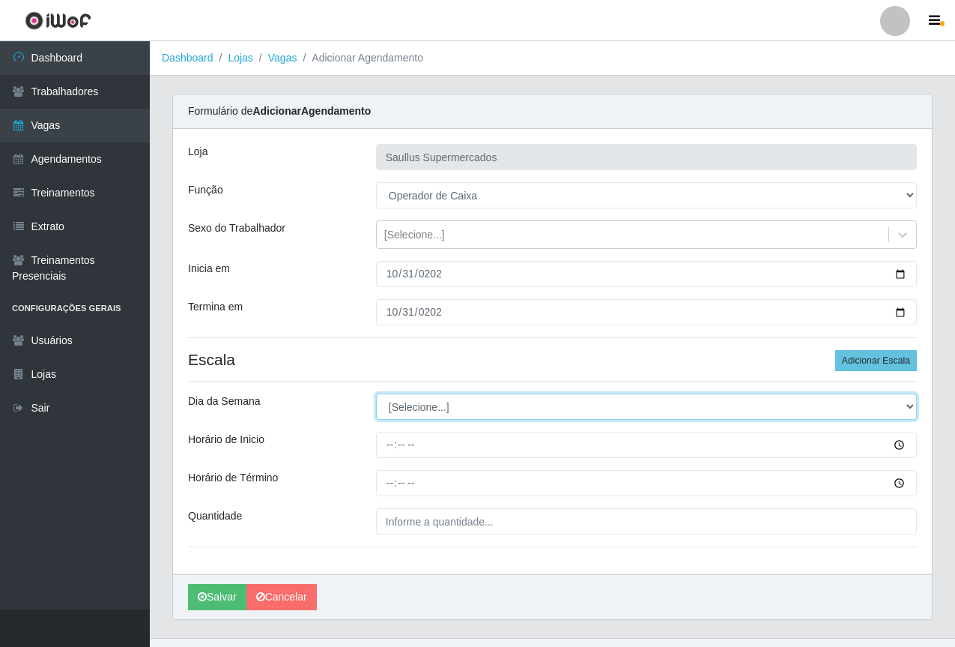
click at [406, 405] on select "[Selecione...] Segunda Terça Quarta Quinta Sexta Sábado Domingo" at bounding box center [646, 406] width 541 height 26
select select "5"
click at [376, 393] on select "[Selecione...] Segunda Terça Quarta Quinta Sexta Sábado Domingo" at bounding box center [646, 406] width 541 height 26
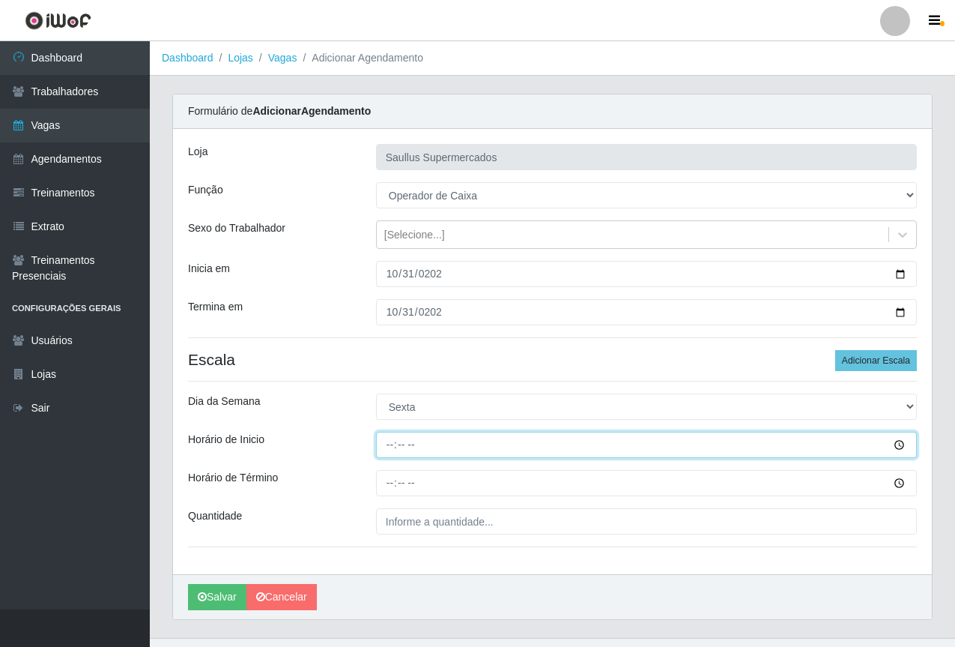
click at [386, 444] on input "Horário de Inicio" at bounding box center [646, 445] width 541 height 26
type input "15:30"
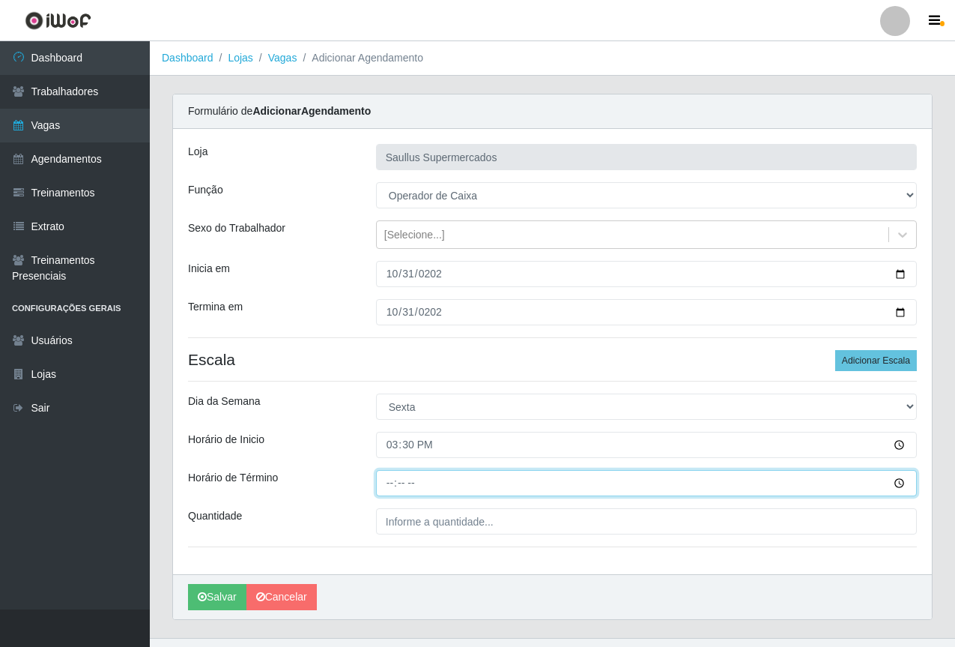
click at [390, 490] on input "Horário de Término" at bounding box center [646, 483] width 541 height 26
type input "21:30"
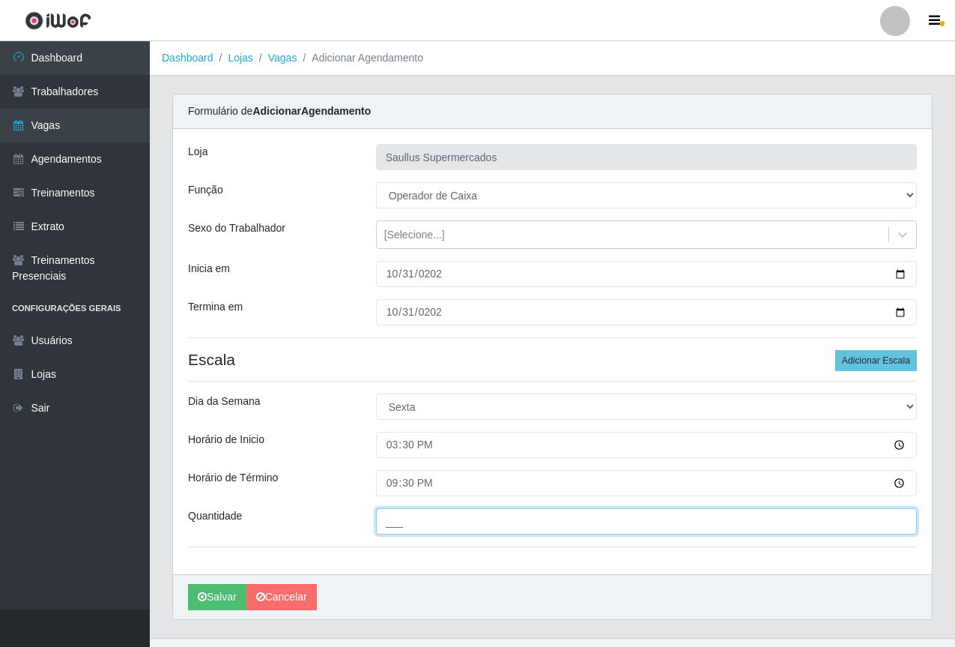
drag, startPoint x: 420, startPoint y: 516, endPoint x: 426, endPoint y: 522, distance: 8.0
click at [420, 516] on input "___" at bounding box center [646, 521] width 541 height 26
type input "1__"
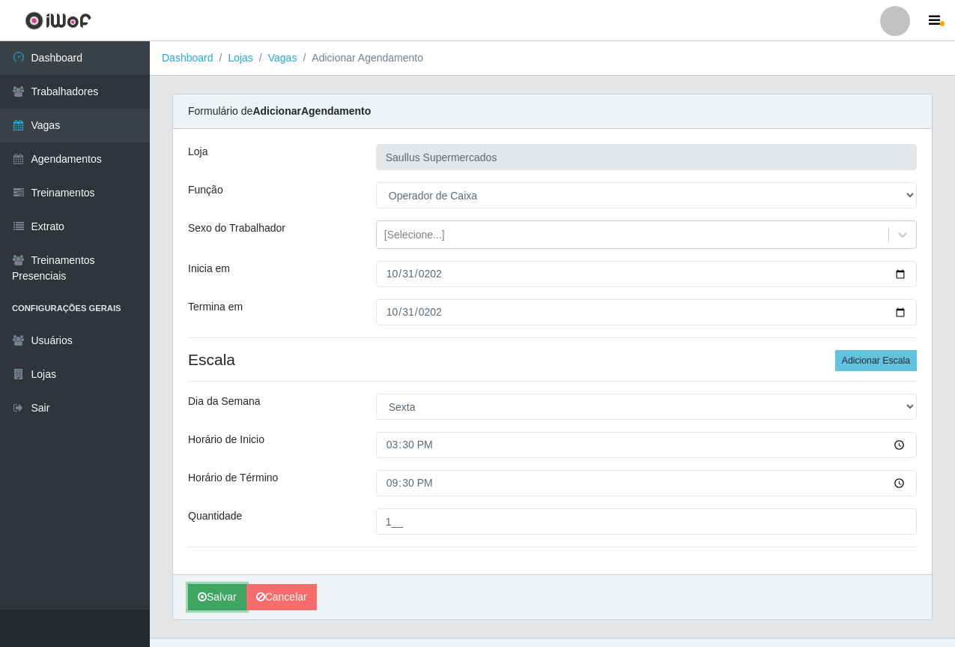
click at [211, 592] on button "Salvar" at bounding box center [217, 597] width 58 height 26
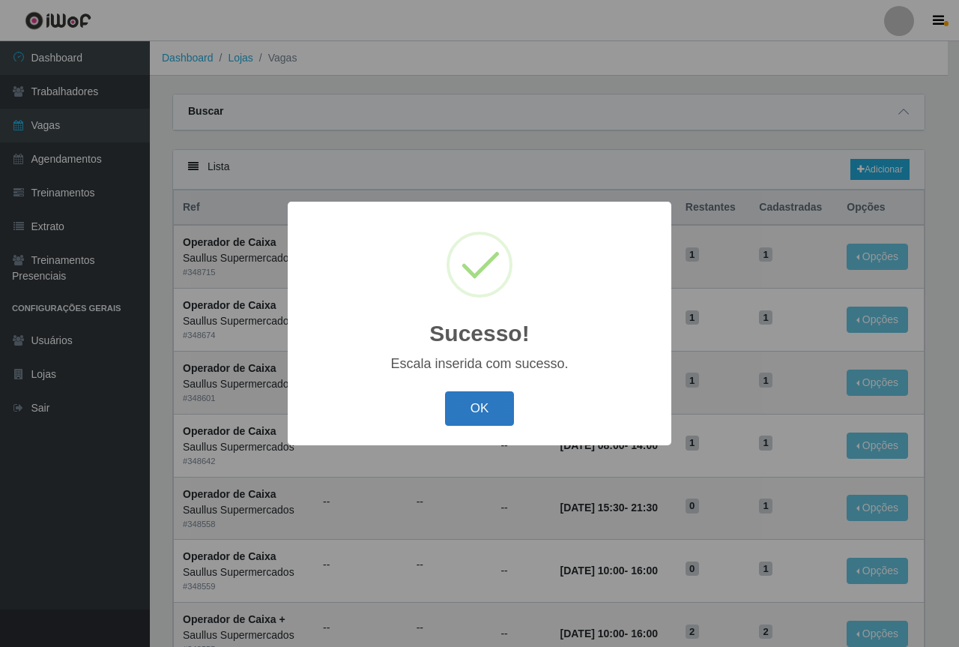
click at [484, 415] on button "OK" at bounding box center [480, 408] width 70 height 35
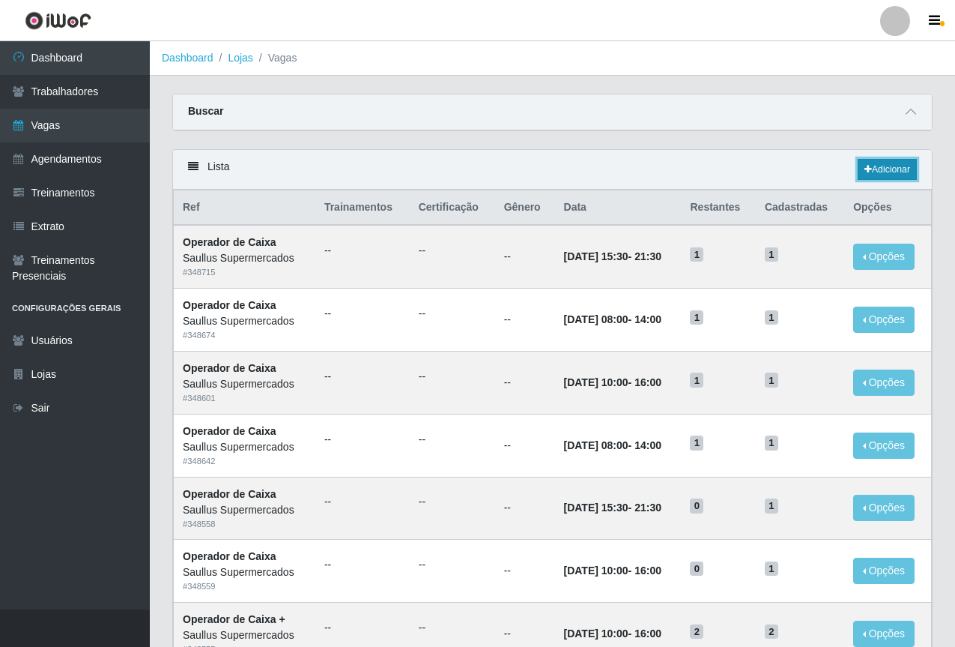
click at [888, 160] on link "Adicionar" at bounding box center [887, 169] width 59 height 21
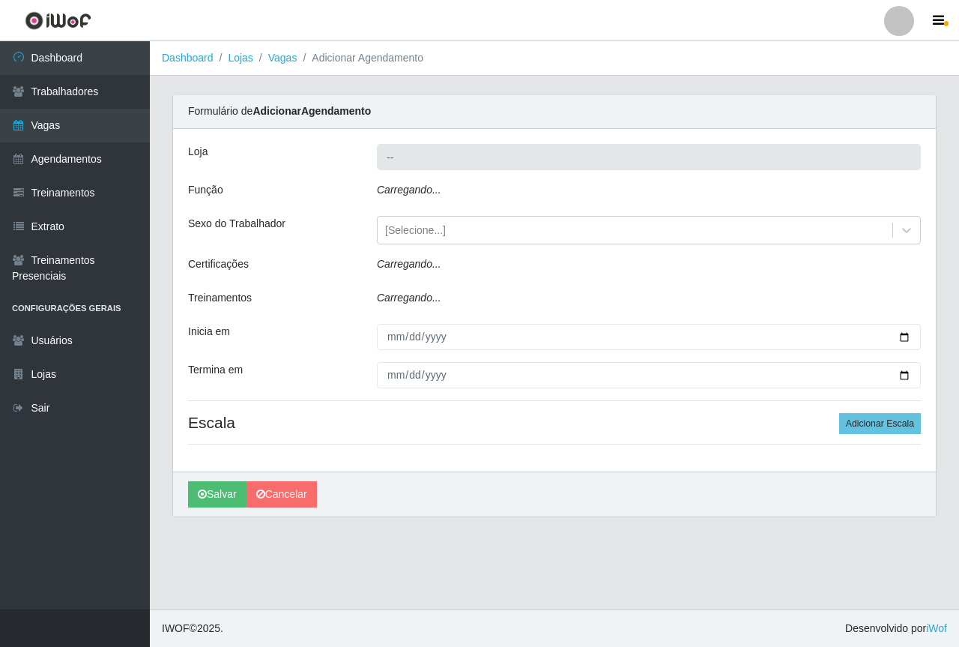
type input "Saullus Supermercados"
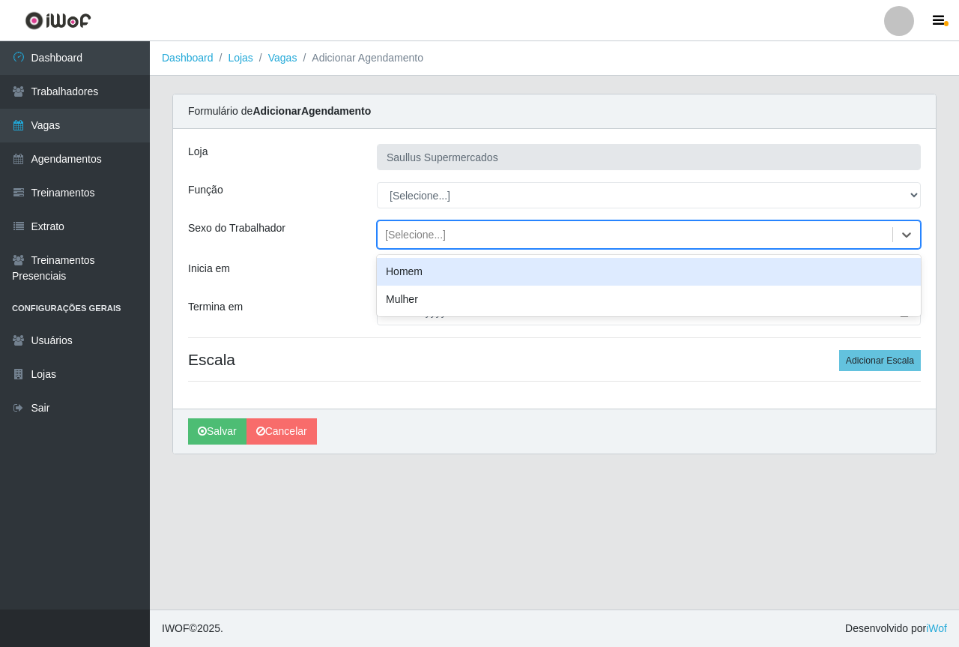
drag, startPoint x: 446, startPoint y: 235, endPoint x: 438, endPoint y: 235, distance: 7.5
click at [442, 235] on div "[Selecione...]" at bounding box center [635, 235] width 515 height 25
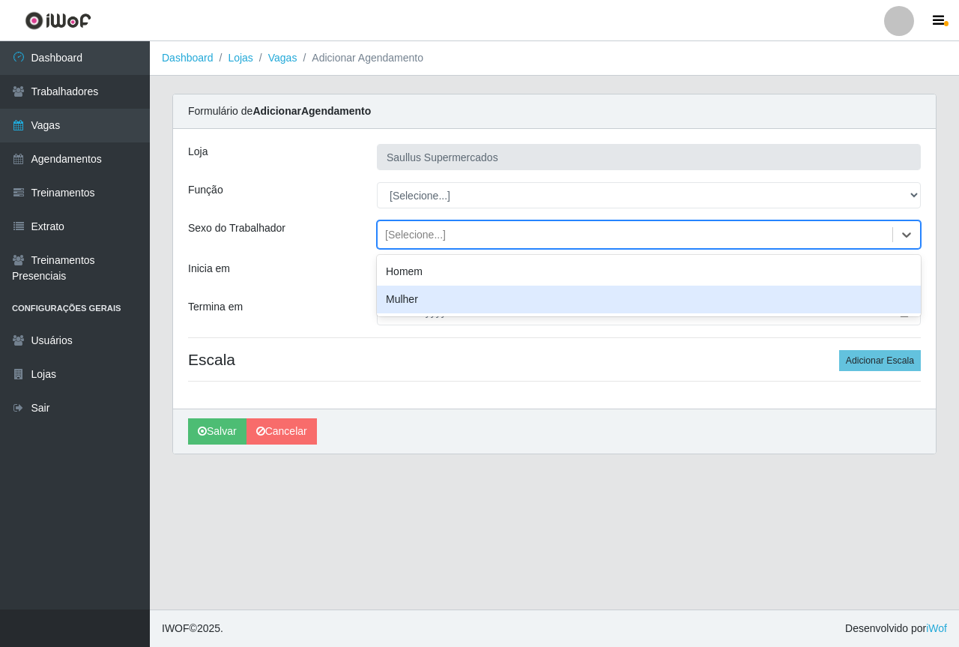
drag, startPoint x: 298, startPoint y: 308, endPoint x: 305, endPoint y: 301, distance: 9.5
click at [299, 306] on div "Termina em" at bounding box center [271, 312] width 189 height 26
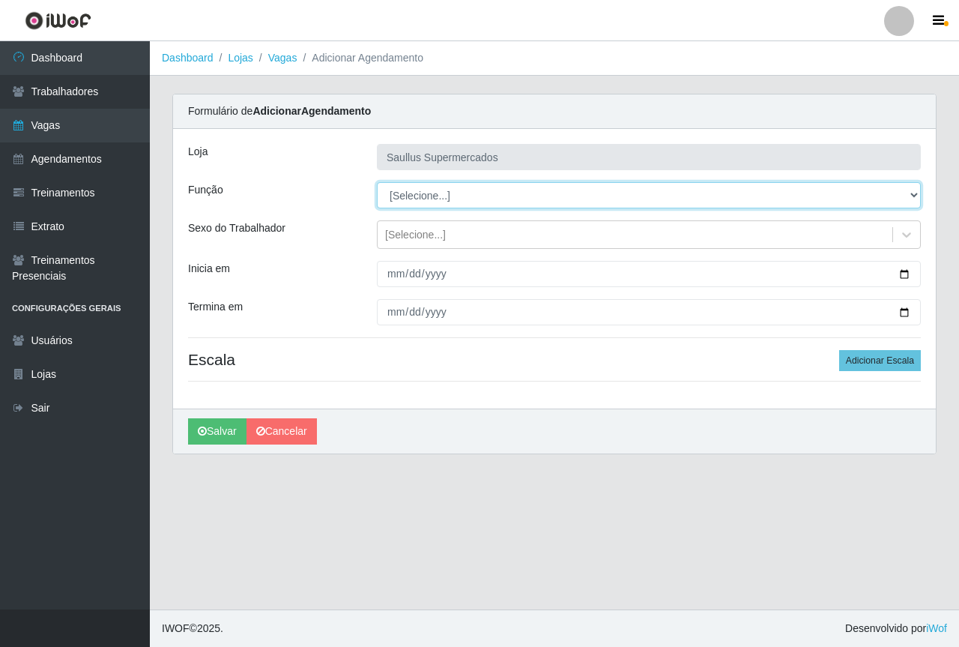
click at [417, 190] on select "[Selecione...] ASG ASG + ASG ++ Balconista de Açougue Balconista de Açougue + B…" at bounding box center [649, 195] width 544 height 26
click at [377, 182] on select "[Selecione...] ASG ASG + ASG ++ Balconista de Açougue Balconista de Açougue + B…" at bounding box center [649, 195] width 544 height 26
click at [426, 193] on select "[Selecione...] ASG ASG + ASG ++ Balconista de Açougue Balconista de Açougue + B…" at bounding box center [649, 195] width 544 height 26
select select "22"
click at [377, 182] on select "[Selecione...] ASG ASG + ASG ++ Balconista de Açougue Balconista de Açougue + B…" at bounding box center [649, 195] width 544 height 26
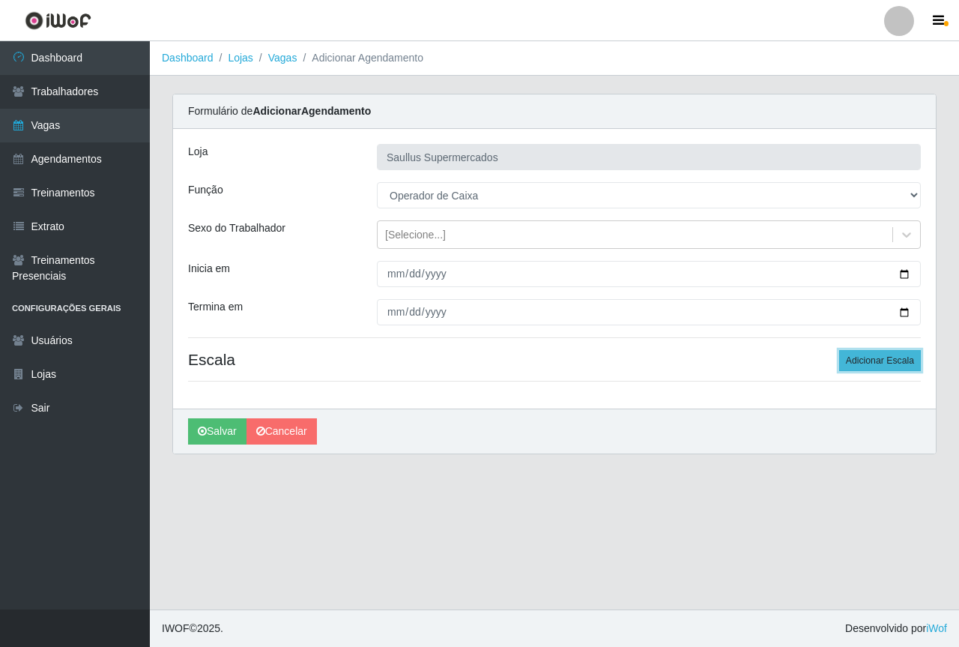
click at [874, 358] on button "Adicionar Escala" at bounding box center [880, 360] width 82 height 21
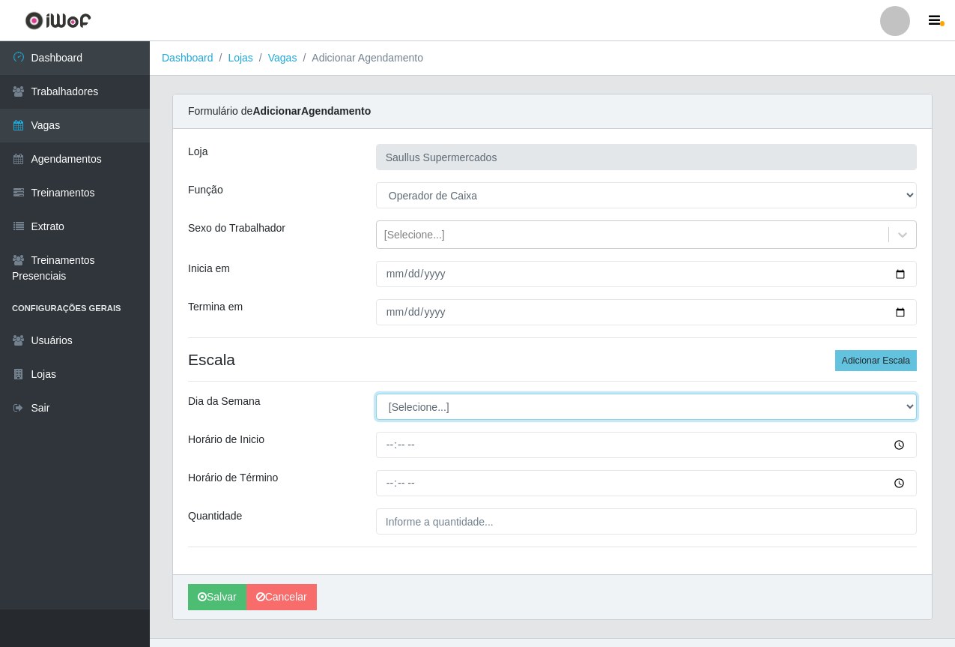
click at [394, 412] on select "[Selecione...] Segunda Terça Quarta Quinta Sexta Sábado Domingo" at bounding box center [646, 406] width 541 height 26
select select "1"
click at [376, 393] on select "[Selecione...] Segunda Terça Quarta Quinta Sexta Sábado Domingo" at bounding box center [646, 406] width 541 height 26
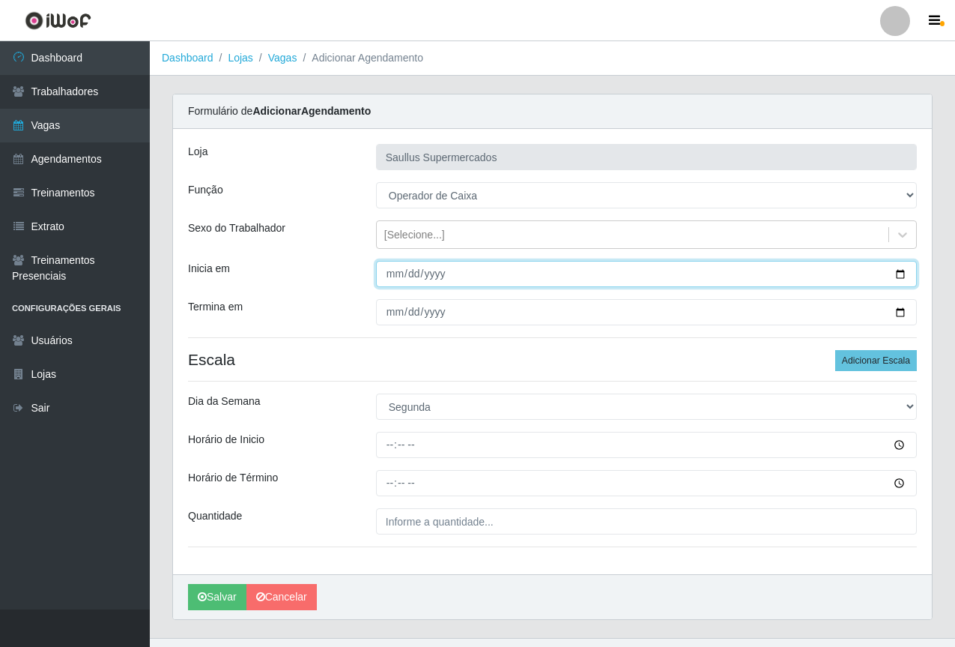
click at [382, 279] on input "Inicia em" at bounding box center [646, 274] width 541 height 26
type input "2025-10-06"
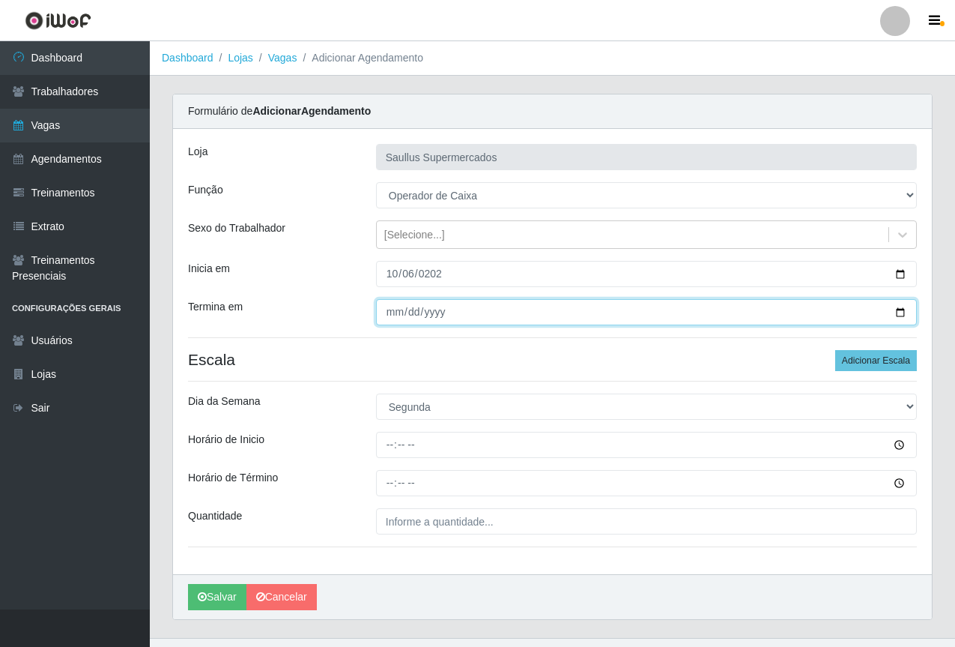
click at [383, 312] on input "Termina em" at bounding box center [646, 312] width 541 height 26
type input "2025-10-27"
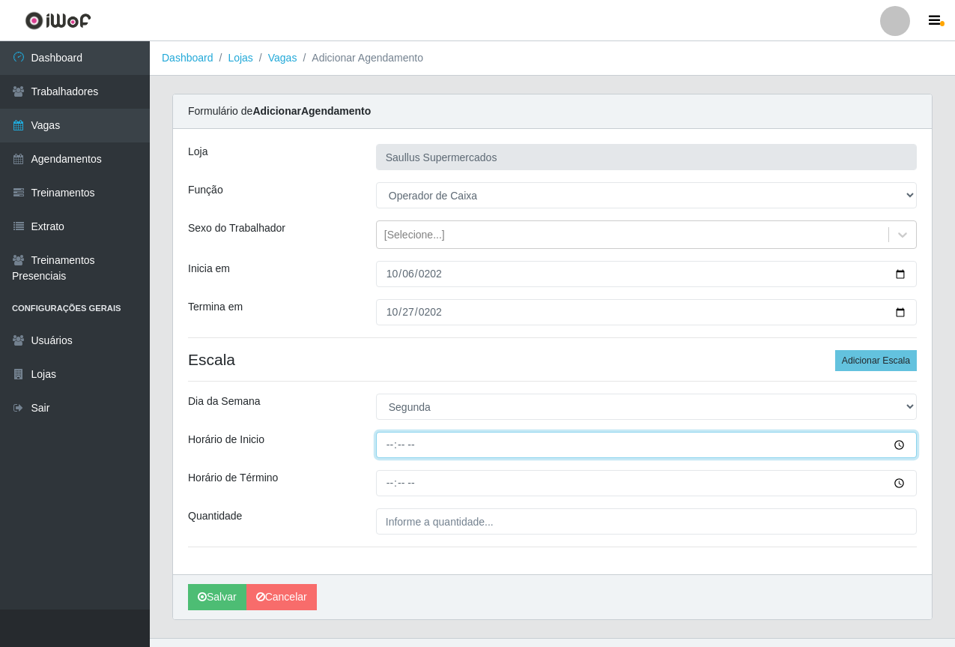
click at [383, 447] on input "Horário de Inicio" at bounding box center [646, 445] width 541 height 26
type input "15:30"
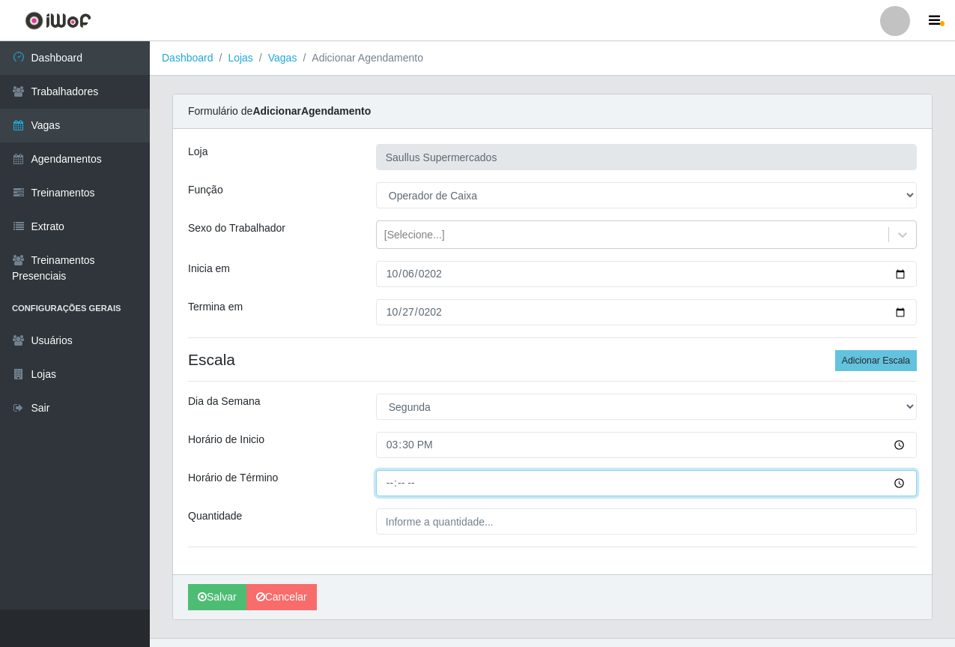
click at [392, 483] on input "Horário de Término" at bounding box center [646, 483] width 541 height 26
type input "21:30"
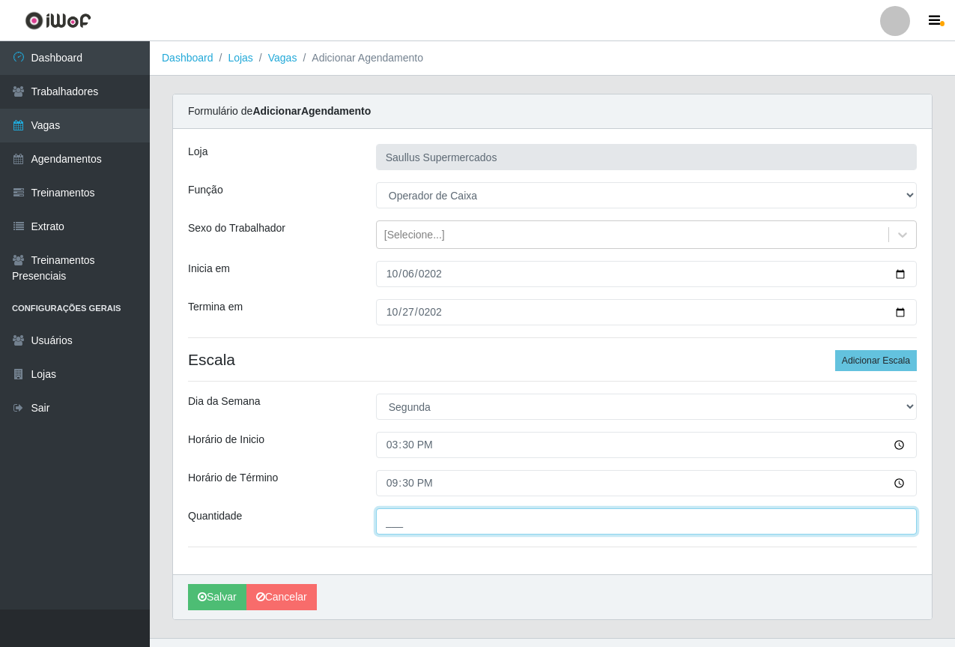
click at [407, 515] on input "___" at bounding box center [646, 521] width 541 height 26
type input "1__"
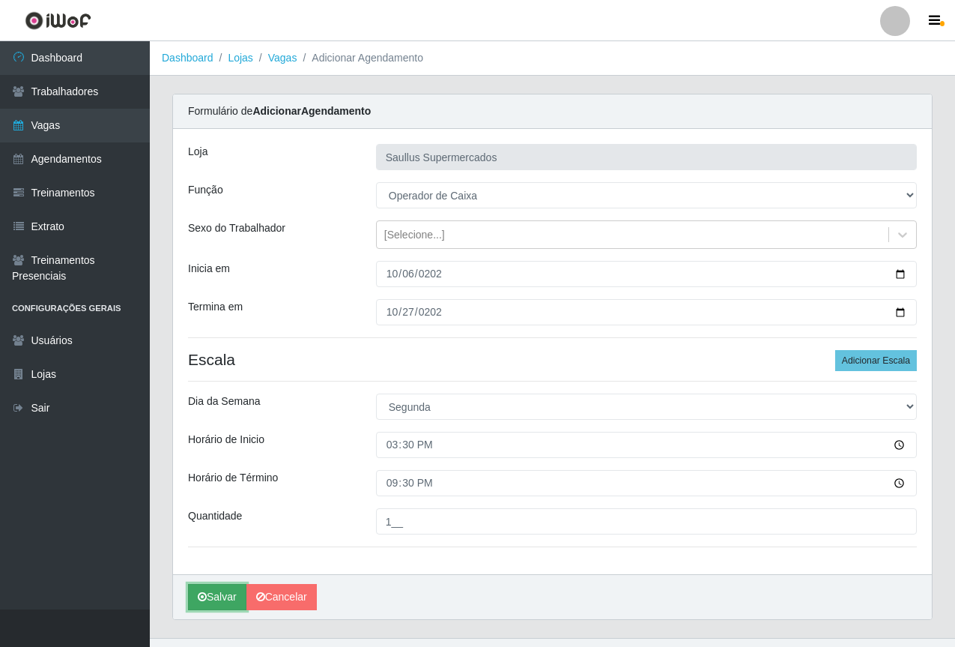
click at [208, 591] on button "Salvar" at bounding box center [217, 597] width 58 height 26
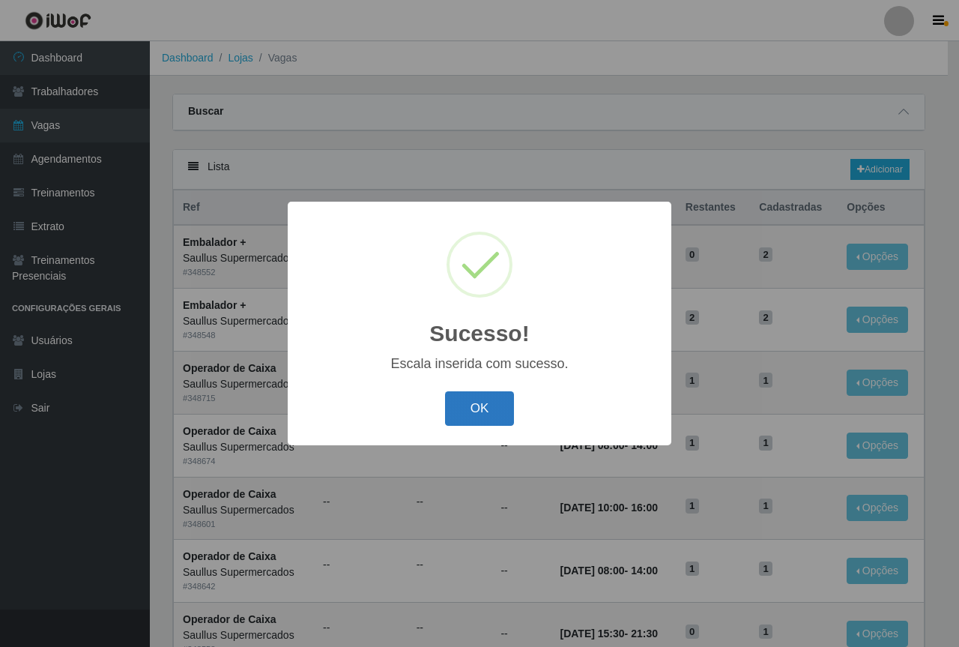
click at [469, 418] on button "OK" at bounding box center [480, 408] width 70 height 35
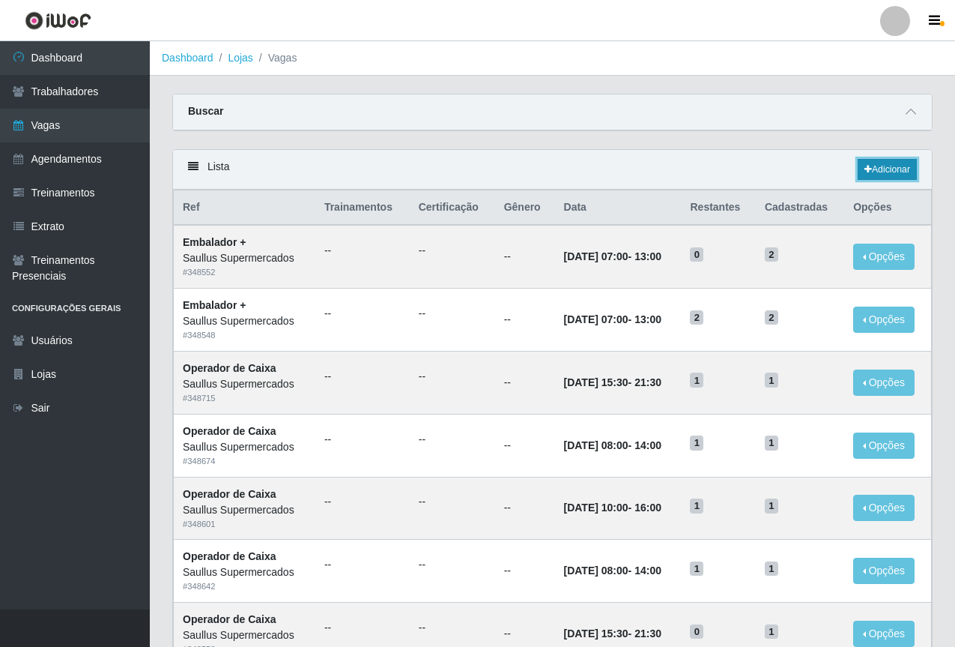
click at [877, 169] on link "Adicionar" at bounding box center [887, 169] width 59 height 21
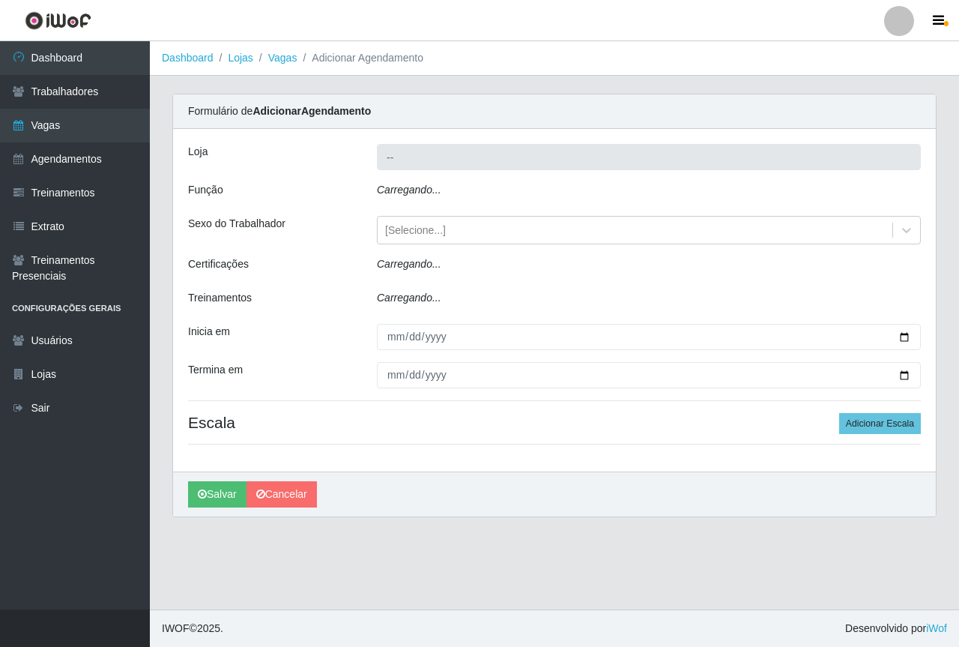
type input "Saullus Supermercados"
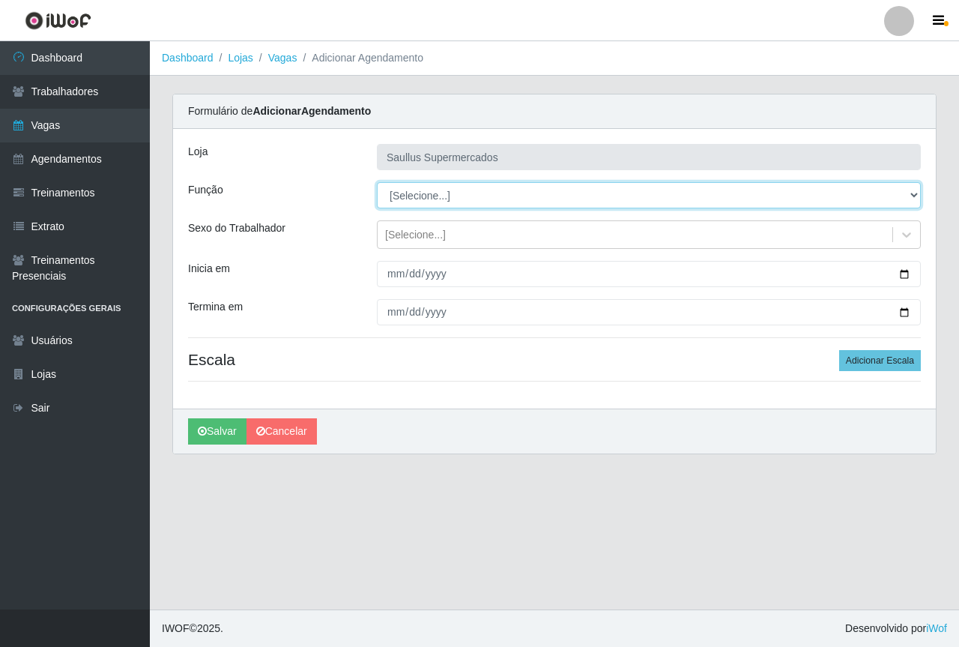
click at [446, 199] on select "[Selecione...] ASG ASG + ASG ++ Balconista de Açougue Balconista de Açougue + B…" at bounding box center [649, 195] width 544 height 26
select select "22"
click at [377, 182] on select "[Selecione...] ASG ASG + ASG ++ Balconista de Açougue Balconista de Açougue + B…" at bounding box center [649, 195] width 544 height 26
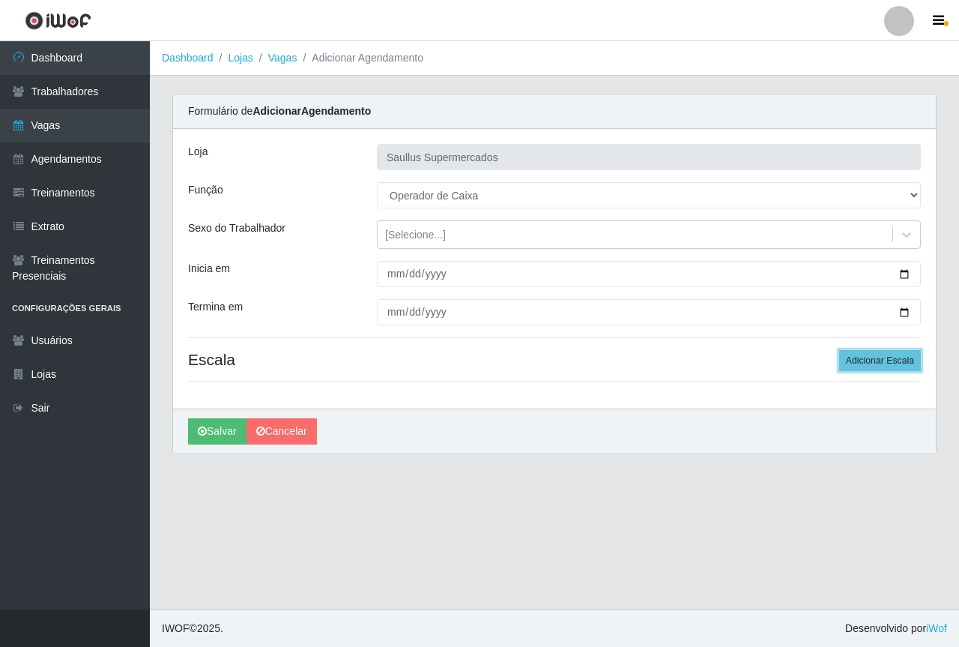
drag, startPoint x: 871, startPoint y: 357, endPoint x: 706, endPoint y: 350, distance: 165.0
click at [868, 357] on button "Adicionar Escala" at bounding box center [880, 360] width 82 height 21
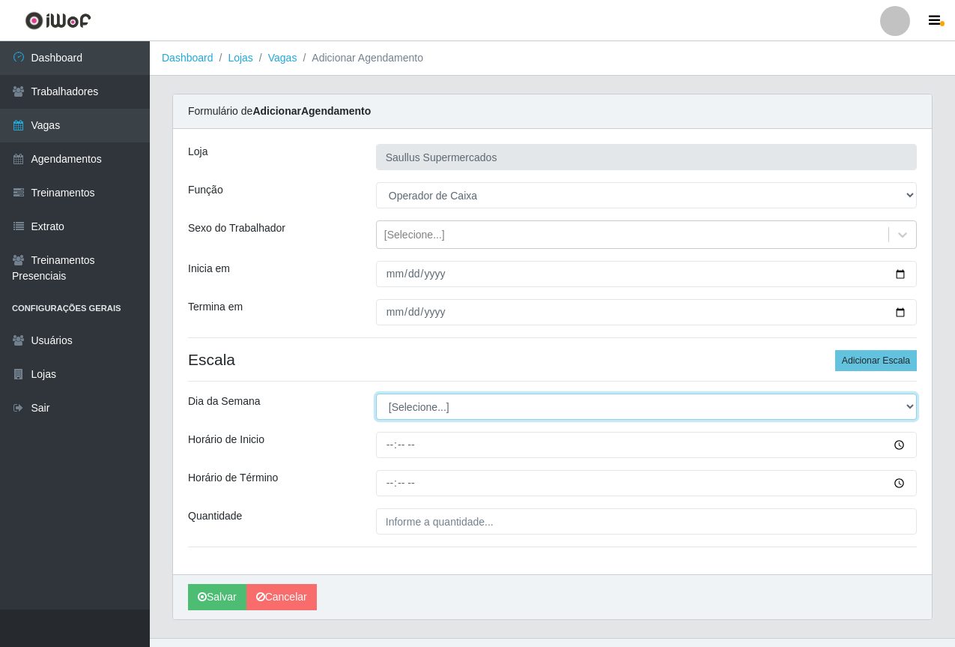
click at [420, 409] on select "[Selecione...] Segunda Terça Quarta Quinta Sexta Sábado Domingo" at bounding box center [646, 406] width 541 height 26
select select "1"
click at [376, 393] on select "[Selecione...] Segunda Terça Quarta Quinta Sexta Sábado Domingo" at bounding box center [646, 406] width 541 height 26
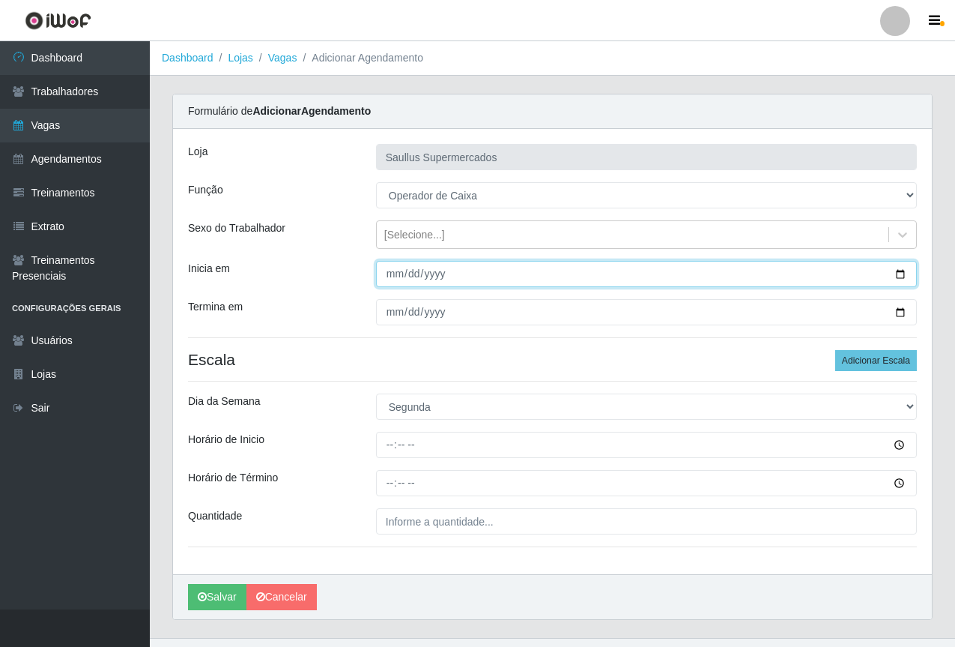
click at [381, 261] on input "Inicia em" at bounding box center [646, 274] width 541 height 26
type input "2025-10-06"
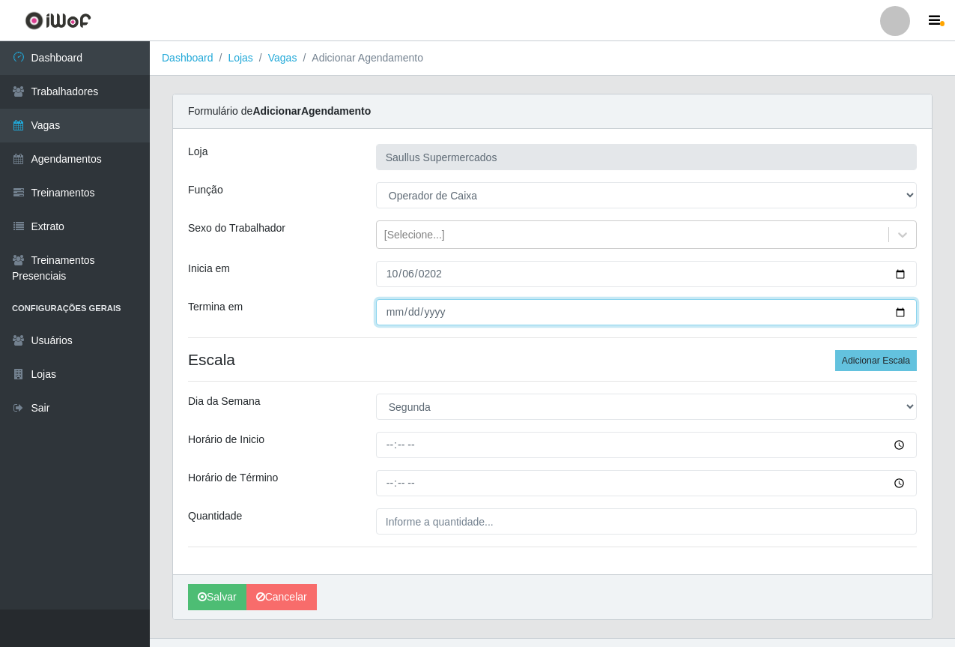
click at [396, 319] on input "Termina em" at bounding box center [646, 312] width 541 height 26
type input "2025-10-13"
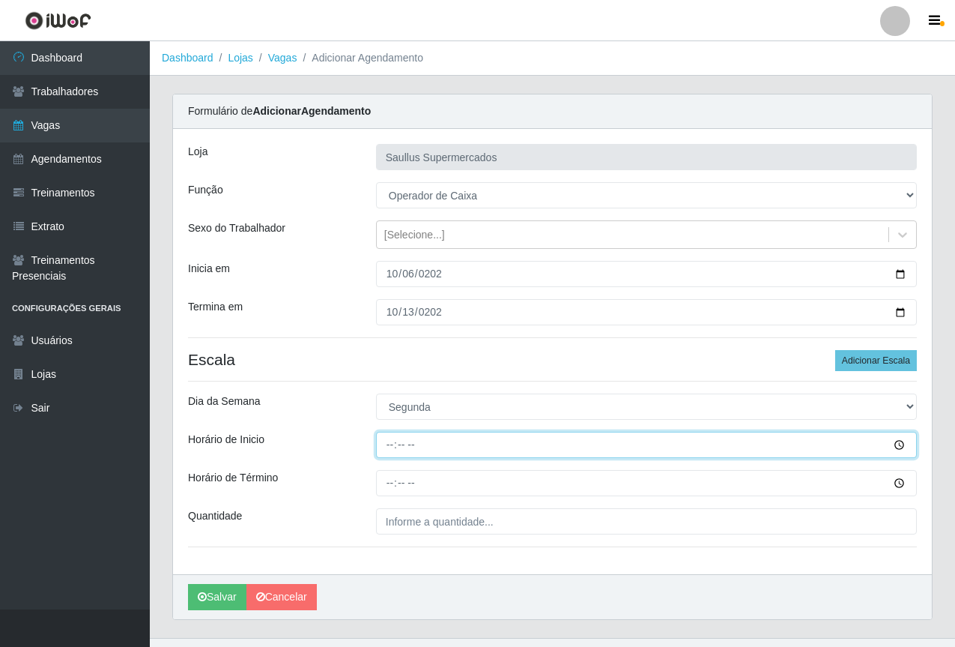
click at [393, 453] on input "Horário de Inicio" at bounding box center [646, 445] width 541 height 26
type input "10:00"
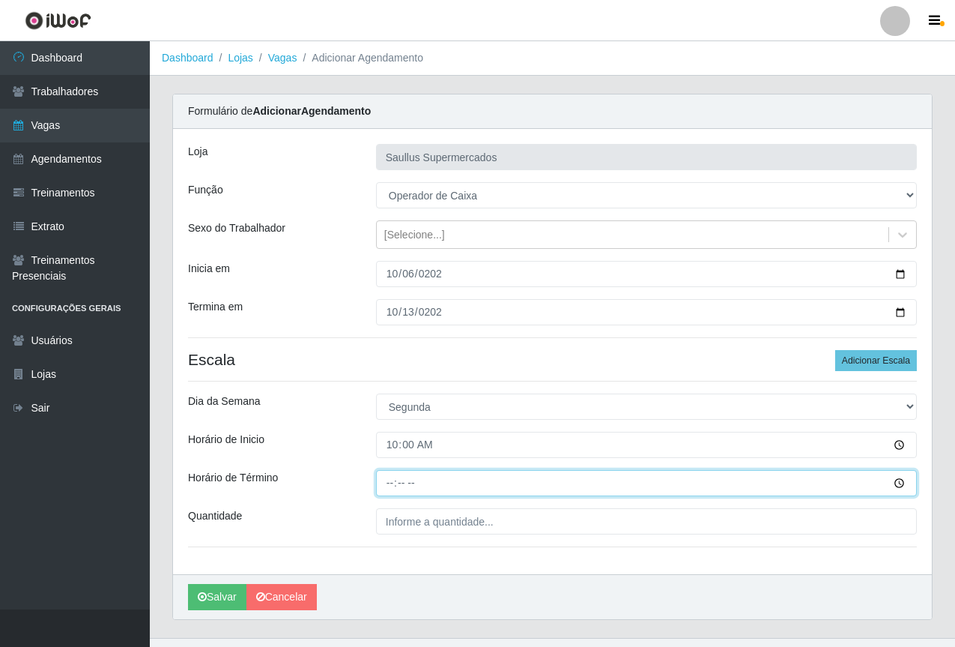
click at [388, 480] on input "Horário de Término" at bounding box center [646, 483] width 541 height 26
type input "16:00"
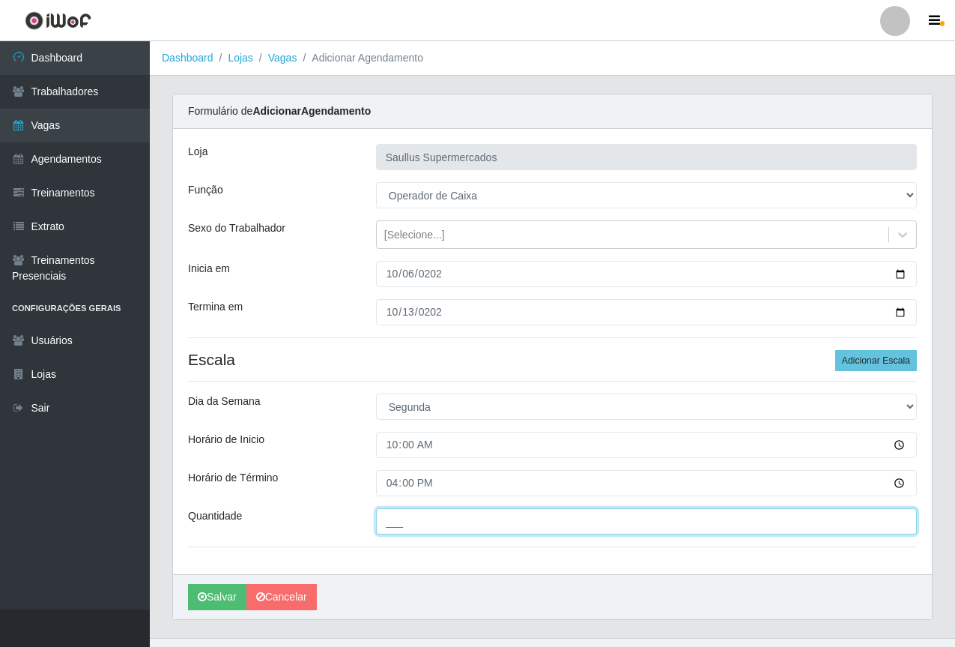
click at [382, 517] on input "___" at bounding box center [646, 521] width 541 height 26
type input "1__"
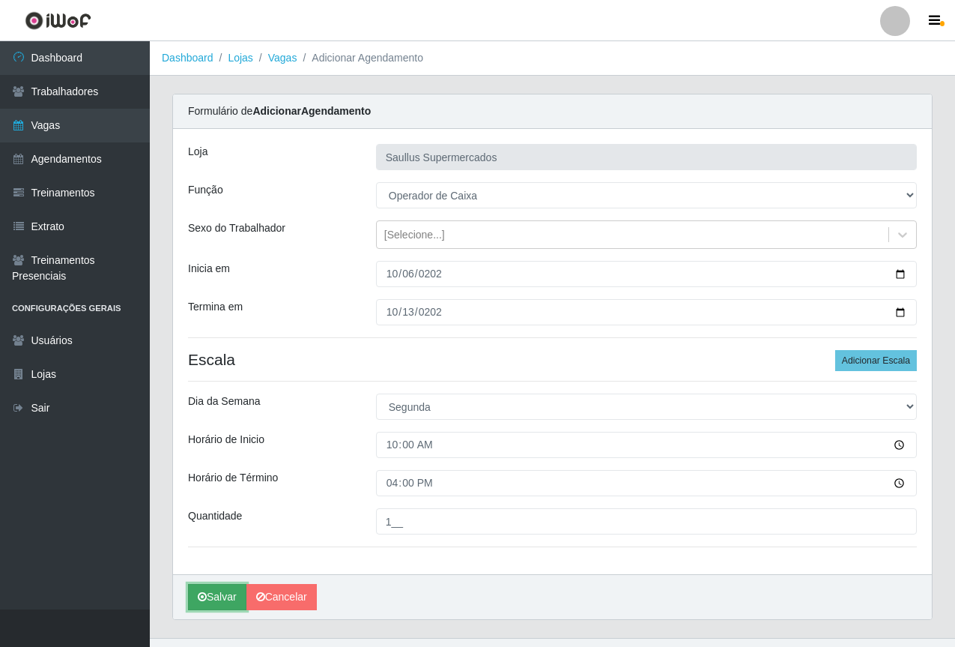
click at [218, 596] on button "Salvar" at bounding box center [217, 597] width 58 height 26
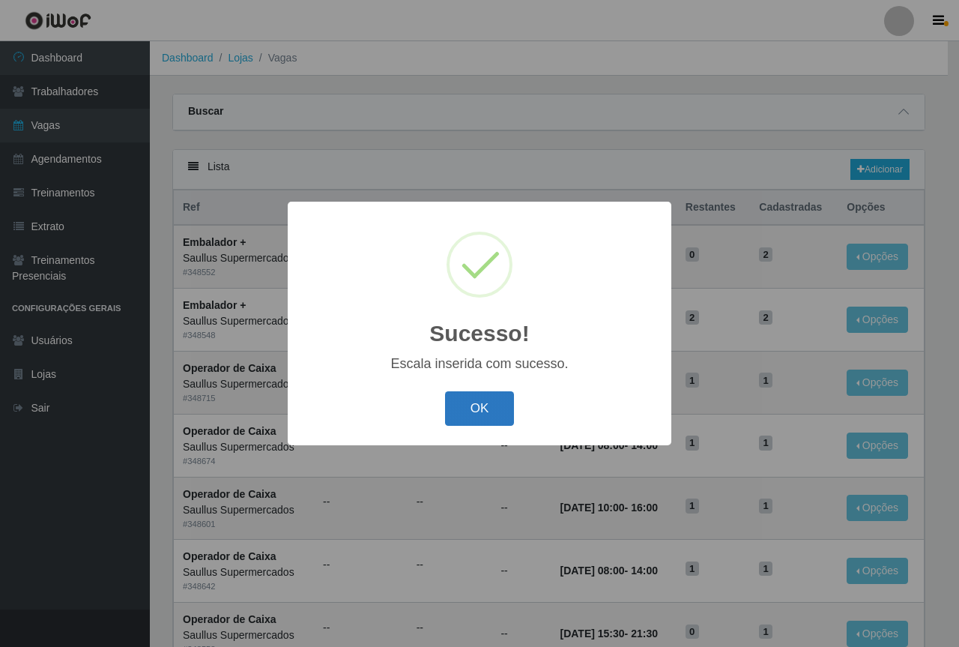
click at [474, 399] on button "OK" at bounding box center [480, 408] width 70 height 35
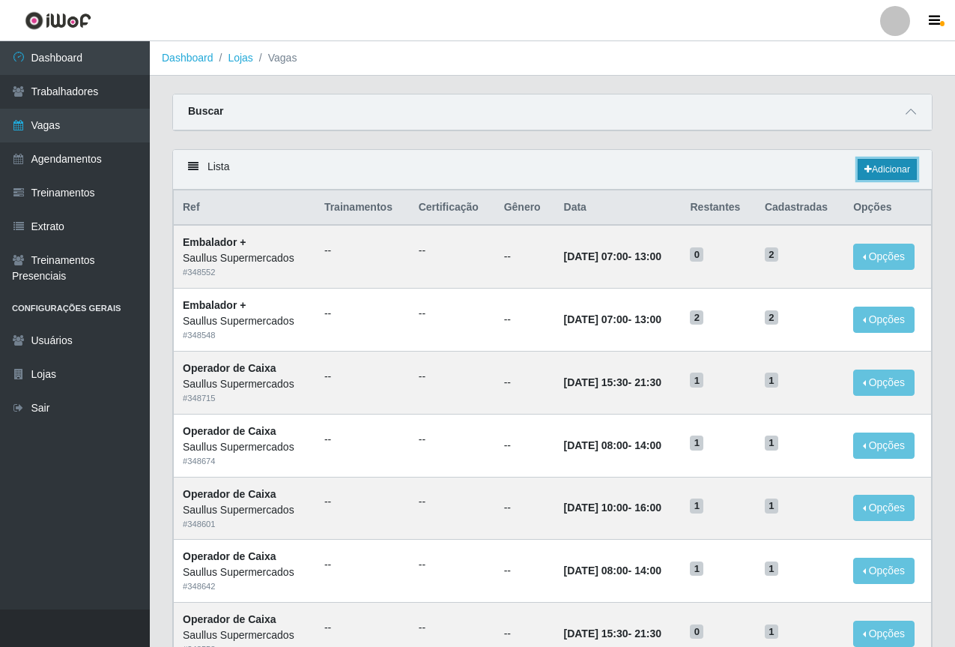
click at [887, 172] on link "Adicionar" at bounding box center [887, 169] width 59 height 21
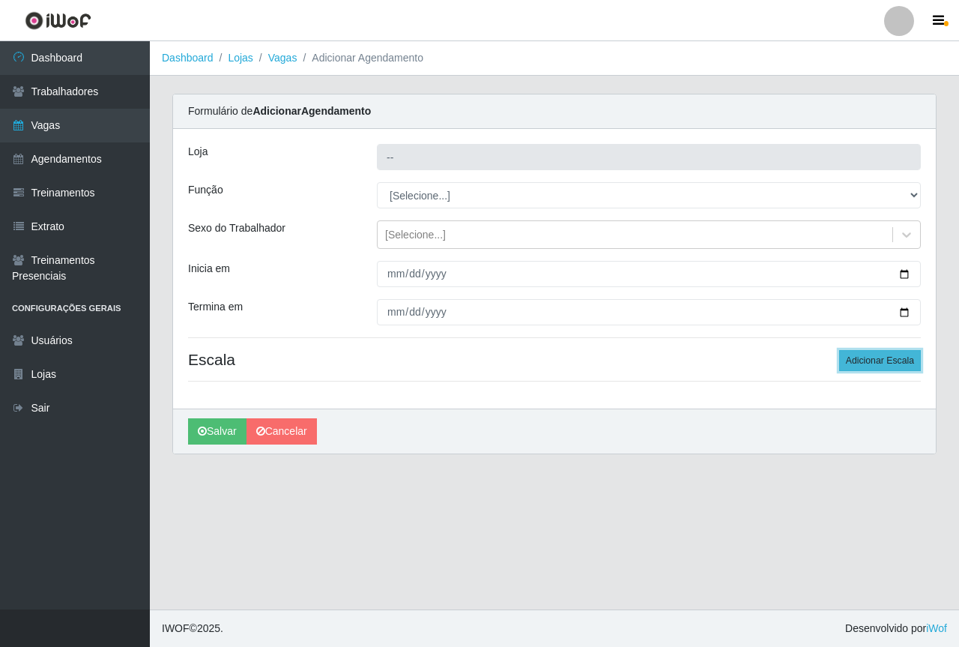
click at [859, 364] on button "Adicionar Escala" at bounding box center [880, 360] width 82 height 21
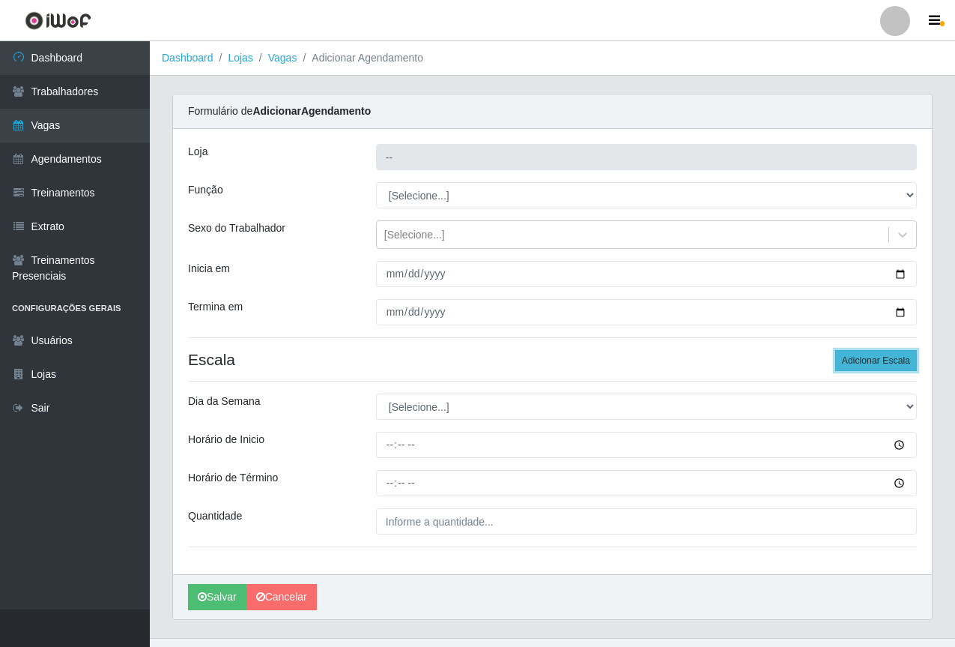
type input "Saullus Supermercados"
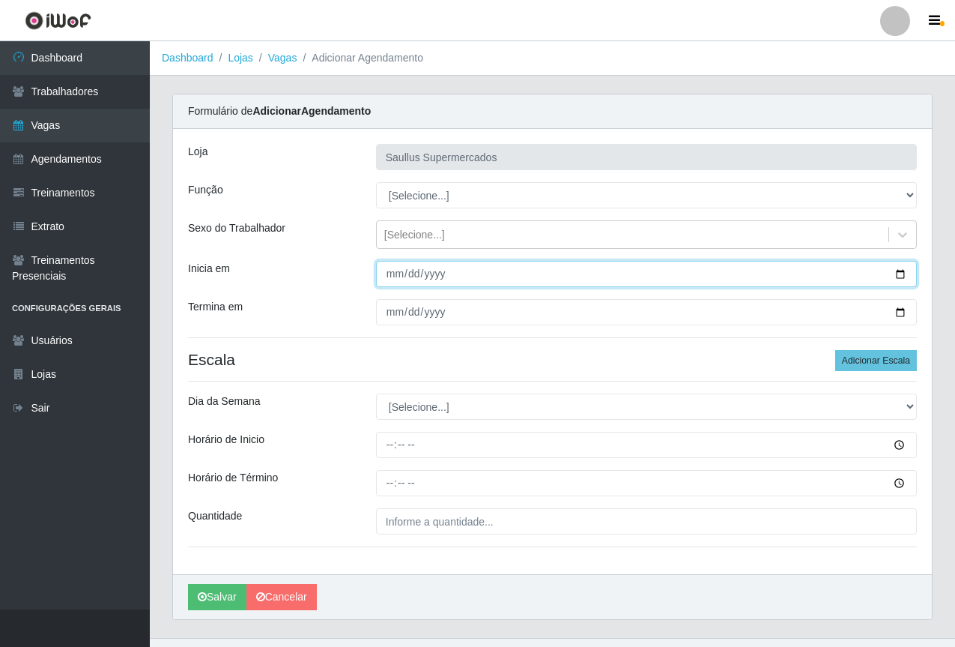
click at [399, 282] on input "Inicia em" at bounding box center [646, 274] width 541 height 26
type input "2025-10-07"
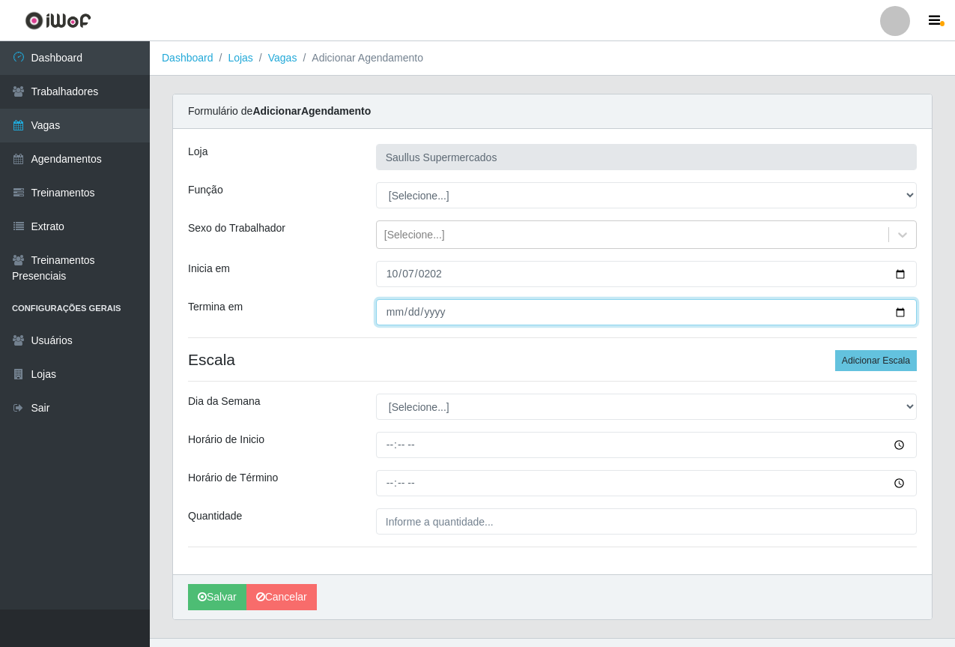
click at [387, 314] on input "Termina em" at bounding box center [646, 312] width 541 height 26
type input "2025-10-21"
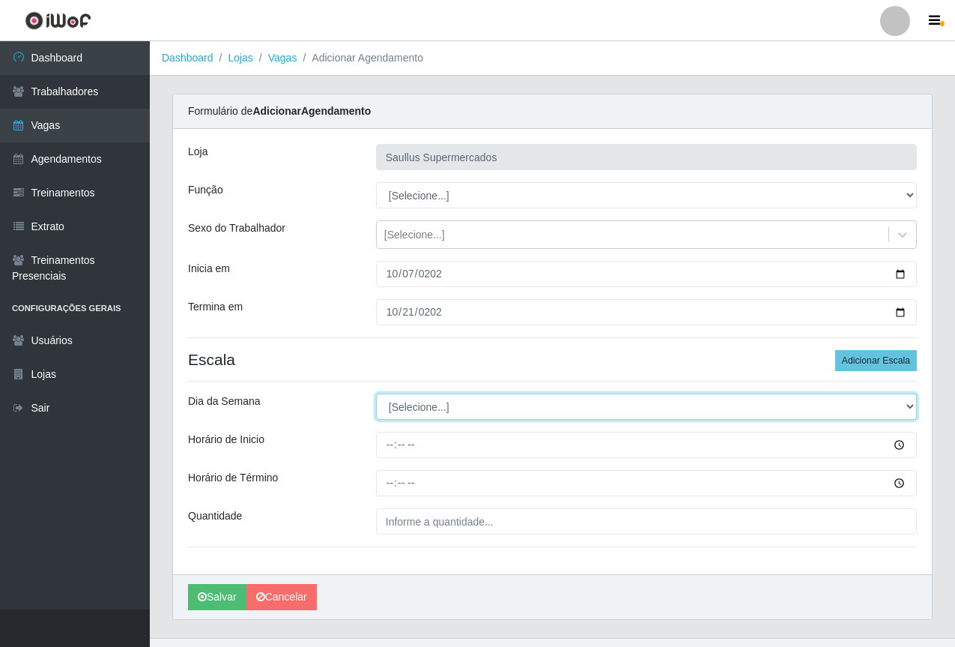
click at [411, 396] on select "[Selecione...] Segunda Terça Quarta Quinta Sexta Sábado Domingo" at bounding box center [646, 406] width 541 height 26
select select "2"
click at [376, 393] on select "[Selecione...] Segunda Terça Quarta Quinta Sexta Sábado Domingo" at bounding box center [646, 406] width 541 height 26
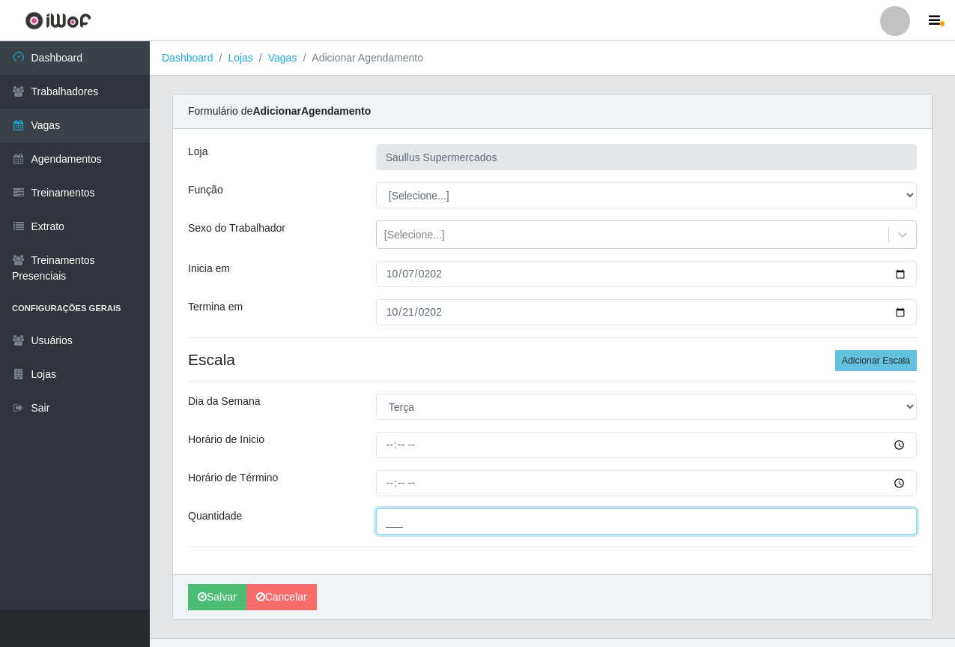
drag, startPoint x: 404, startPoint y: 524, endPoint x: 422, endPoint y: 536, distance: 21.6
click at [404, 524] on input "___" at bounding box center [646, 521] width 541 height 26
type input "1__"
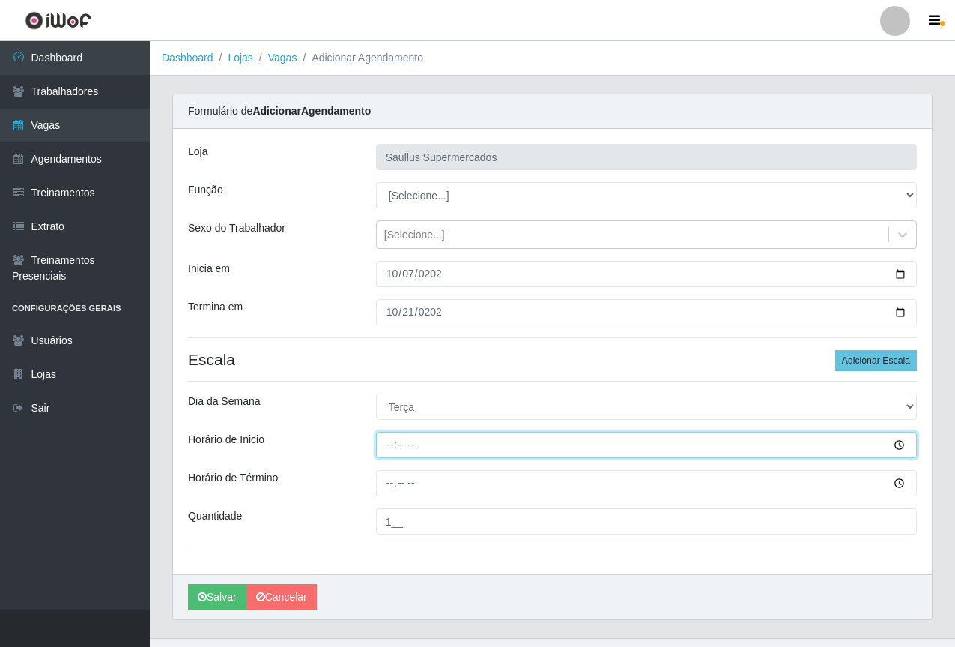
click at [390, 450] on input "Horário de Inicio" at bounding box center [646, 445] width 541 height 26
type input "08:00"
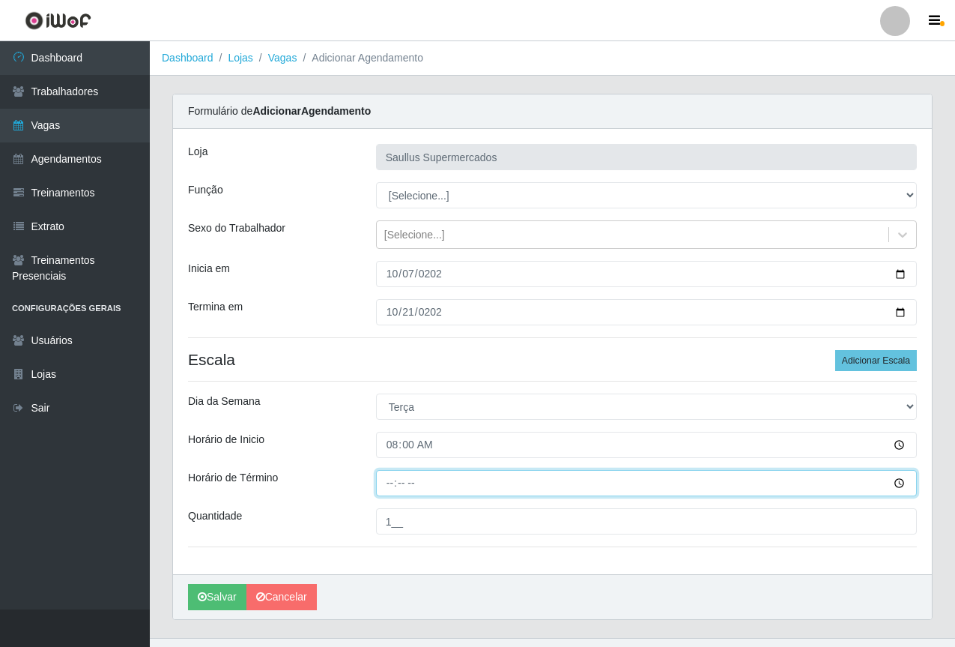
click at [385, 485] on input "Horário de Término" at bounding box center [646, 483] width 541 height 26
type input "14:00"
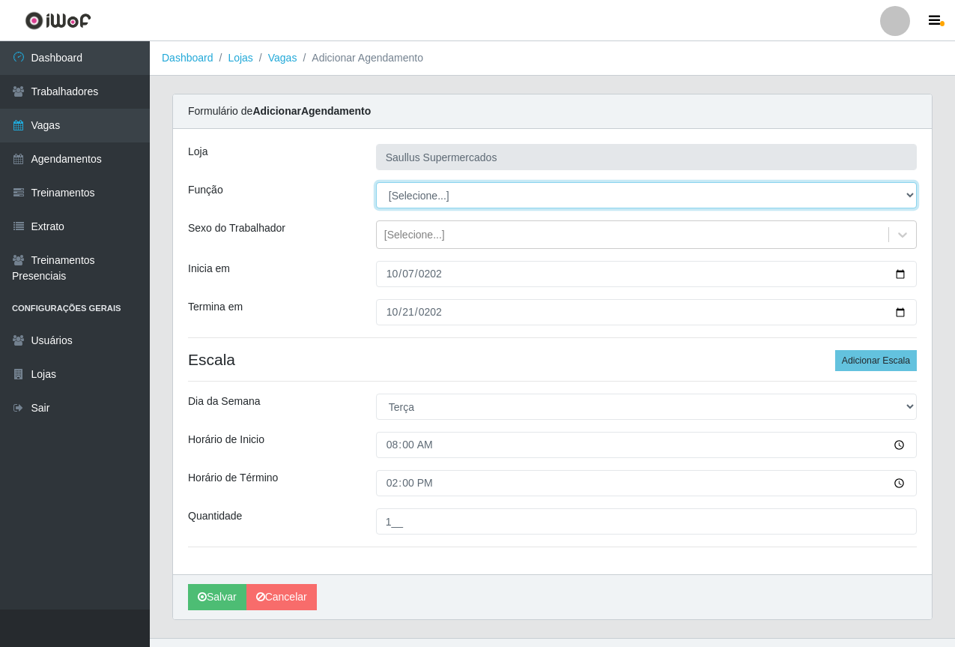
click at [438, 204] on select "[Selecione...] ASG ASG + ASG ++ Balconista de Açougue Balconista de Açougue + B…" at bounding box center [646, 195] width 541 height 26
select select "22"
click at [376, 182] on select "[Selecione...] ASG ASG + ASG ++ Balconista de Açougue Balconista de Açougue + B…" at bounding box center [646, 195] width 541 height 26
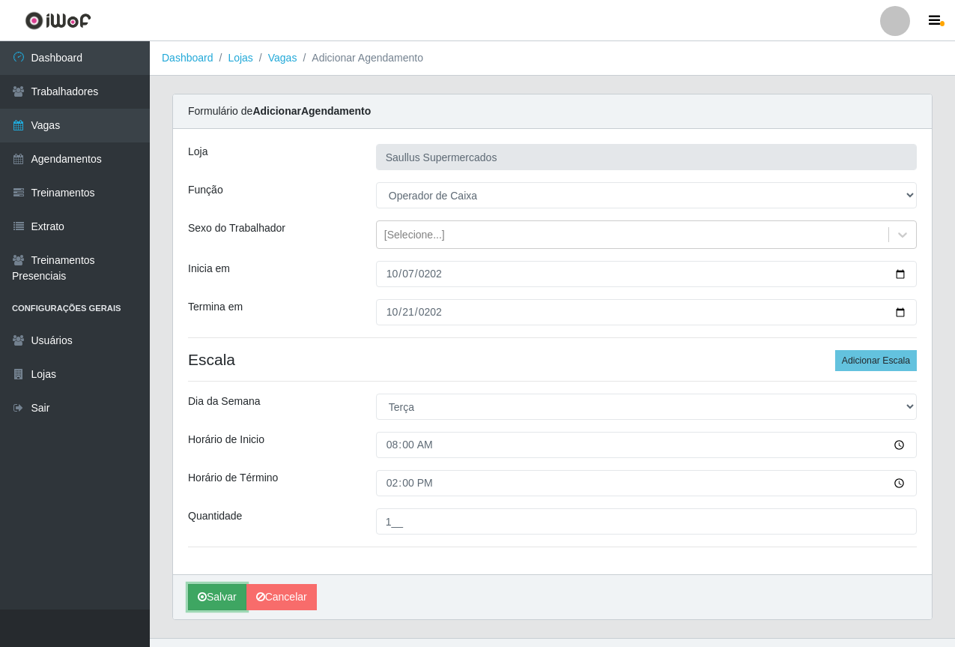
click at [208, 590] on button "Salvar" at bounding box center [217, 597] width 58 height 26
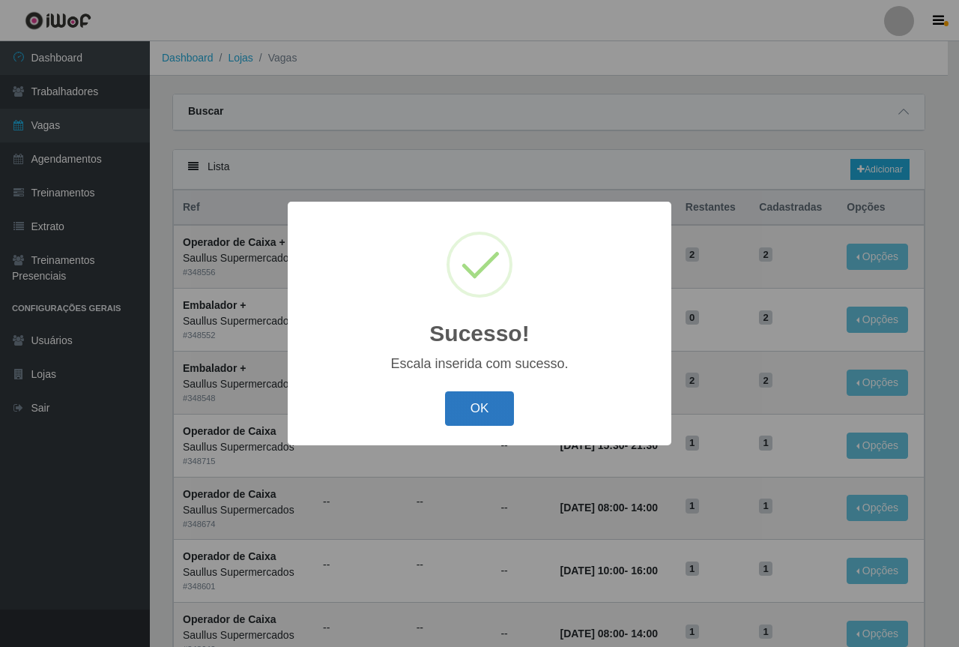
click at [458, 396] on button "OK" at bounding box center [480, 408] width 70 height 35
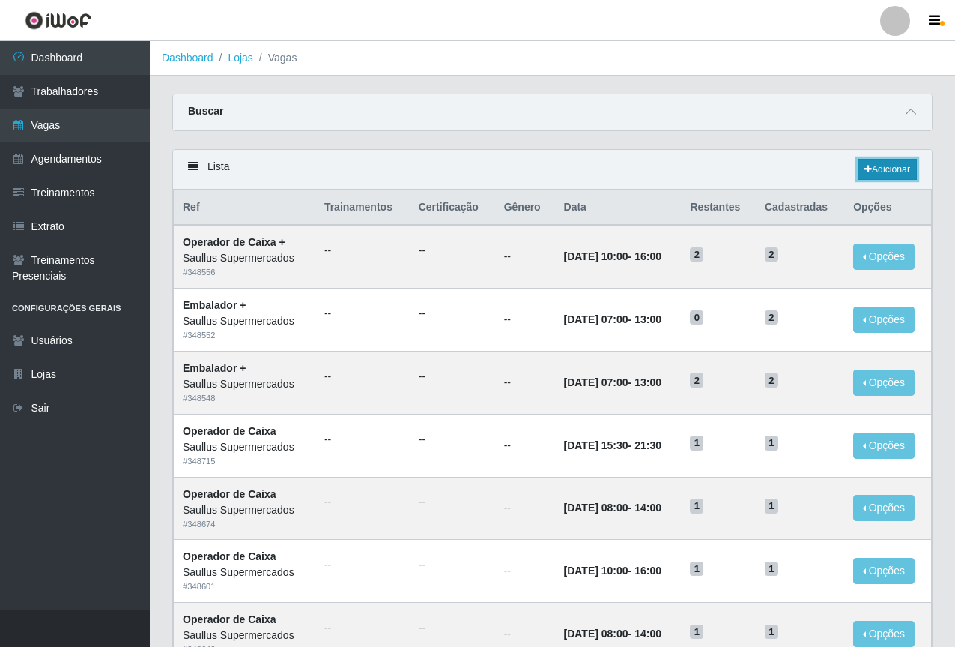
click at [881, 172] on link "Adicionar" at bounding box center [887, 169] width 59 height 21
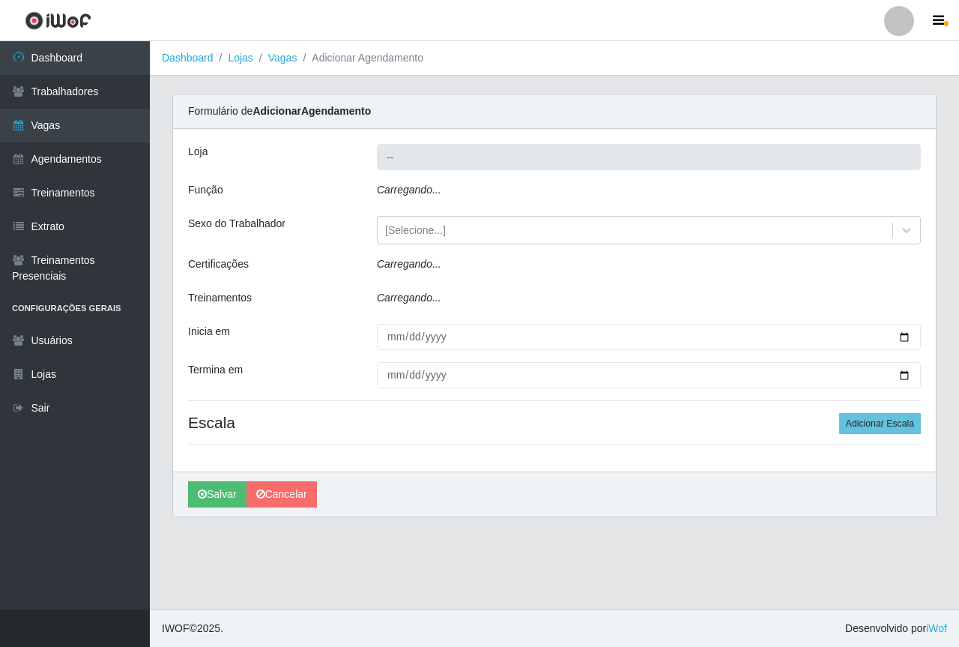
type input "Saullus Supermercados"
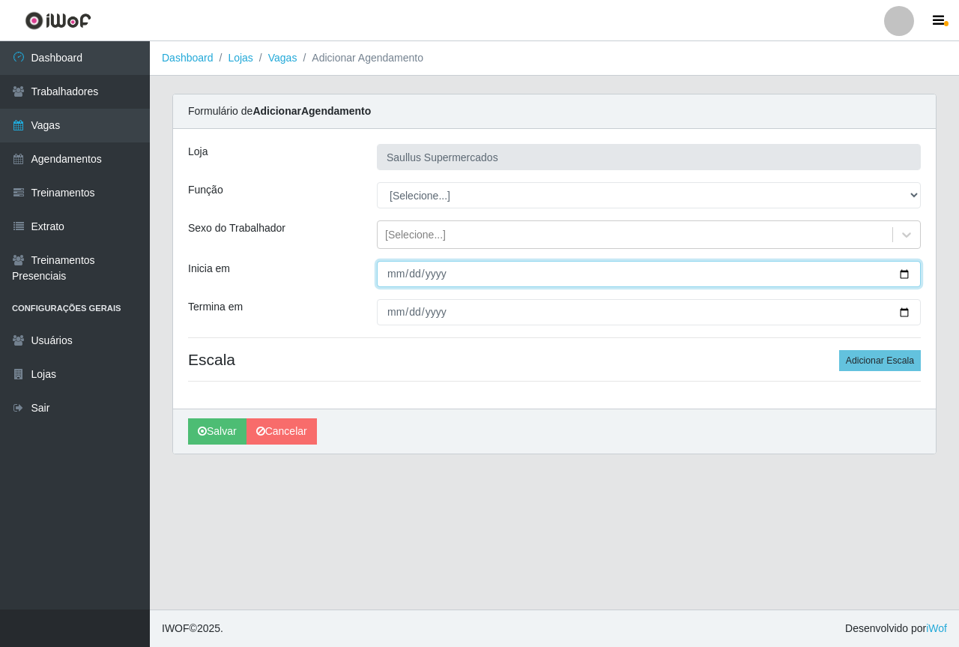
click at [397, 274] on input "Inicia em" at bounding box center [649, 274] width 544 height 26
type input "2025-10-07"
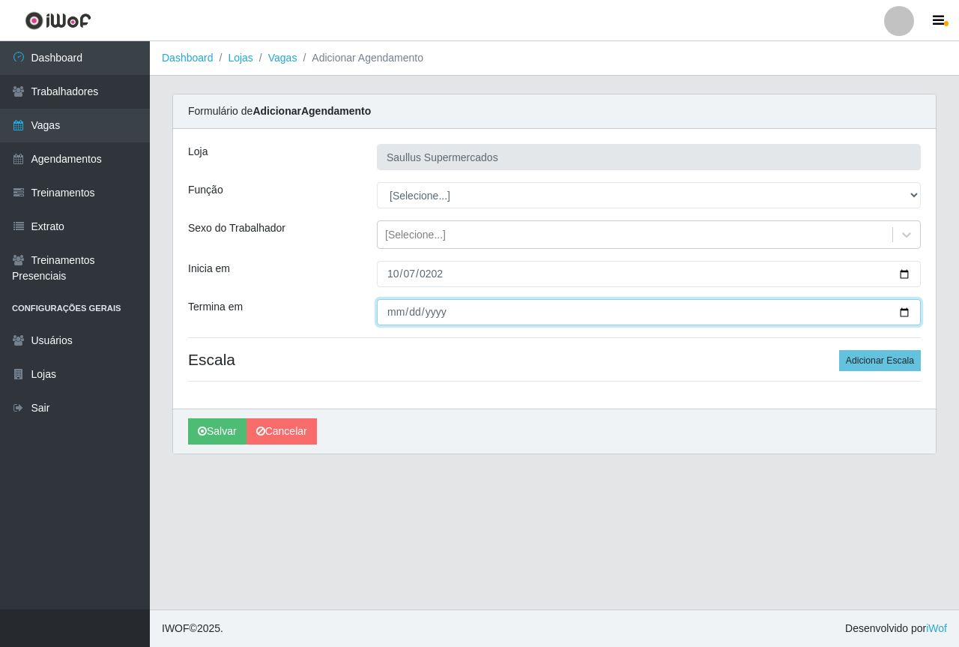
click at [393, 308] on input "Termina em" at bounding box center [649, 312] width 544 height 26
type input "2025-10-07"
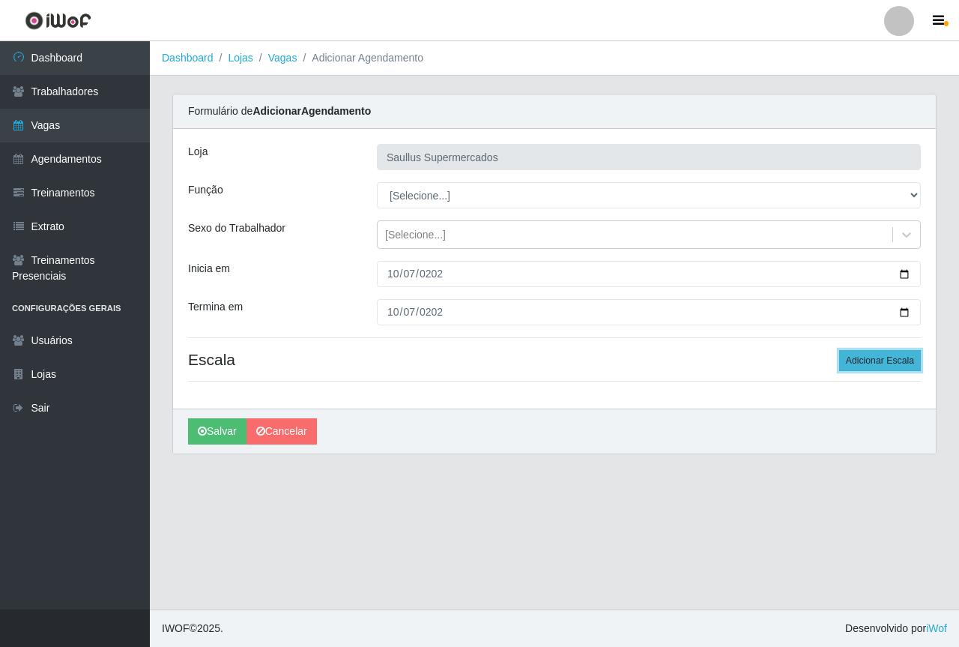
click at [874, 351] on button "Adicionar Escala" at bounding box center [880, 360] width 82 height 21
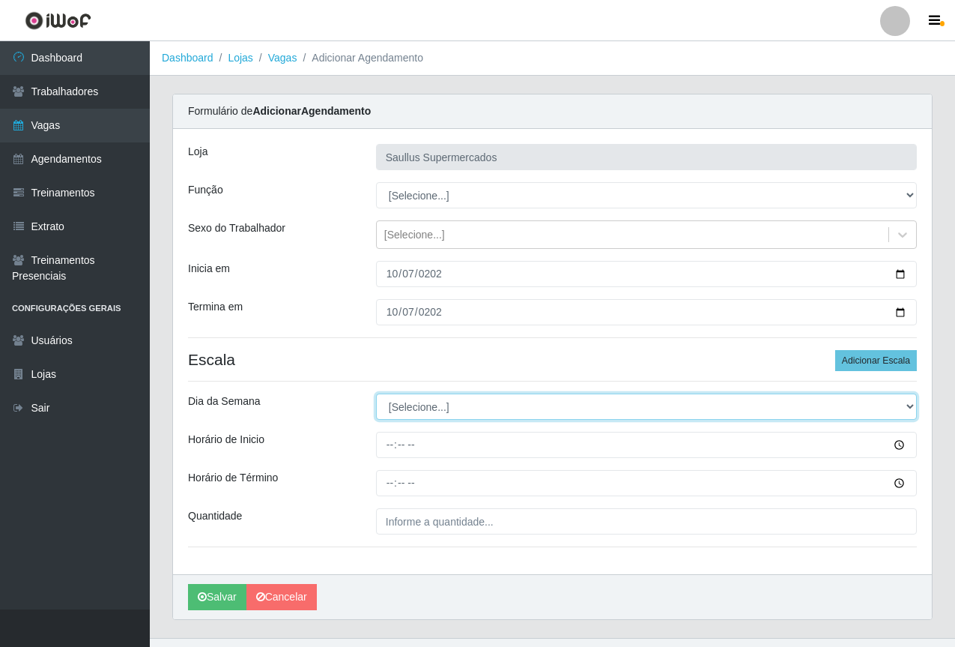
click at [405, 411] on select "[Selecione...] Segunda Terça Quarta Quinta Sexta Sábado Domingo" at bounding box center [646, 406] width 541 height 26
select select "2"
click at [376, 393] on select "[Selecione...] Segunda Terça Quarta Quinta Sexta Sábado Domingo" at bounding box center [646, 406] width 541 height 26
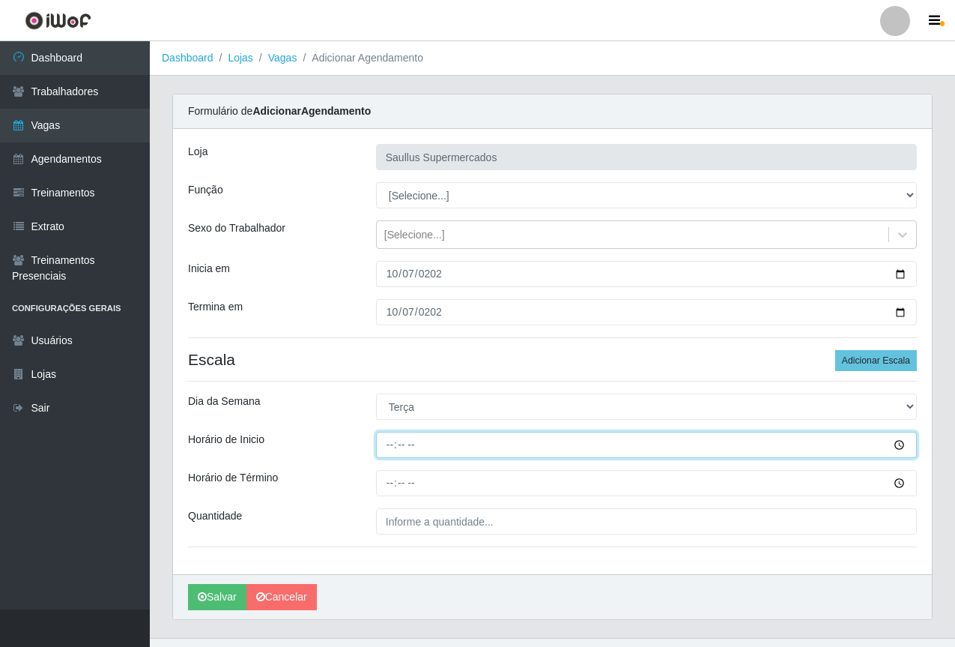
click at [399, 453] on input "Horário de Inicio" at bounding box center [646, 445] width 541 height 26
type input "15:30"
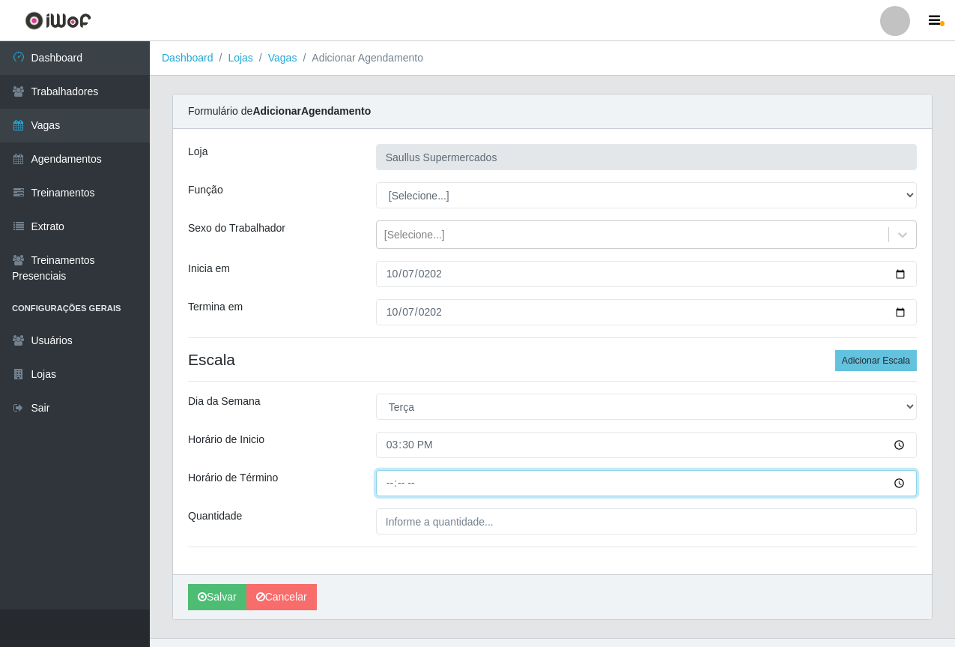
click at [390, 486] on input "Horário de Término" at bounding box center [646, 483] width 541 height 26
type input "21:30"
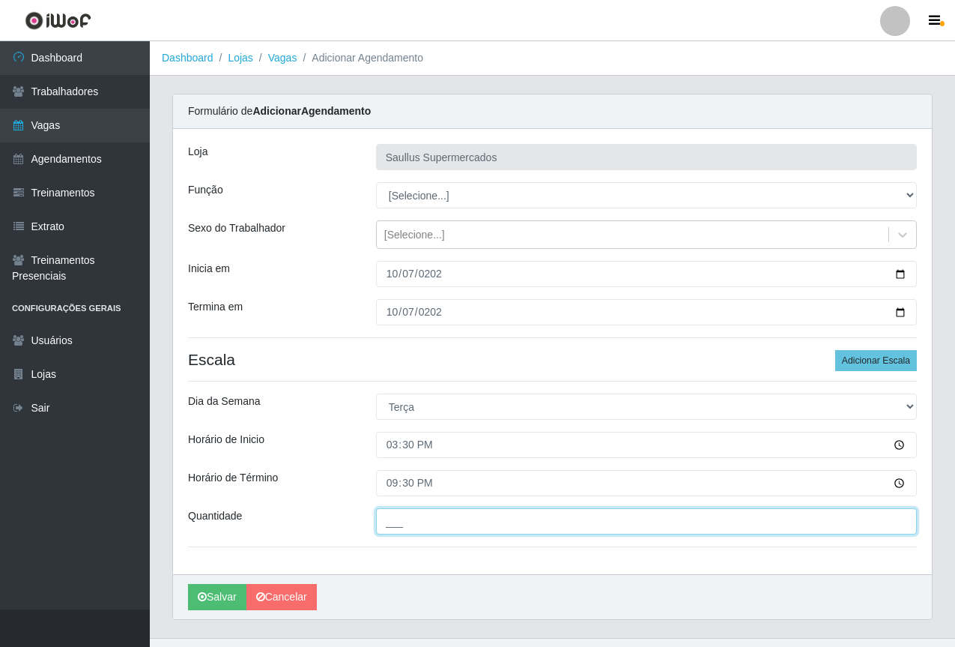
click at [462, 523] on input "___" at bounding box center [646, 521] width 541 height 26
type input "1__"
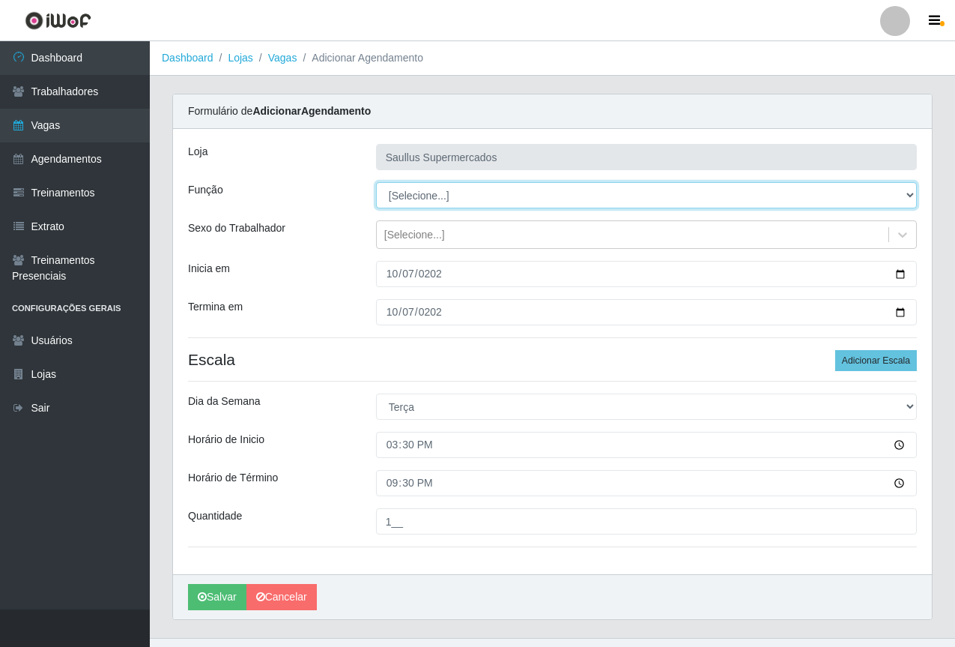
click at [422, 200] on select "[Selecione...] ASG ASG + ASG ++ Balconista de Açougue Balconista de Açougue + B…" at bounding box center [646, 195] width 541 height 26
select select "22"
click at [376, 182] on select "[Selecione...] ASG ASG + ASG ++ Balconista de Açougue Balconista de Açougue + B…" at bounding box center [646, 195] width 541 height 26
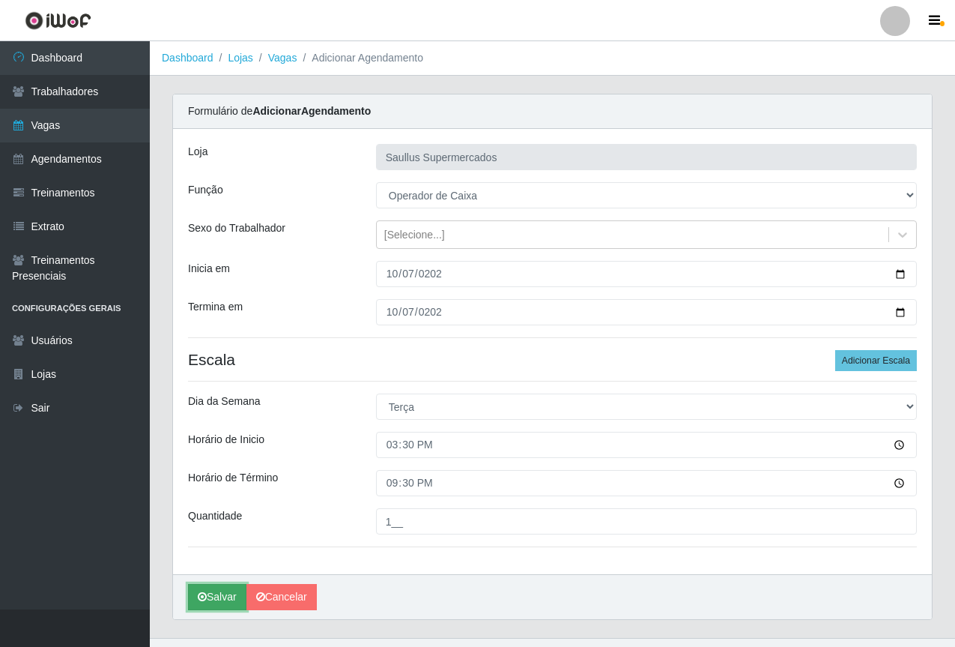
click at [216, 596] on button "Salvar" at bounding box center [217, 597] width 58 height 26
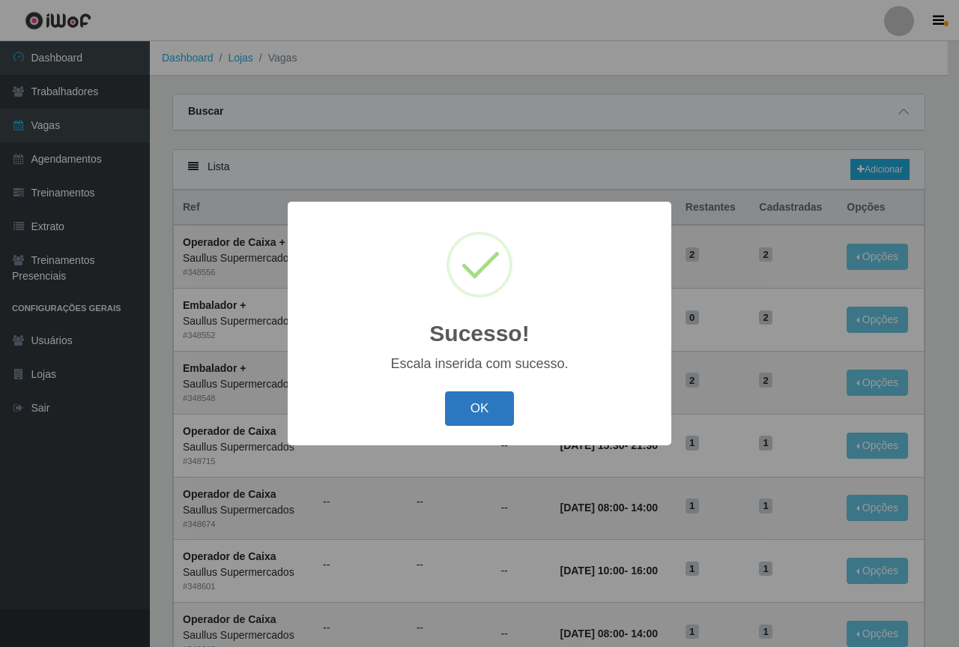
click at [497, 414] on button "OK" at bounding box center [480, 408] width 70 height 35
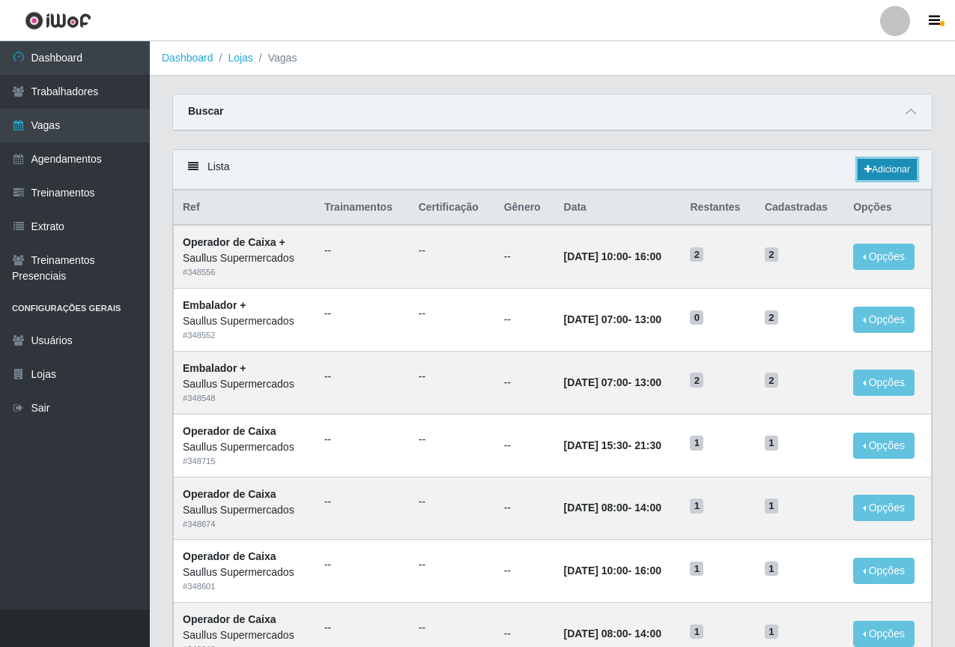
click at [880, 172] on link "Adicionar" at bounding box center [887, 169] width 59 height 21
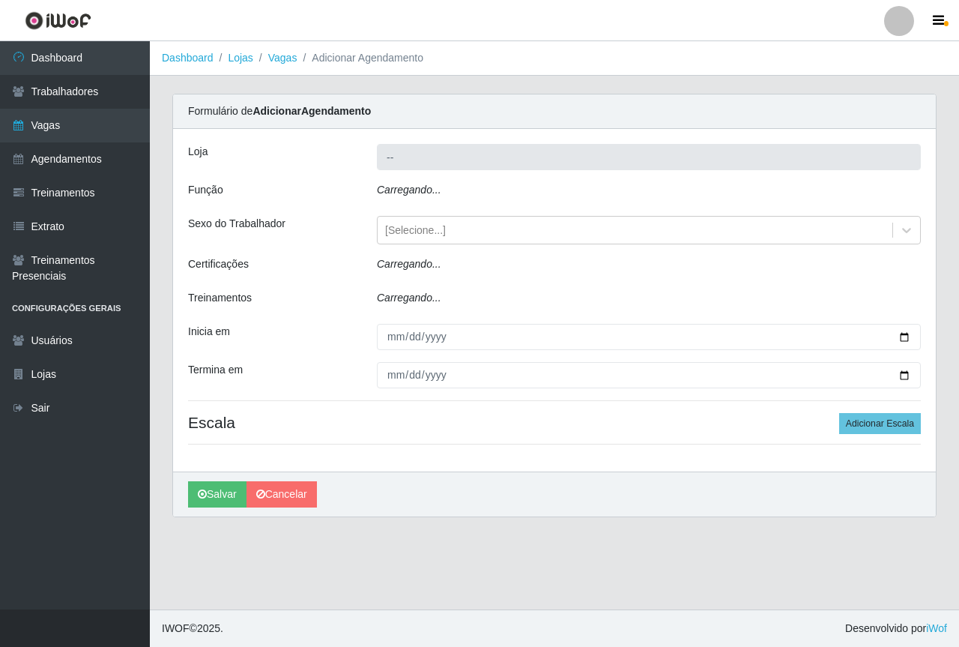
type input "Saullus Supermercados"
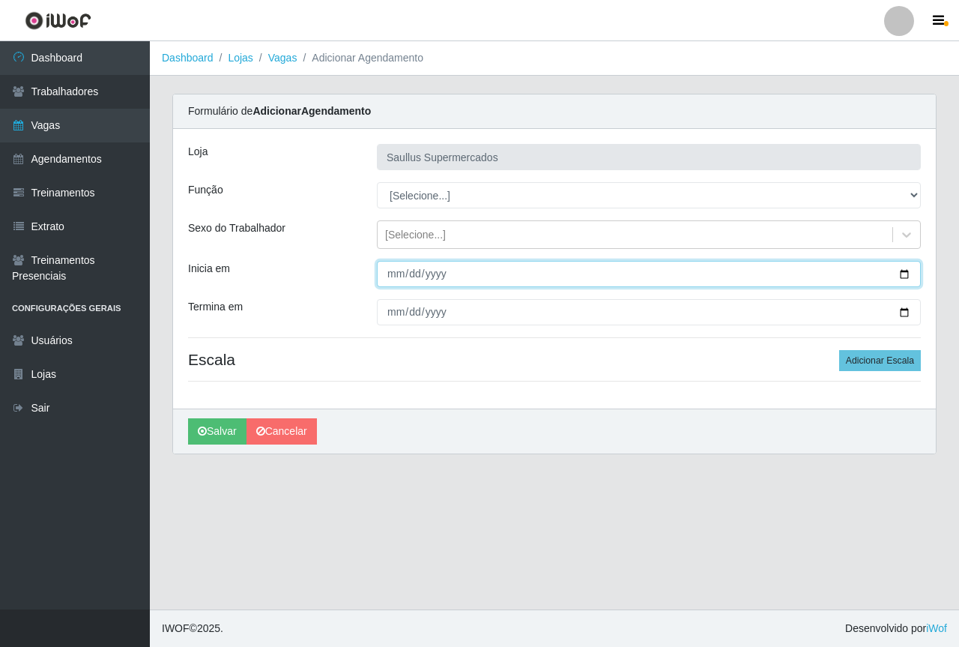
drag, startPoint x: 397, startPoint y: 267, endPoint x: 541, endPoint y: 334, distance: 158.6
click at [390, 273] on input "Inicia em" at bounding box center [649, 274] width 544 height 26
type input "2025-10-28"
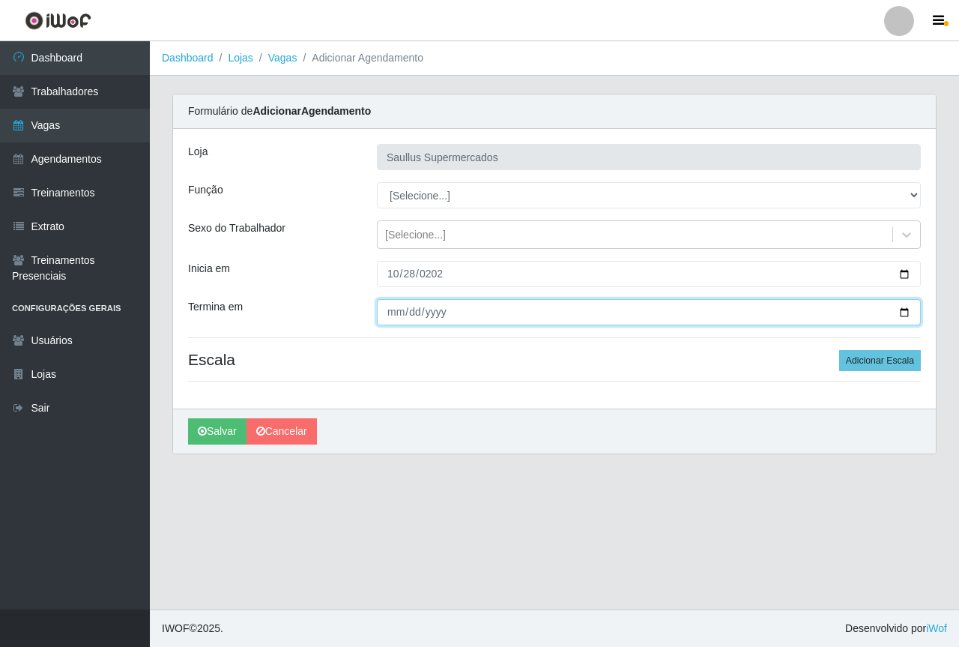
click at [394, 312] on input "Termina em" at bounding box center [649, 312] width 544 height 26
type input "2025-10-28"
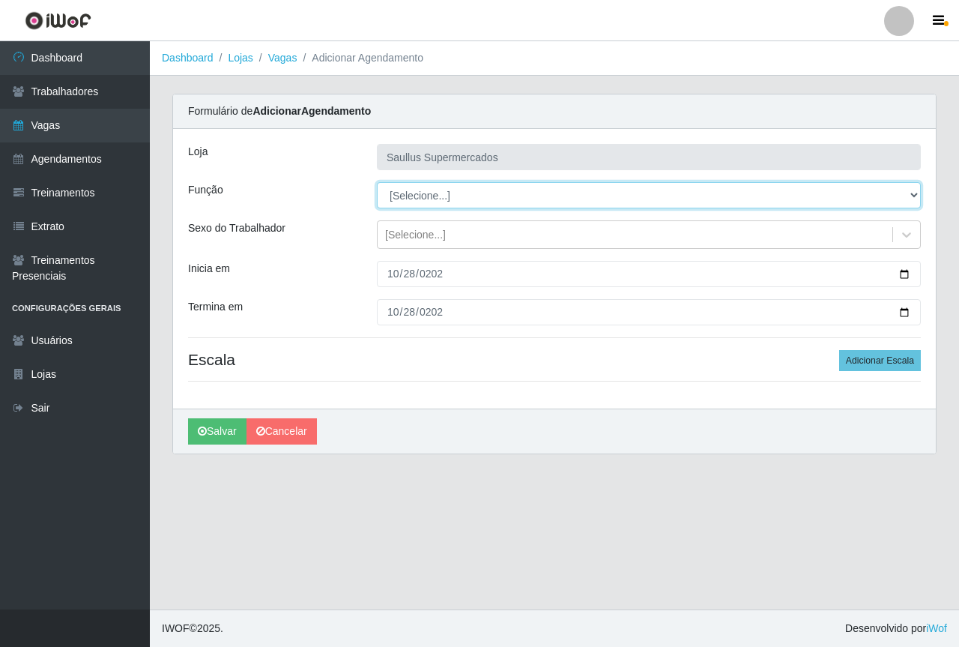
click at [428, 190] on select "[Selecione...] ASG ASG + ASG ++ Balconista de Açougue Balconista de Açougue + B…" at bounding box center [649, 195] width 544 height 26
select select "22"
click at [377, 182] on select "[Selecione...] ASG ASG + ASG ++ Balconista de Açougue Balconista de Açougue + B…" at bounding box center [649, 195] width 544 height 26
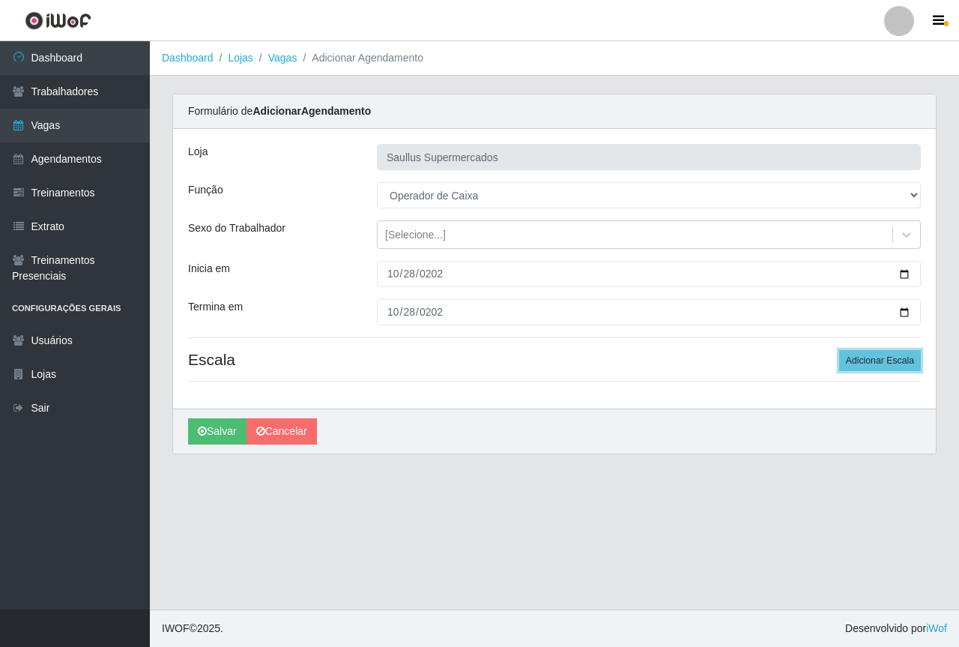
drag, startPoint x: 850, startPoint y: 356, endPoint x: 829, endPoint y: 361, distance: 20.9
click at [853, 354] on button "Adicionar Escala" at bounding box center [880, 360] width 82 height 21
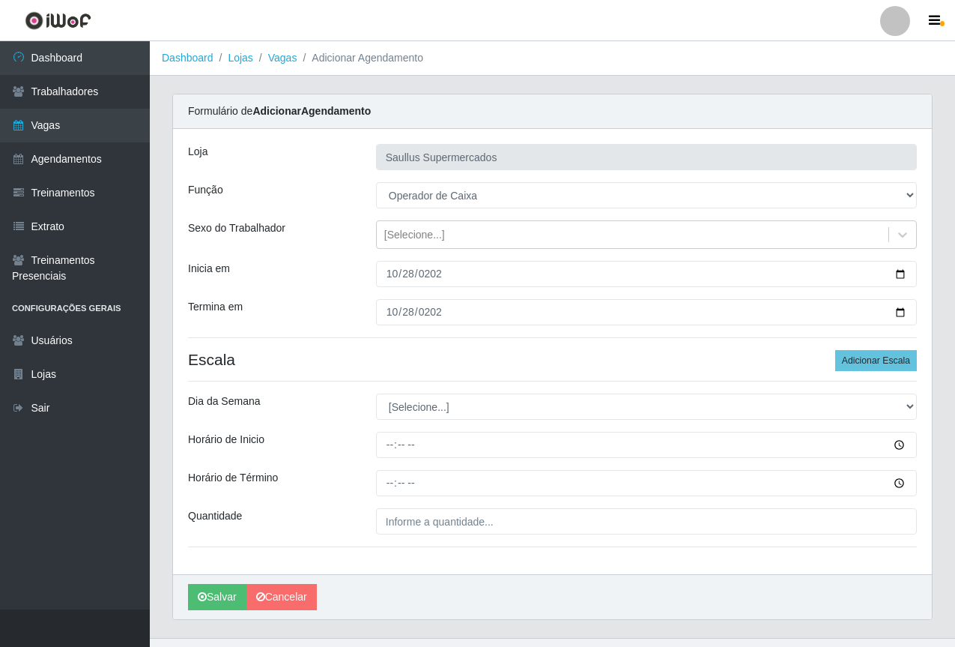
drag, startPoint x: 468, startPoint y: 388, endPoint x: 462, endPoint y: 398, distance: 11.1
click at [467, 390] on div "Loja Saullus Supermercados Função [Selecione...] ASG ASG + ASG ++ Balconista de…" at bounding box center [552, 351] width 759 height 445
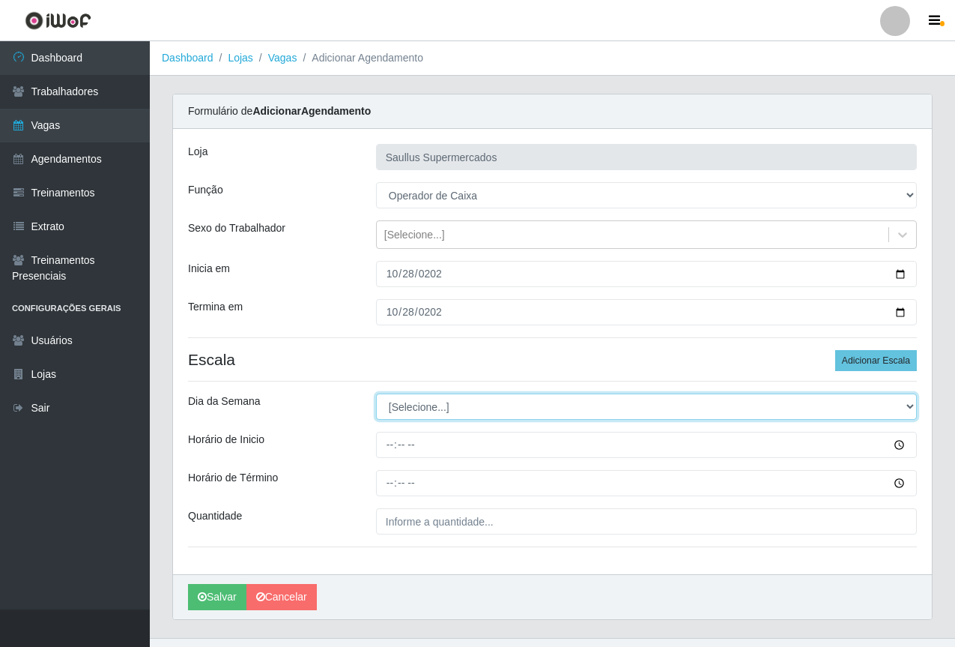
click at [447, 411] on select "[Selecione...] Segunda Terça Quarta Quinta Sexta Sábado Domingo" at bounding box center [646, 406] width 541 height 26
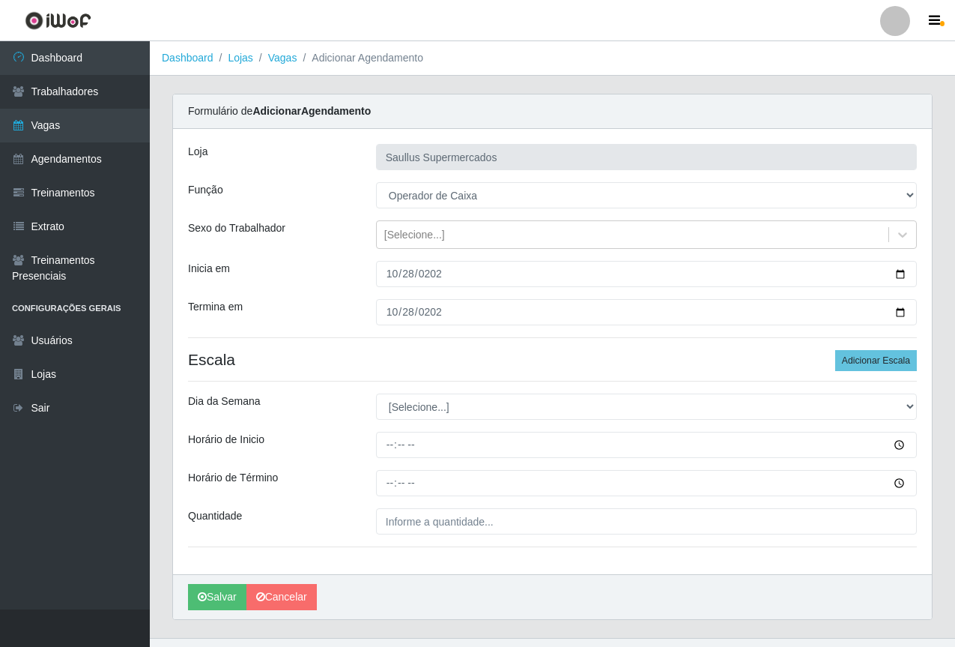
drag, startPoint x: 307, startPoint y: 517, endPoint x: 369, endPoint y: 479, distance: 73.0
click at [318, 509] on div "Quantidade" at bounding box center [271, 521] width 188 height 26
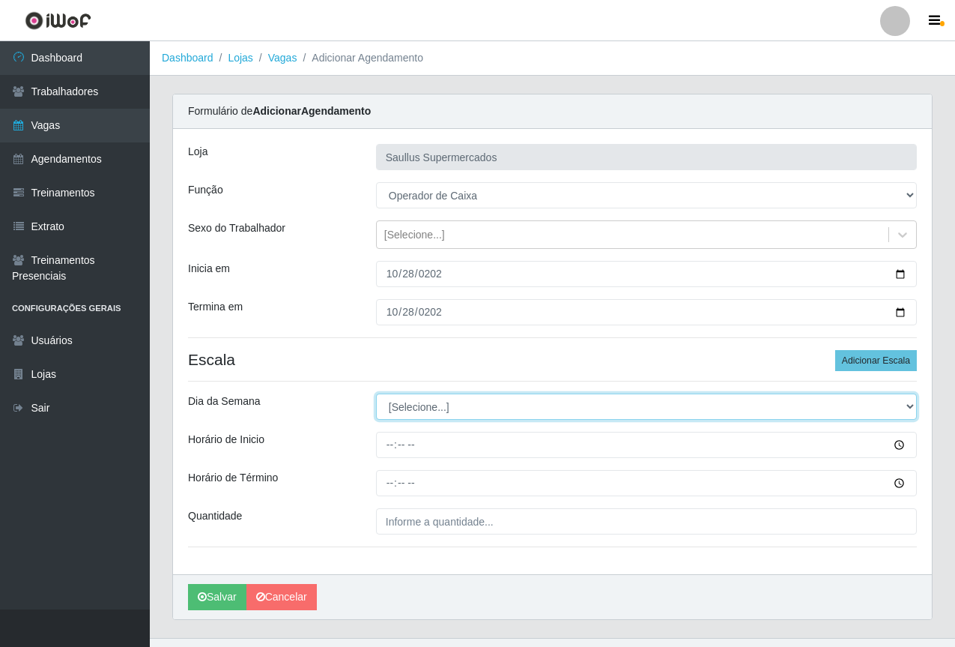
click at [726, 407] on select "[Selecione...] Segunda Terça Quarta Quinta Sexta Sábado Domingo" at bounding box center [646, 406] width 541 height 26
select select "2"
click at [376, 393] on select "[Selecione...] Segunda Terça Quarta Quinta Sexta Sábado Domingo" at bounding box center [646, 406] width 541 height 26
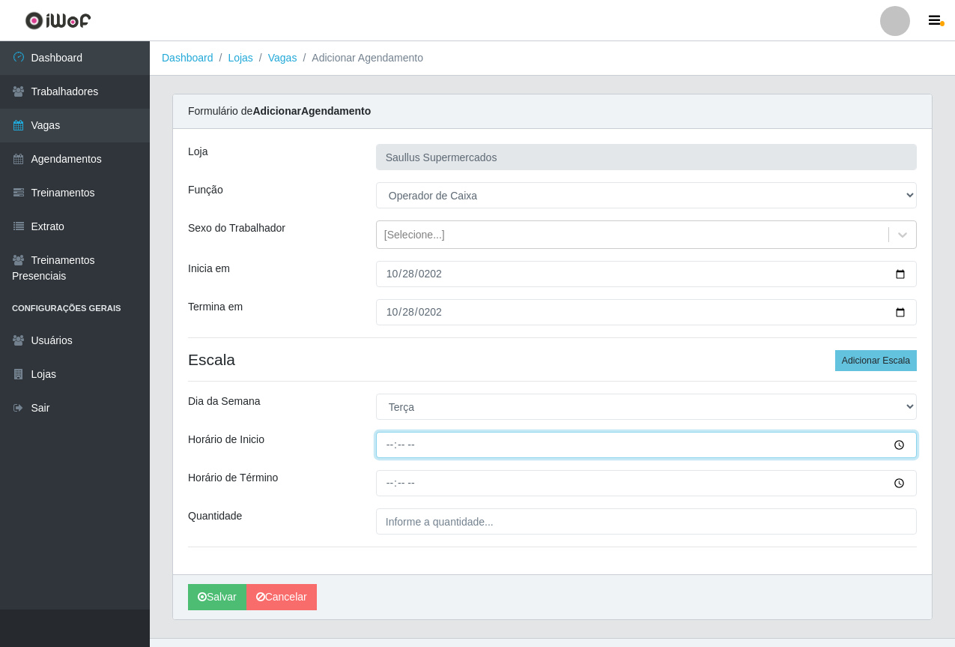
click at [380, 444] on input "Horário de Inicio" at bounding box center [646, 445] width 541 height 26
type input "15:30"
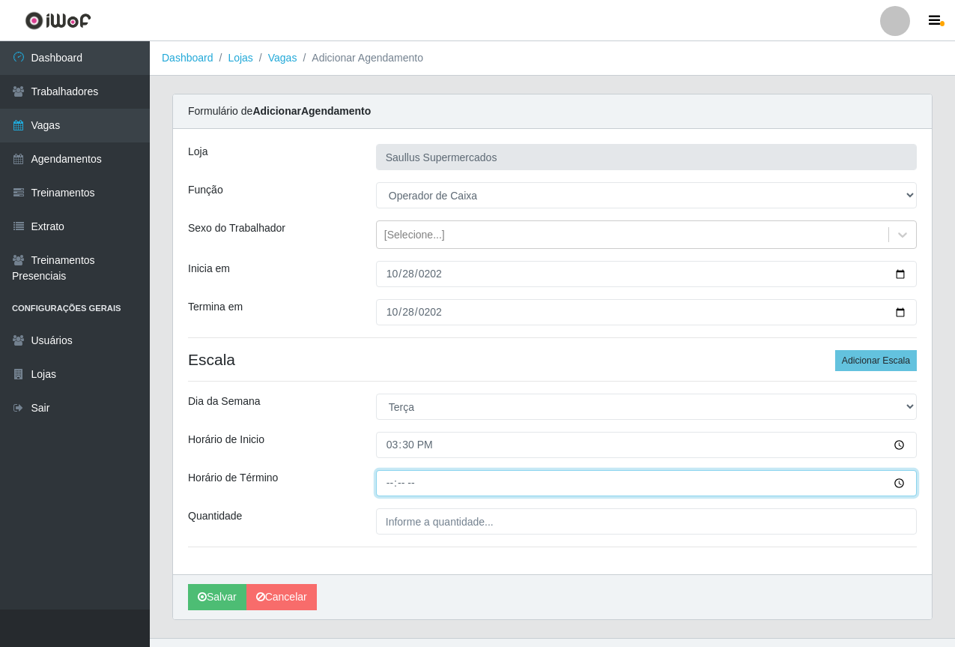
click at [382, 485] on input "Horário de Término" at bounding box center [646, 483] width 541 height 26
type input "21:30"
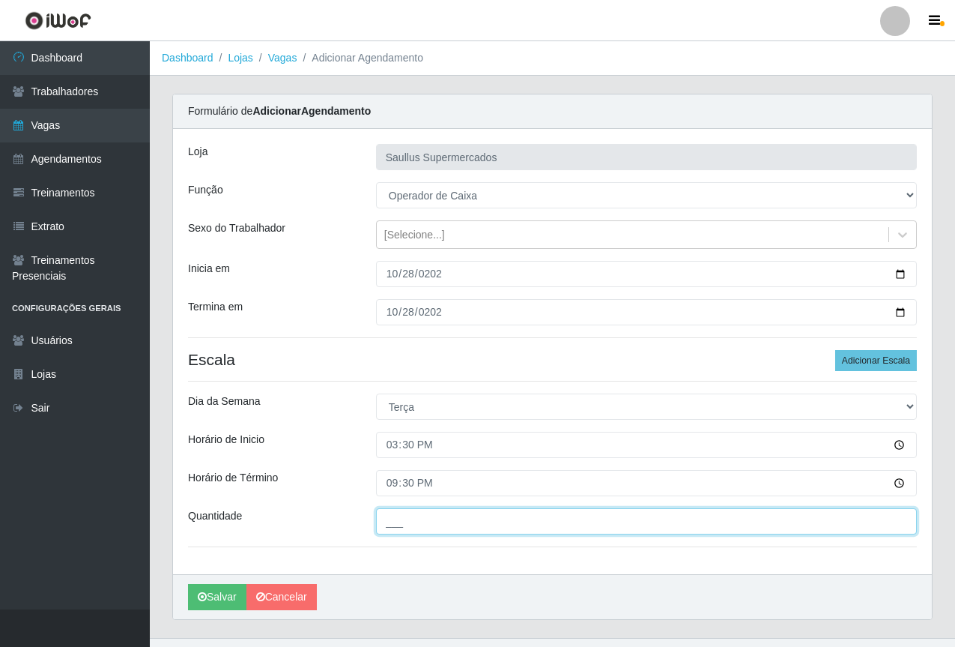
drag, startPoint x: 422, startPoint y: 515, endPoint x: 447, endPoint y: 533, distance: 30.6
click at [425, 517] on input "___" at bounding box center [646, 521] width 541 height 26
type input "1__"
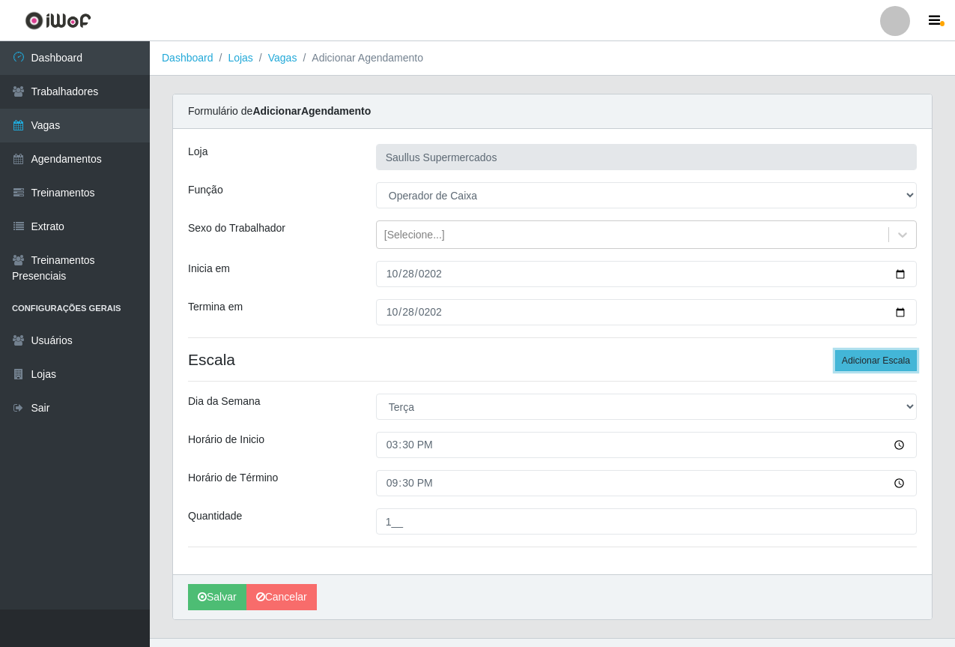
click at [857, 360] on button "Adicionar Escala" at bounding box center [876, 360] width 82 height 21
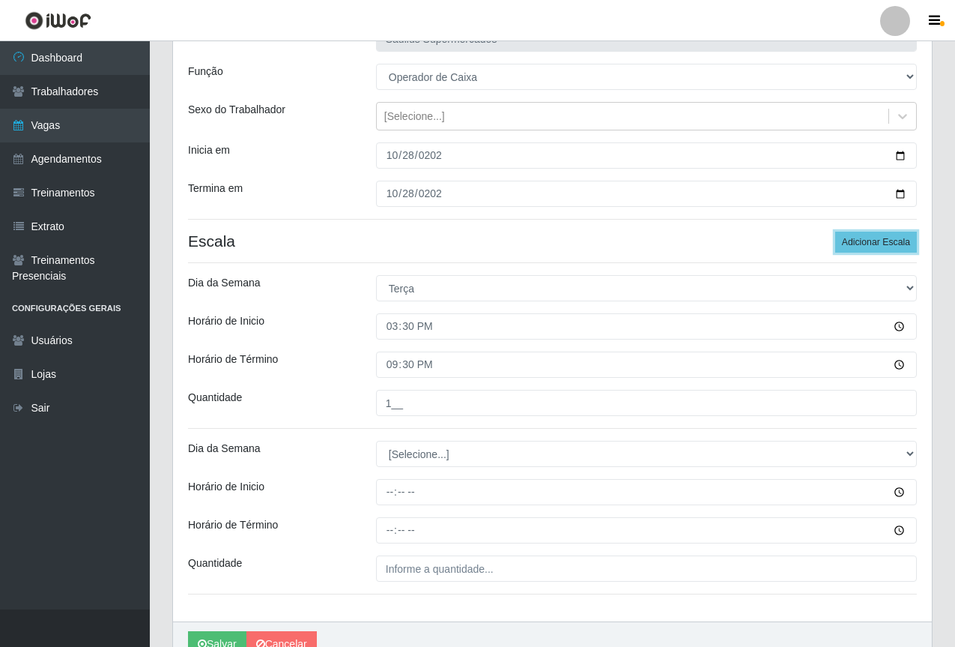
scroll to position [150, 0]
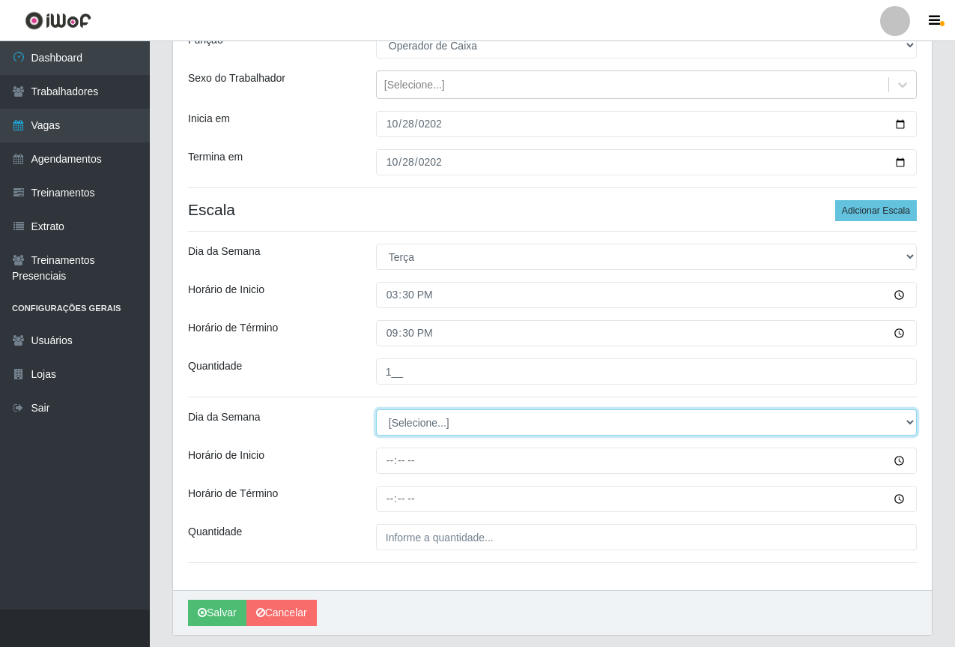
drag, startPoint x: 409, startPoint y: 419, endPoint x: 405, endPoint y: 426, distance: 7.7
click at [409, 419] on select "[Selecione...] Segunda Terça Quarta Quinta Sexta Sábado Domingo" at bounding box center [646, 422] width 541 height 26
select select "2"
click at [376, 409] on select "[Selecione...] Segunda Terça Quarta Quinta Sexta Sábado Domingo" at bounding box center [646, 422] width 541 height 26
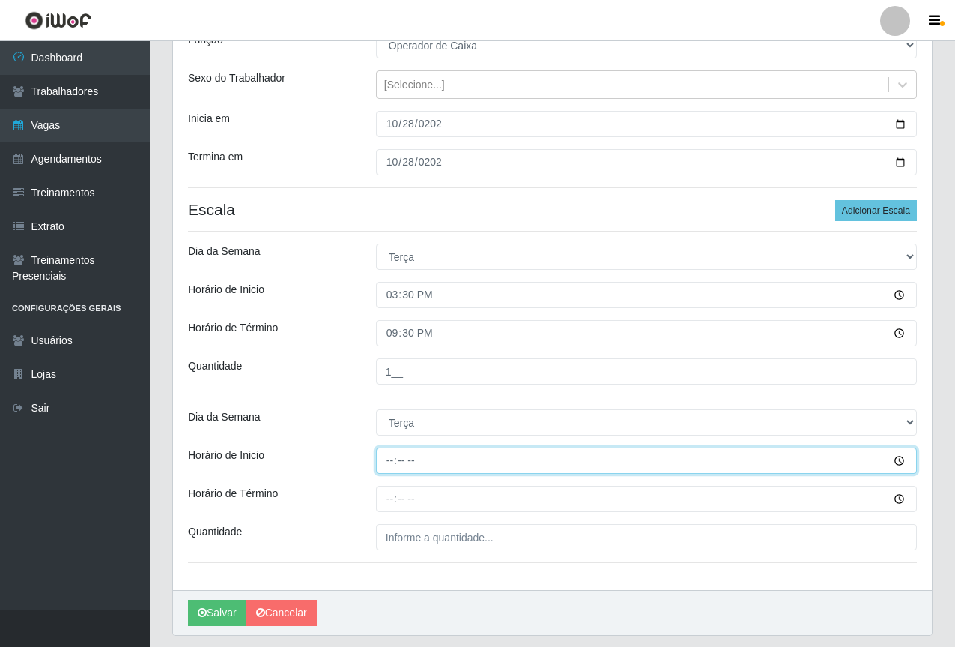
click at [387, 467] on input "Horário de Inicio" at bounding box center [646, 460] width 541 height 26
type input "10:00"
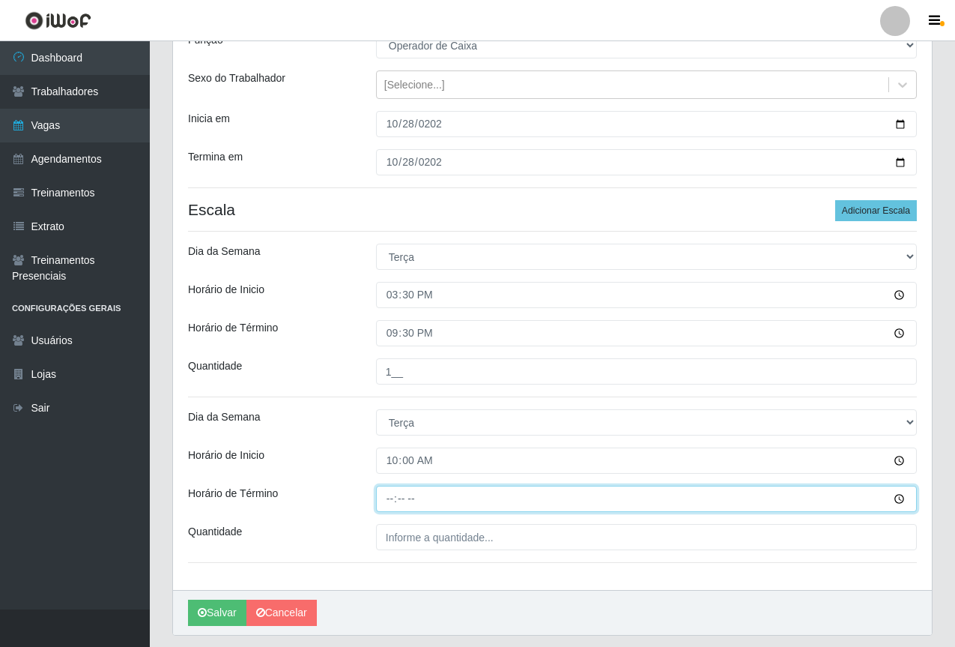
click at [387, 494] on input "Horário de Término" at bounding box center [646, 498] width 541 height 26
type input "16:00"
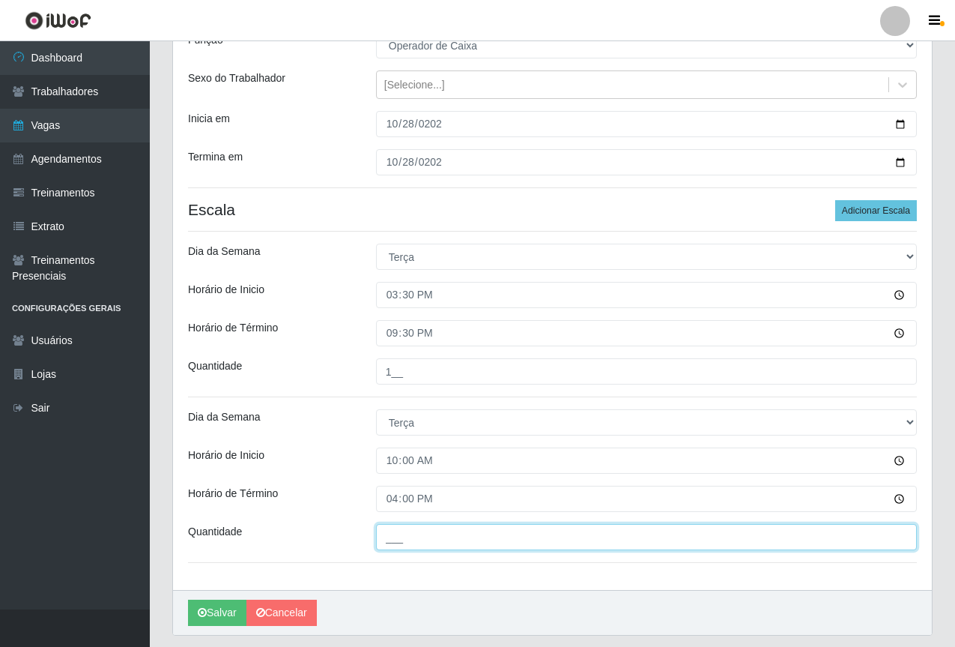
drag, startPoint x: 450, startPoint y: 537, endPoint x: 465, endPoint y: 549, distance: 18.6
click at [450, 537] on input "___" at bounding box center [646, 537] width 541 height 26
type input "1__"
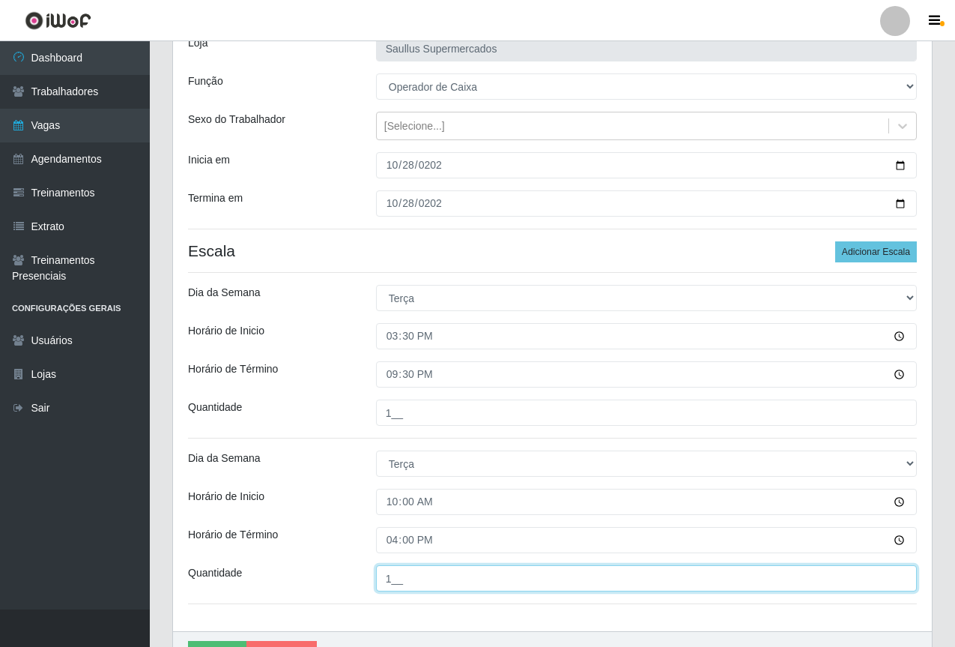
scroll to position [194, 0]
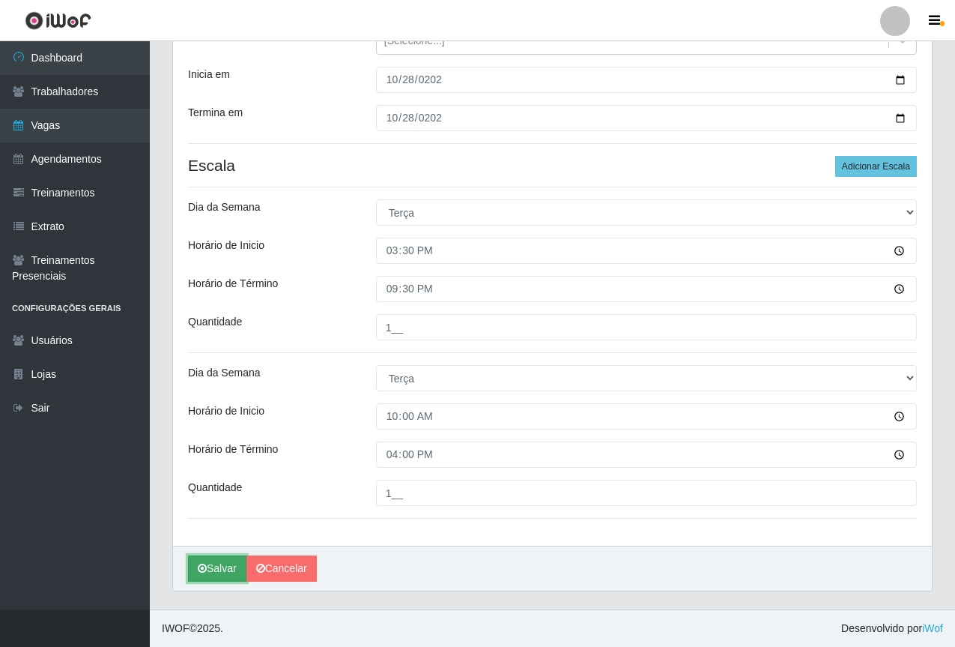
click at [215, 559] on button "Salvar" at bounding box center [217, 568] width 58 height 26
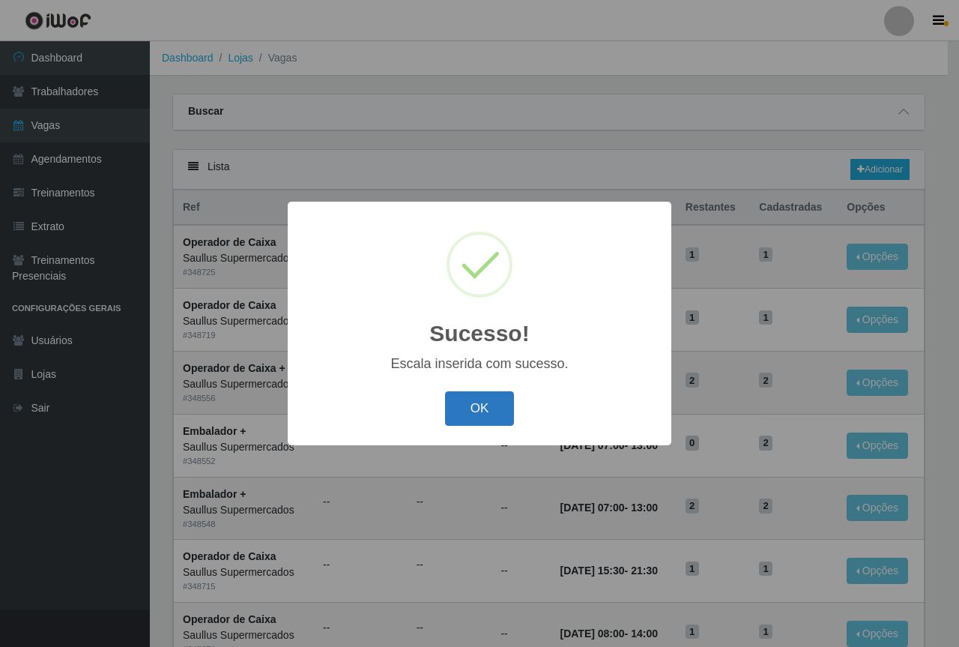
click at [477, 404] on button "OK" at bounding box center [480, 408] width 70 height 35
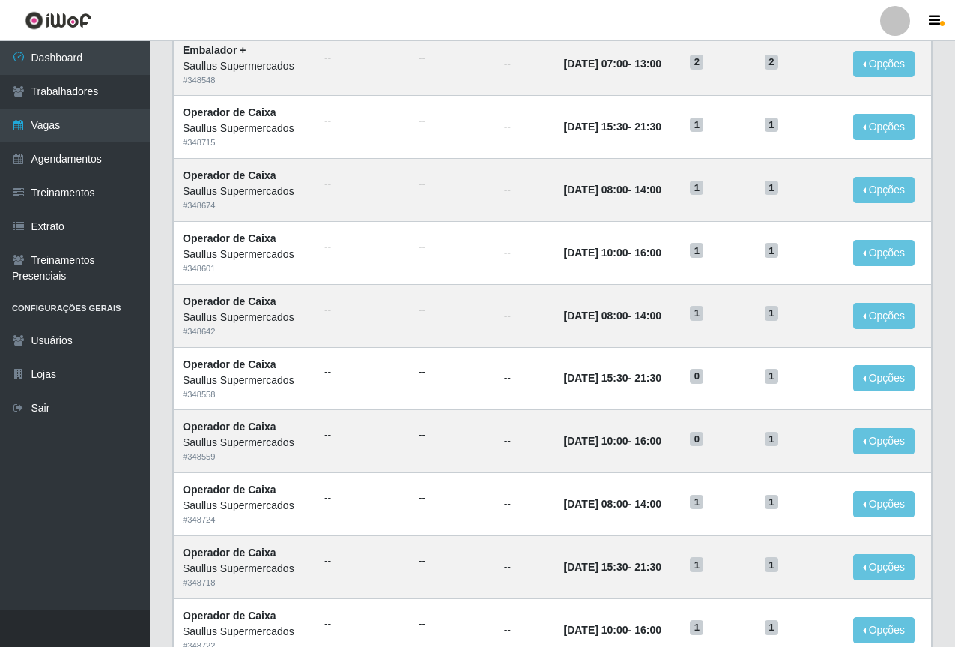
scroll to position [623, 0]
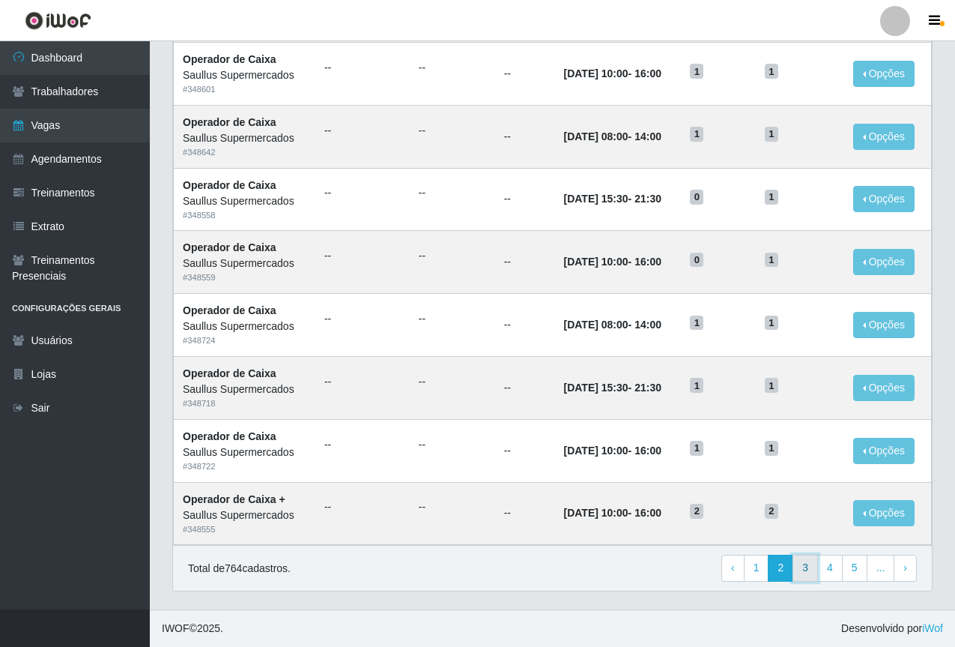
click at [809, 570] on link "3" at bounding box center [805, 567] width 25 height 27
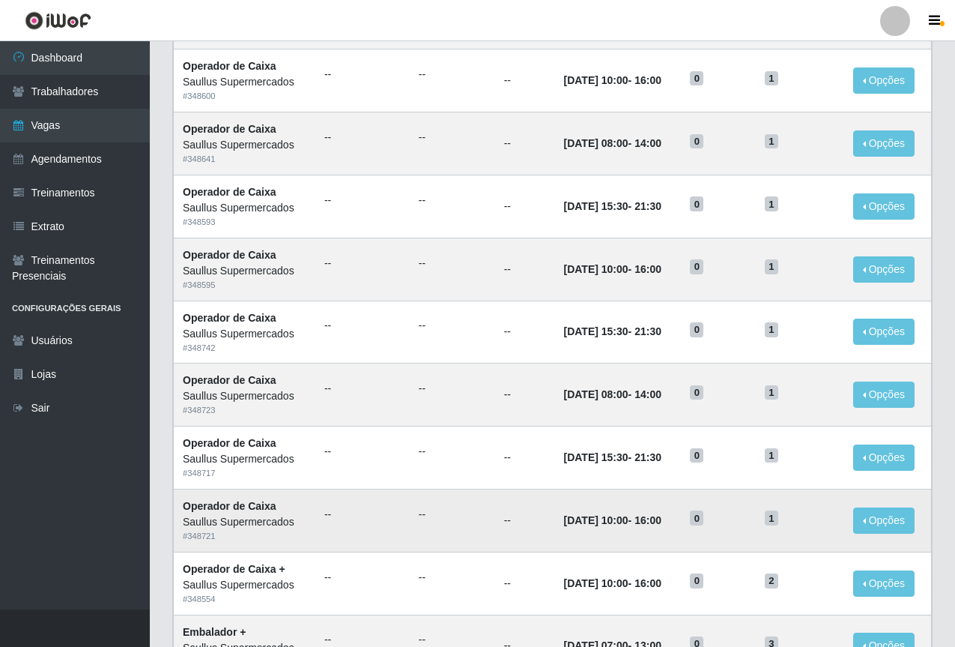
scroll to position [623, 0]
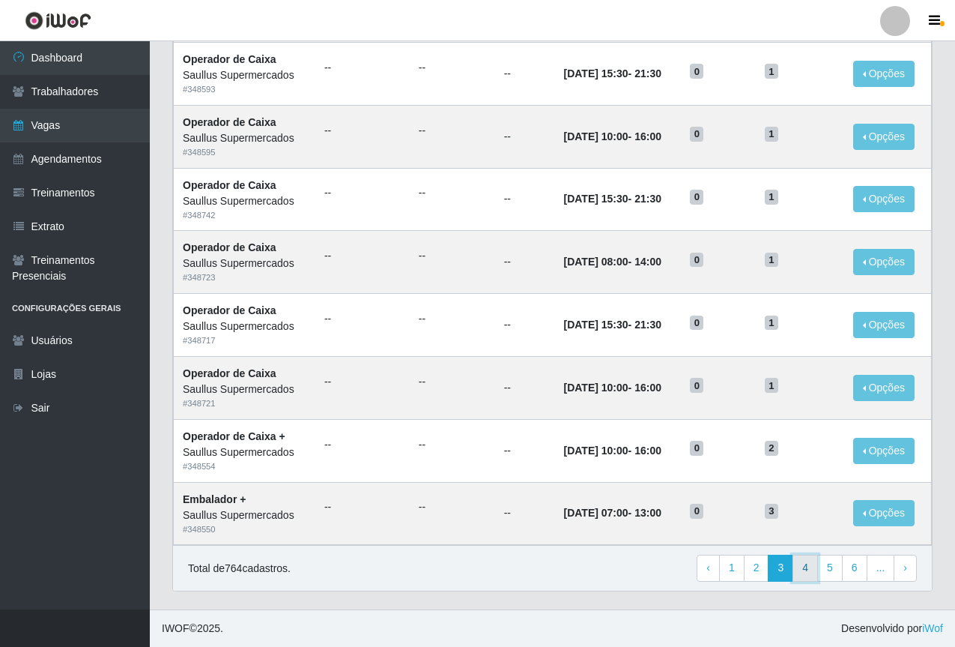
click at [804, 572] on link "4" at bounding box center [805, 567] width 25 height 27
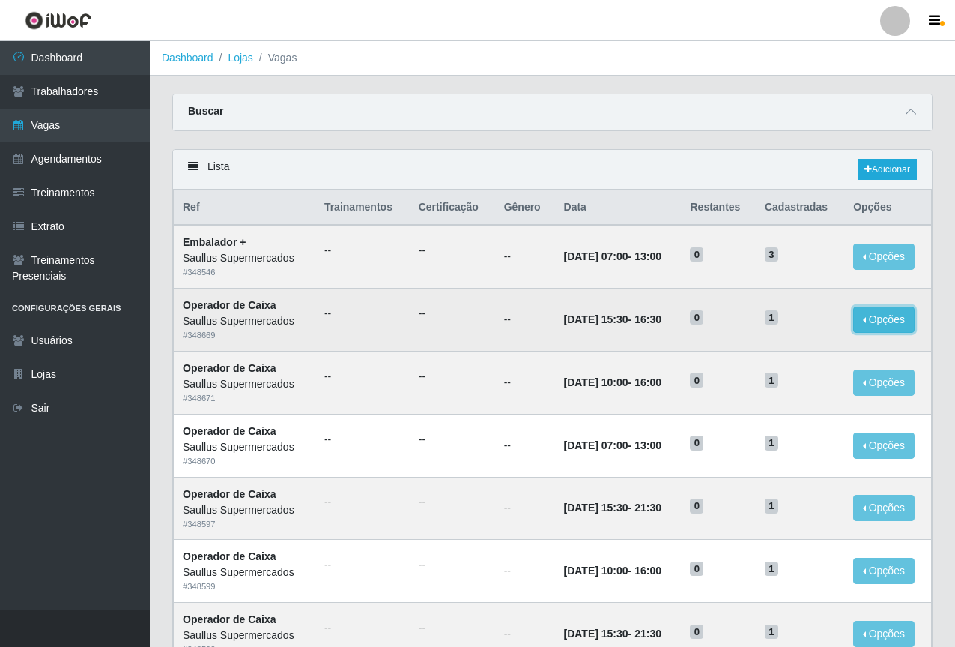
click at [881, 323] on button "Opções" at bounding box center [883, 319] width 61 height 26
click at [825, 320] on button "Editar" at bounding box center [792, 322] width 118 height 31
click at [877, 315] on button "Opções" at bounding box center [883, 319] width 61 height 26
click at [790, 321] on link "Editar" at bounding box center [769, 322] width 43 height 12
click at [859, 315] on button "Opções" at bounding box center [883, 319] width 61 height 26
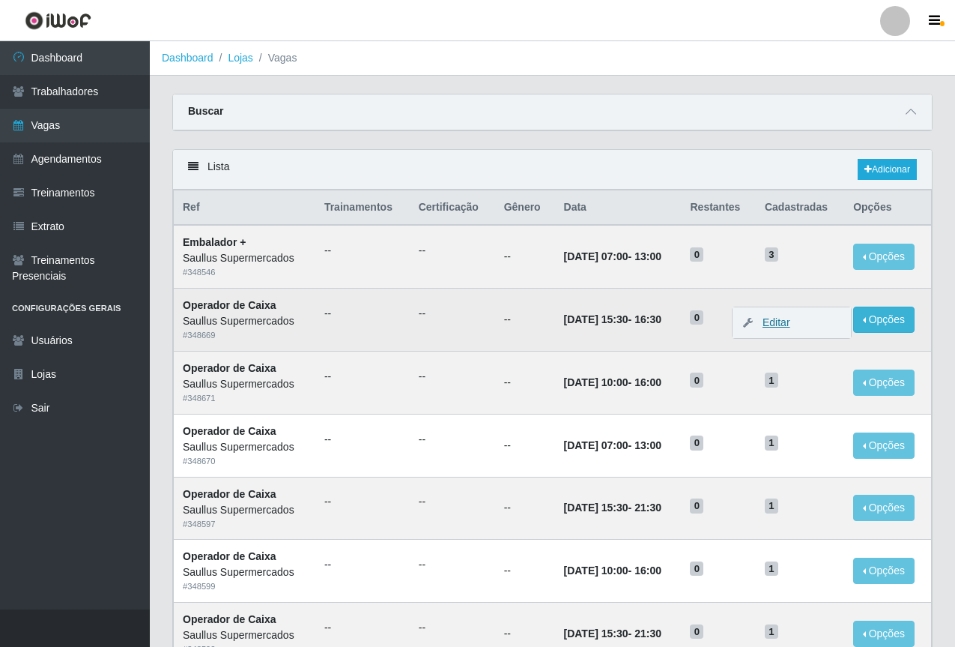
click at [790, 318] on link "Editar" at bounding box center [769, 322] width 43 height 12
click at [649, 320] on time "16:30" at bounding box center [648, 319] width 27 height 12
click at [526, 306] on td "--" at bounding box center [525, 319] width 60 height 63
click at [751, 330] on td "0" at bounding box center [718, 319] width 74 height 63
click at [881, 323] on button "Opções" at bounding box center [883, 319] width 61 height 26
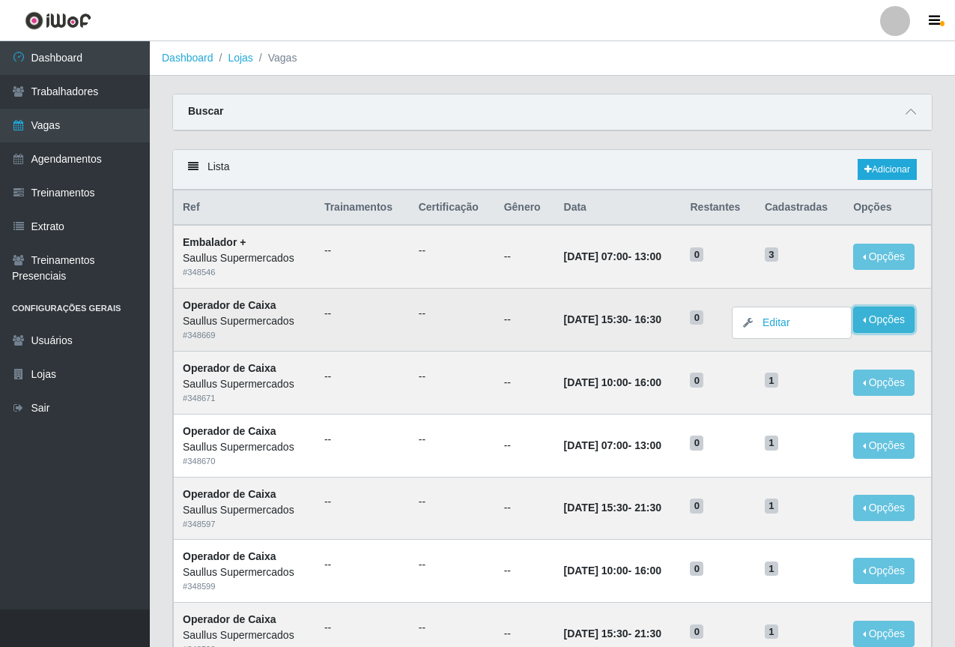
drag, startPoint x: 832, startPoint y: 337, endPoint x: 874, endPoint y: 333, distance: 41.4
click at [874, 333] on button "Opções" at bounding box center [883, 319] width 61 height 26
drag, startPoint x: 883, startPoint y: 325, endPoint x: 800, endPoint y: 325, distance: 82.4
click at [800, 324] on h5 "1" at bounding box center [800, 317] width 70 height 16
click at [623, 334] on td "03/10/2025, 15:30 - 16:30" at bounding box center [618, 319] width 127 height 63
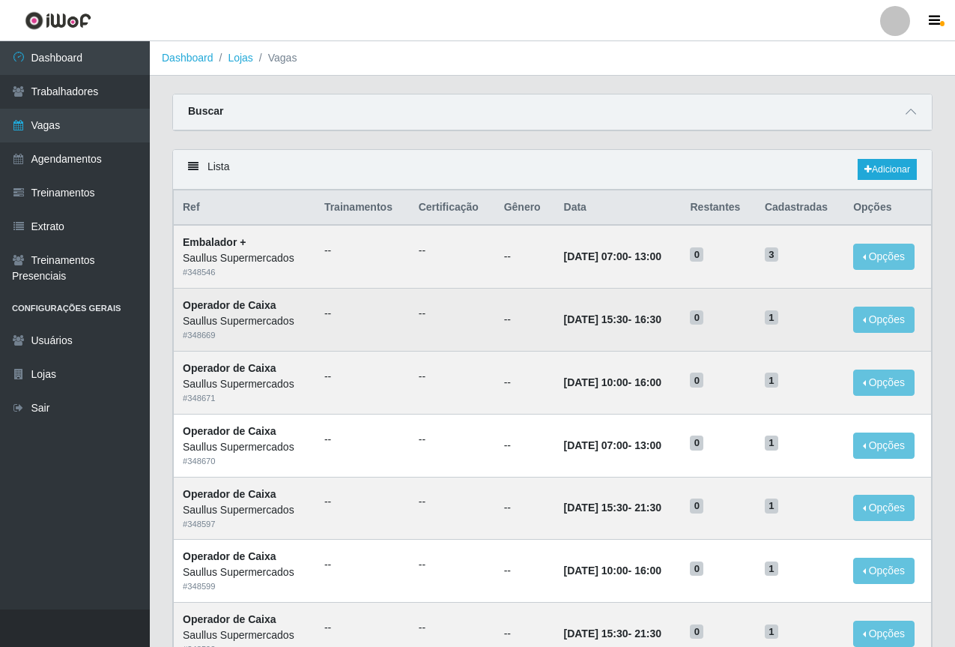
click at [251, 315] on div "Saullus Supermercados" at bounding box center [245, 321] width 124 height 16
click at [317, 330] on td "--" at bounding box center [362, 319] width 94 height 63
drag, startPoint x: 312, startPoint y: 333, endPoint x: 304, endPoint y: 335, distance: 7.8
click at [315, 334] on td "--" at bounding box center [362, 319] width 94 height 63
click at [303, 336] on td "Operador de Caixa Saullus Supermercados # 348669" at bounding box center [245, 319] width 142 height 63
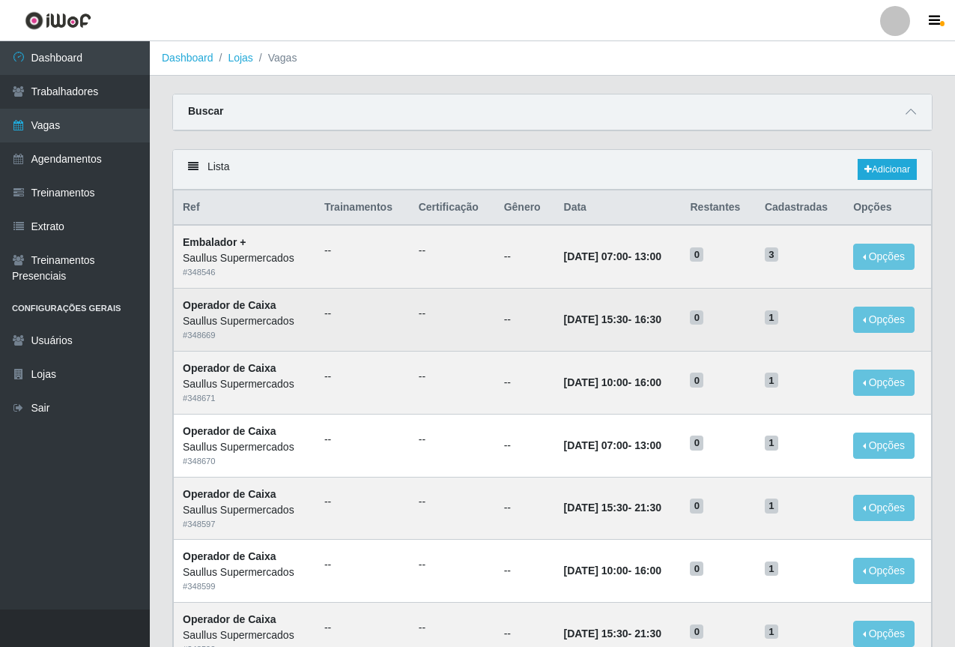
click at [317, 338] on tr "Operador de Caixa Saullus Supermercados # 348669 -- -- -- 03/10/2025, 15:30 - 1…" at bounding box center [553, 319] width 758 height 63
drag, startPoint x: 345, startPoint y: 334, endPoint x: 357, endPoint y: 326, distance: 14.5
drag, startPoint x: 357, startPoint y: 326, endPoint x: 615, endPoint y: 333, distance: 257.8
click at [623, 335] on td "03/10/2025, 15:30 - 16:30" at bounding box center [618, 319] width 127 height 63
click at [598, 328] on td "03/10/2025, 15:30 - 16:30" at bounding box center [618, 319] width 127 height 63
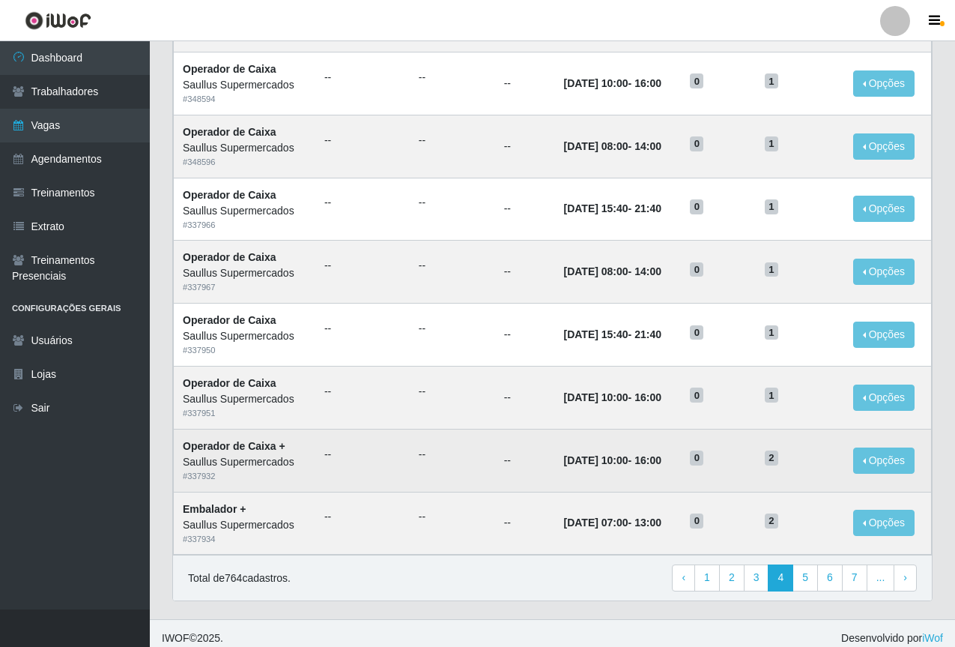
scroll to position [623, 0]
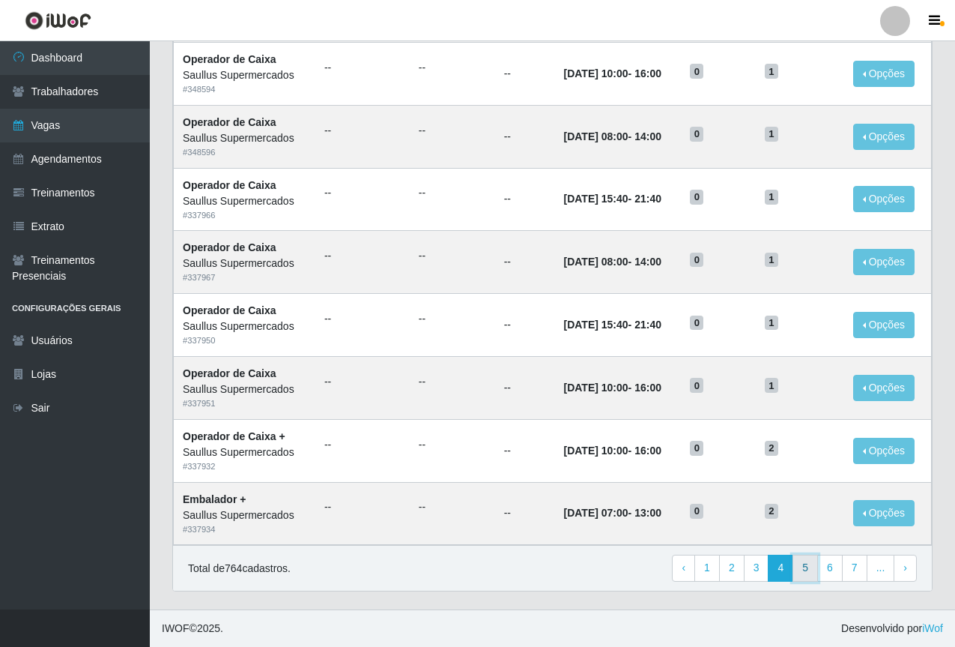
click at [811, 572] on link "5" at bounding box center [805, 567] width 25 height 27
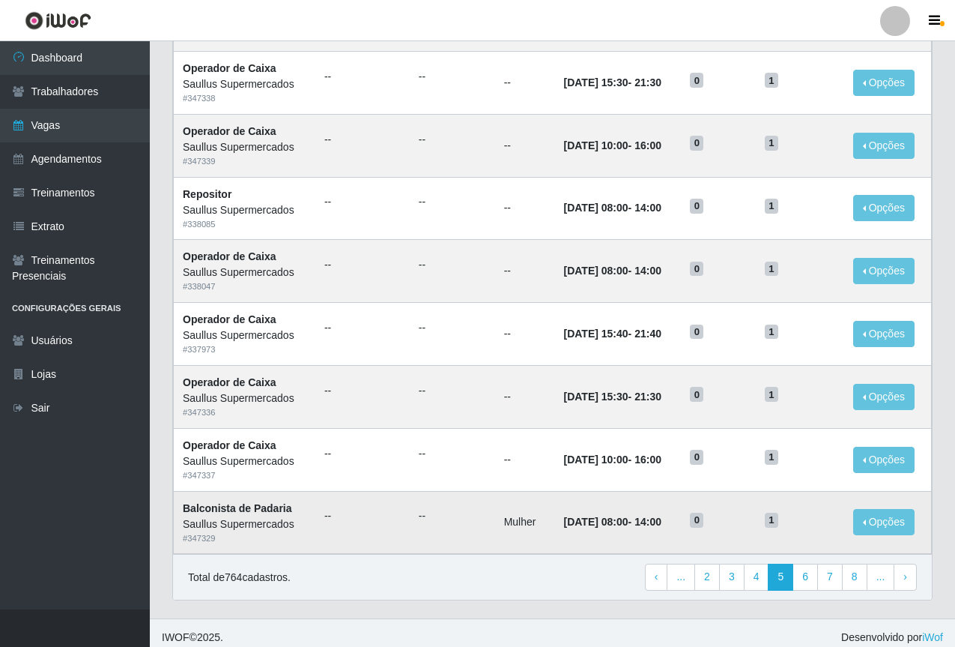
scroll to position [623, 0]
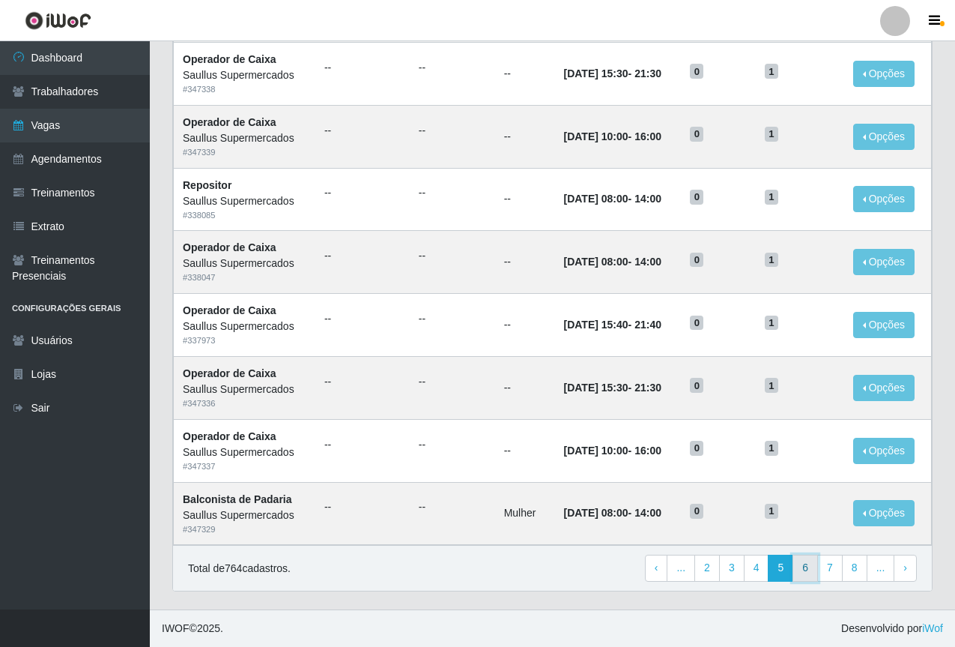
click at [818, 572] on link "6" at bounding box center [805, 567] width 25 height 27
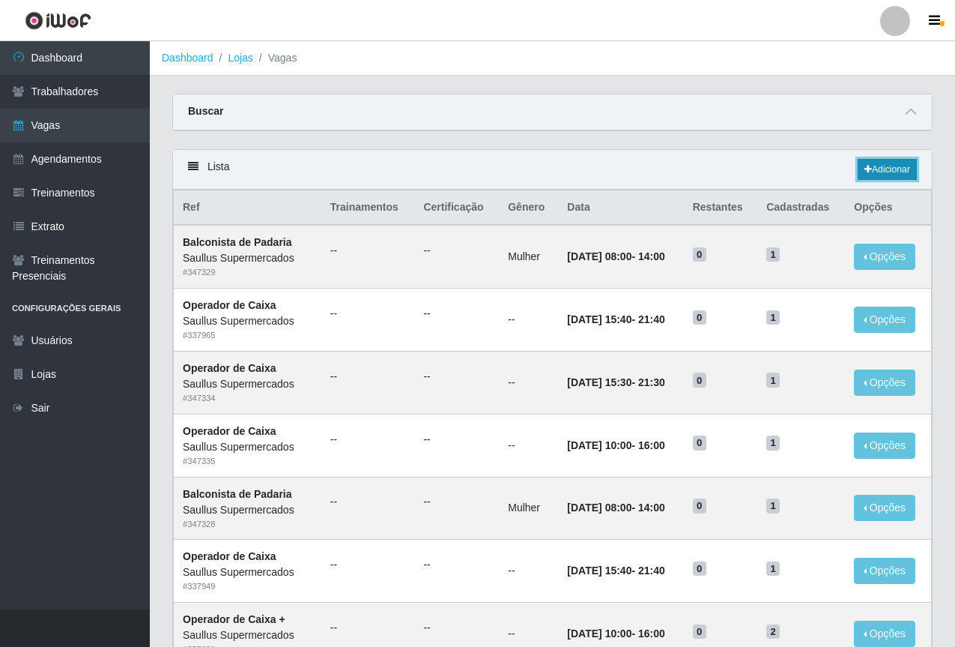
click at [893, 162] on link "Adicionar" at bounding box center [887, 169] width 59 height 21
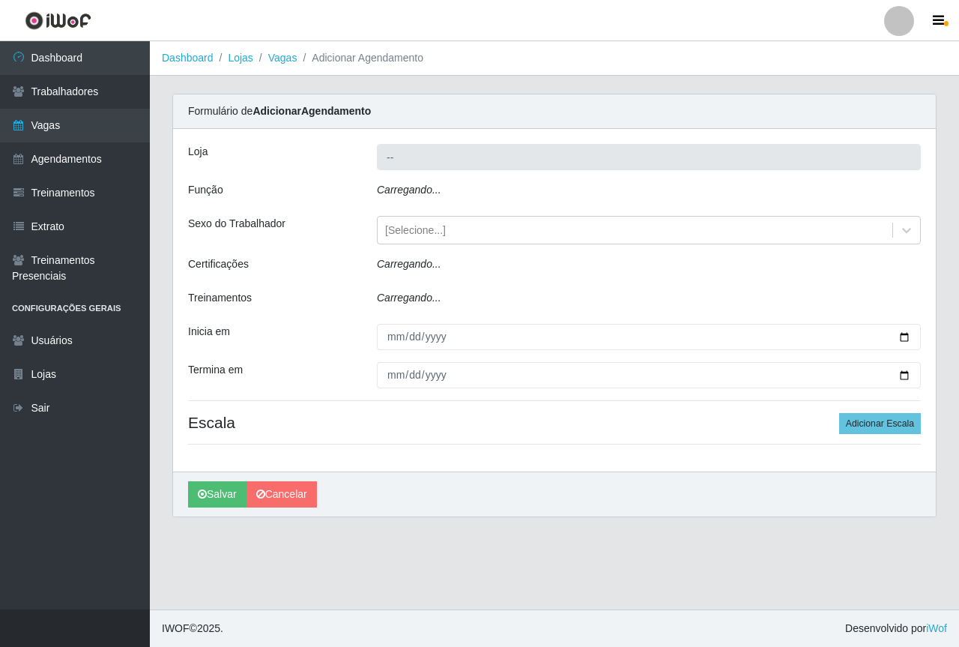
type input "Saullus Supermercados"
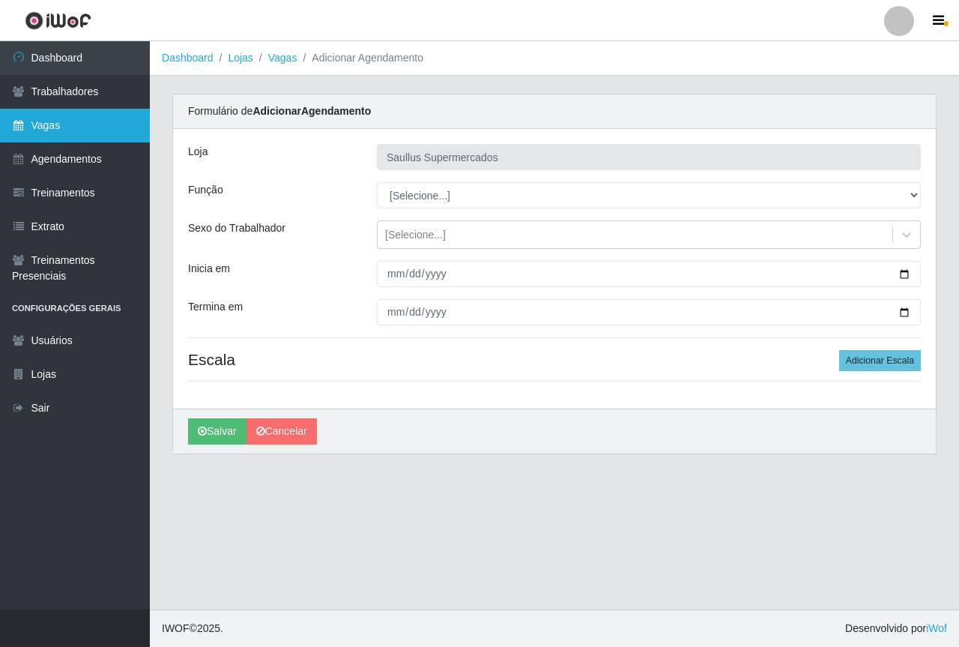
click at [120, 128] on link "Vagas" at bounding box center [75, 126] width 150 height 34
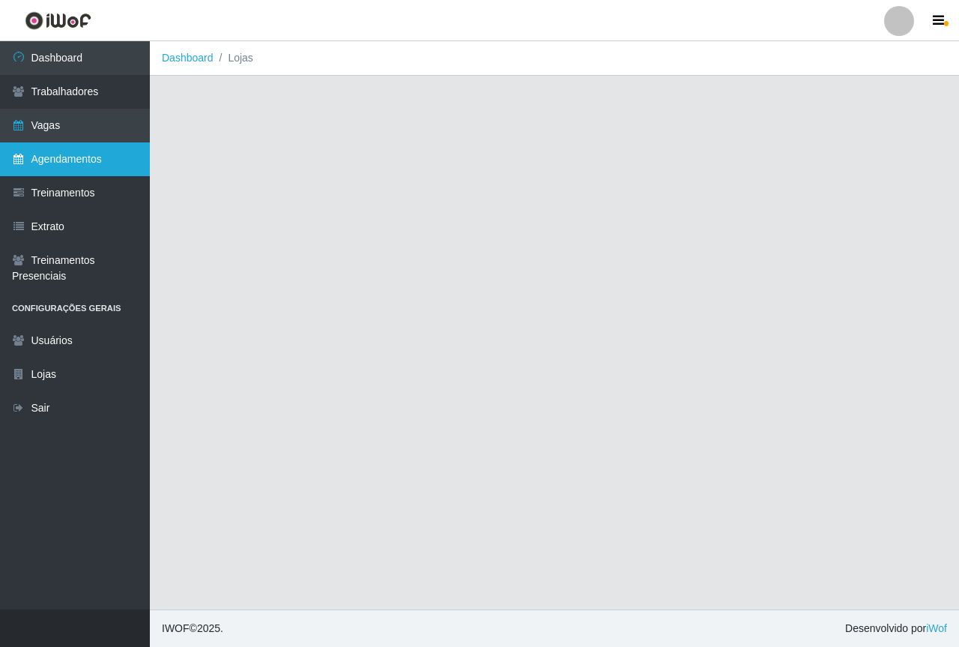
click at [109, 160] on link "Agendamentos" at bounding box center [75, 159] width 150 height 34
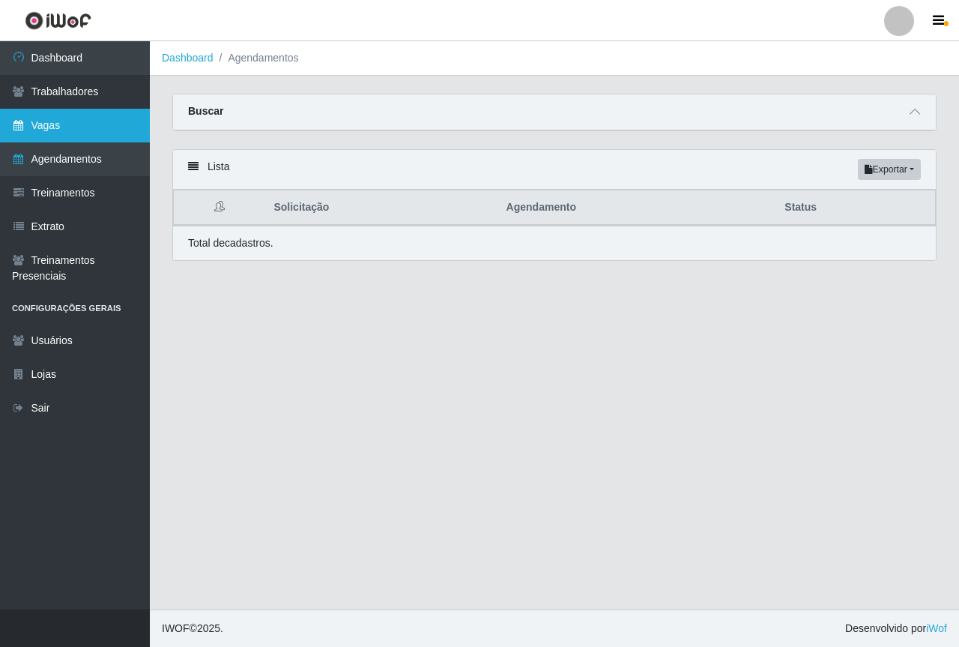
click at [74, 135] on link "Vagas" at bounding box center [75, 126] width 150 height 34
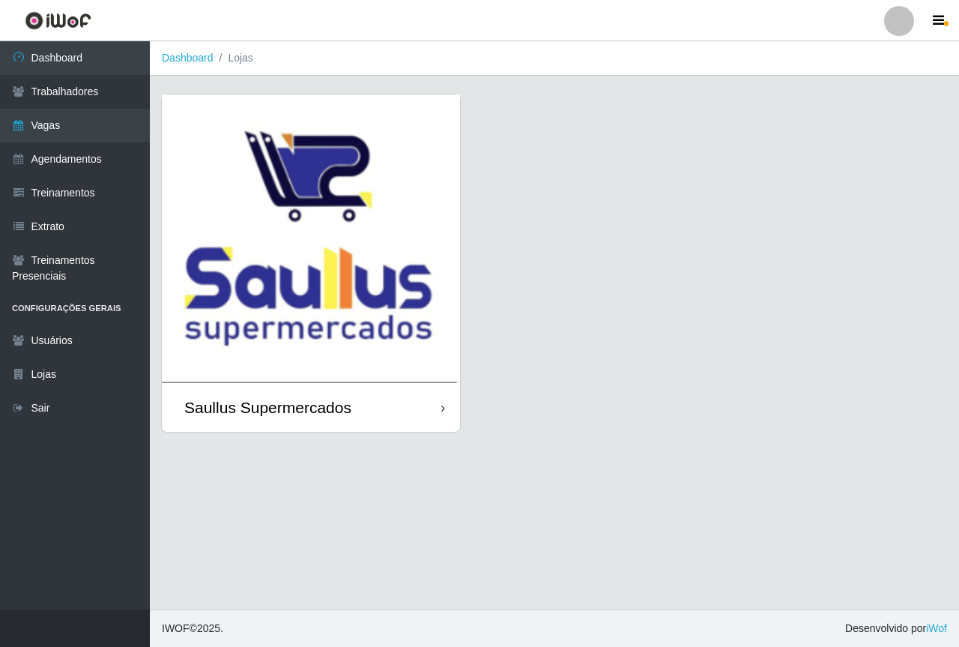
click at [306, 270] on img at bounding box center [311, 238] width 298 height 288
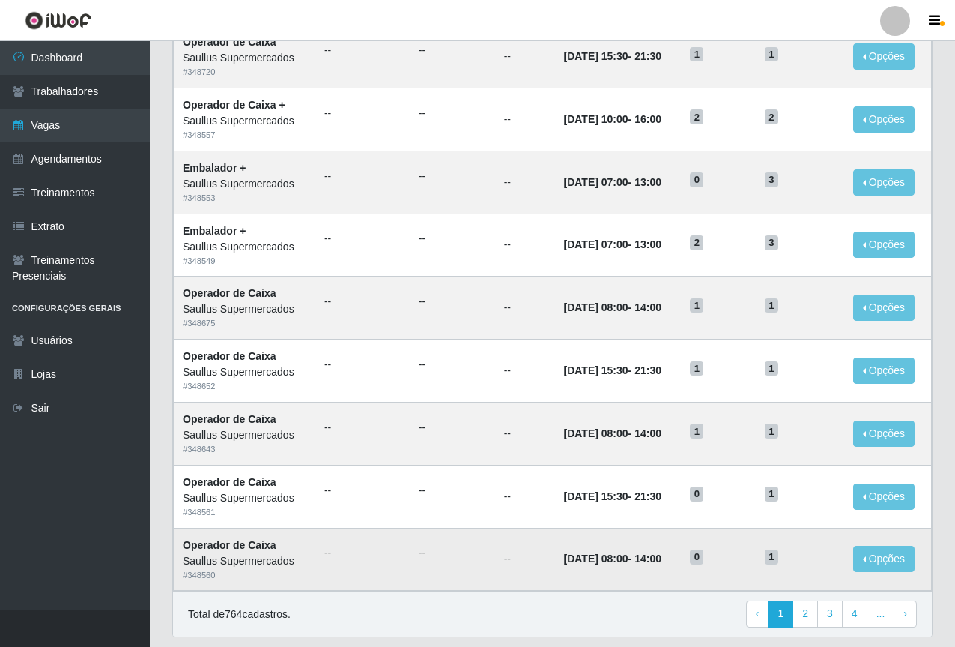
scroll to position [623, 0]
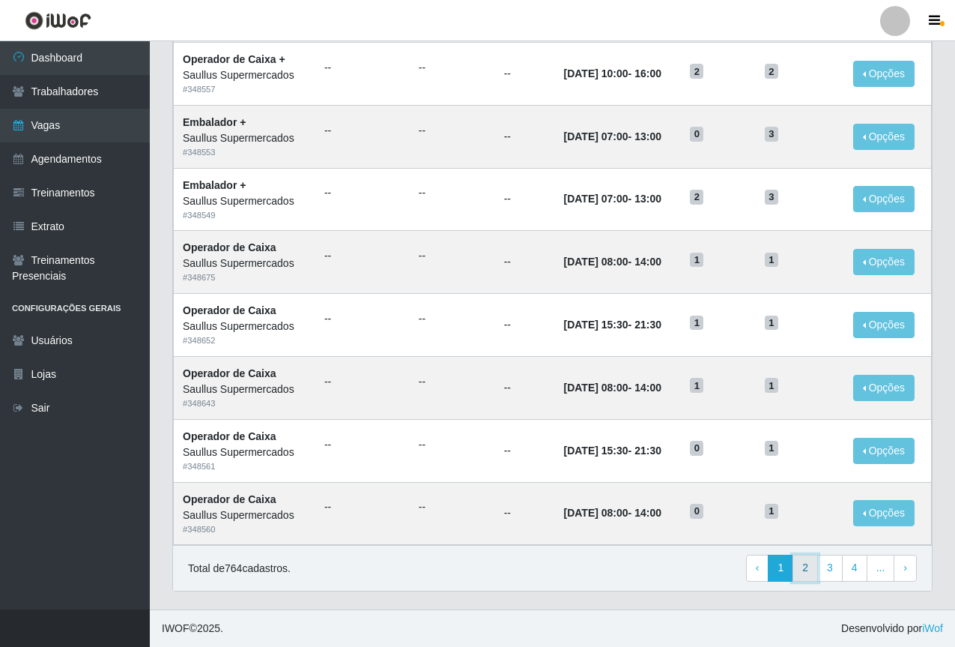
click at [812, 564] on link "2" at bounding box center [805, 567] width 25 height 27
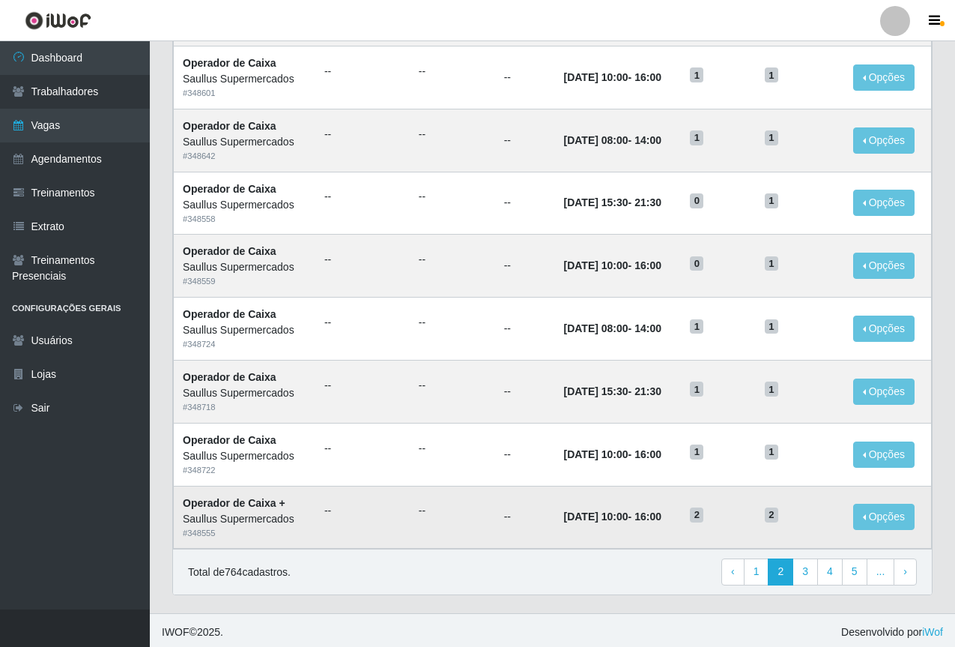
scroll to position [623, 0]
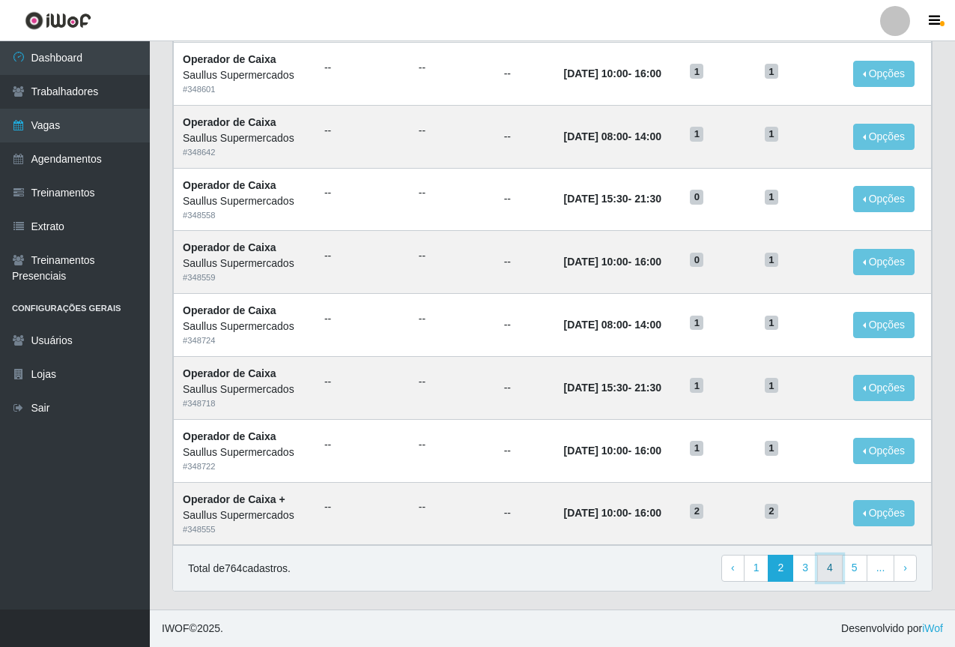
click at [821, 565] on link "4" at bounding box center [829, 567] width 25 height 27
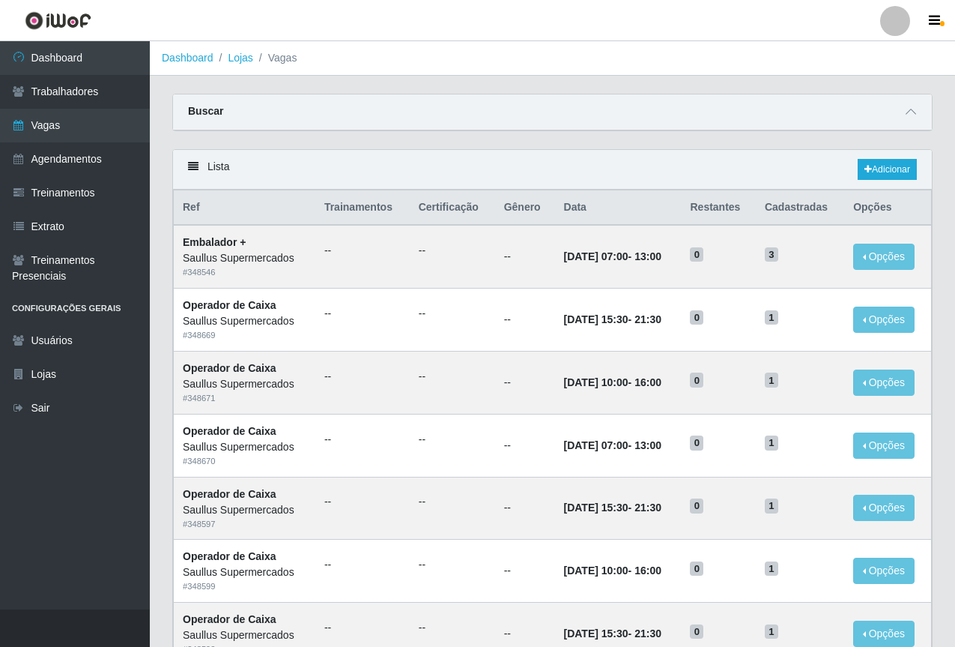
click at [423, 113] on div "Buscar" at bounding box center [552, 112] width 759 height 36
